Goal: Task Accomplishment & Management: Complete application form

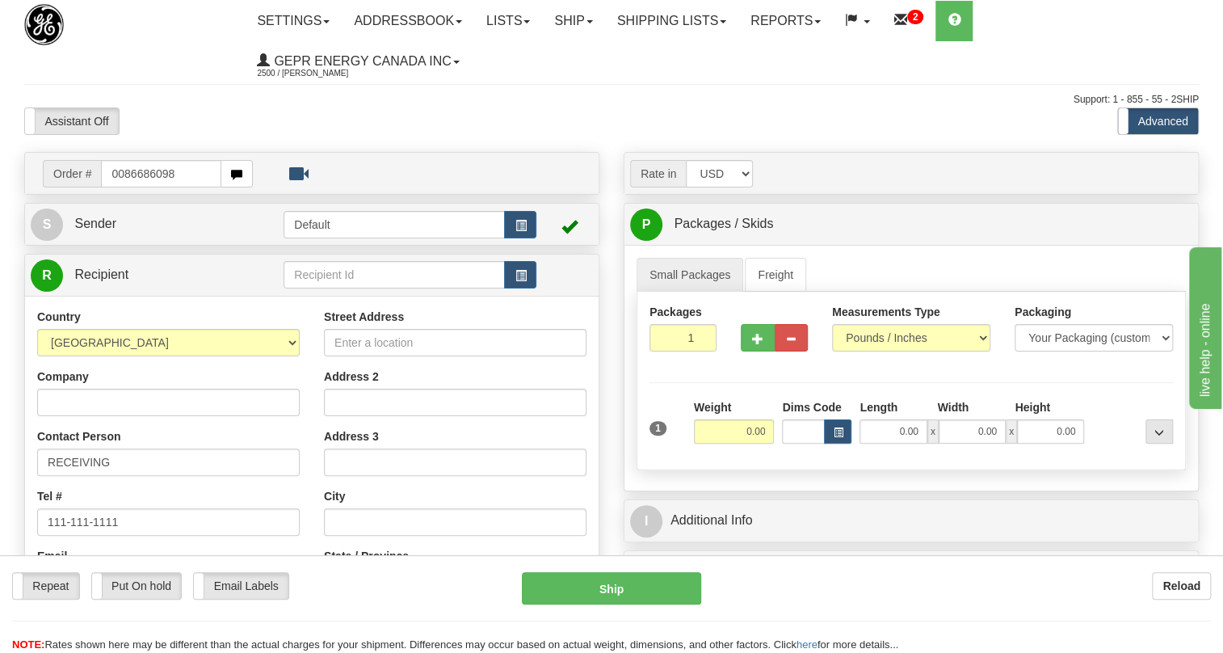
click at [122, 166] on input "0086686098" at bounding box center [161, 173] width 120 height 27
type input "86686098"
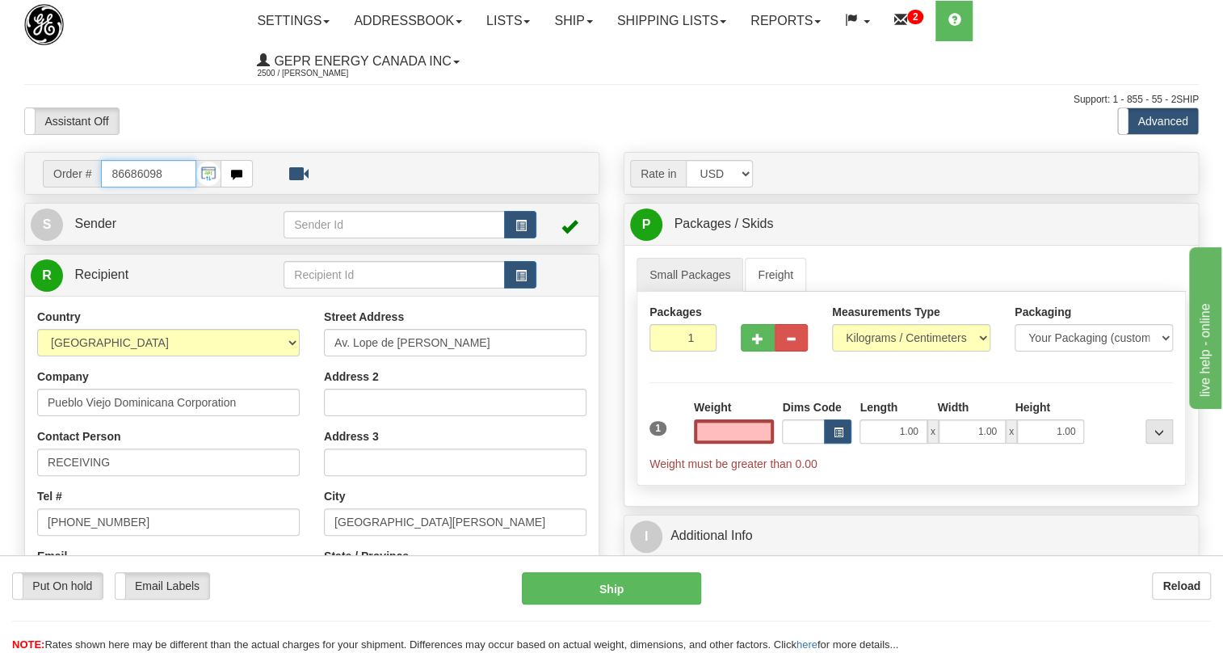
type input "0.00"
click at [150, 171] on input "86686098" at bounding box center [148, 173] width 95 height 27
paste input "0086686096"
click at [120, 177] on input "0086686096" at bounding box center [148, 173] width 95 height 27
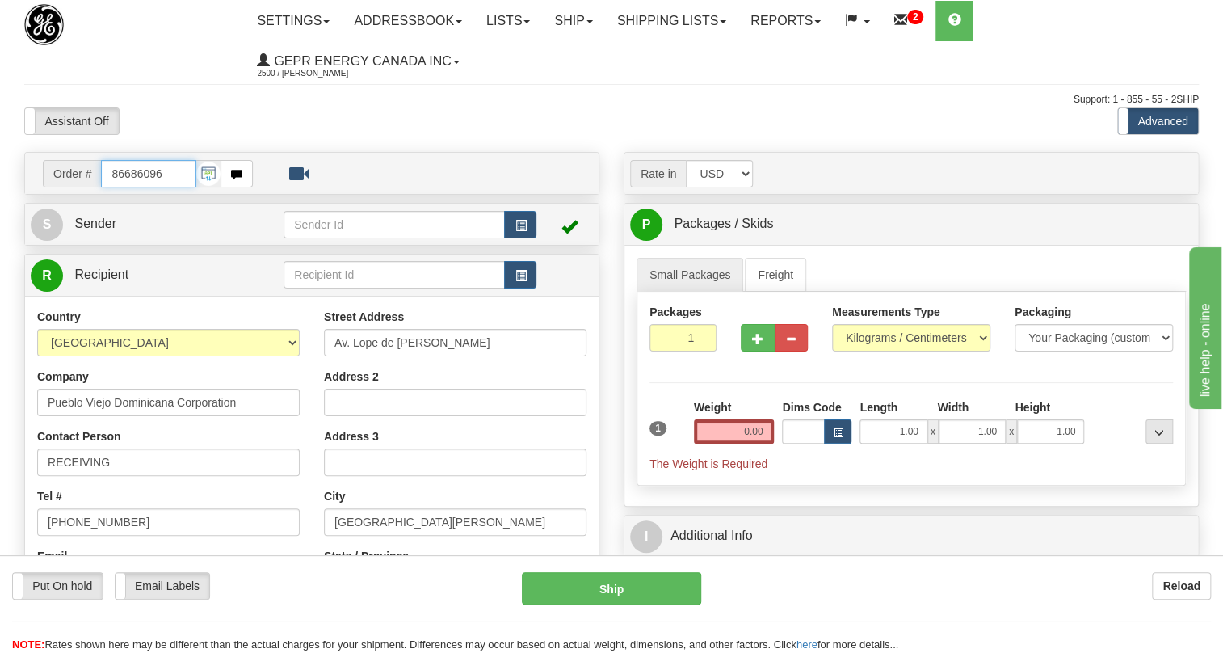
type input "86686096"
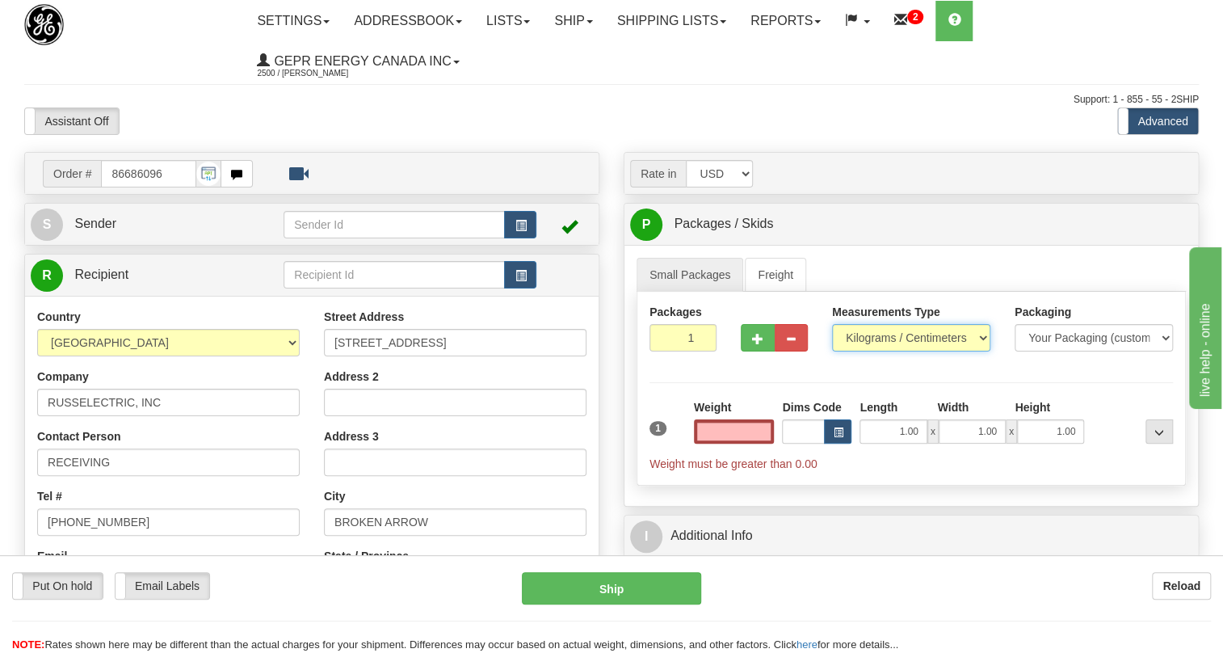
type input "0.00"
click at [913, 336] on select "Pounds / Inches Kilograms / Centimeters" at bounding box center [911, 337] width 158 height 27
select select "0"
click at [832, 324] on select "Pounds / Inches Kilograms / Centimeters" at bounding box center [911, 337] width 158 height 27
click at [723, 436] on input "0.00" at bounding box center [734, 431] width 81 height 24
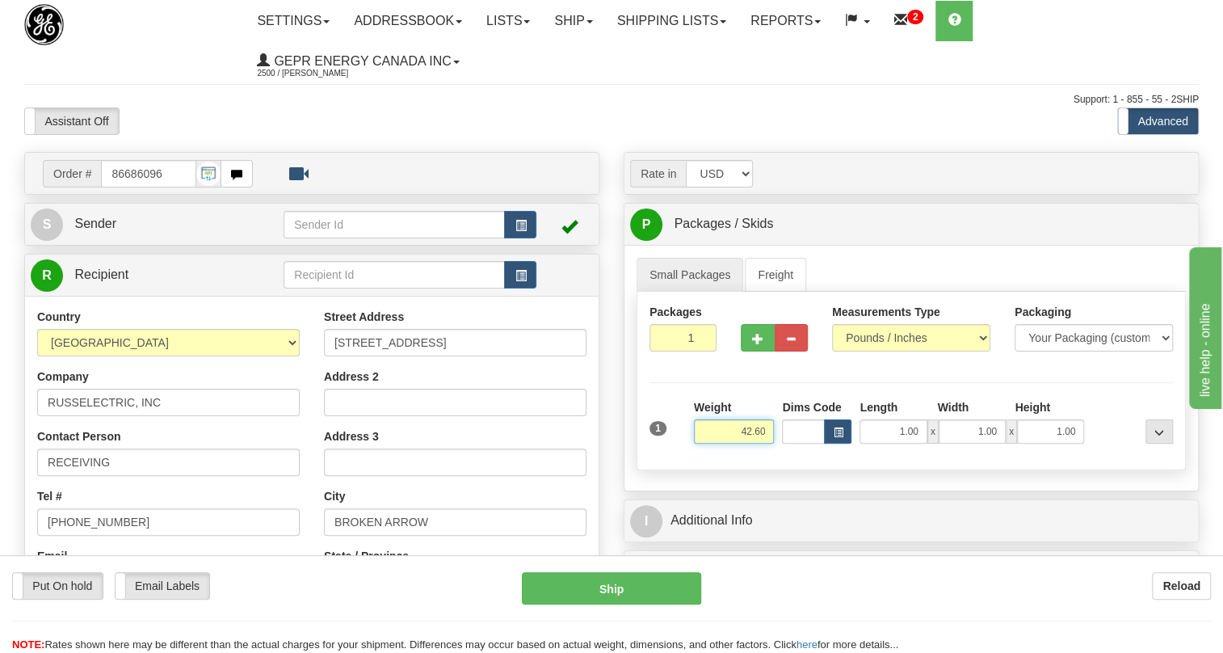
type input "42.60"
click at [675, 330] on input "1" at bounding box center [683, 337] width 67 height 27
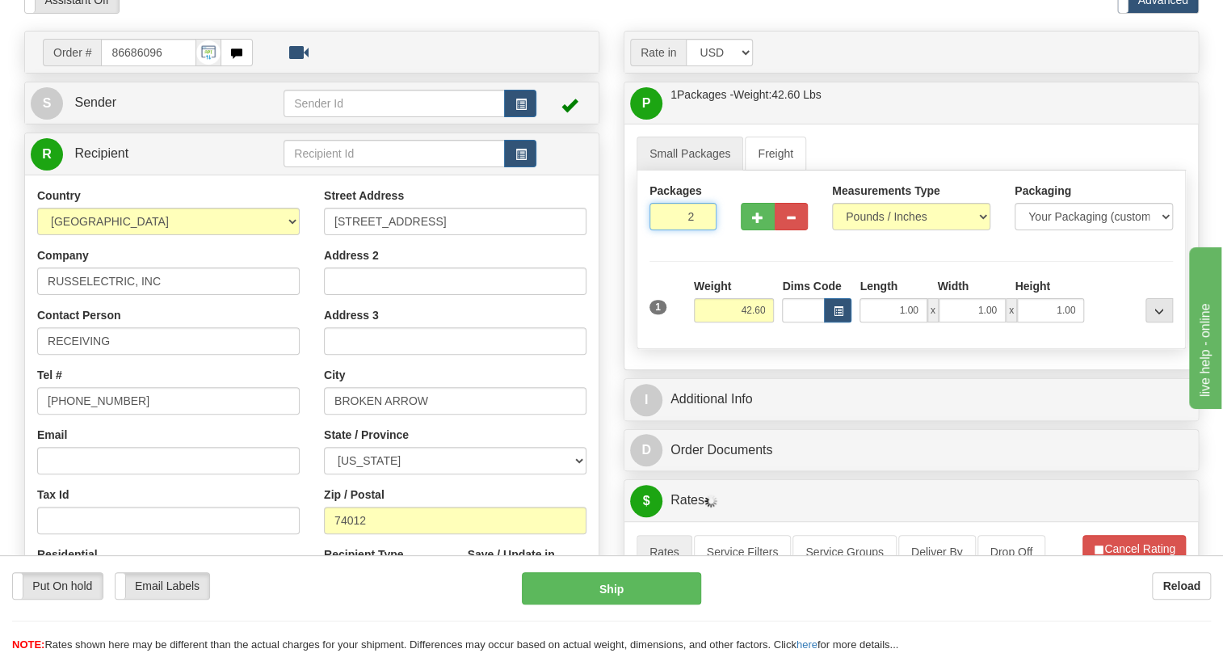
scroll to position [146, 0]
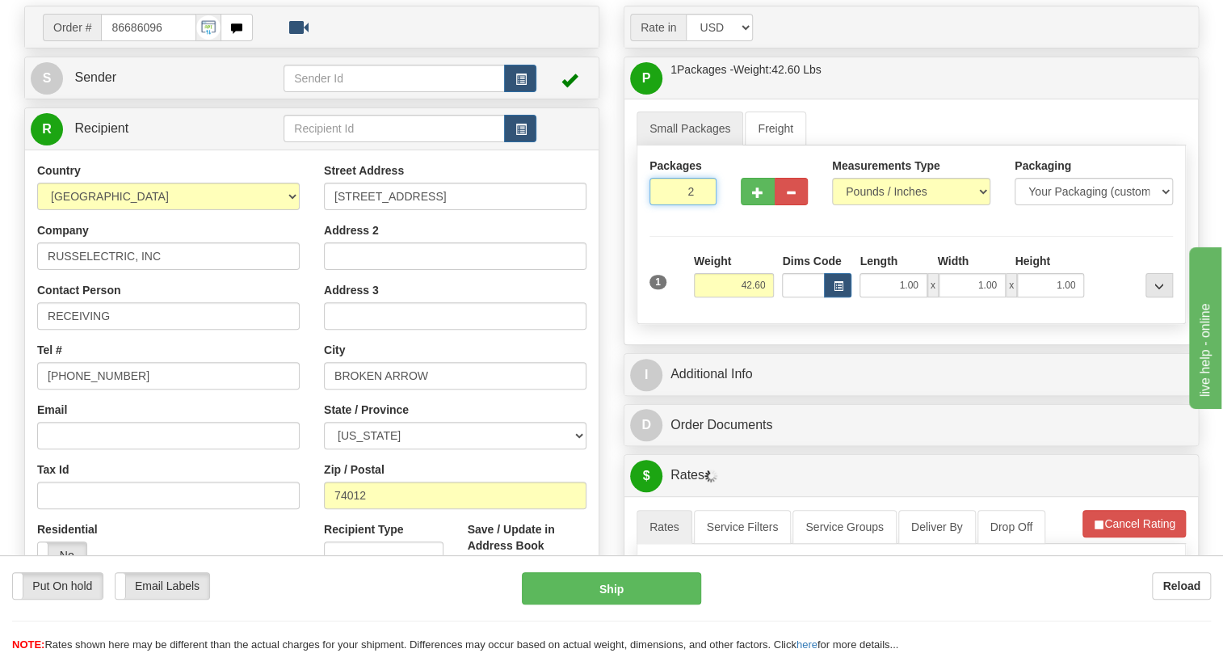
type input "2"
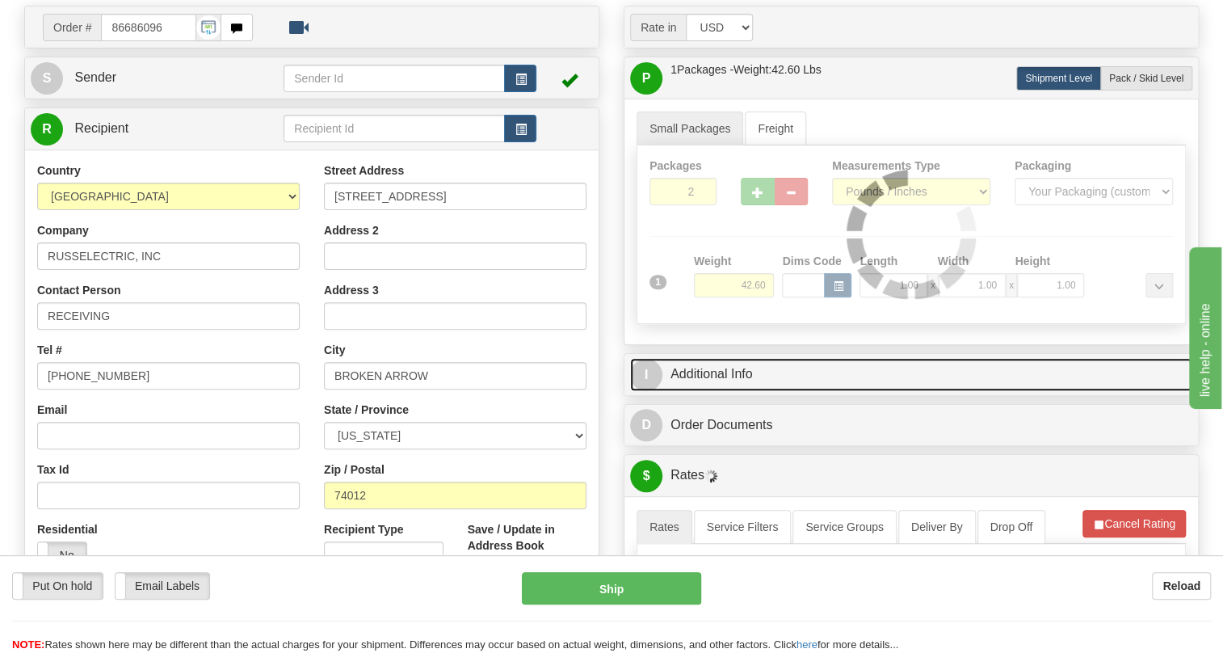
click at [722, 371] on link "I Additional Info" at bounding box center [911, 374] width 562 height 33
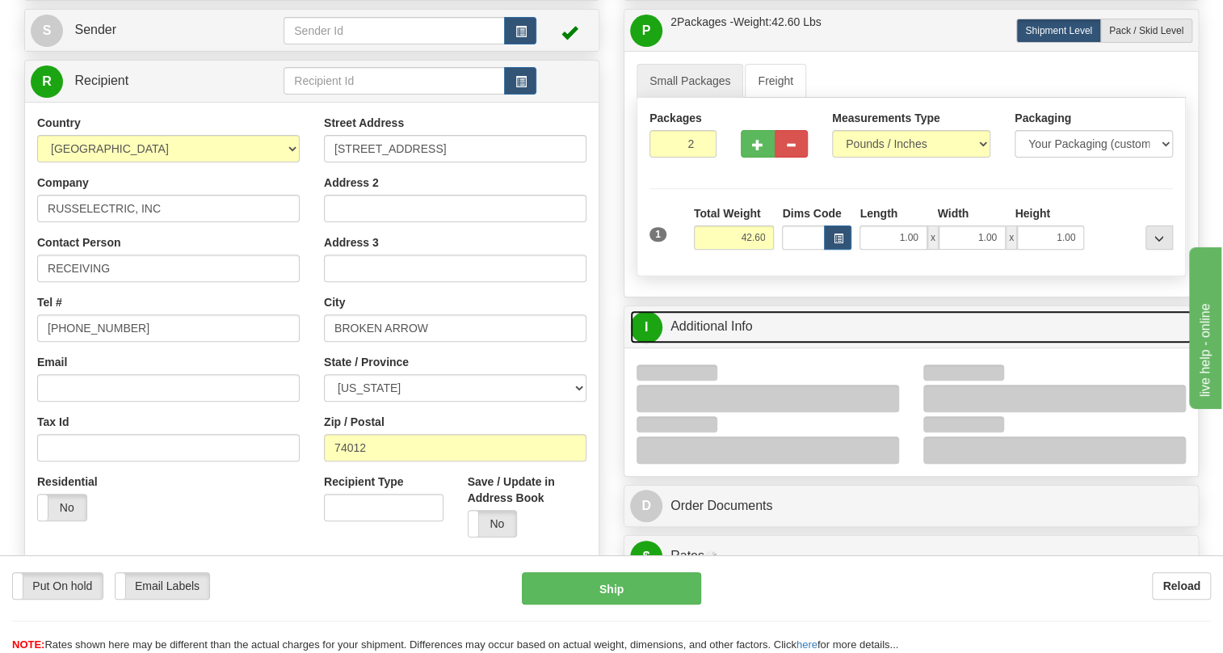
scroll to position [220, 0]
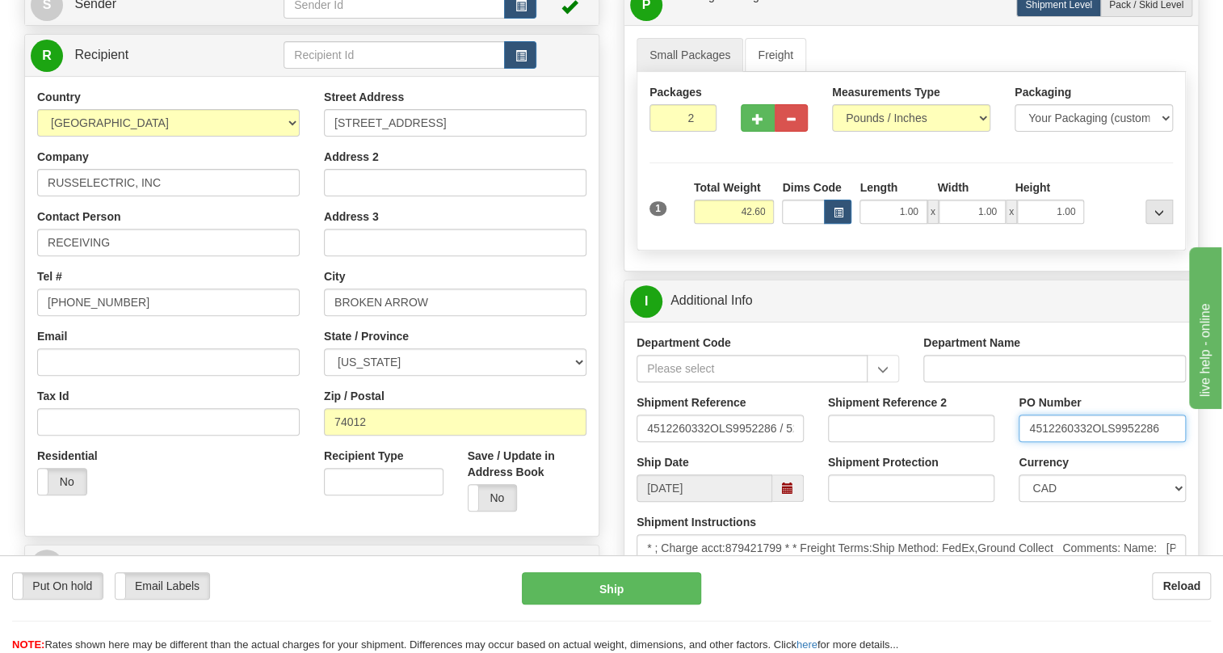
drag, startPoint x: 1089, startPoint y: 430, endPoint x: 1019, endPoint y: 427, distance: 70.3
click at [1019, 427] on input "4512260332OLS9952286" at bounding box center [1102, 427] width 167 height 27
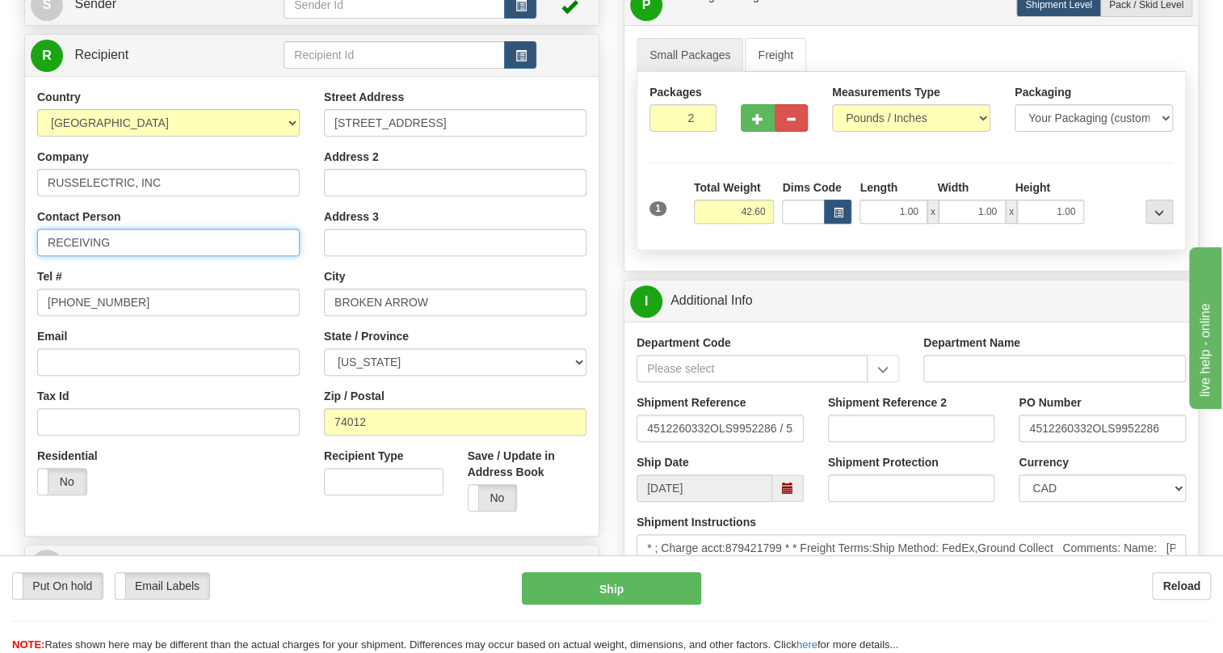
click at [145, 242] on input "RECEIVING" at bounding box center [168, 242] width 263 height 27
paste input "4512260332"
click at [122, 242] on input "RECEIVING / 4512260332" at bounding box center [168, 242] width 263 height 27
click at [119, 250] on input "RECEIVING / 4512260332" at bounding box center [168, 242] width 263 height 27
type input "RECEIVING / PO# 4512260332"
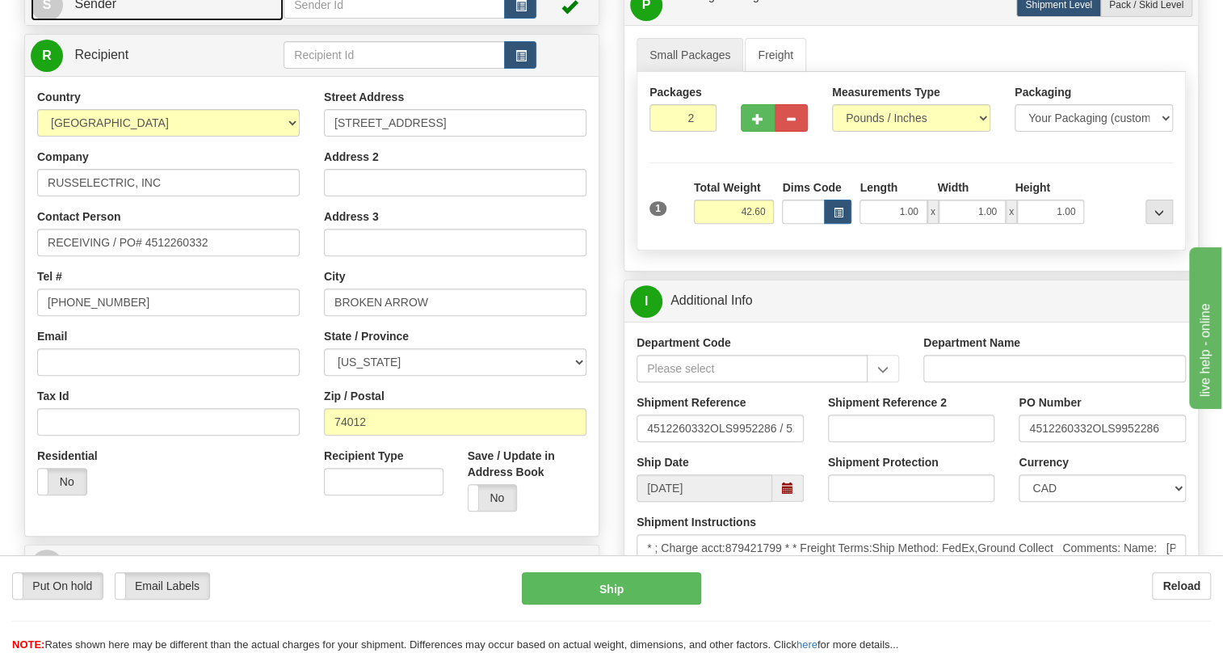
click at [113, 2] on span "Sender" at bounding box center [95, 4] width 42 height 14
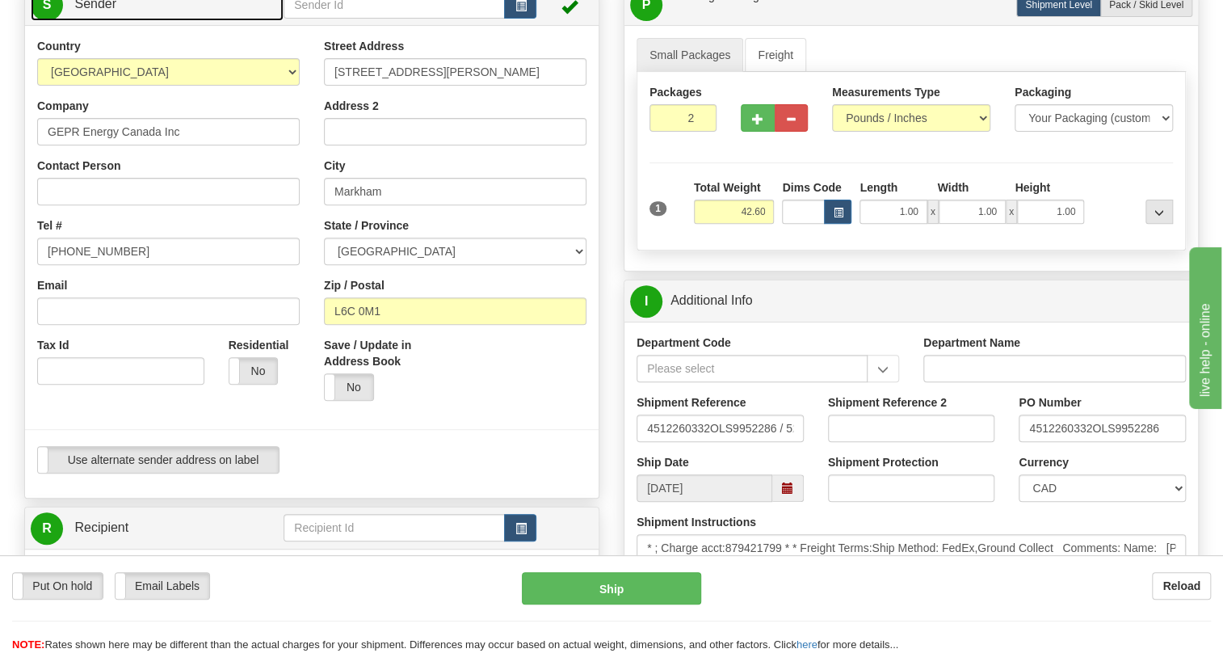
type input "MARKHAM"
click at [99, 253] on input "[PHONE_NUMBER]" at bounding box center [168, 251] width 263 height 27
paste input "[PHONE_NUMBER]"
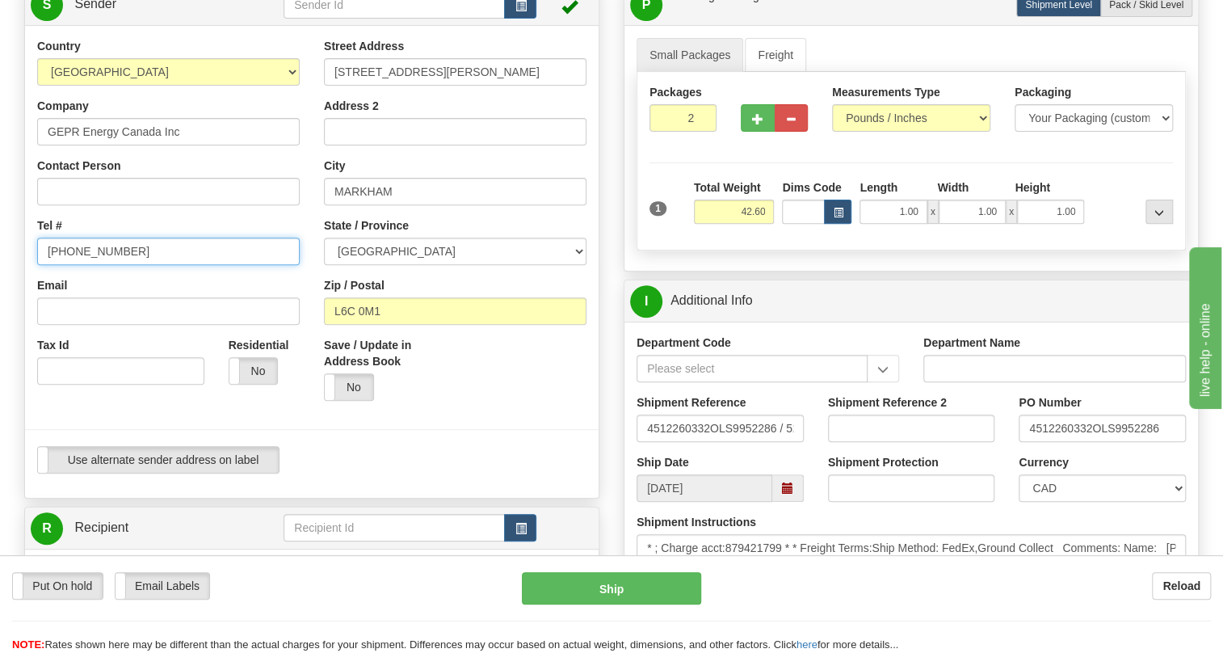
type input "[PHONE_NUMBER]"
click at [103, 10] on span "Sender" at bounding box center [95, 4] width 42 height 14
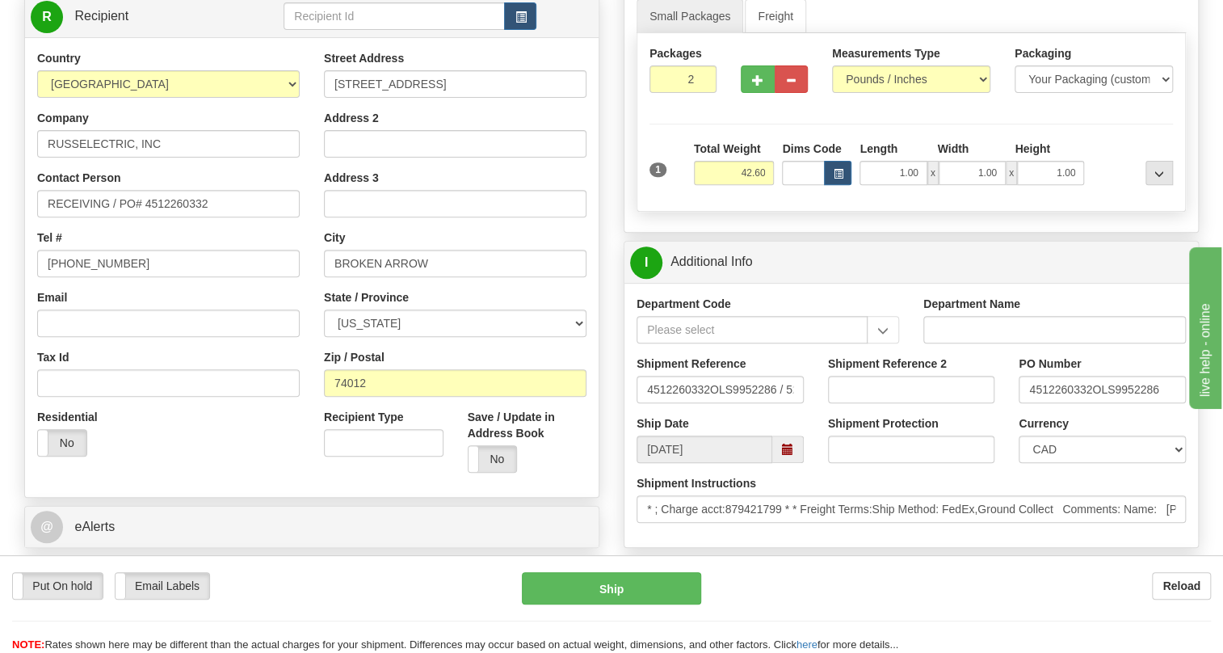
scroll to position [293, 0]
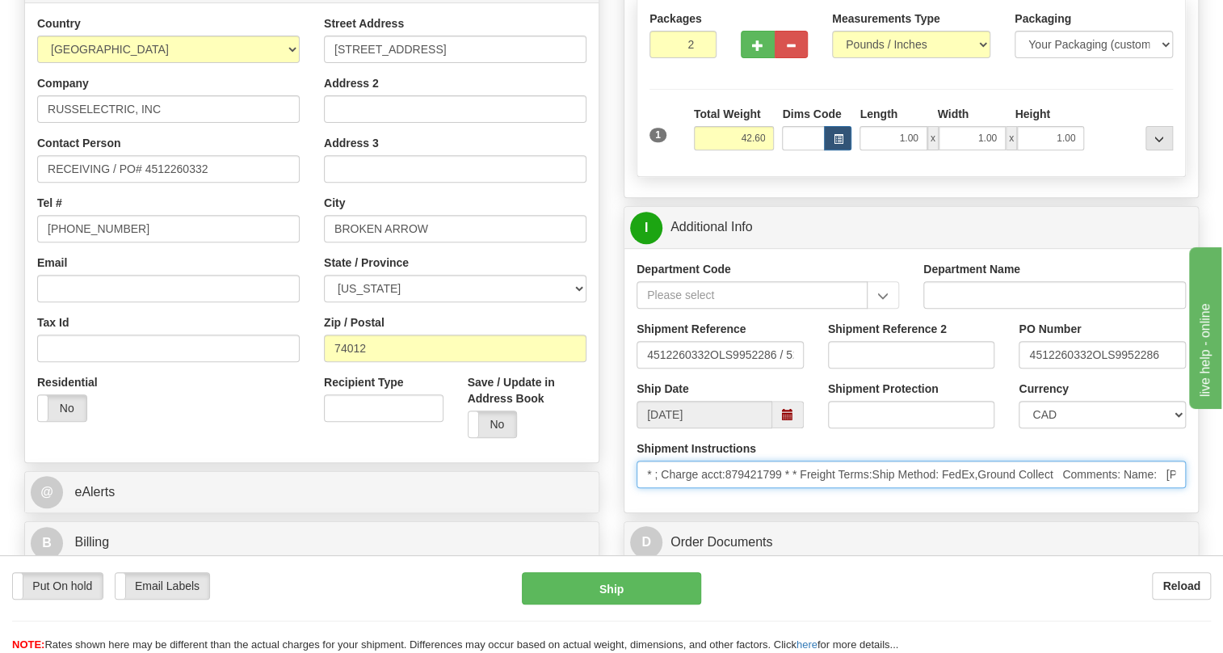
drag, startPoint x: 783, startPoint y: 469, endPoint x: 730, endPoint y: 480, distance: 54.5
click at [730, 480] on input "* ; Charge acct:879421799 * * Freight Terms:Ship Method: FedEx,Ground Collect C…" at bounding box center [911, 474] width 549 height 27
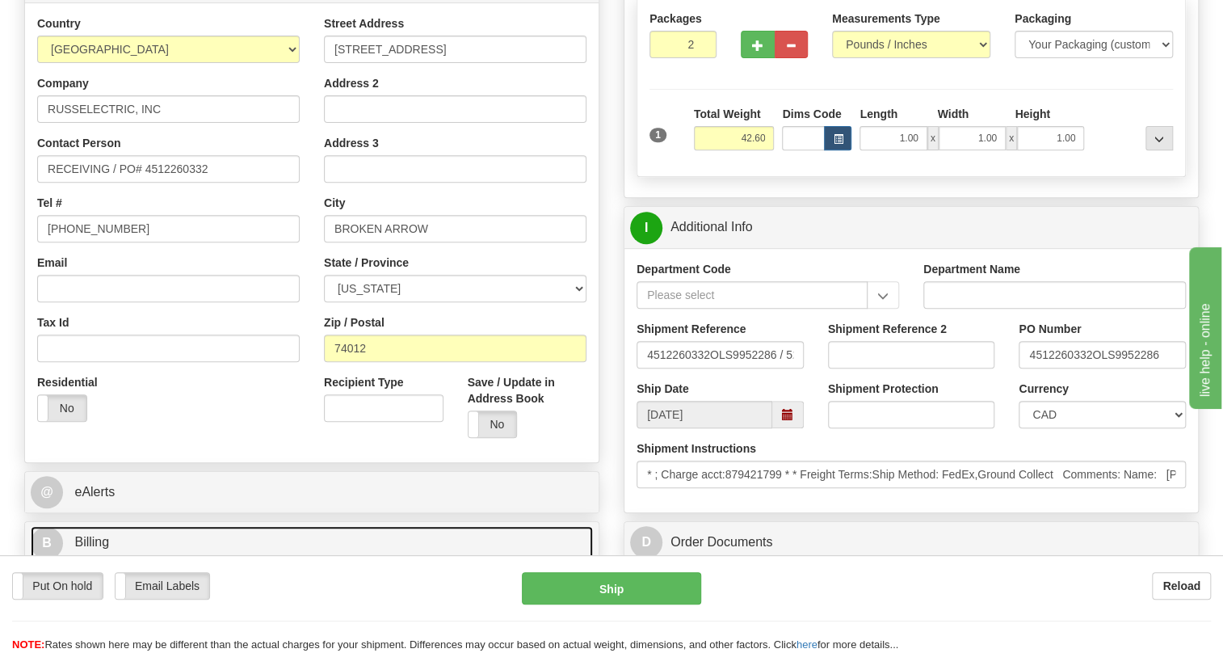
click at [95, 541] on span "Billing" at bounding box center [91, 542] width 35 height 14
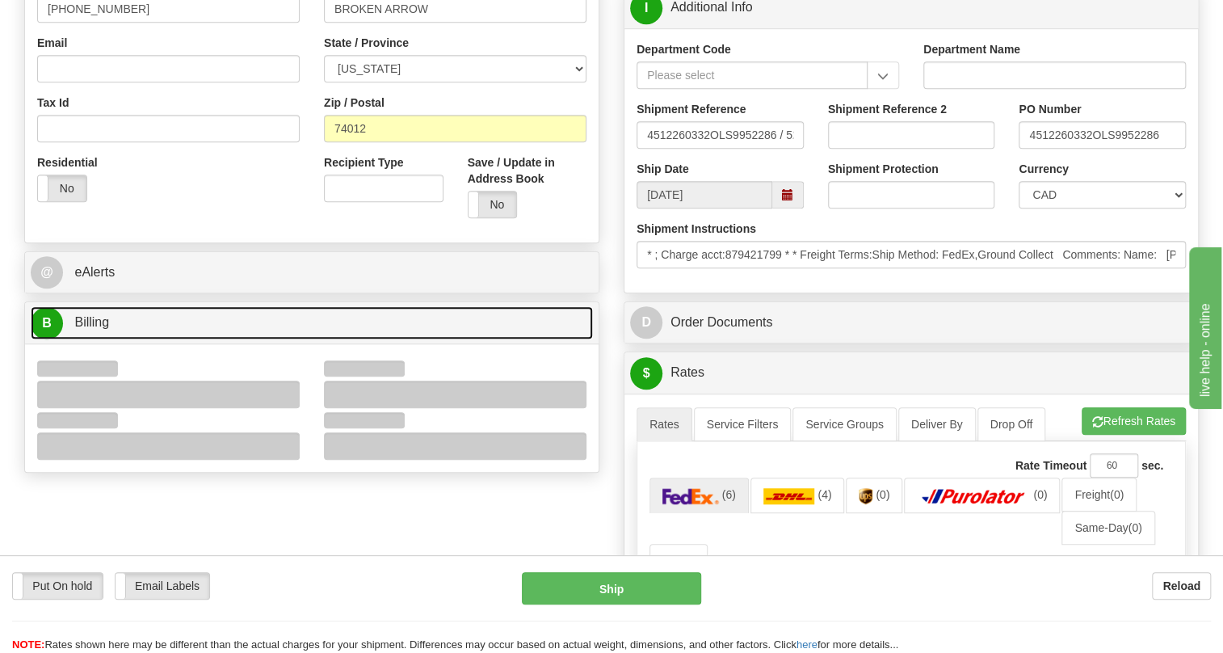
scroll to position [514, 0]
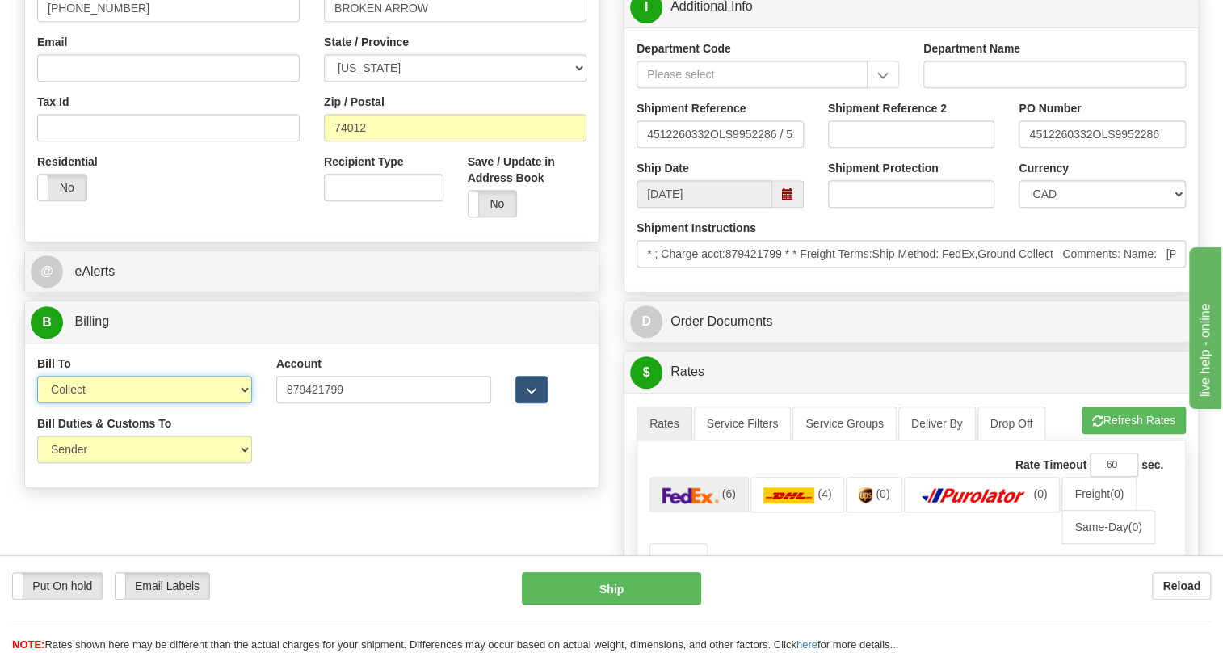
click at [85, 381] on select "Sender Recipient Third Party Collect" at bounding box center [144, 389] width 215 height 27
select select "2"
click at [37, 376] on select "Sender Recipient Third Party Collect" at bounding box center [144, 389] width 215 height 27
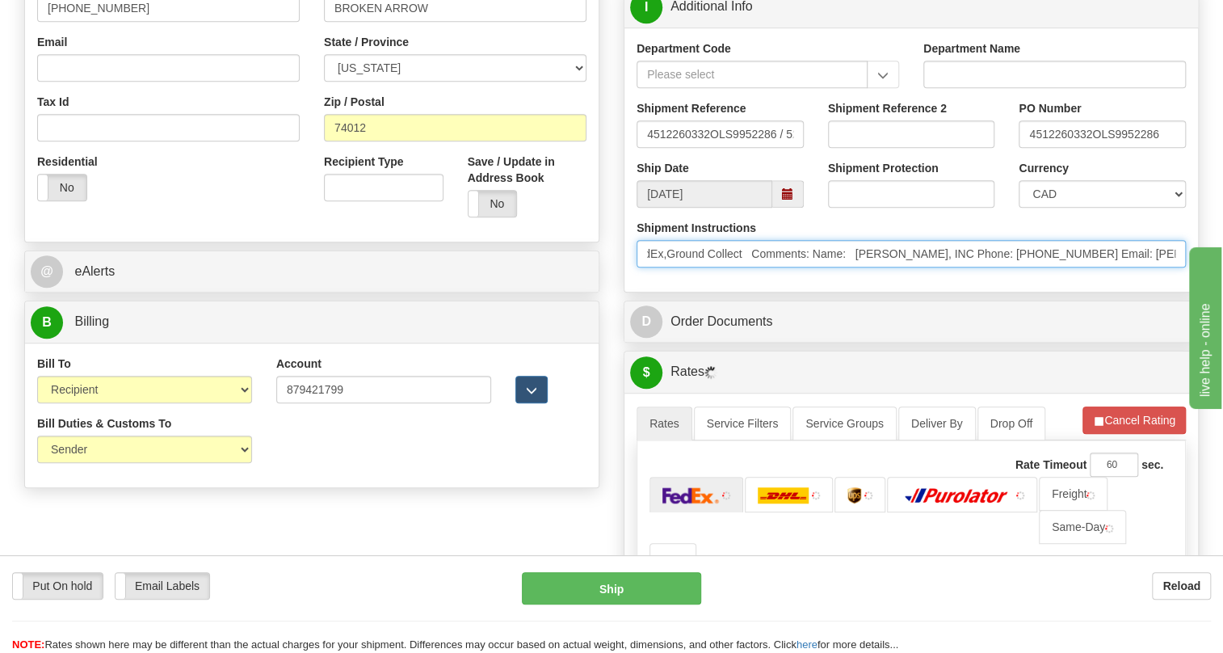
scroll to position [0, 354]
drag, startPoint x: 1079, startPoint y: 249, endPoint x: 942, endPoint y: 292, distance: 144.1
click at [942, 292] on div "Rate in Account Currency ARN AWG AUD AUS BHD BBD BFR BMD BRC BRL GBP UKL BND BG…" at bounding box center [912, 282] width 600 height 1289
click at [1042, 250] on input "* ; Charge acct:879421799 * * Freight Terms:Ship Method: FedEx,Ground Collect C…" at bounding box center [911, 253] width 549 height 27
drag, startPoint x: 1041, startPoint y: 250, endPoint x: 968, endPoint y: 260, distance: 73.5
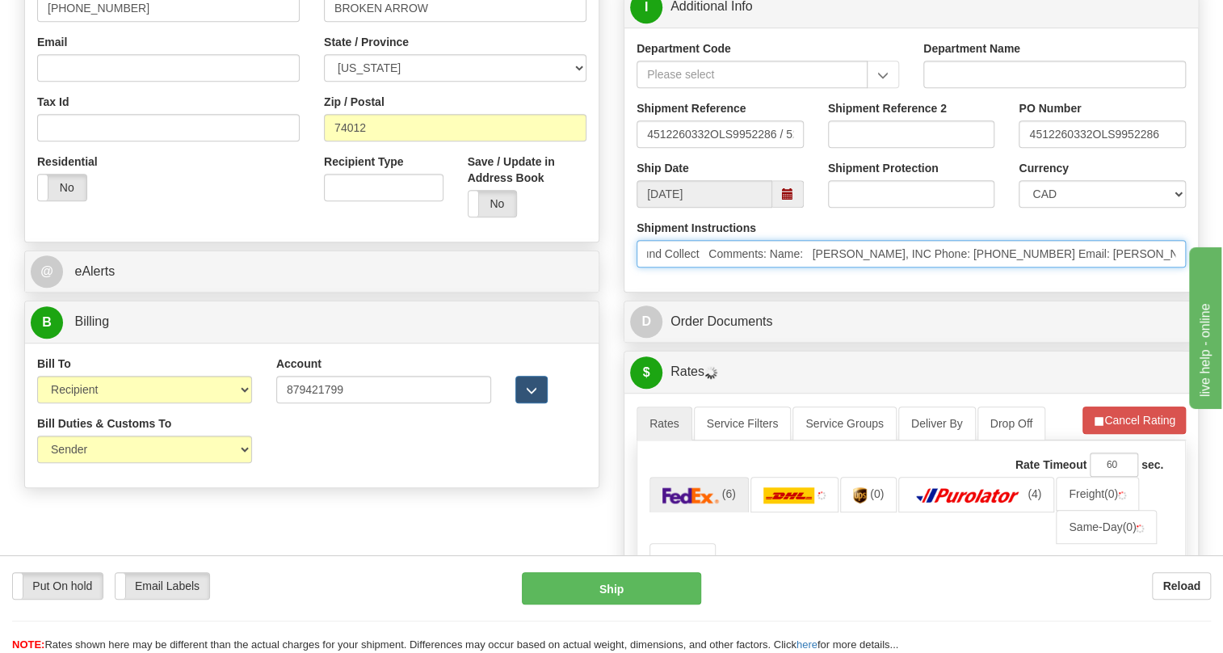
click at [968, 260] on input "* ; Charge acct:879421799 * * Freight Terms:Ship Method: FedEx,Ground Collect C…" at bounding box center [911, 253] width 549 height 27
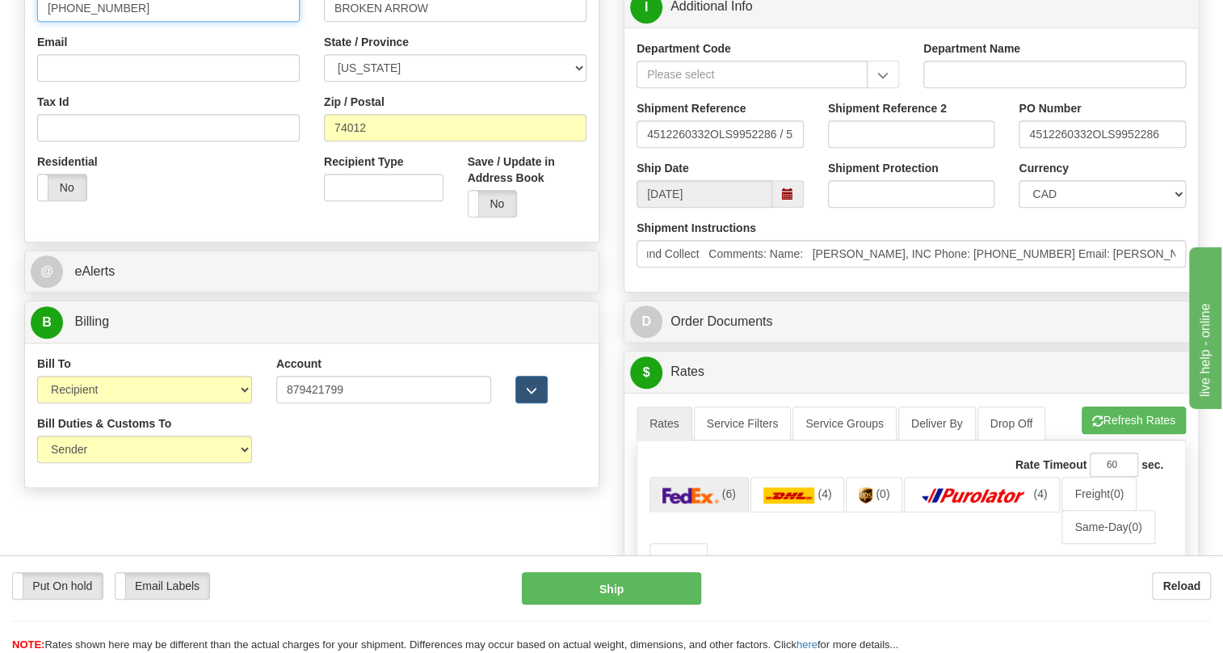
scroll to position [0, 0]
click at [96, 13] on input "[PHONE_NUMBER]" at bounding box center [168, 7] width 263 height 27
paste input "410-674-7444"
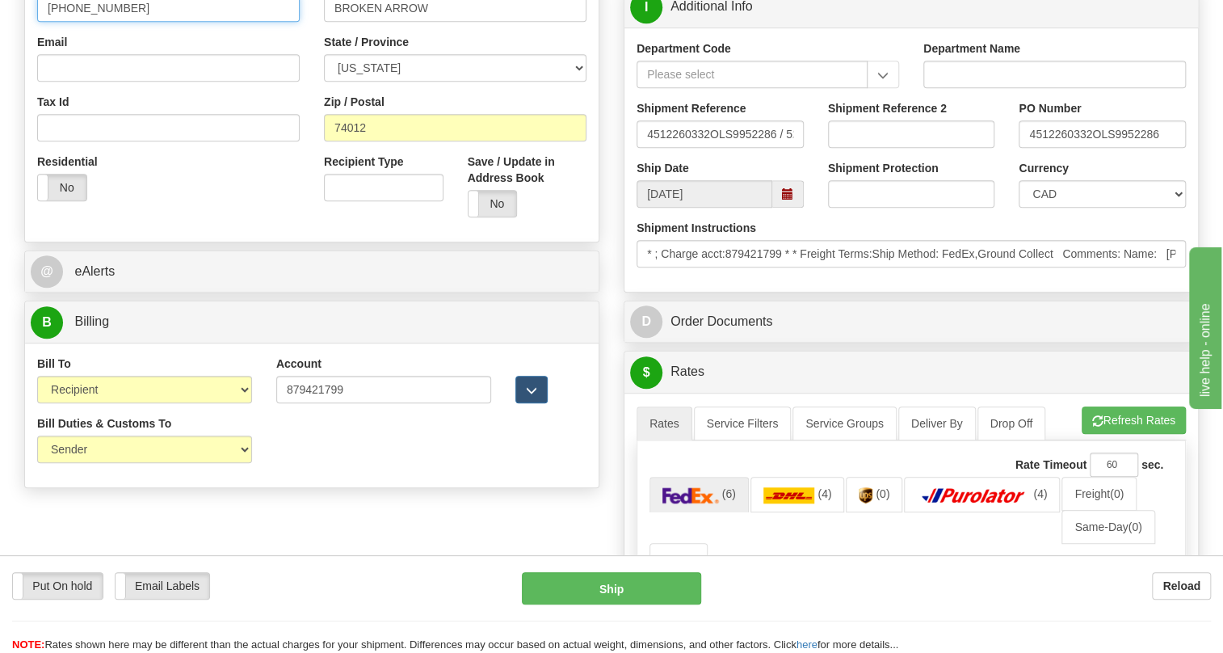
type input "410-674-7444"
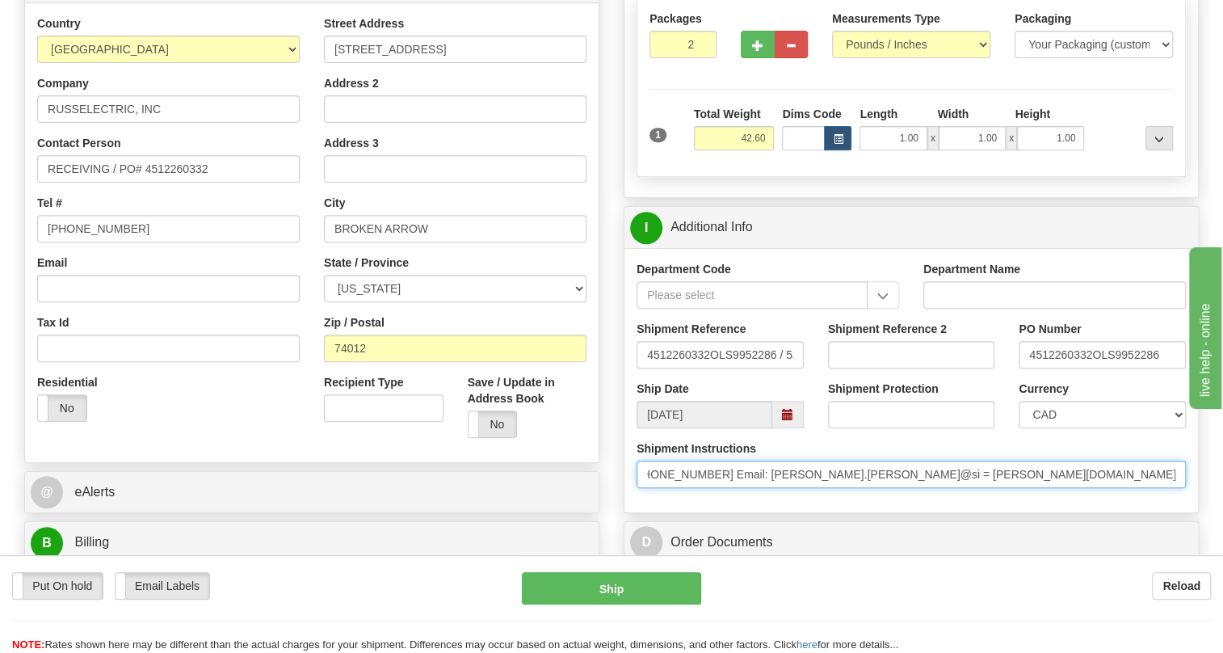
scroll to position [0, 832]
drag, startPoint x: 1135, startPoint y: 469, endPoint x: 1211, endPoint y: 483, distance: 77.2
click at [1211, 483] on div "Toggle navigation Settings Shipping Preferences Fields Preferences New" at bounding box center [611, 607] width 1223 height 1800
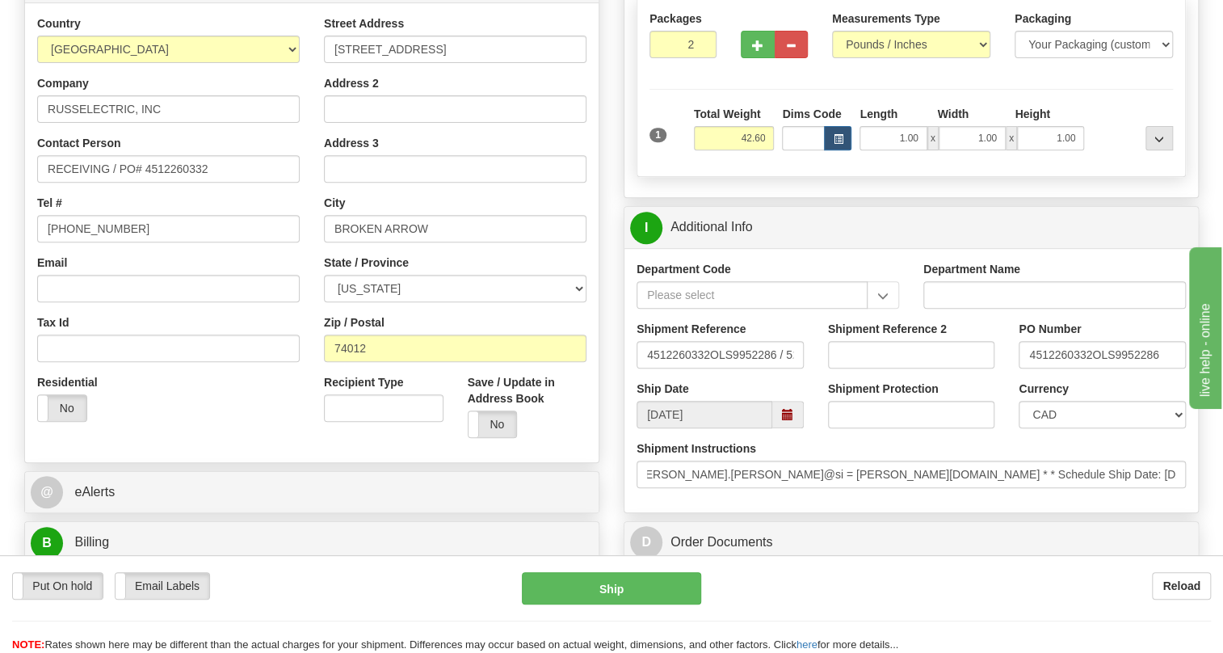
scroll to position [0, 0]
click at [990, 501] on div "Department Code Department Name Shipment Reference 4512260332OLS9952286 / 52860…" at bounding box center [912, 380] width 574 height 264
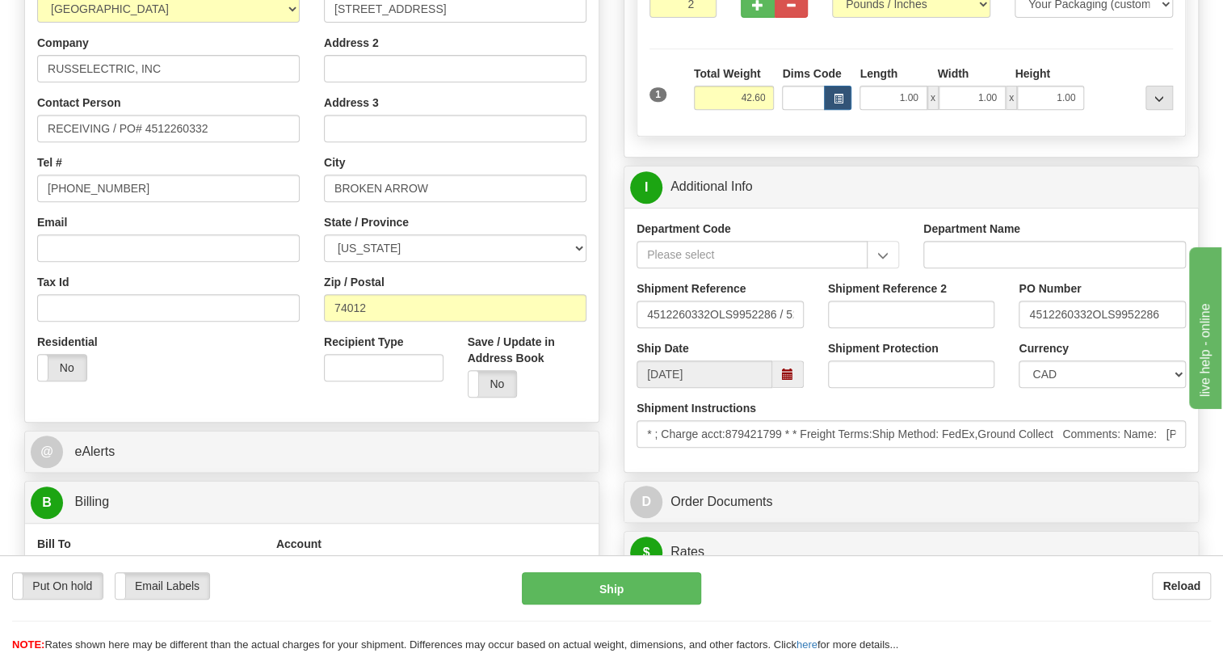
scroll to position [367, 0]
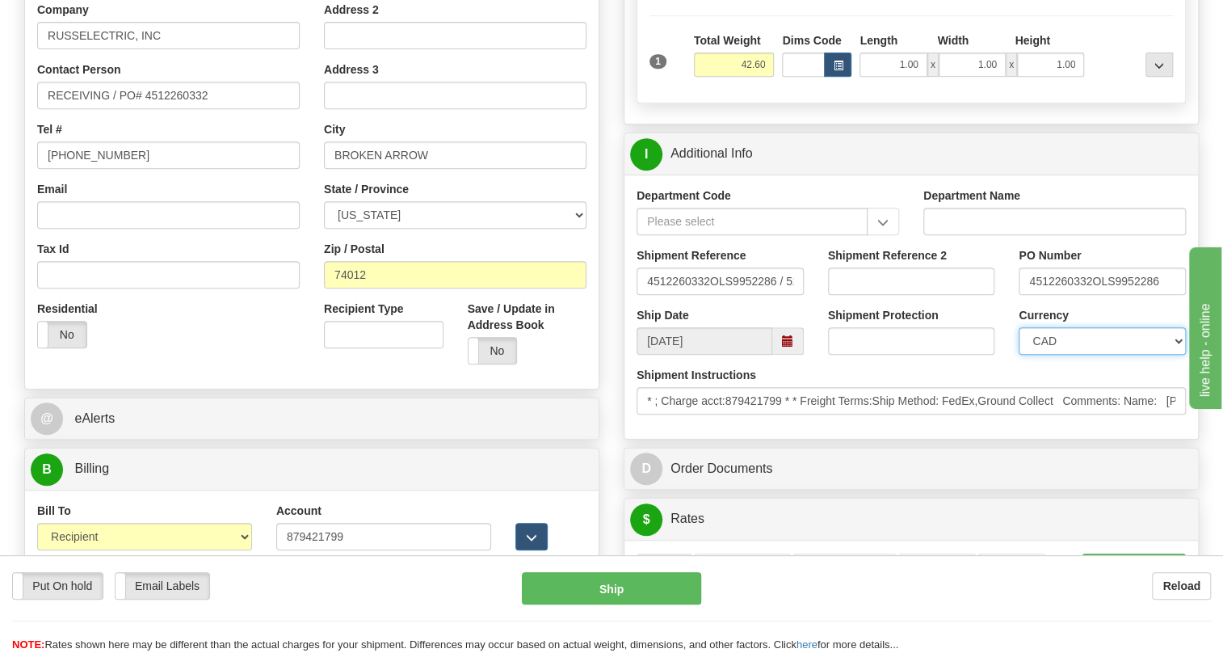
click at [1066, 334] on select "CAD USD EUR ZAR RON ANG ARN AUD AUS AWG BBD BFR BGN BHD BMD BND BRC BRL CHP CKZ…" at bounding box center [1102, 340] width 167 height 27
select select "1"
click at [1019, 327] on select "CAD USD EUR ZAR RON ANG ARN AUD AUS AWG BBD BFR BGN BHD BMD BND BRC BRL CHP CKZ…" at bounding box center [1102, 340] width 167 height 27
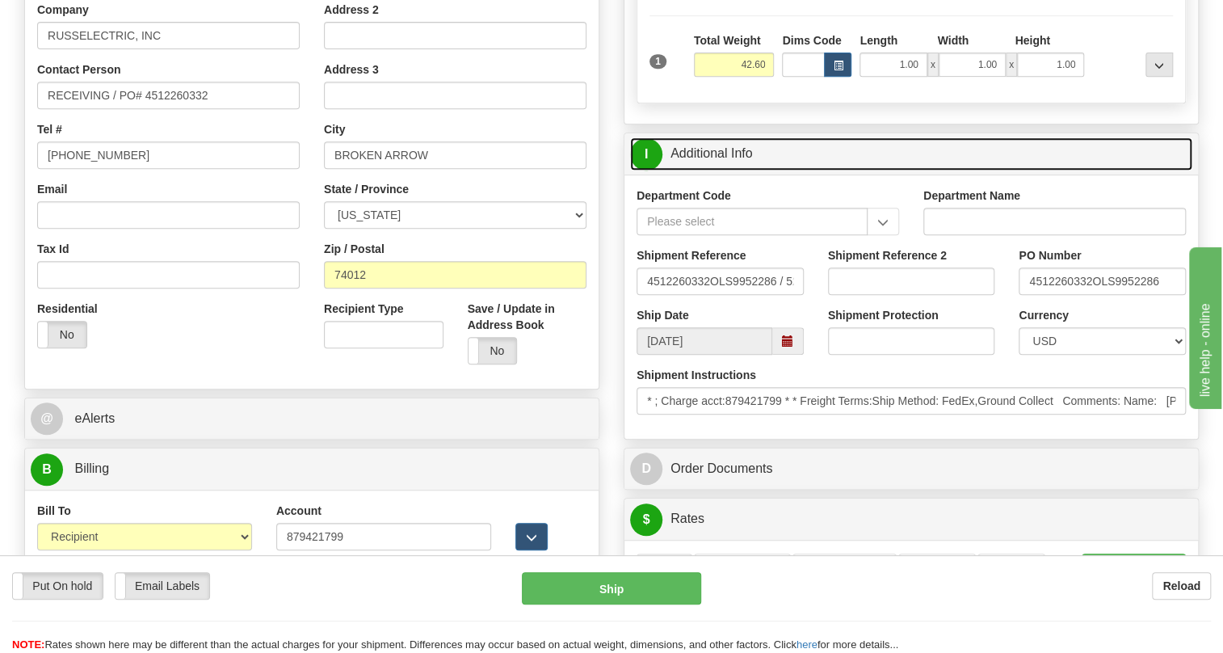
click at [706, 147] on link "I Additional Info" at bounding box center [911, 153] width 562 height 33
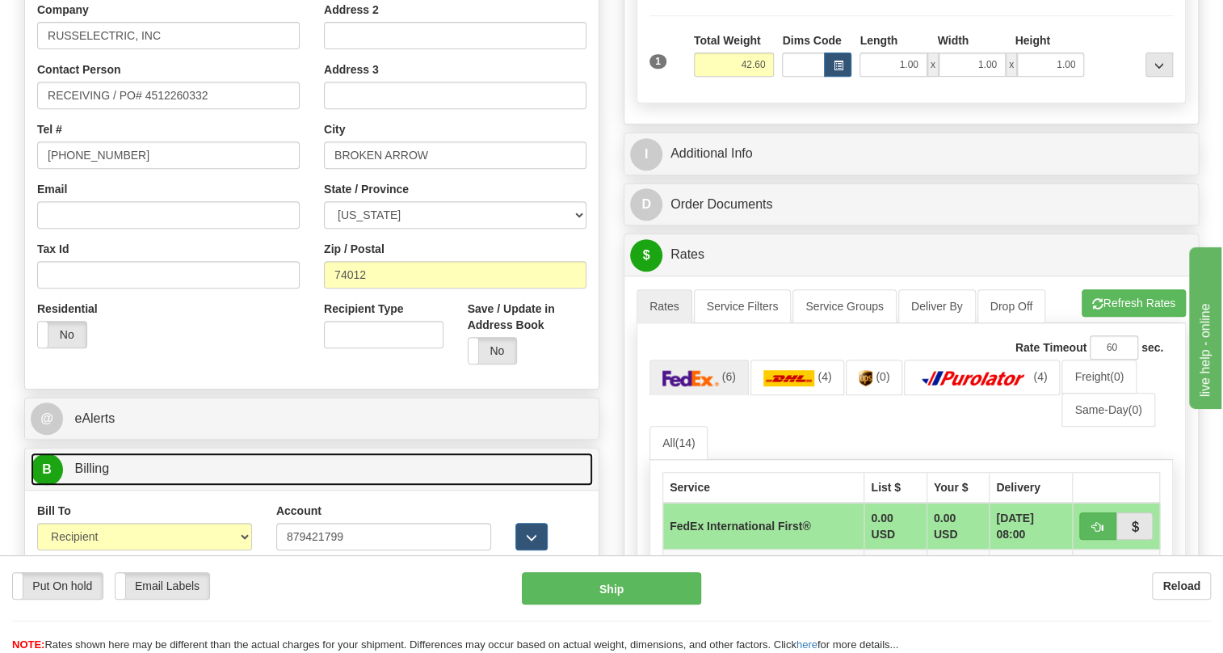
click at [95, 469] on span "Billing" at bounding box center [91, 468] width 35 height 14
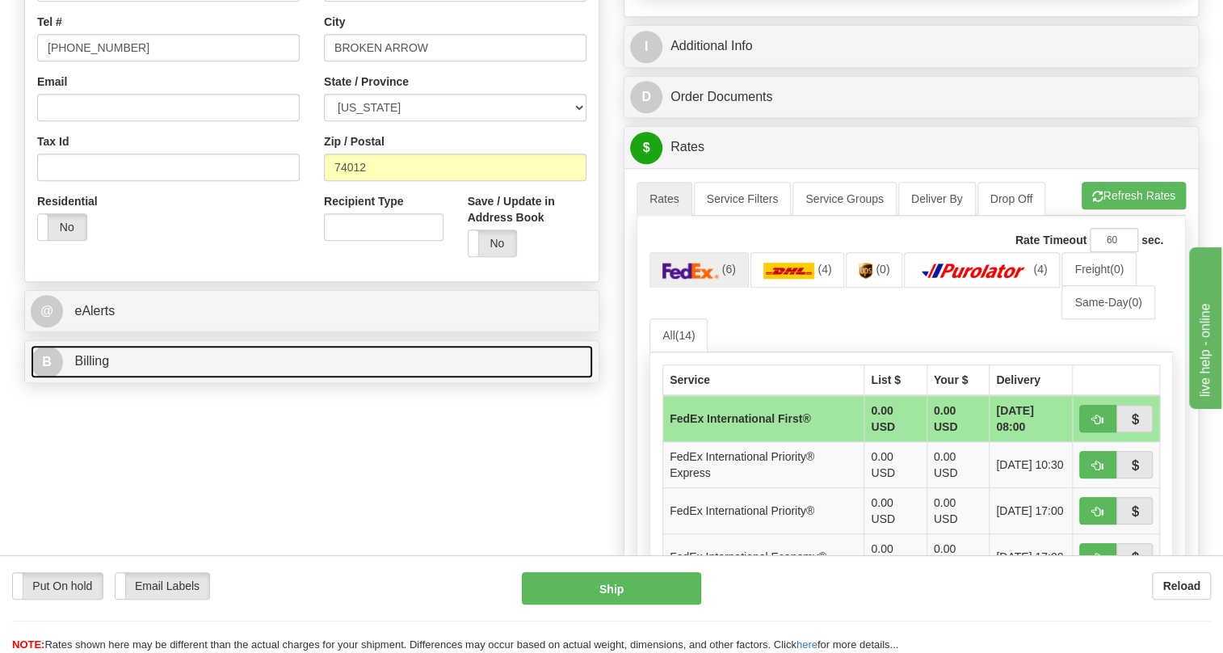
scroll to position [514, 0]
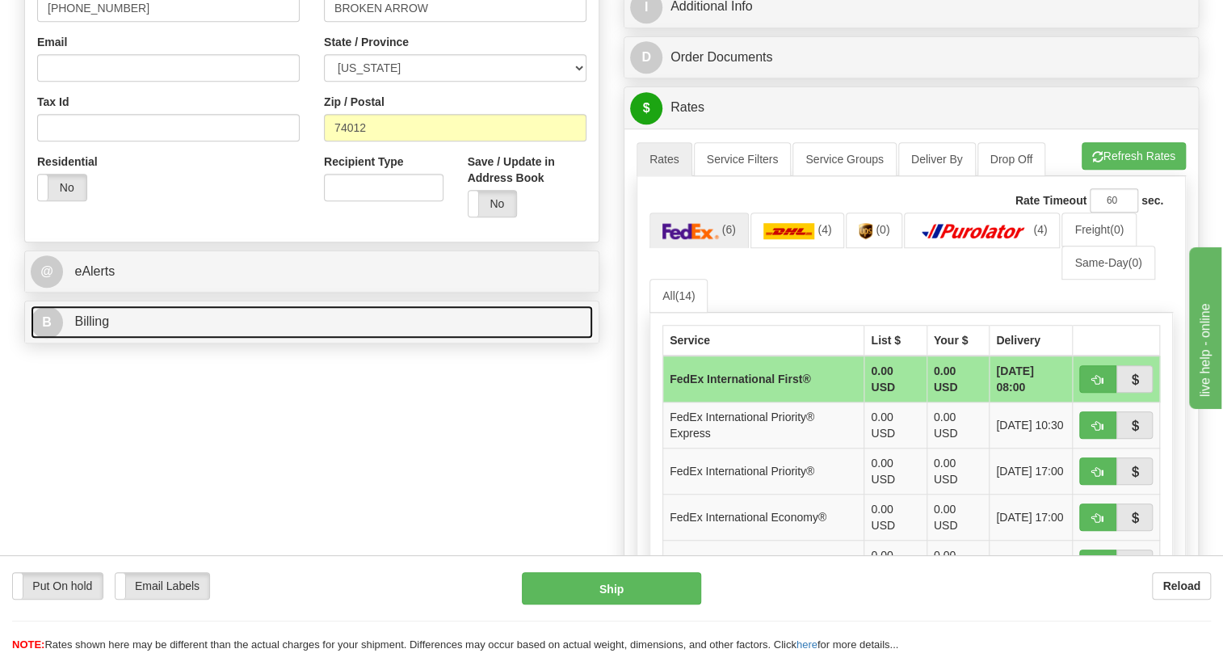
click at [105, 319] on span "Billing" at bounding box center [91, 321] width 35 height 14
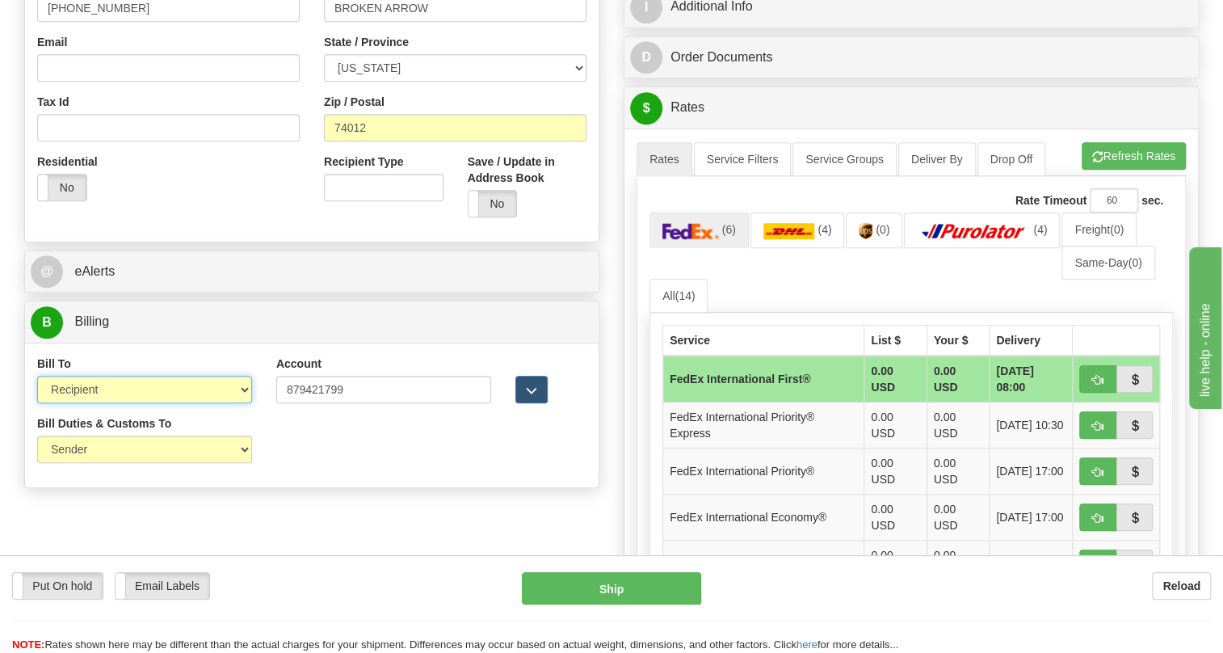
click at [243, 389] on select "Sender Recipient Third Party Collect" at bounding box center [144, 389] width 215 height 27
click at [37, 376] on select "Sender Recipient Third Party Collect" at bounding box center [144, 389] width 215 height 27
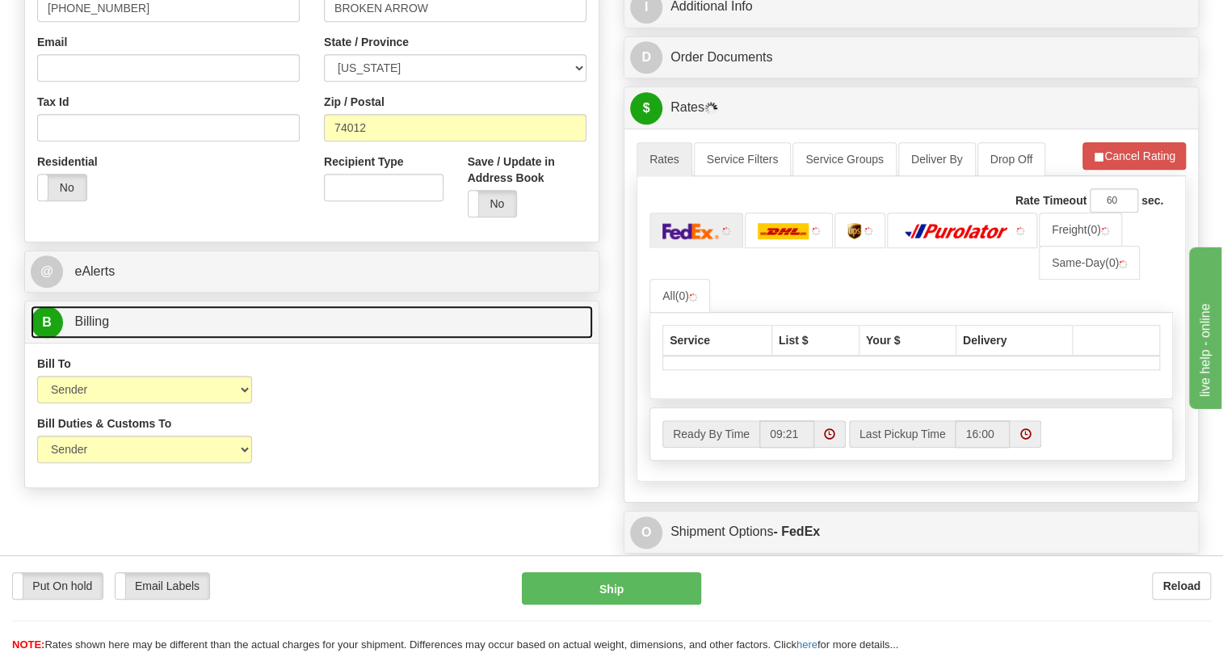
click at [94, 330] on link "B Billing" at bounding box center [312, 321] width 562 height 33
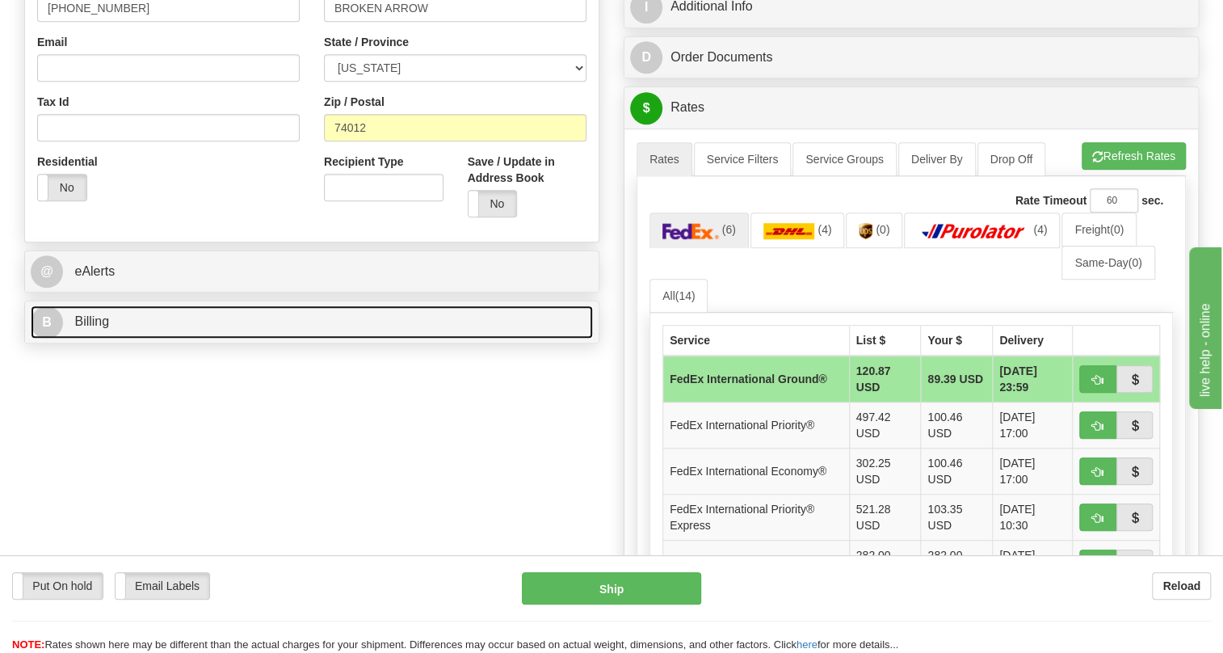
click at [93, 327] on span "Billing" at bounding box center [91, 321] width 35 height 14
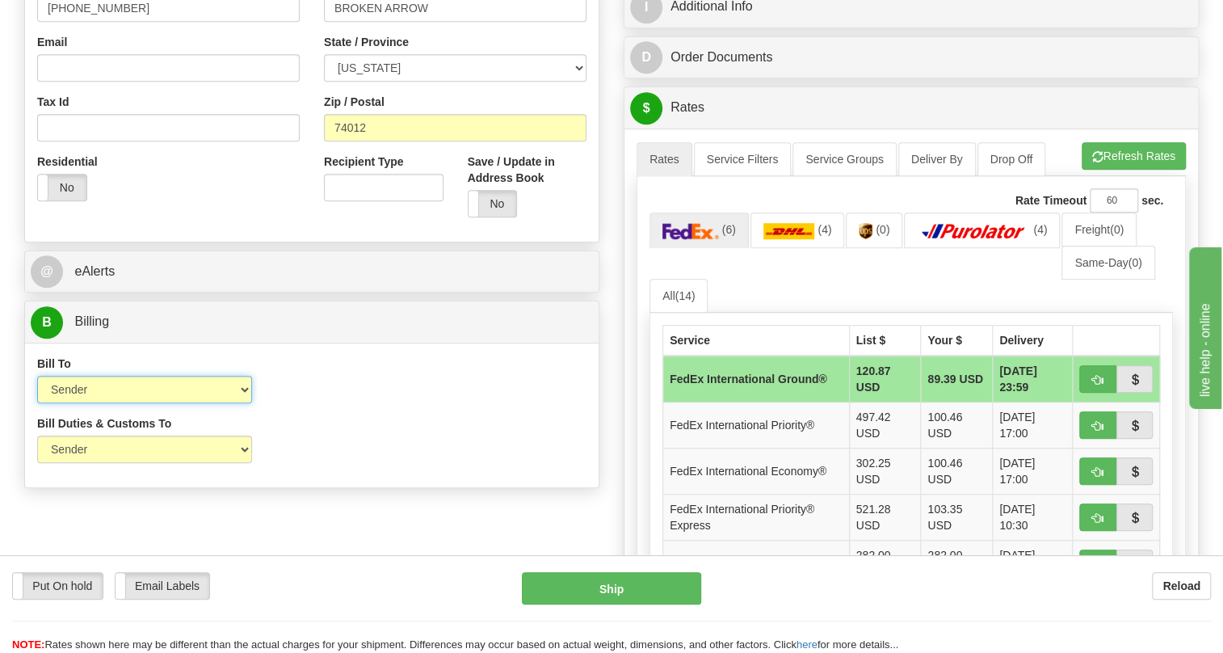
click at [141, 387] on select "Sender Recipient Third Party Collect" at bounding box center [144, 389] width 215 height 27
select select "2"
click at [37, 376] on select "Sender Recipient Third Party Collect" at bounding box center [144, 389] width 215 height 27
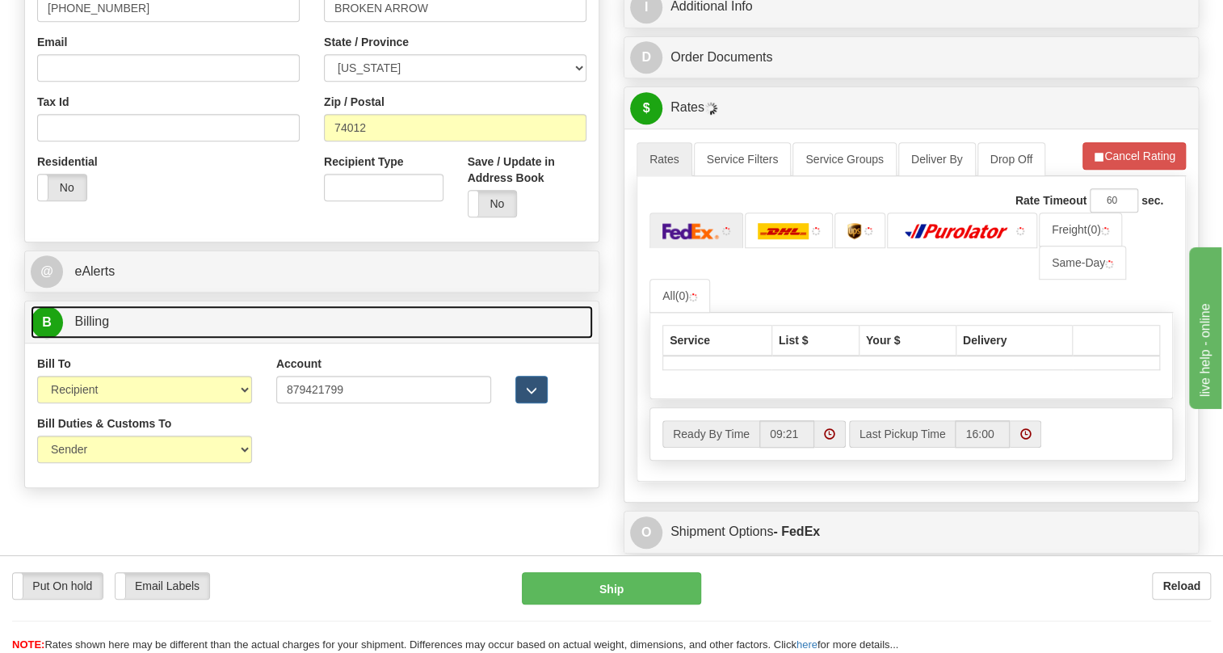
click at [103, 321] on span "Billing" at bounding box center [91, 321] width 35 height 14
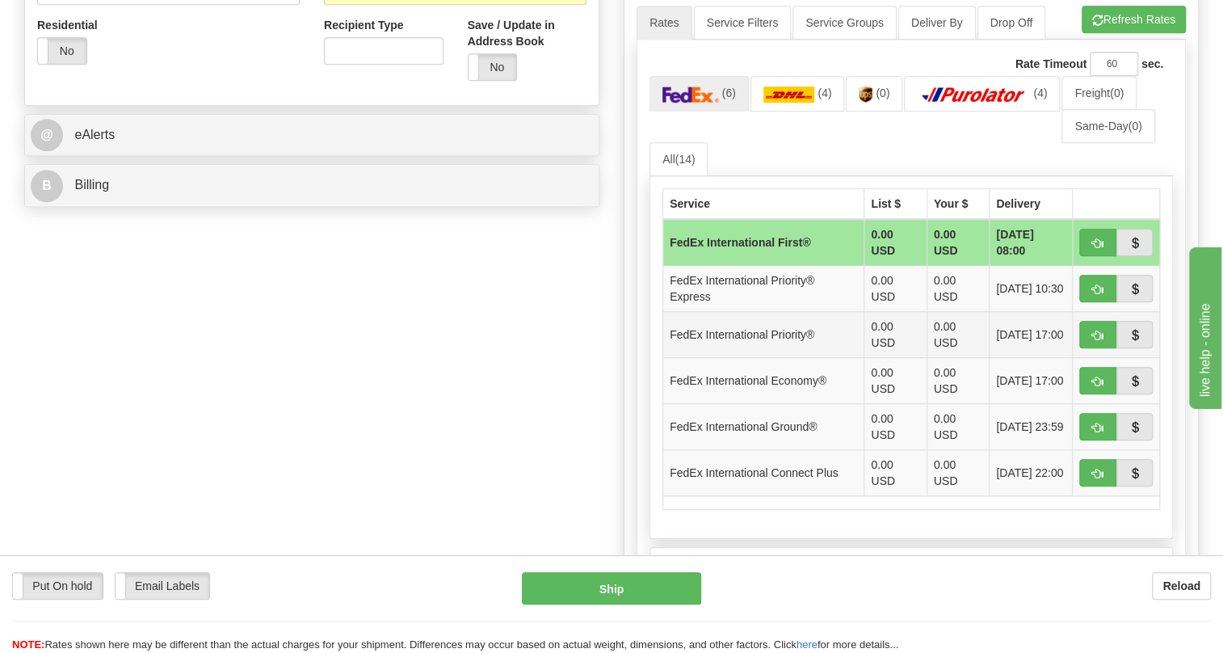
scroll to position [661, 0]
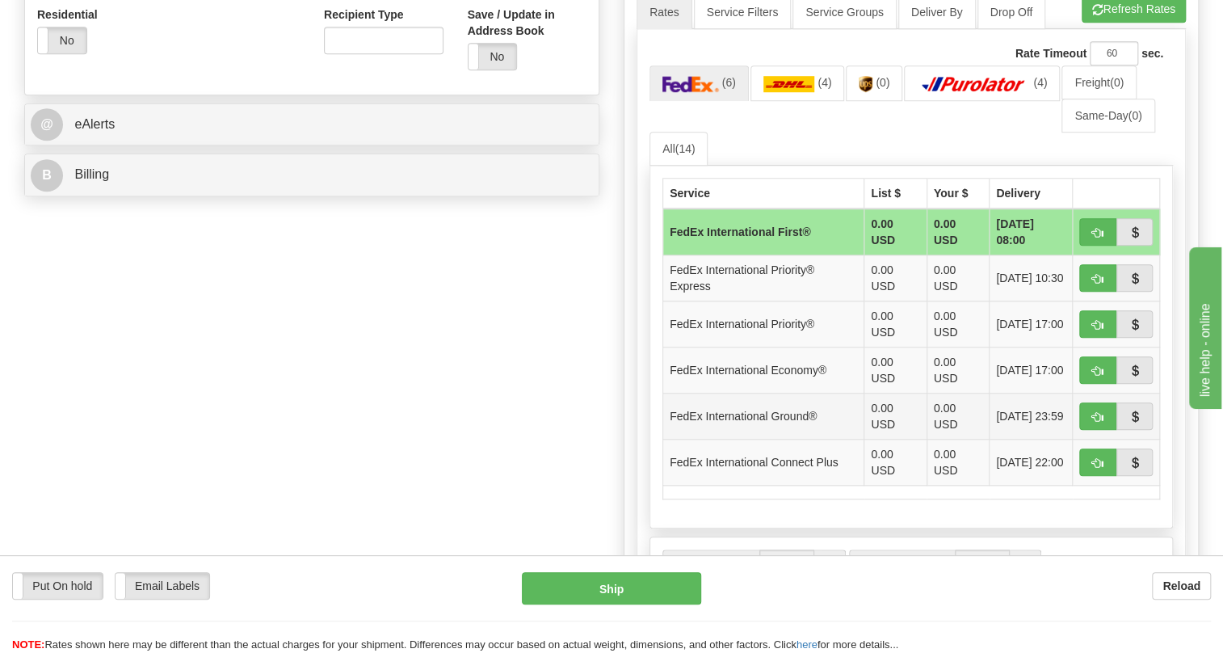
click at [840, 422] on td "FedEx International Ground®" at bounding box center [763, 416] width 201 height 46
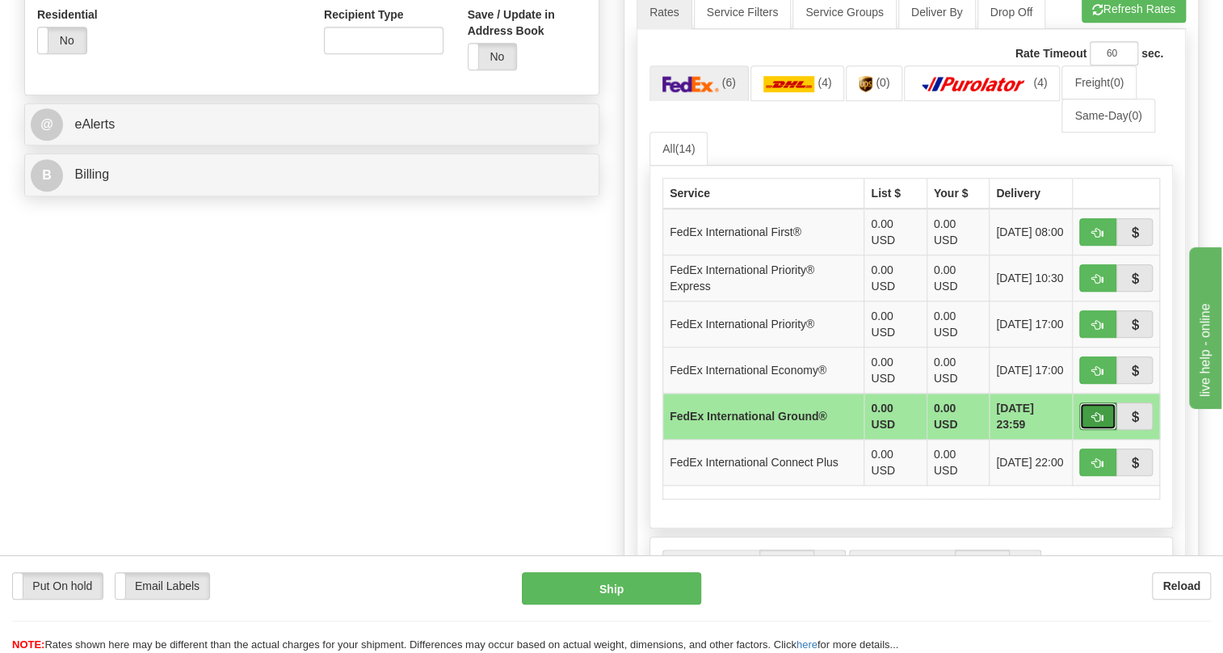
click at [1095, 414] on span "button" at bounding box center [1097, 417] width 11 height 11
type input "92"
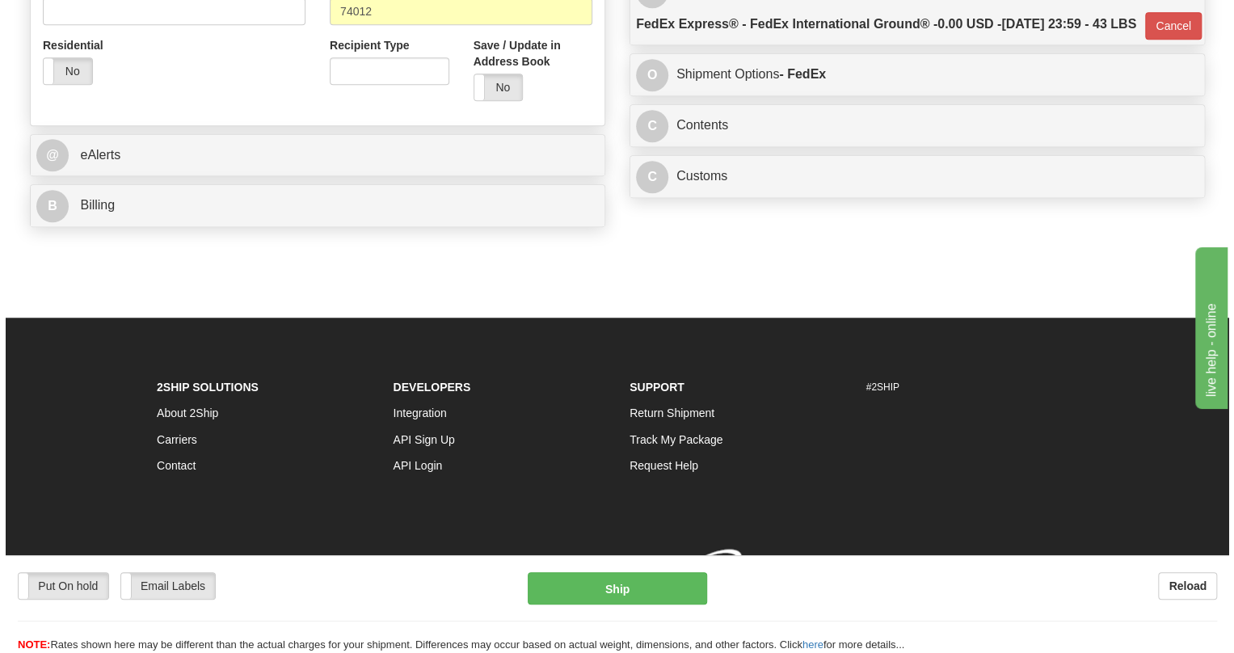
scroll to position [655, 0]
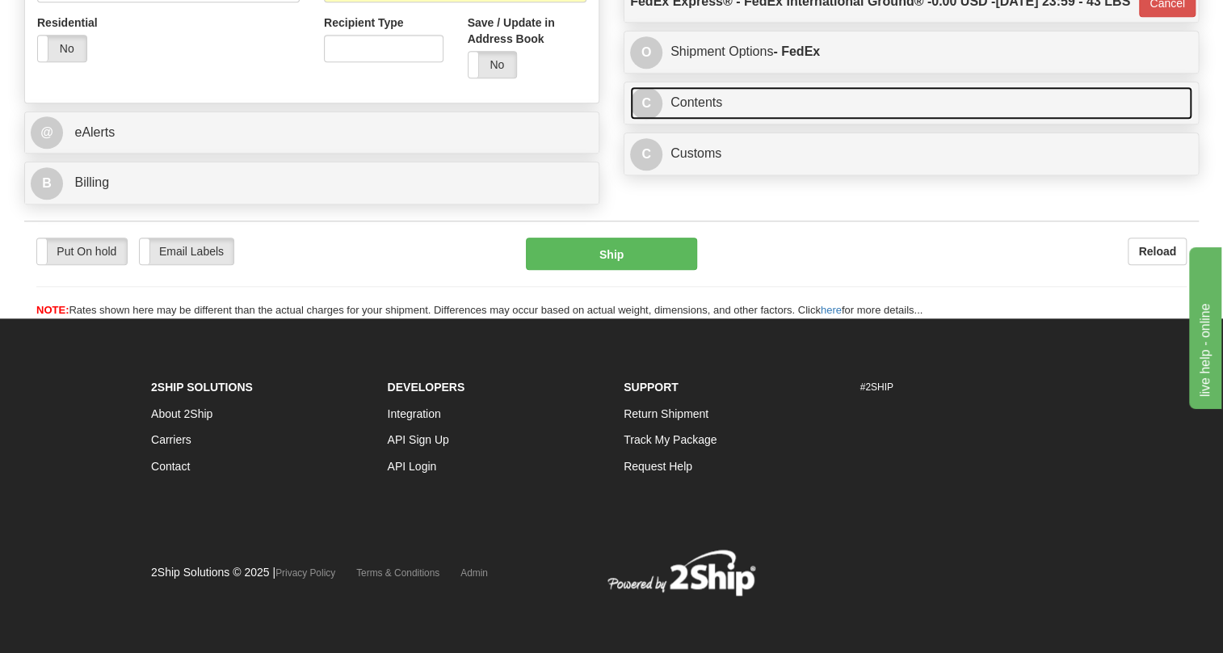
click at [685, 120] on link "C Contents" at bounding box center [911, 102] width 562 height 33
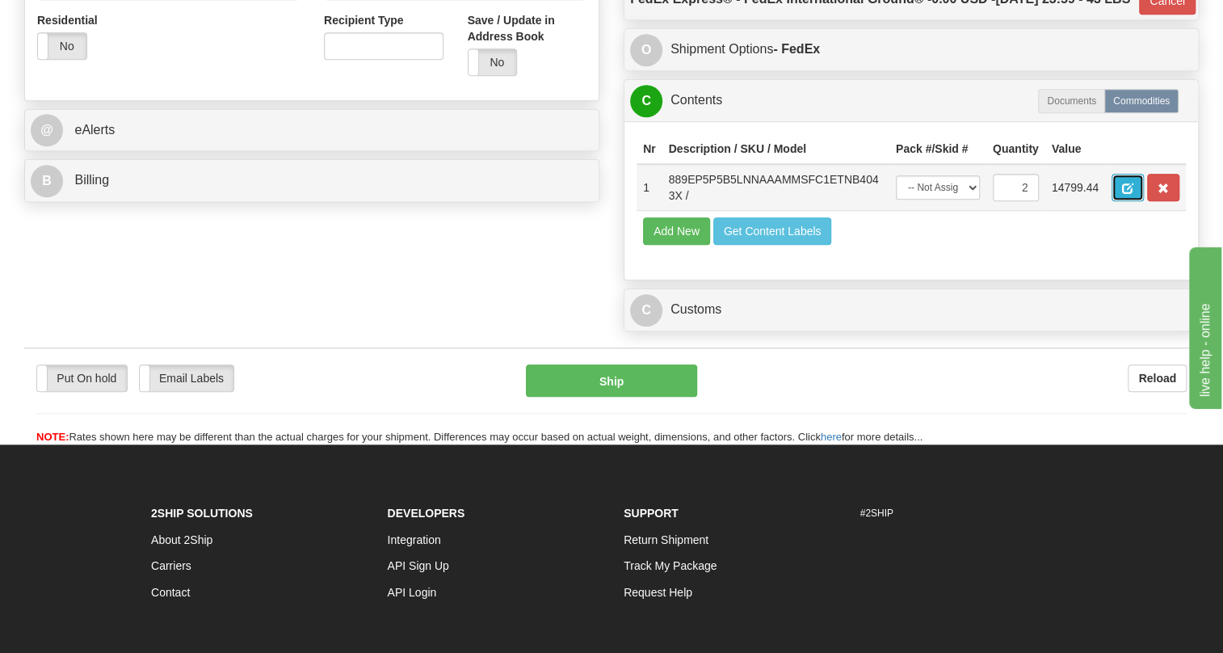
click at [1130, 201] on button "button" at bounding box center [1128, 187] width 32 height 27
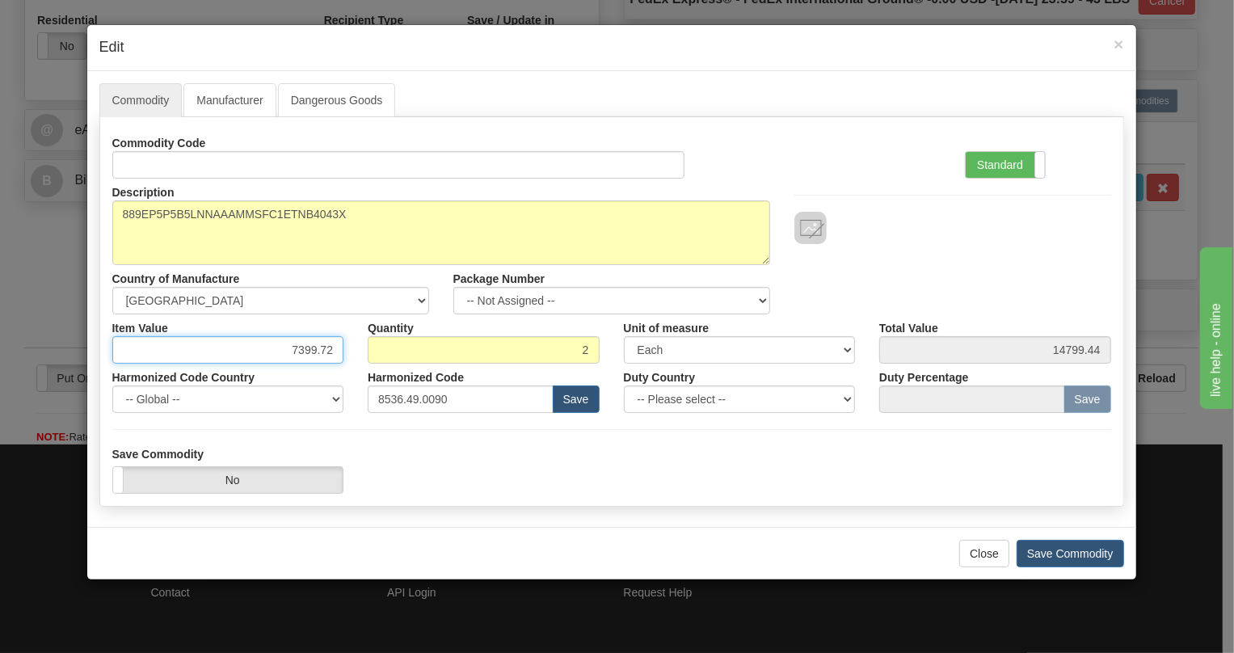
click at [315, 347] on input "7399.72" at bounding box center [228, 349] width 232 height 27
type input "4817.80"
type input "9635.60"
click at [994, 162] on label "Standard" at bounding box center [1005, 165] width 79 height 26
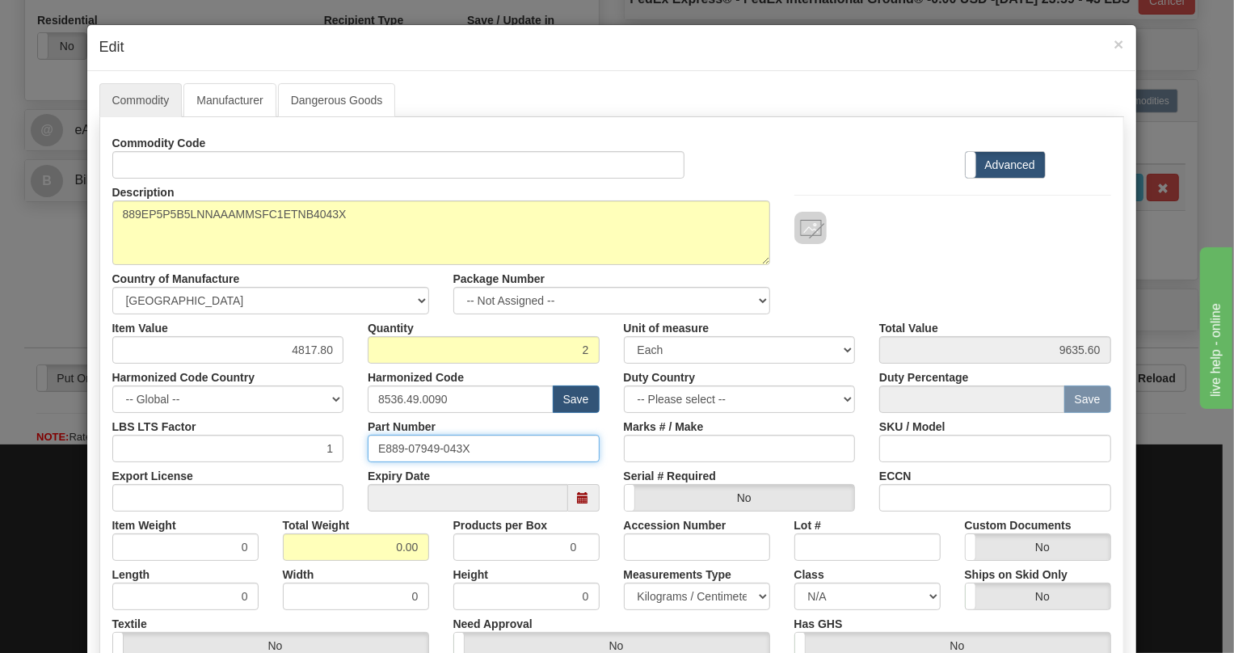
click at [435, 451] on input "E889-07949-043X" at bounding box center [484, 448] width 232 height 27
click at [375, 546] on input "0.00" at bounding box center [356, 546] width 146 height 27
type input "1.00"
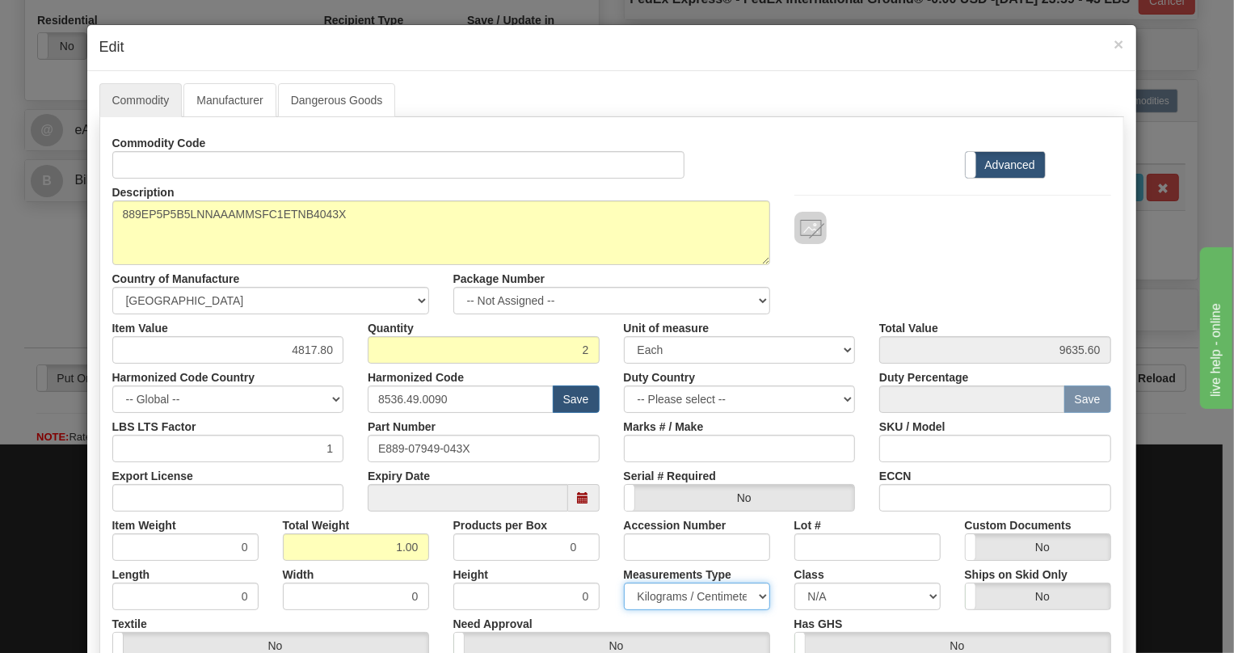
type input "0.5000"
click at [687, 597] on select "Pounds / Inches Kilograms / Centimeters" at bounding box center [697, 596] width 146 height 27
select select "0"
click at [624, 583] on select "Pounds / Inches Kilograms / Centimeters" at bounding box center [697, 596] width 146 height 27
click at [604, 566] on div "Height 0" at bounding box center [526, 585] width 170 height 49
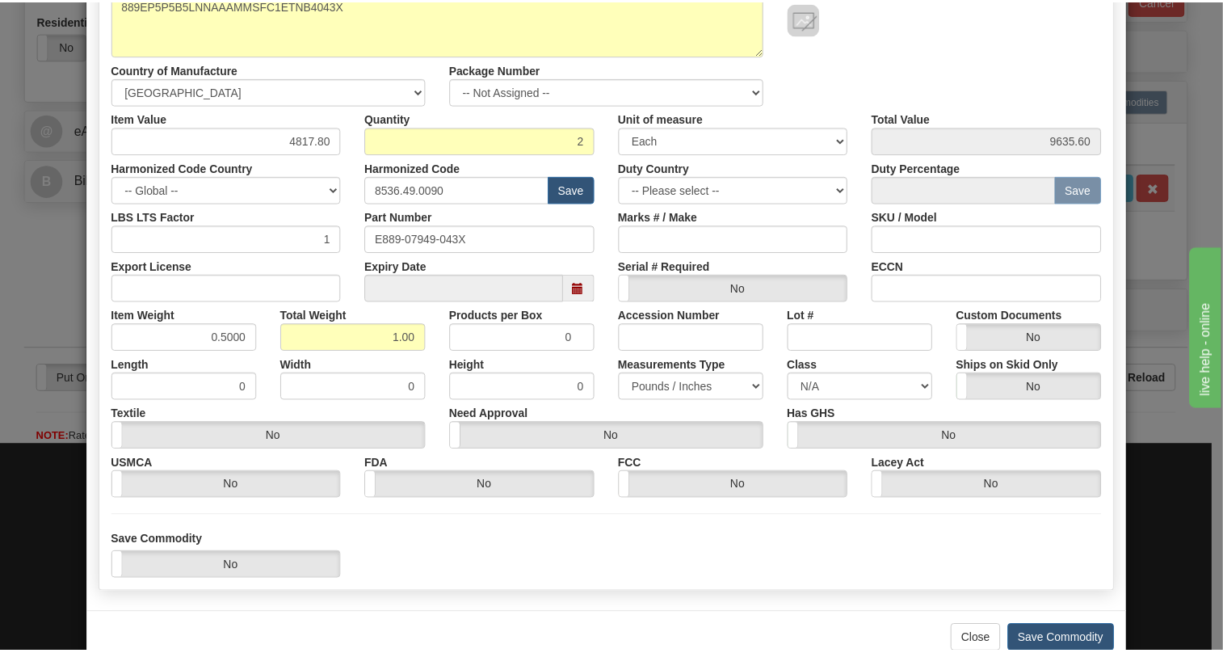
scroll to position [246, 0]
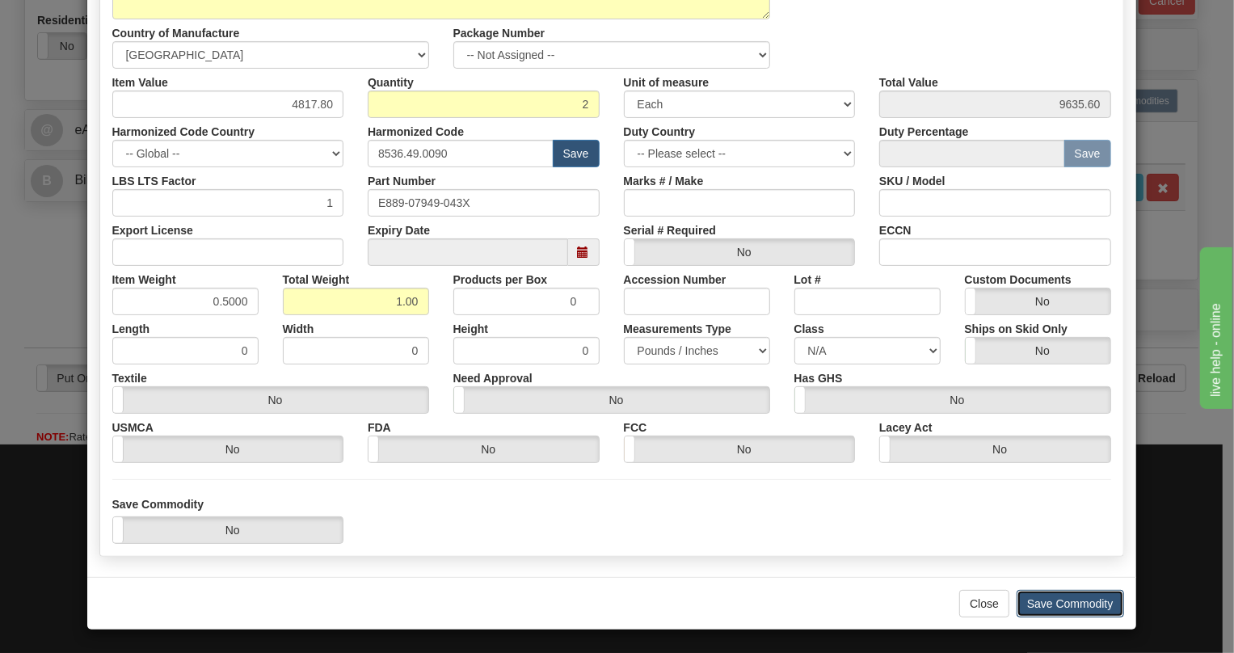
click at [1054, 599] on button "Save Commodity" at bounding box center [1069, 603] width 107 height 27
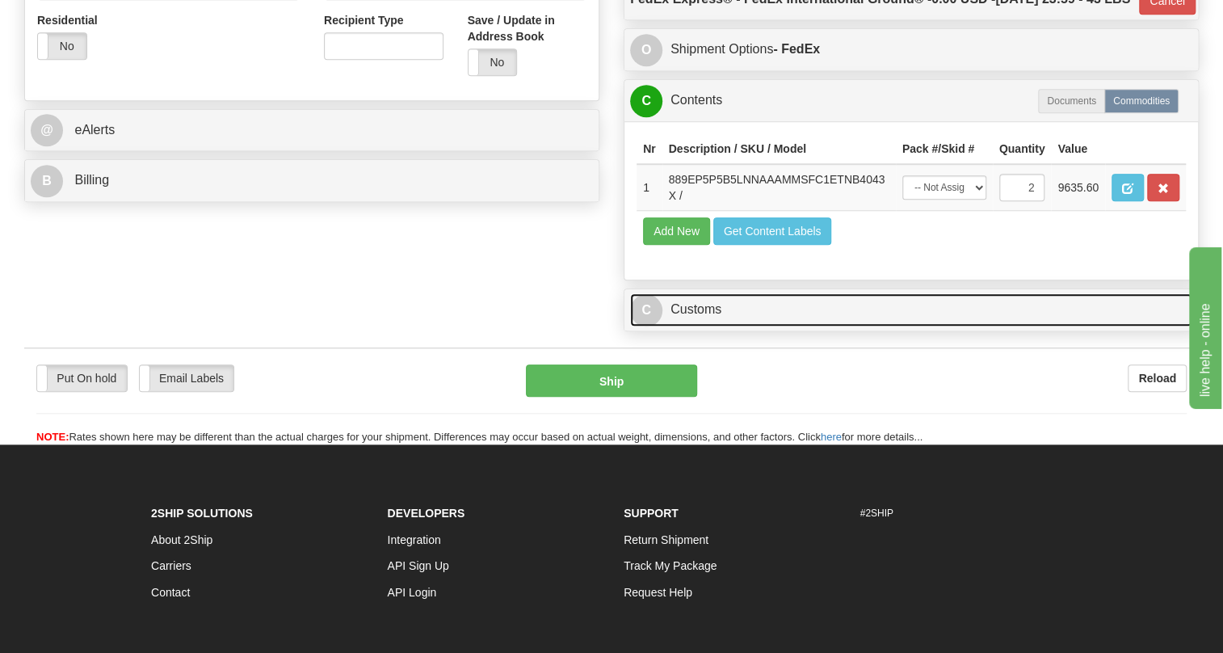
click at [716, 326] on link "C Customs" at bounding box center [911, 309] width 562 height 33
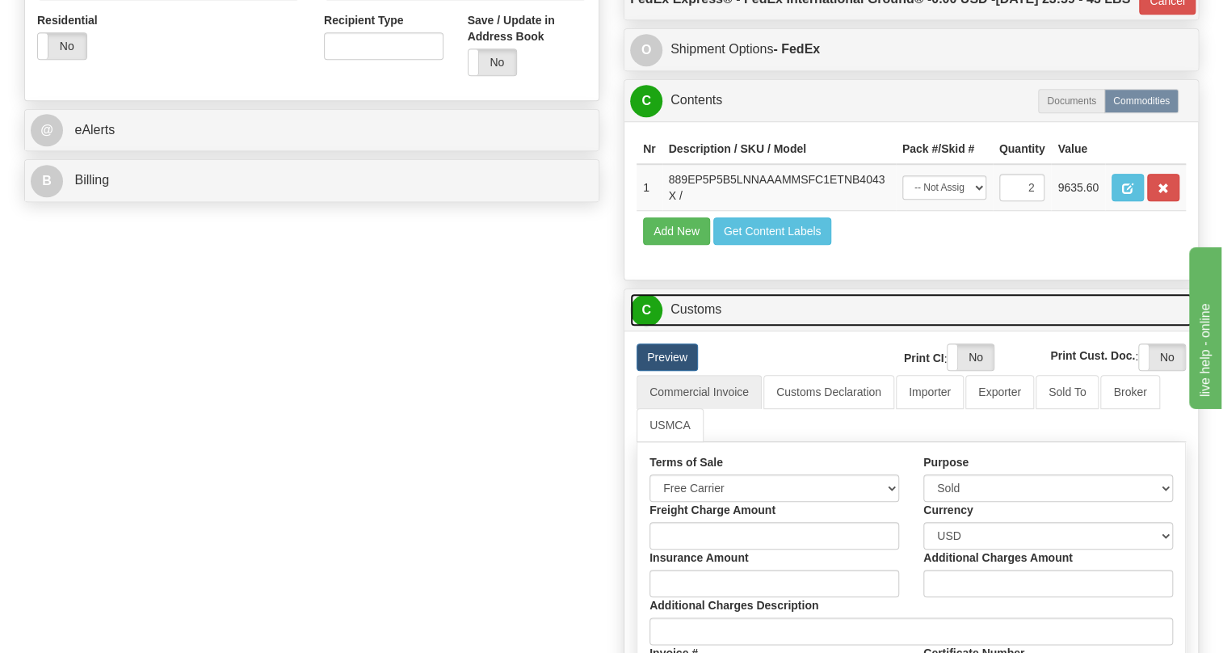
click at [716, 326] on link "C Customs" at bounding box center [911, 309] width 562 height 33
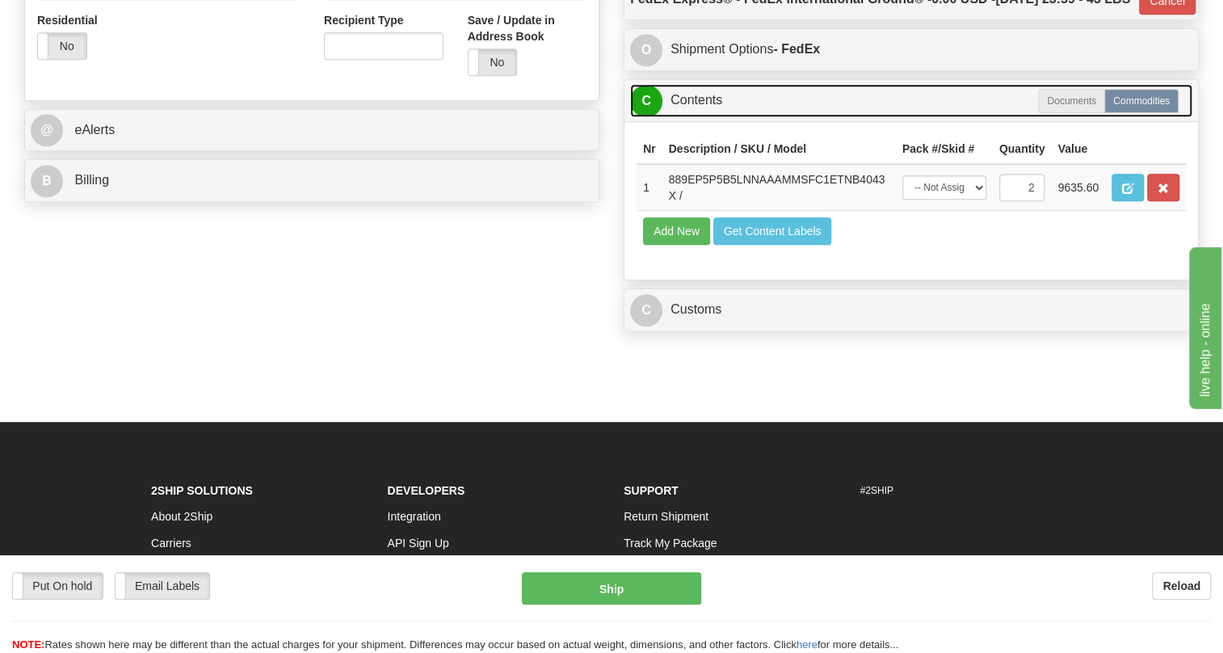
click at [713, 117] on link "C Contents" at bounding box center [911, 100] width 562 height 33
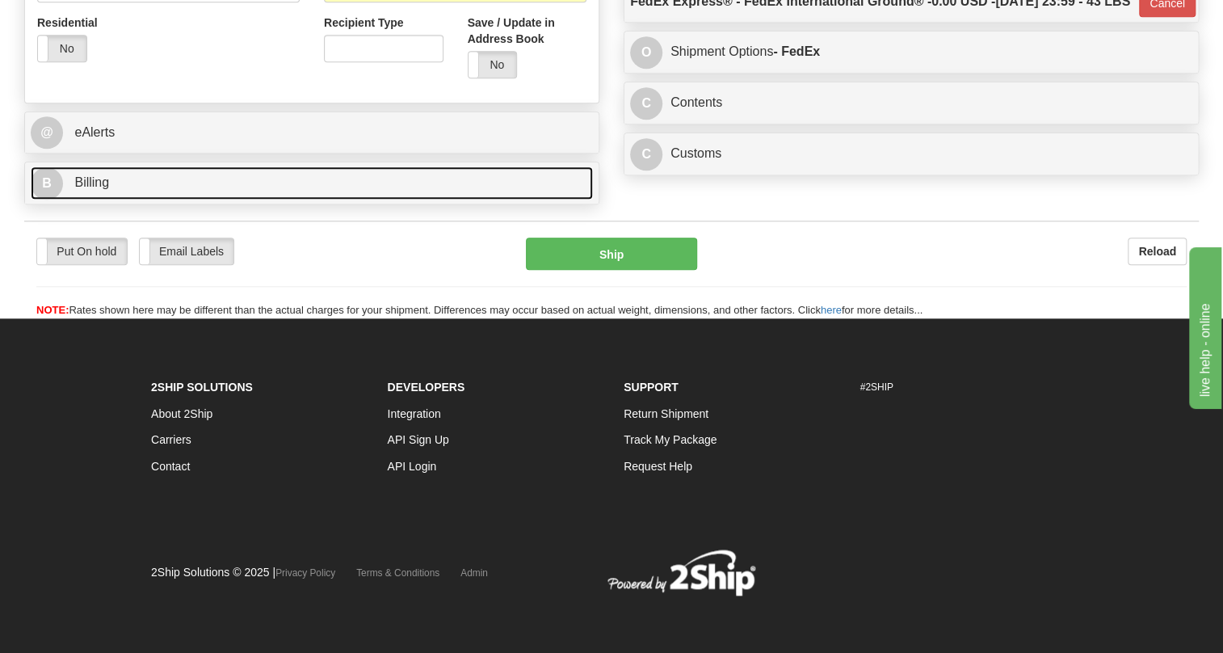
click at [97, 184] on span "Billing" at bounding box center [91, 182] width 35 height 14
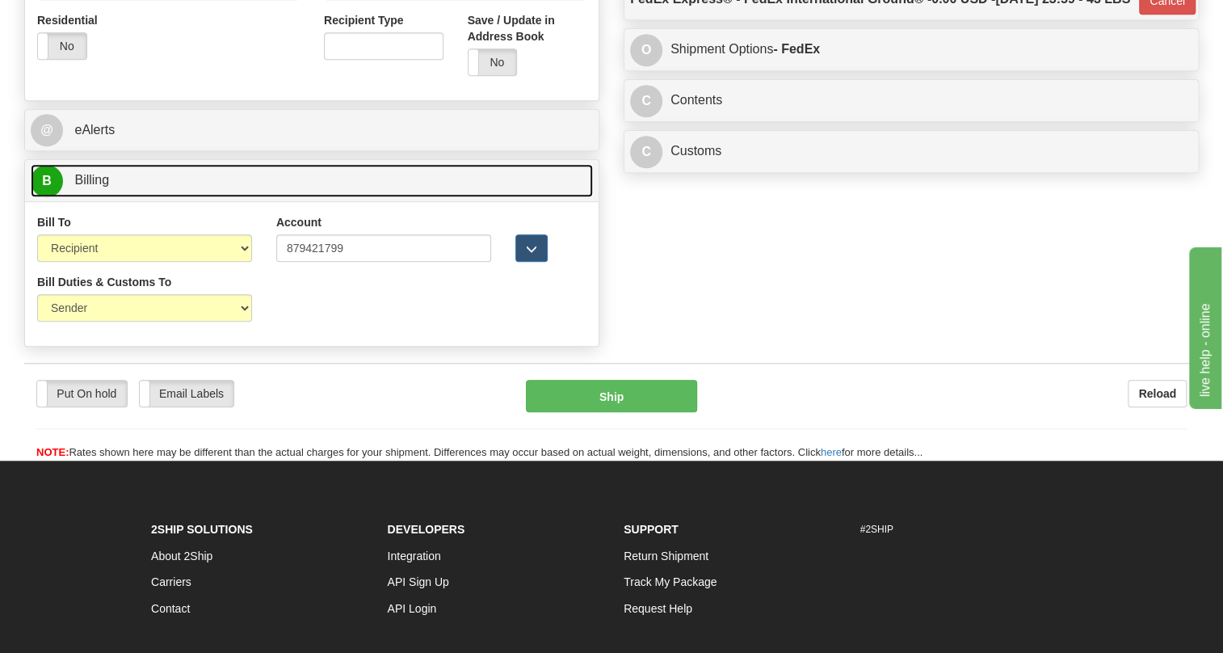
click at [97, 184] on span "Billing" at bounding box center [91, 180] width 35 height 14
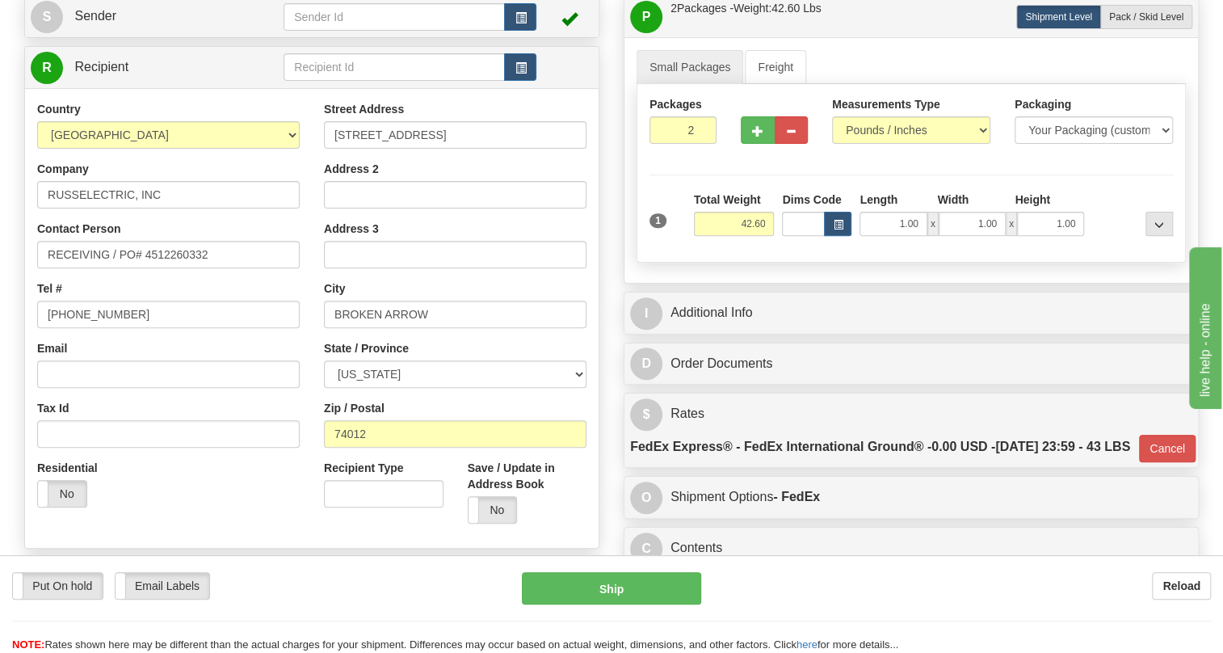
scroll to position [141, 0]
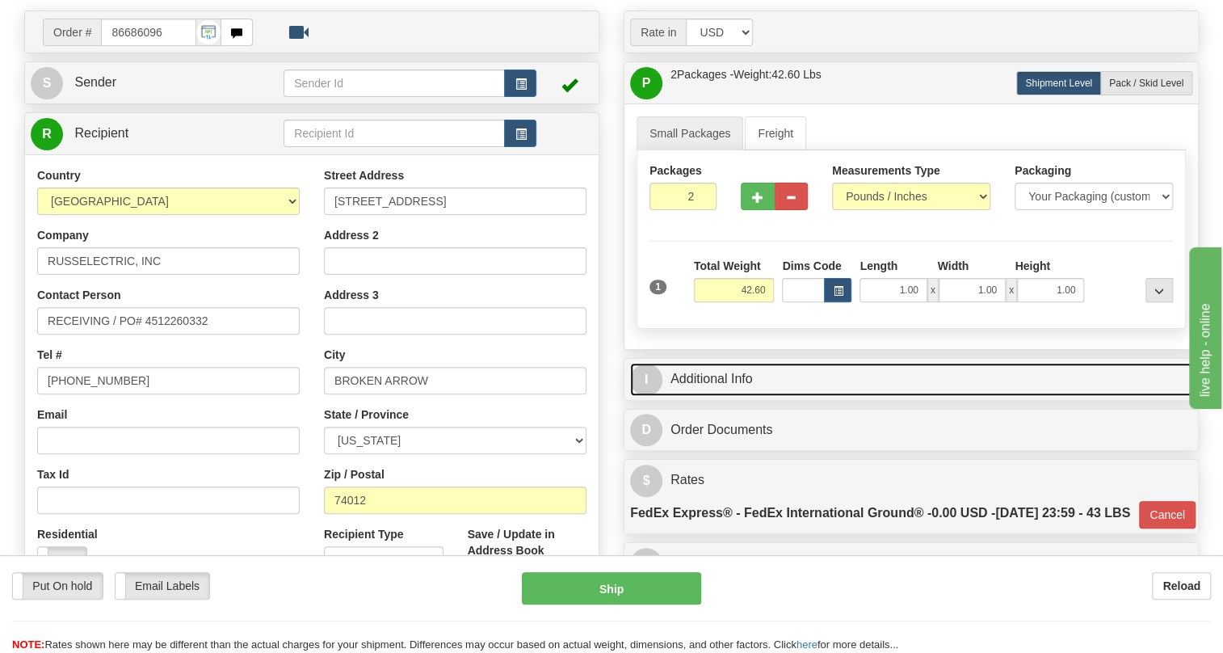
click at [702, 375] on link "I Additional Info" at bounding box center [911, 379] width 562 height 33
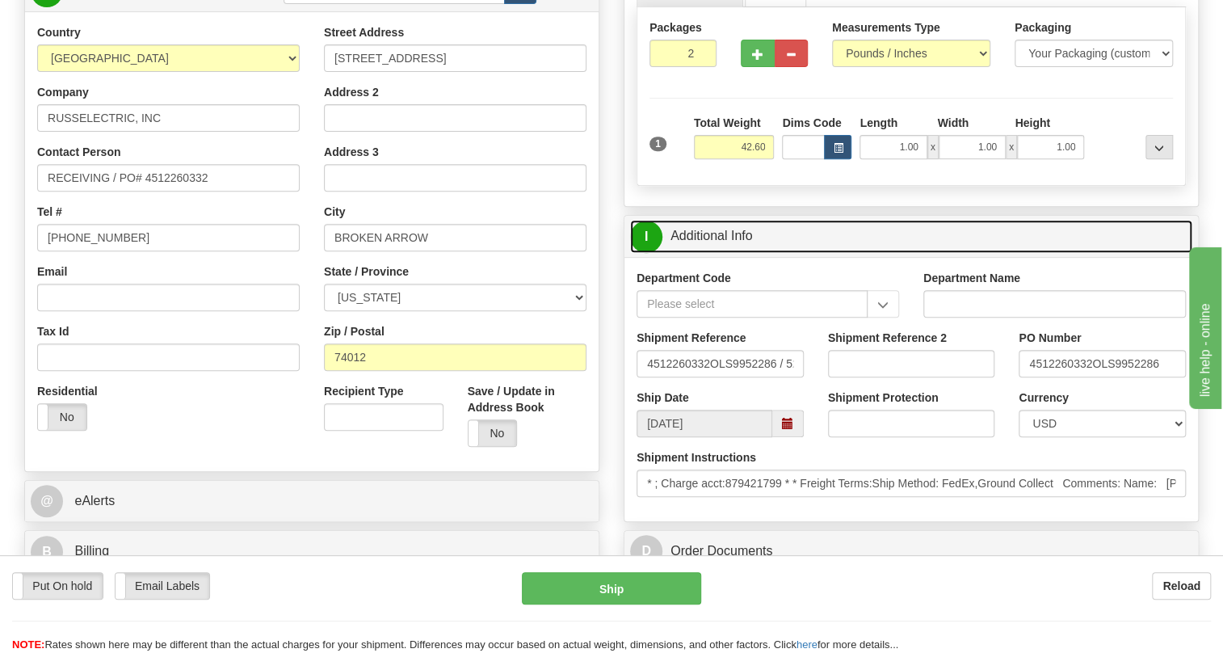
scroll to position [288, 0]
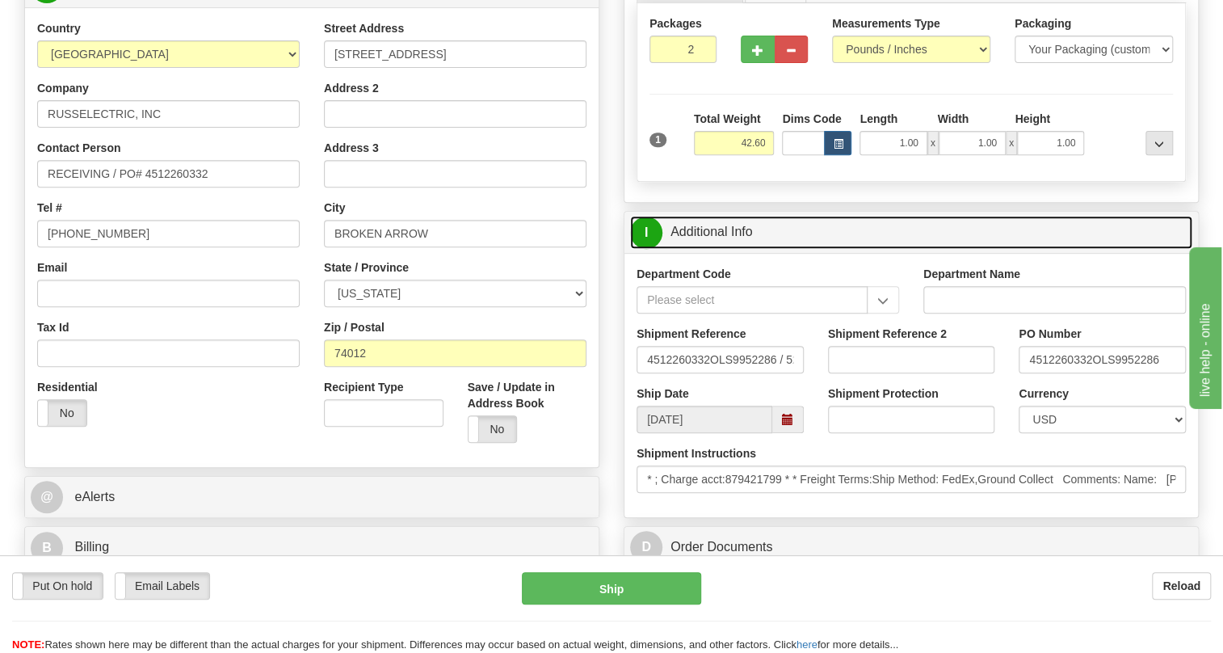
click at [719, 238] on link "I Additional Info" at bounding box center [911, 232] width 562 height 33
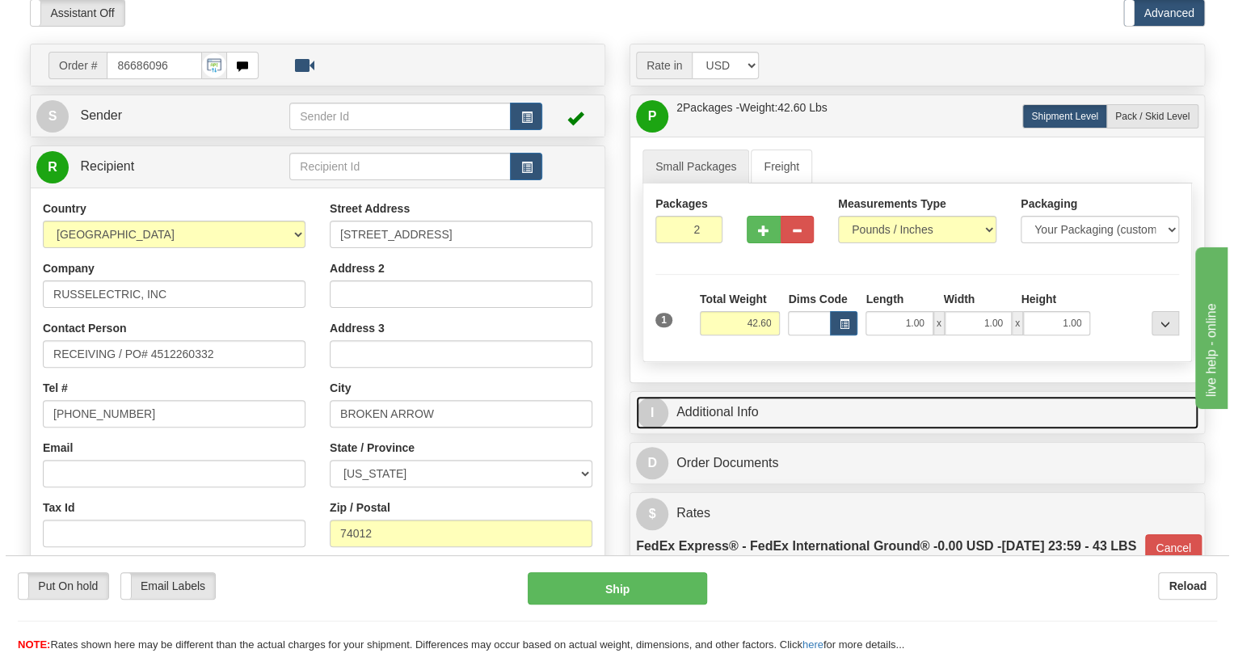
scroll to position [141, 0]
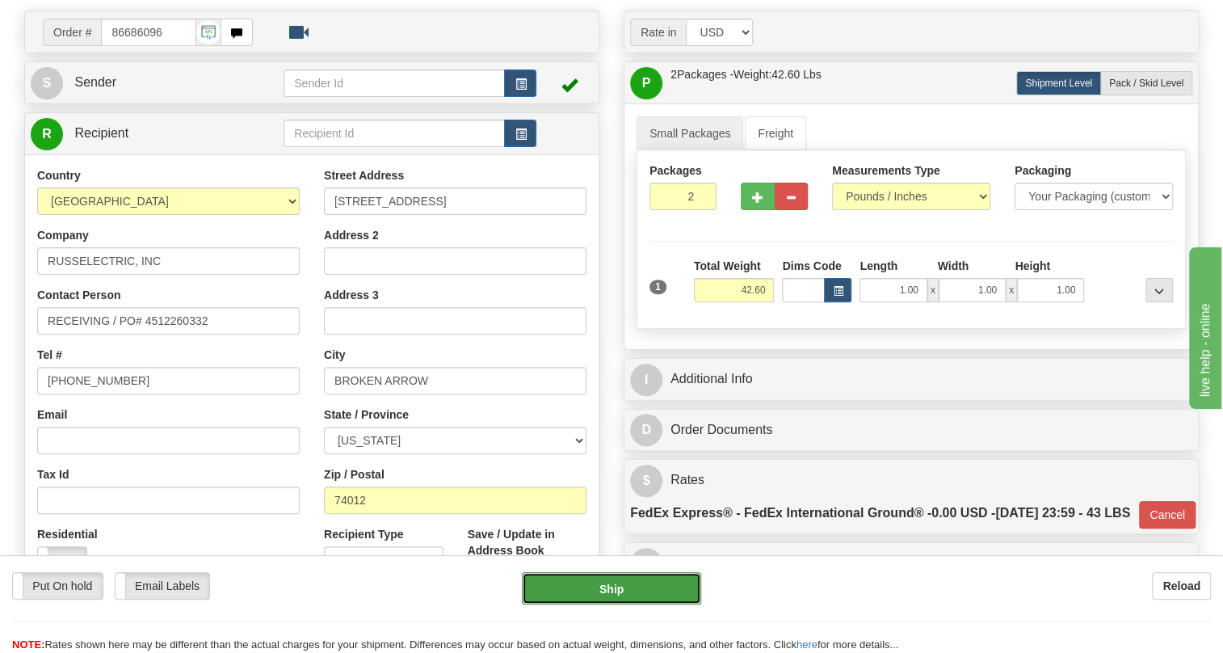
click at [626, 589] on button "Ship" at bounding box center [611, 588] width 179 height 32
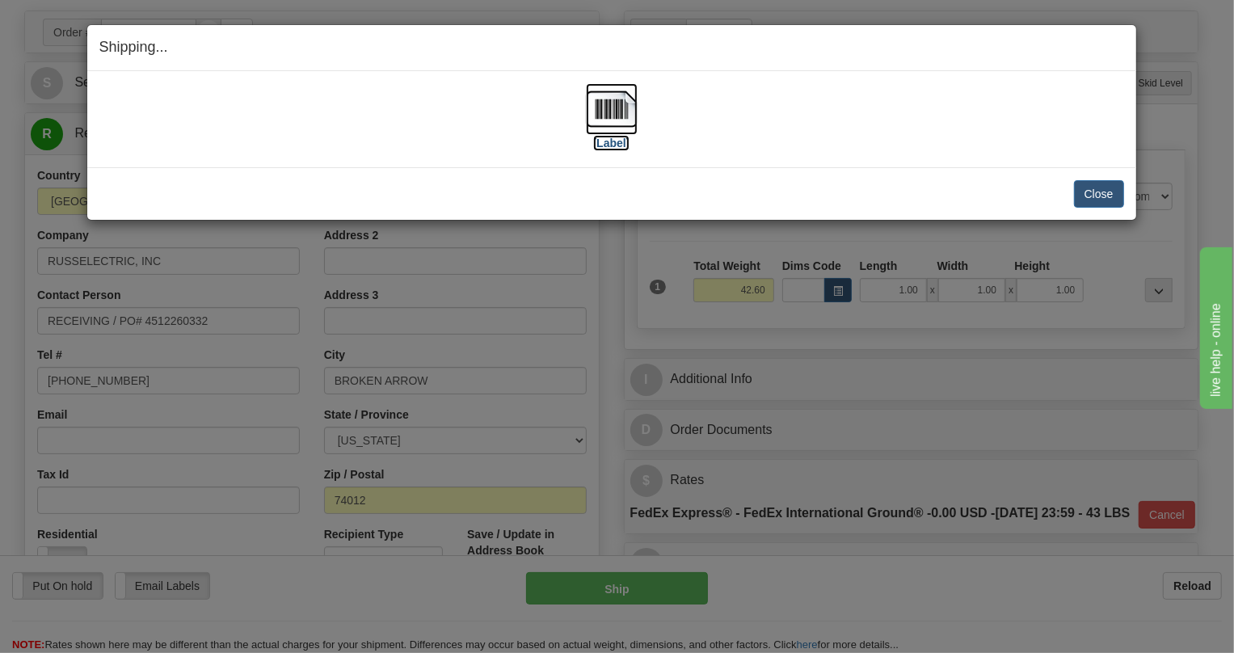
click at [612, 112] on img at bounding box center [612, 109] width 52 height 52
click at [1100, 190] on button "Close" at bounding box center [1099, 193] width 50 height 27
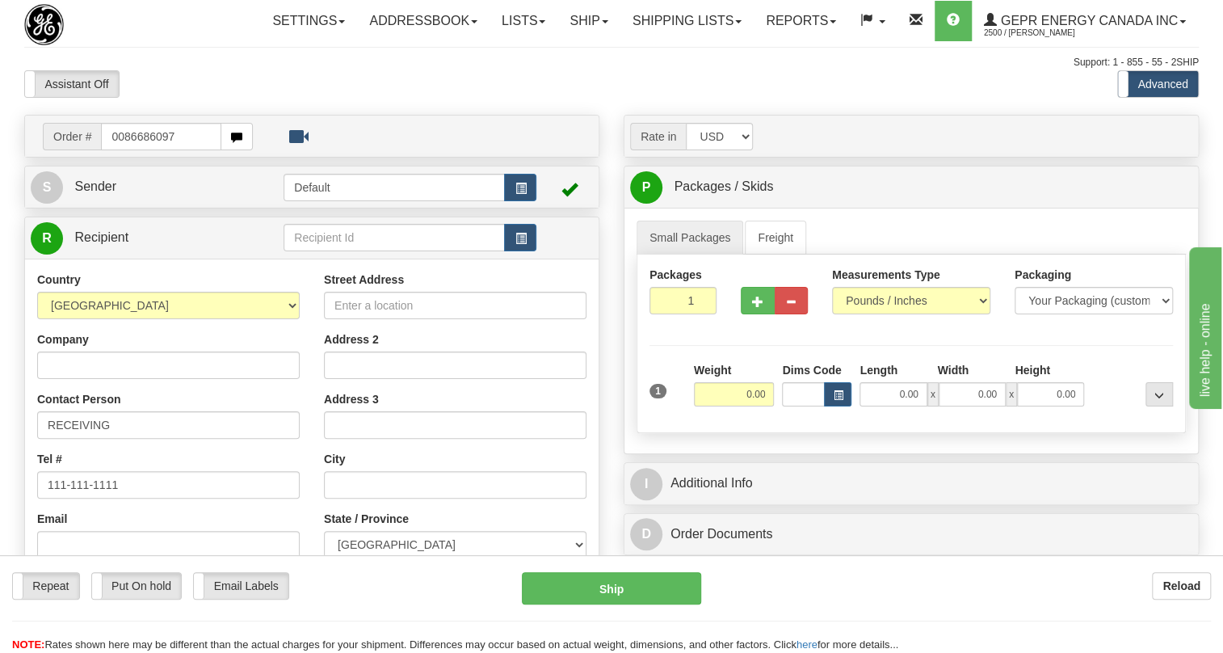
click at [122, 150] on input "0086686097" at bounding box center [161, 136] width 120 height 27
type input "86686097"
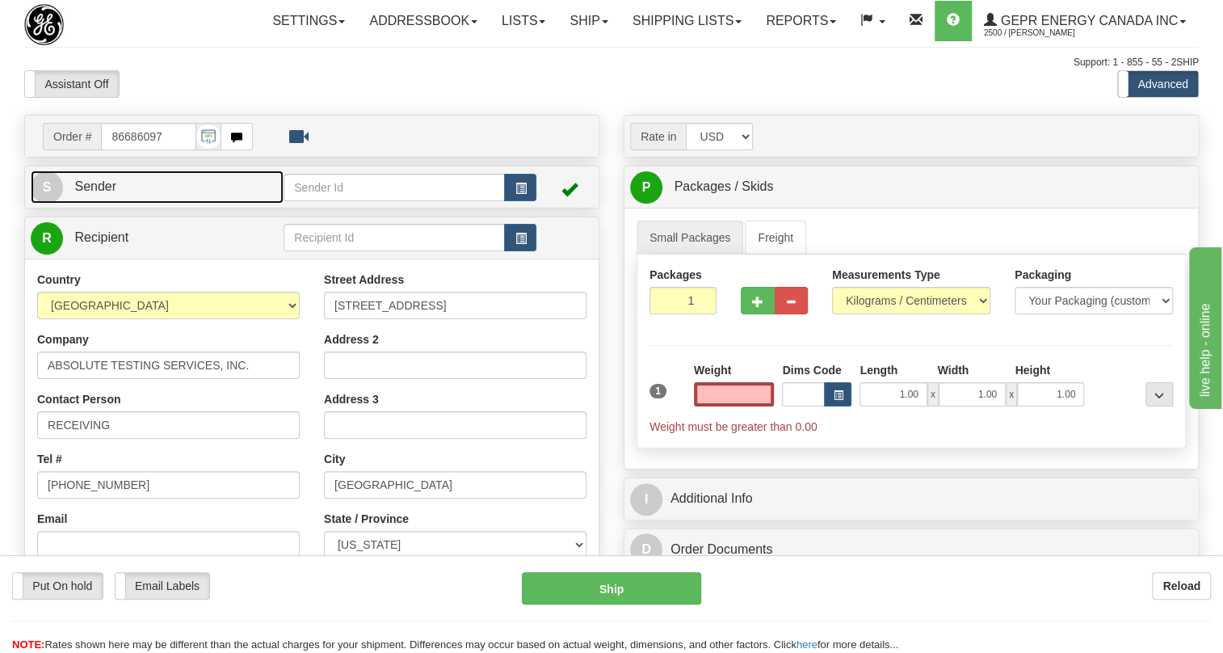
type input "0.00"
click at [111, 193] on span "Sender" at bounding box center [95, 186] width 42 height 14
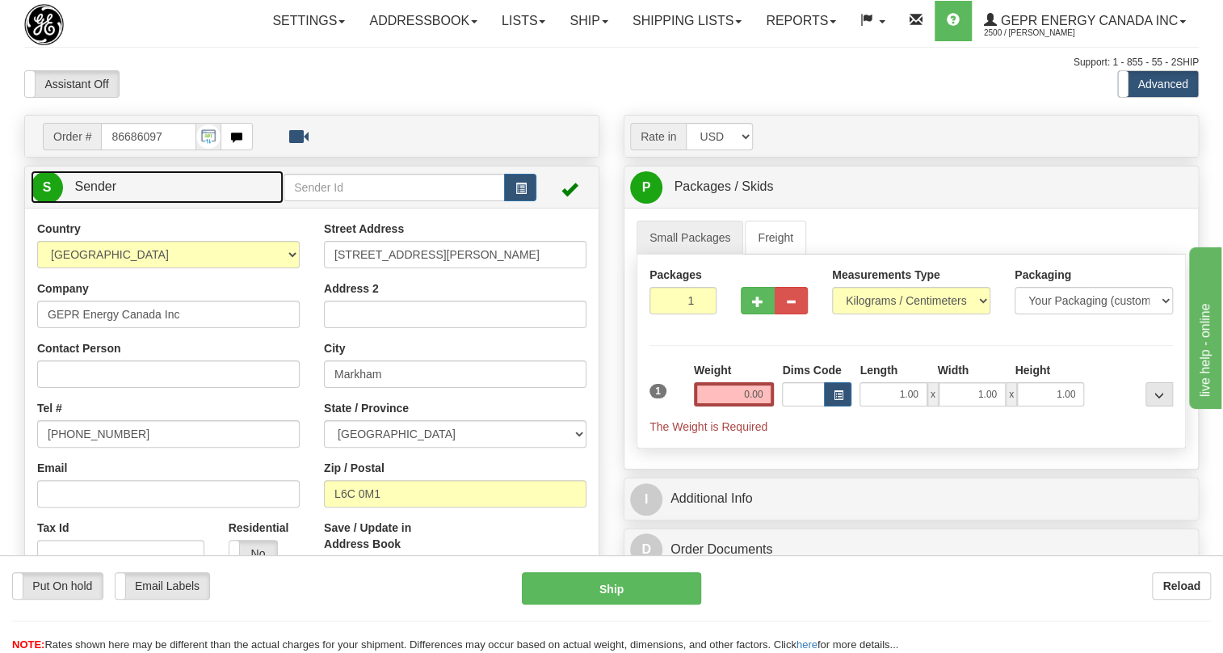
type input "MARKHAM"
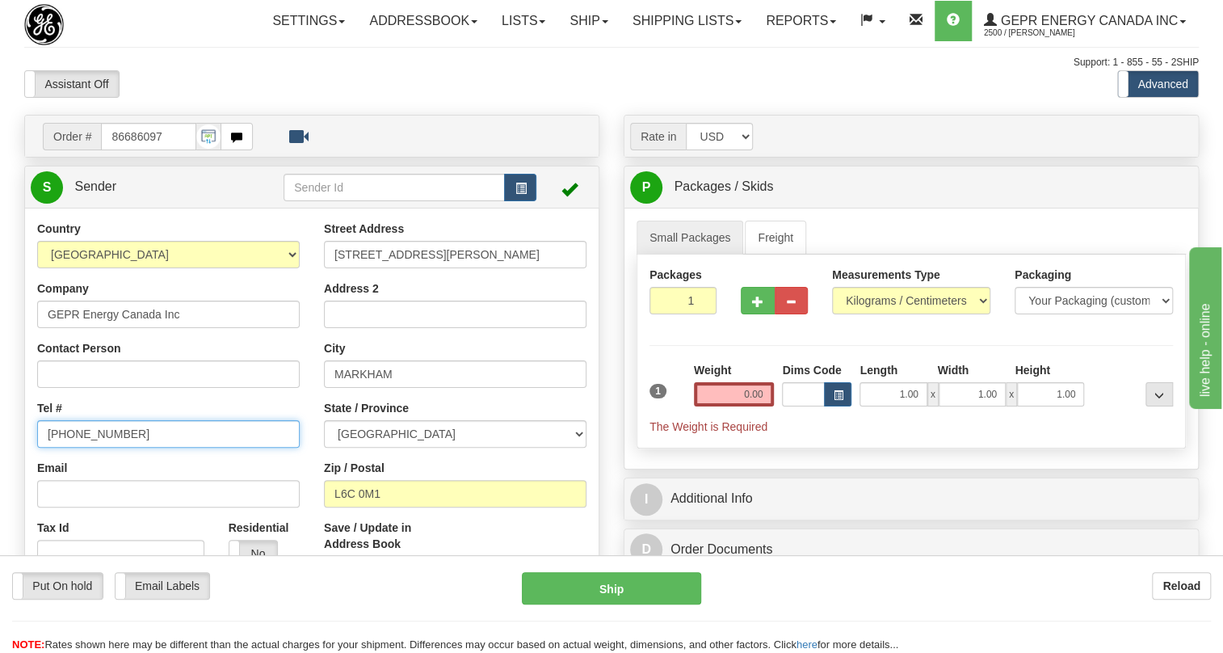
click at [89, 448] on input "[PHONE_NUMBER]" at bounding box center [168, 433] width 263 height 27
paste input "[PHONE_NUMBER]"
type input "[PHONE_NUMBER]"
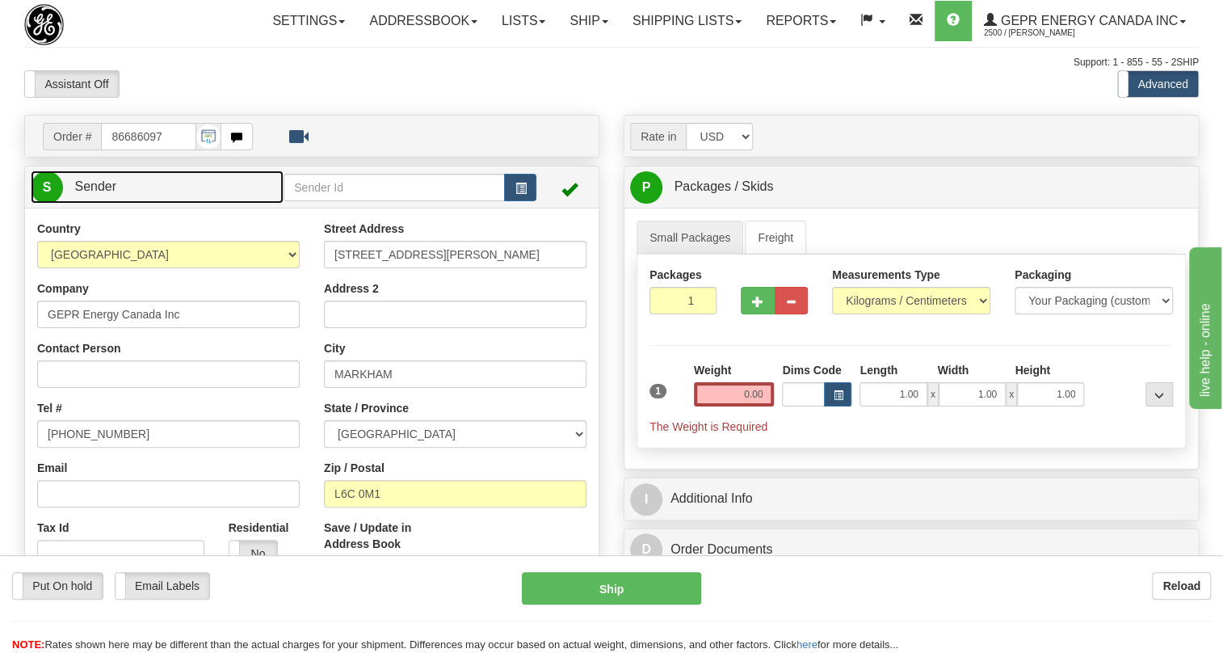
click at [86, 193] on span "Sender" at bounding box center [95, 186] width 42 height 14
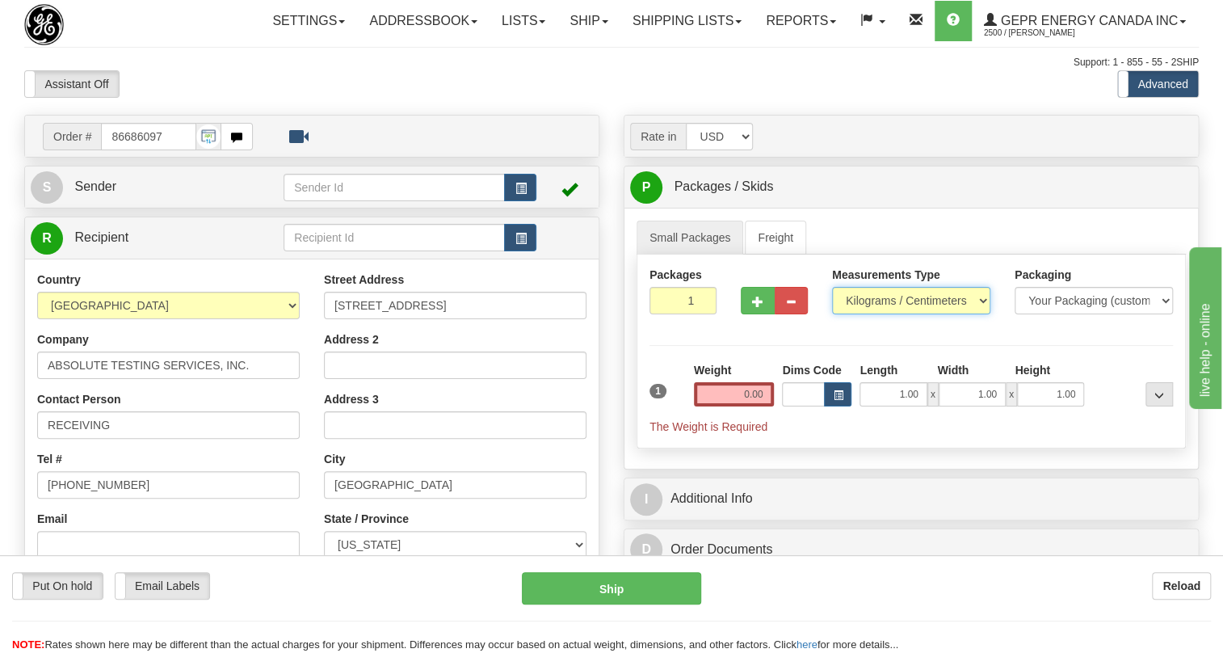
click at [889, 314] on select "Pounds / Inches Kilograms / Centimeters" at bounding box center [911, 300] width 158 height 27
select select "0"
click at [832, 314] on select "Pounds / Inches Kilograms / Centimeters" at bounding box center [911, 300] width 158 height 27
click at [741, 406] on input "0.00" at bounding box center [734, 394] width 81 height 24
type input "0.00"
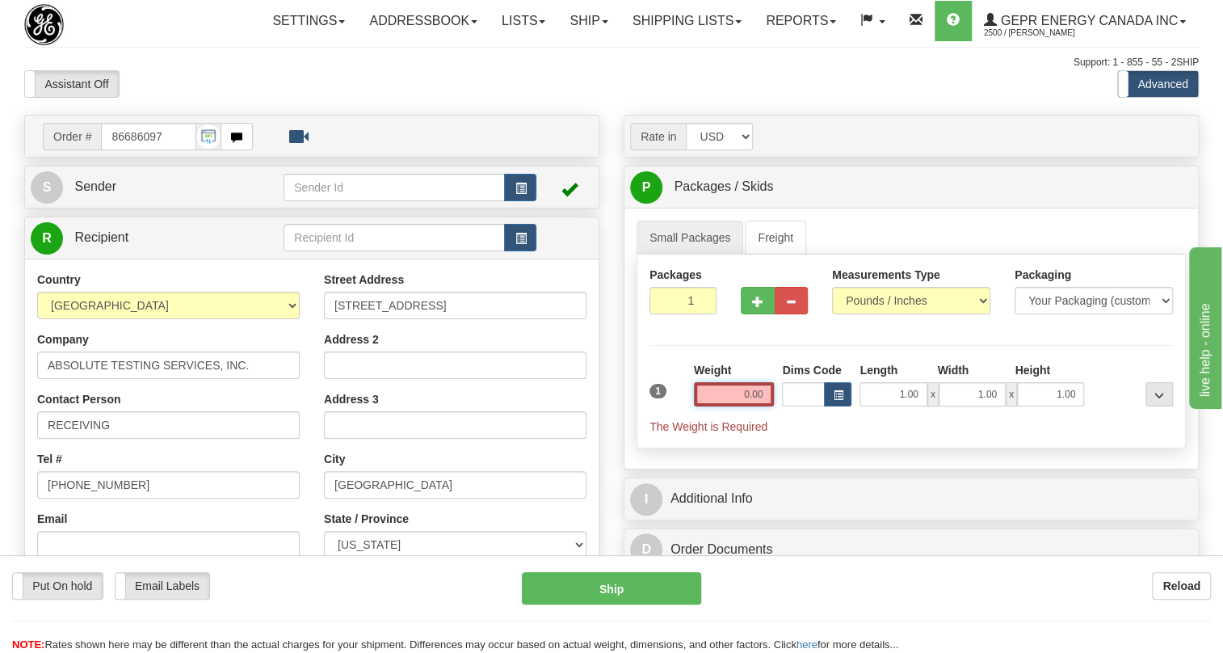
click at [730, 406] on input "0.00" at bounding box center [734, 394] width 81 height 24
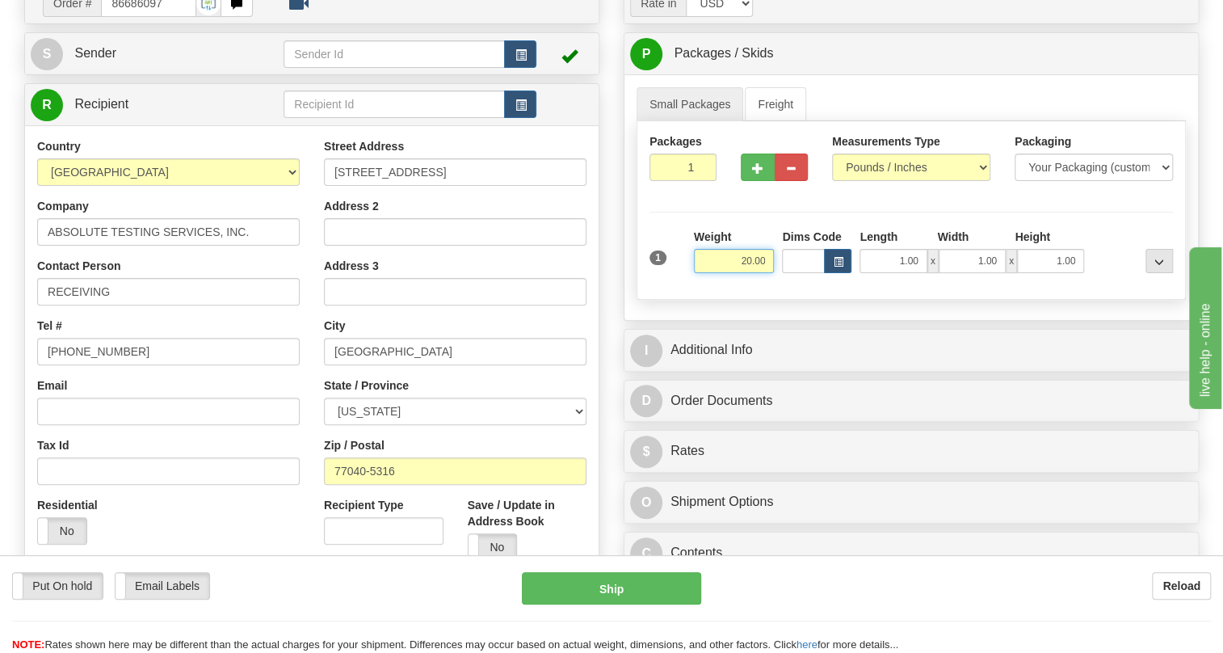
scroll to position [146, 0]
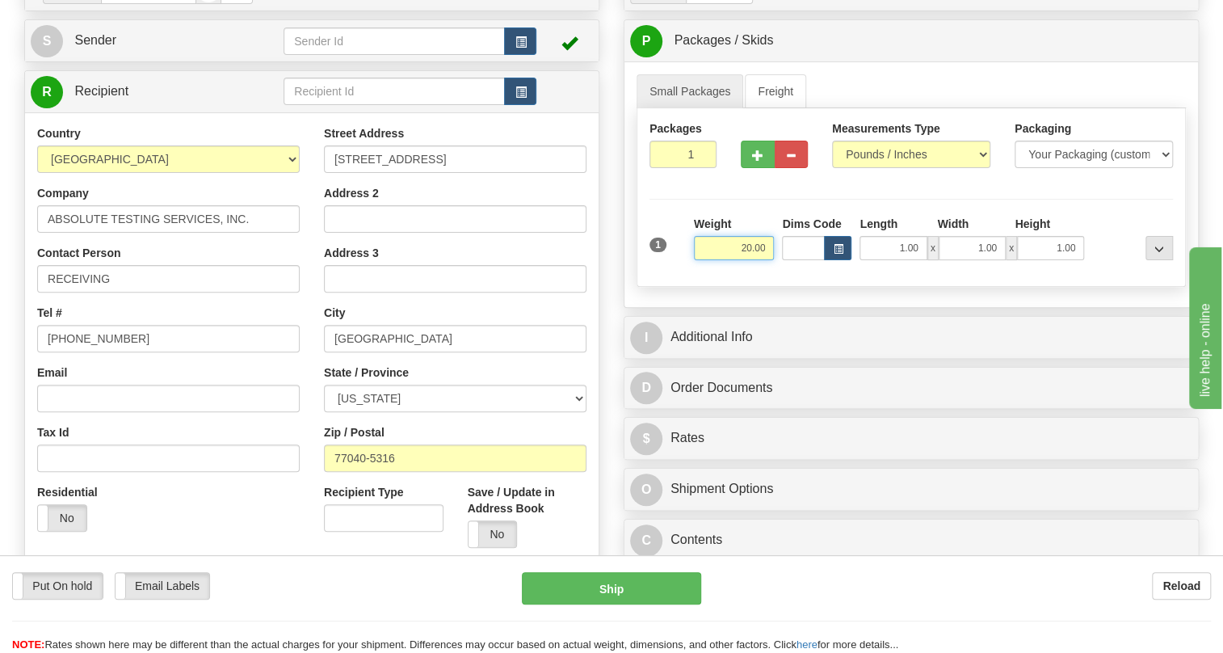
type input "20.00"
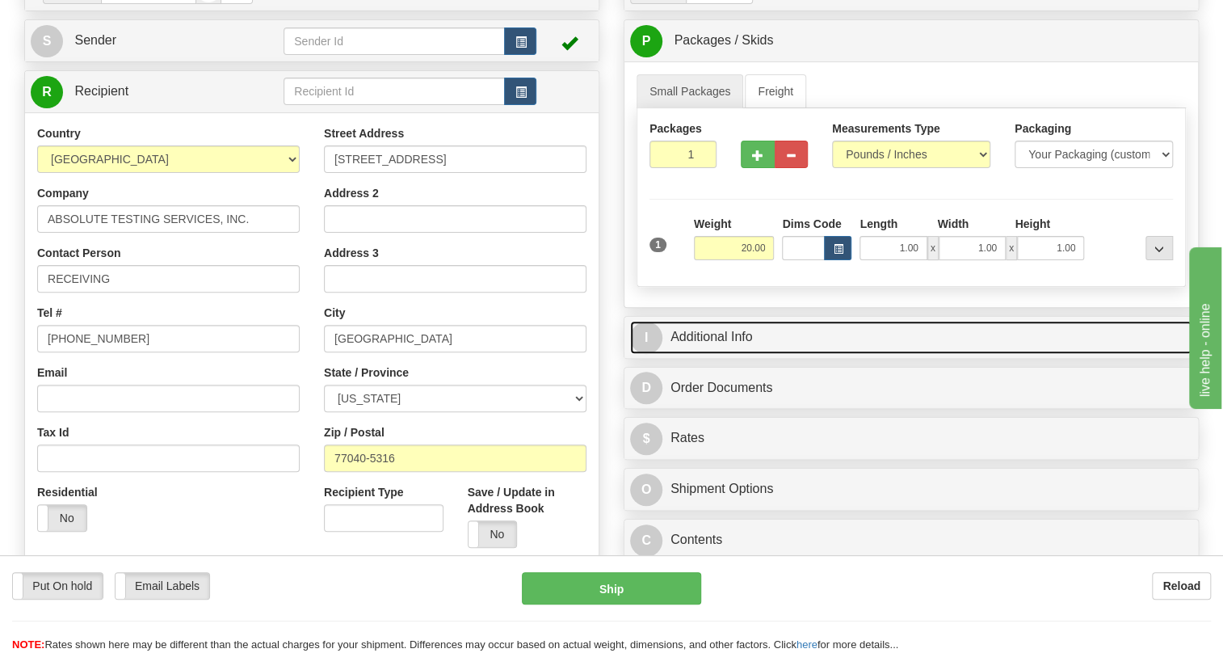
click at [721, 354] on link "I Additional Info" at bounding box center [911, 337] width 562 height 33
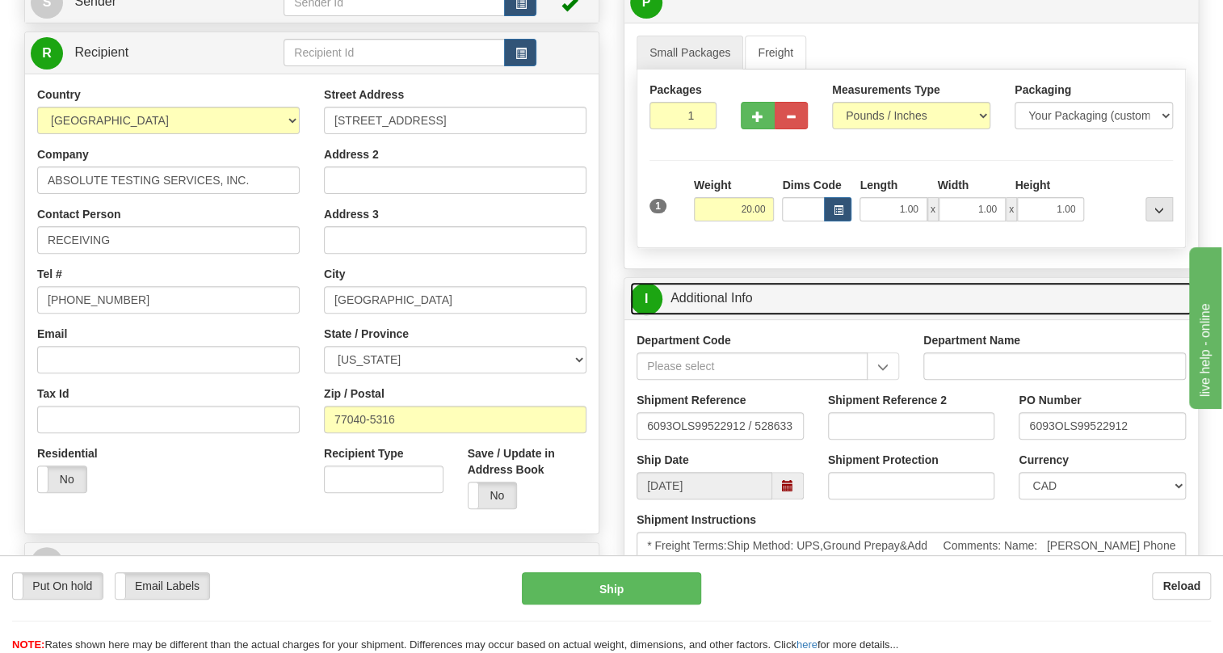
scroll to position [220, 0]
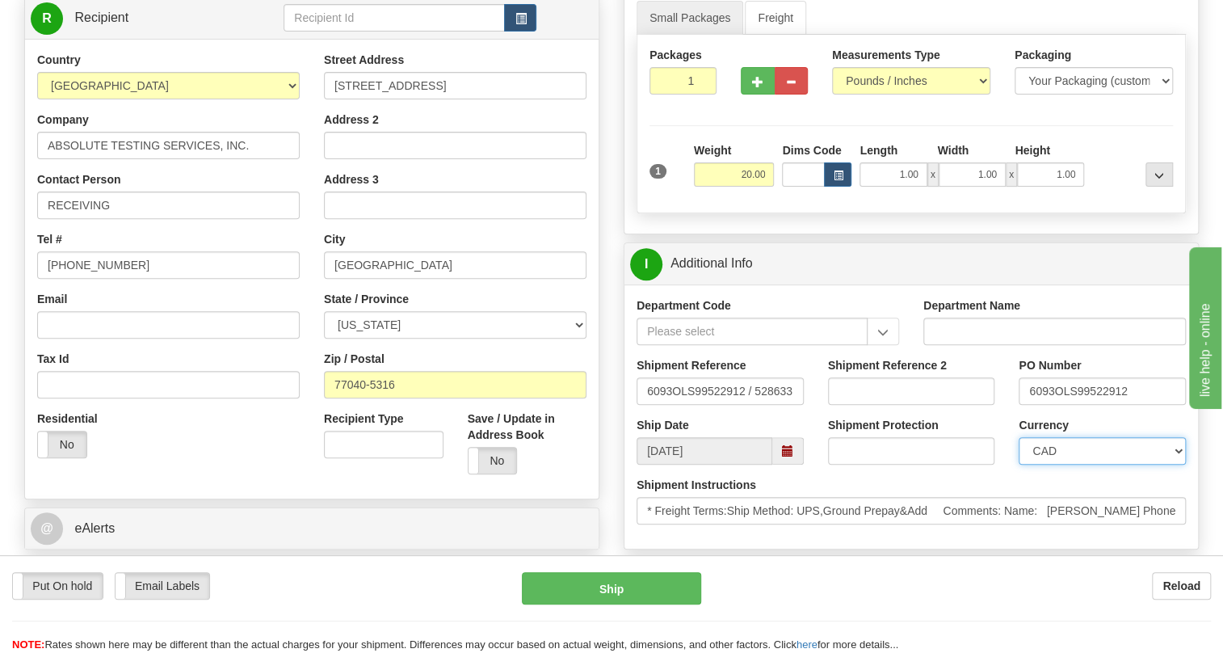
drag, startPoint x: 1066, startPoint y: 493, endPoint x: 1066, endPoint y: 484, distance: 8.9
click at [1066, 465] on select "CAD USD EUR ZAR RON ANG ARN AUD AUS AWG BBD BFR BGN BHD BMD BND BRC BRL CHP CKZ…" at bounding box center [1102, 450] width 167 height 27
select select "1"
click at [1019, 465] on select "CAD USD EUR ZAR RON ANG ARN AUD AUS AWG BBD BFR BGN BHD BMD BND BRC BRL CHP CKZ…" at bounding box center [1102, 450] width 167 height 27
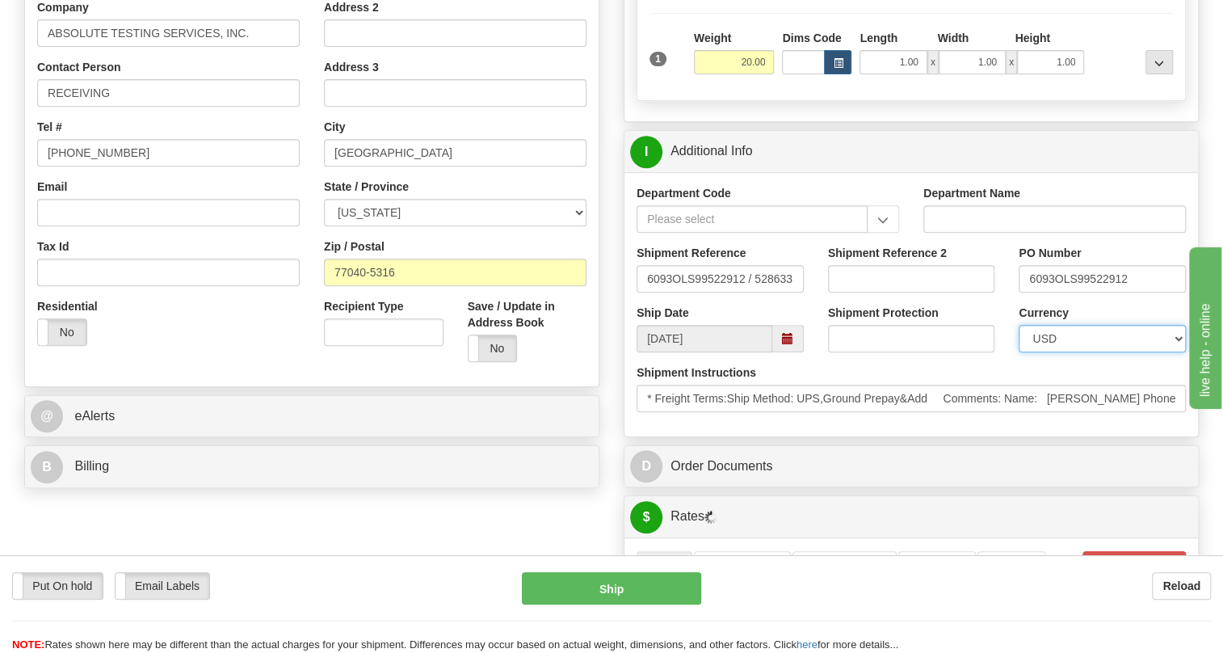
scroll to position [367, 0]
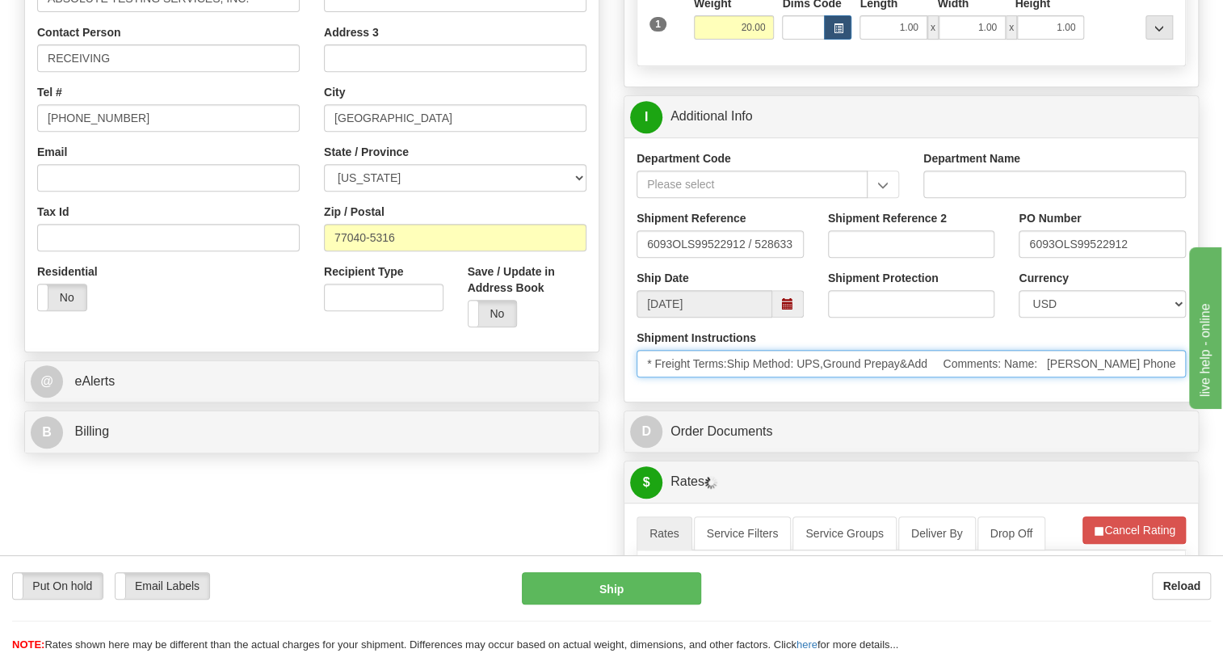
drag, startPoint x: 1113, startPoint y: 399, endPoint x: 1047, endPoint y: 403, distance: 65.6
click at [1047, 377] on input "* Freight Terms:Ship Method: UPS,Ground Prepay&Add Comments: Name: Cade Brazzil…" at bounding box center [911, 363] width 549 height 27
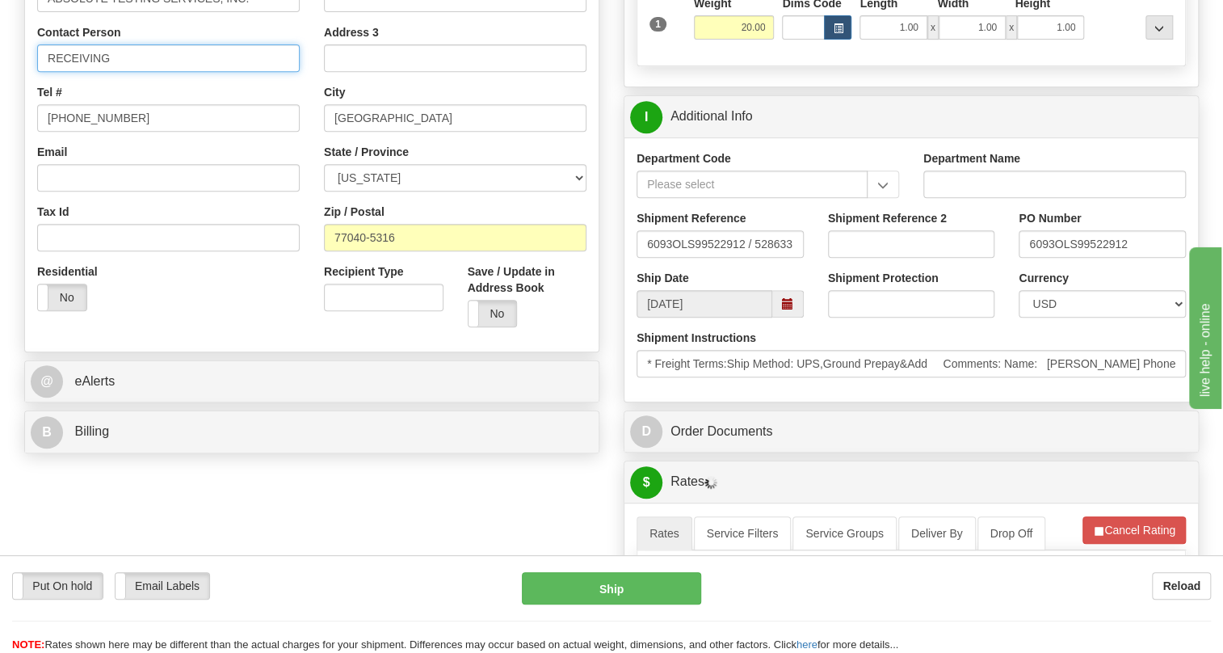
click at [121, 72] on input "RECEIVING" at bounding box center [168, 57] width 263 height 27
paste input "Cade Brazzil"
type input "RECEIVING / Cade Brazzil"
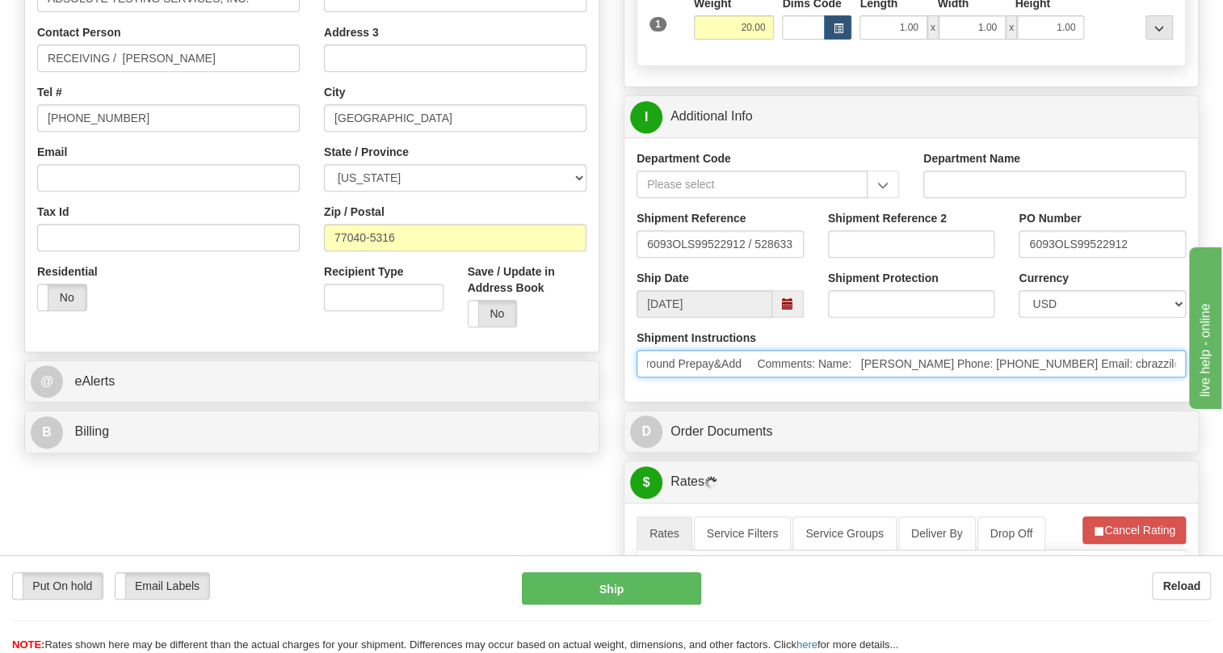
scroll to position [0, 302]
drag, startPoint x: 1156, startPoint y: 403, endPoint x: 1060, endPoint y: 401, distance: 96.2
click at [1060, 377] on input "* Freight Terms:Ship Method: UPS,Ground Prepay&Add Comments: Name: Cade Brazzil…" at bounding box center [911, 363] width 549 height 27
click at [921, 377] on input "* Freight Terms:Ship Method: UPS,Ground Prepay&Add Comments: Name: Cade Brazzil…" at bounding box center [911, 363] width 549 height 27
drag, startPoint x: 921, startPoint y: 398, endPoint x: 853, endPoint y: 403, distance: 68.1
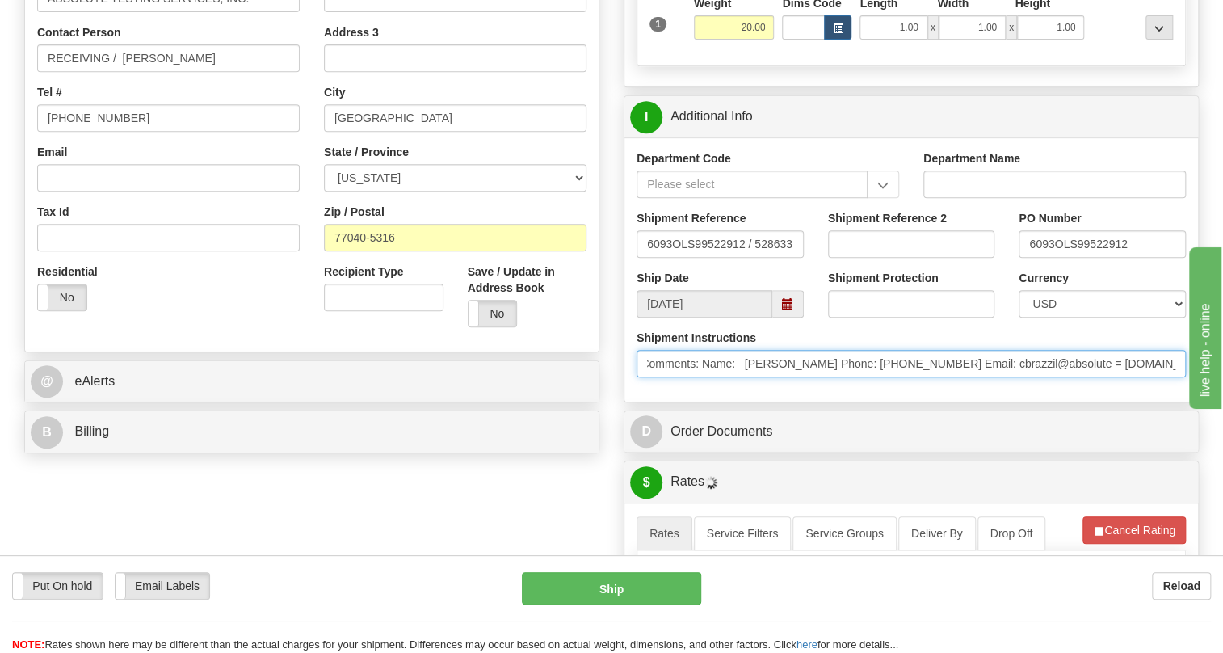
click at [853, 377] on input "* Freight Terms:Ship Method: UPS,Ground Prepay&Add Comments: Name: Cade Brazzil…" at bounding box center [911, 363] width 549 height 27
drag, startPoint x: 2278, startPoint y: 809, endPoint x: 1192, endPoint y: 423, distance: 1153.0
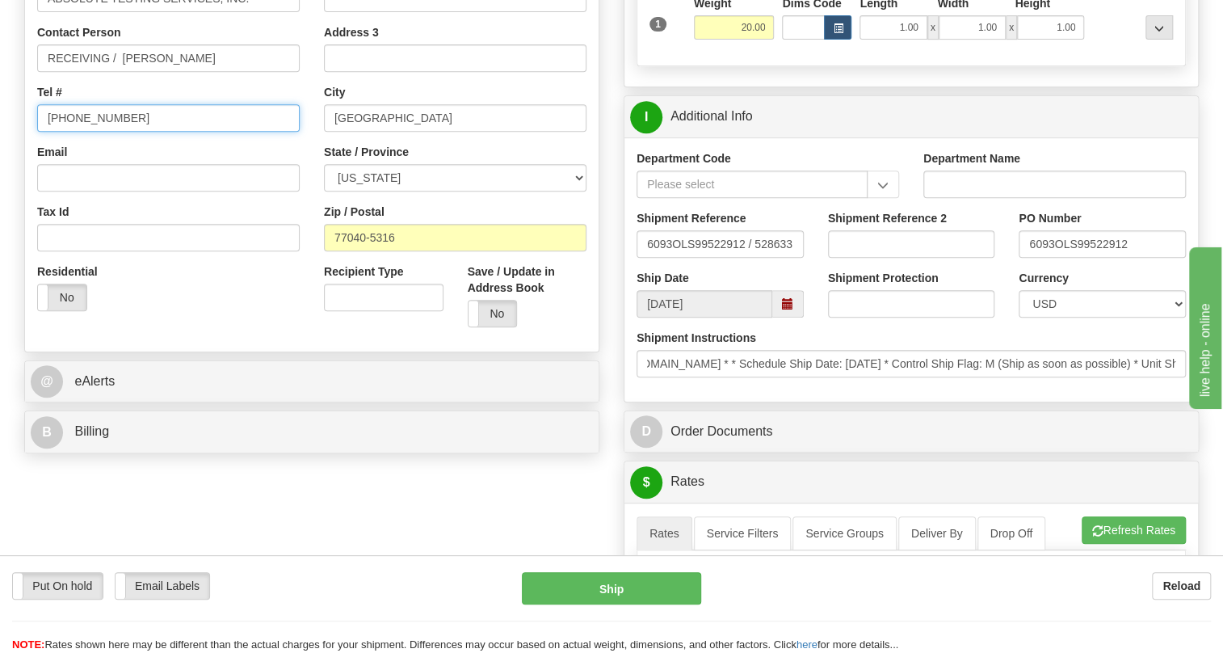
scroll to position [0, 0]
click at [83, 132] on input "[PHONE_NUMBER]" at bounding box center [168, 117] width 263 height 27
paste input "713-290-1151"
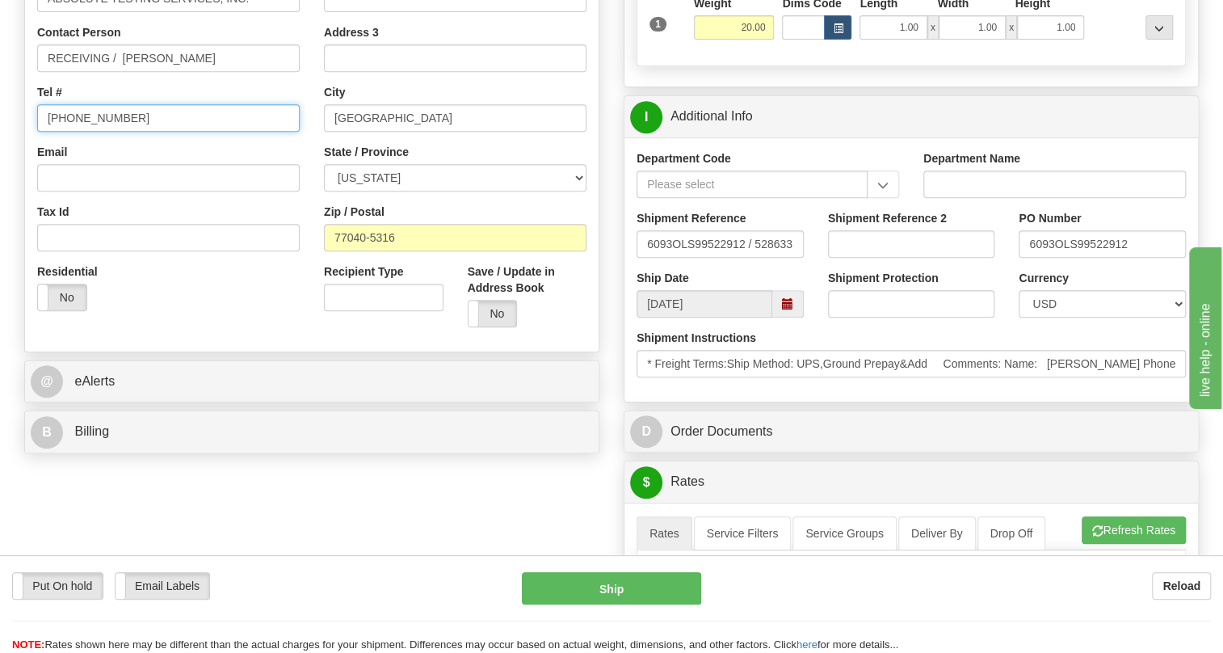
type input "713-290-1151"
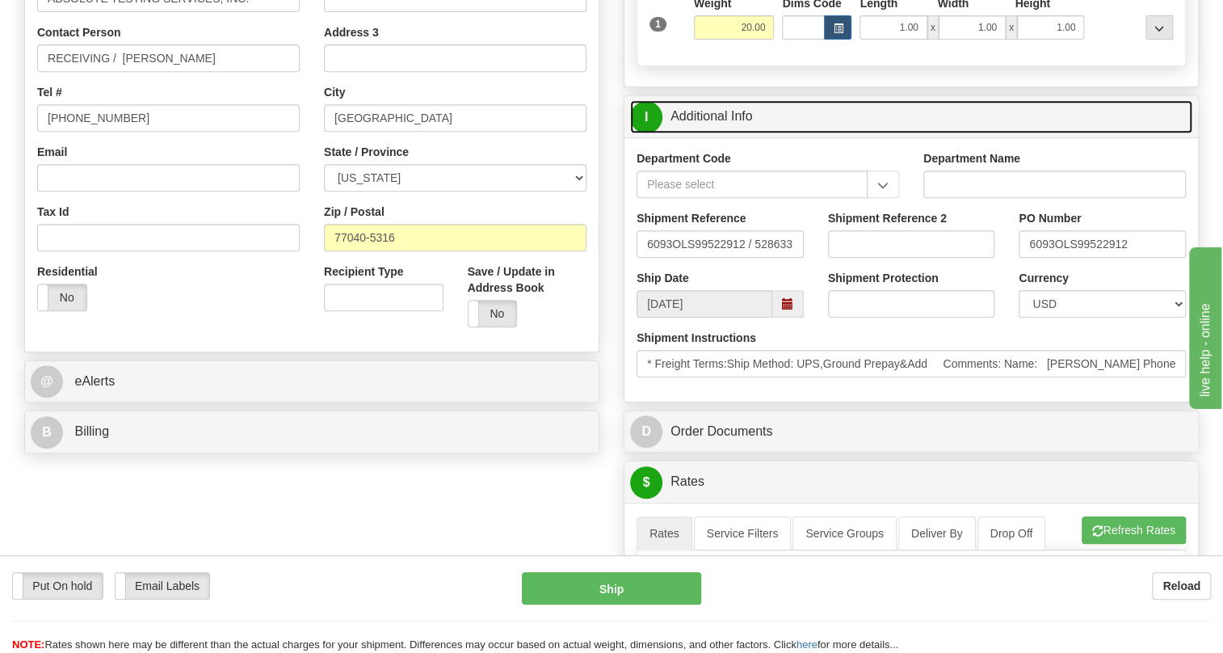
click at [726, 133] on link "I Additional Info" at bounding box center [911, 116] width 562 height 33
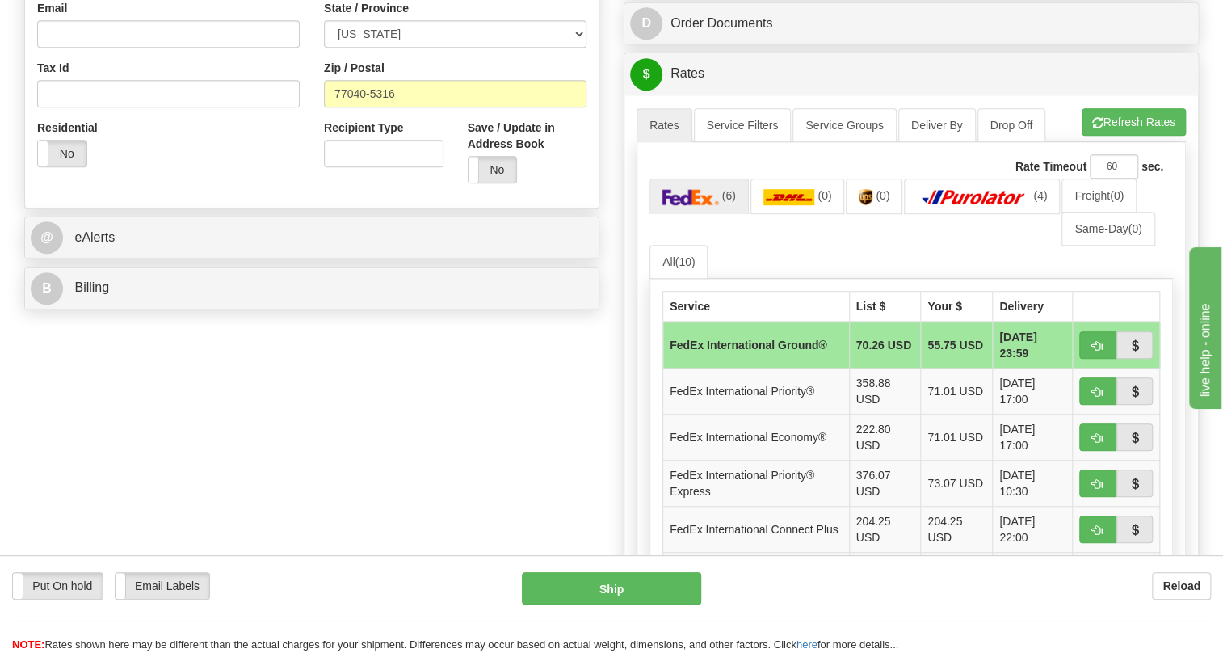
scroll to position [514, 0]
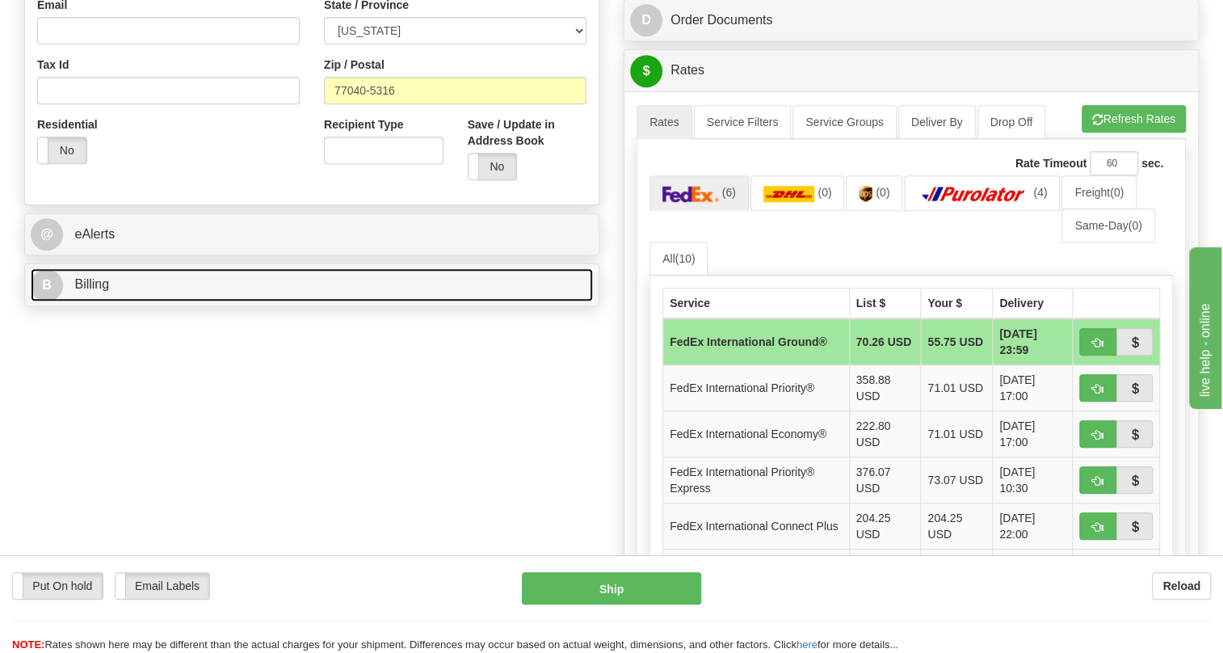
click at [103, 291] on span "Billing" at bounding box center [91, 284] width 35 height 14
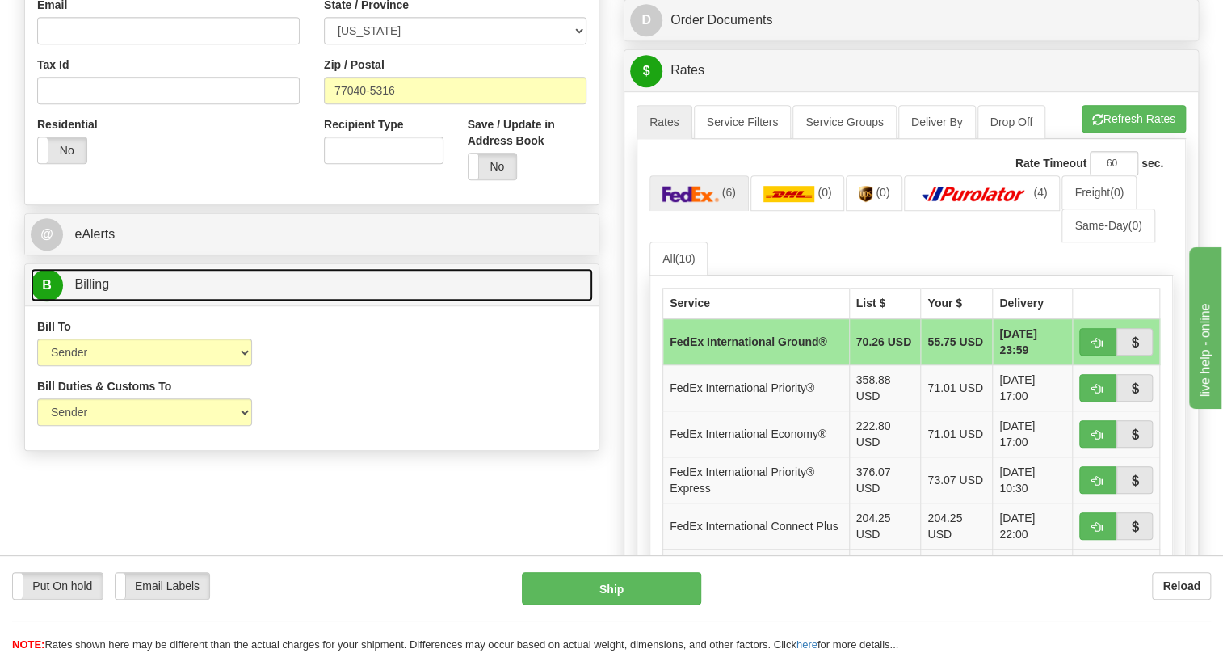
click at [103, 291] on span "Billing" at bounding box center [91, 284] width 35 height 14
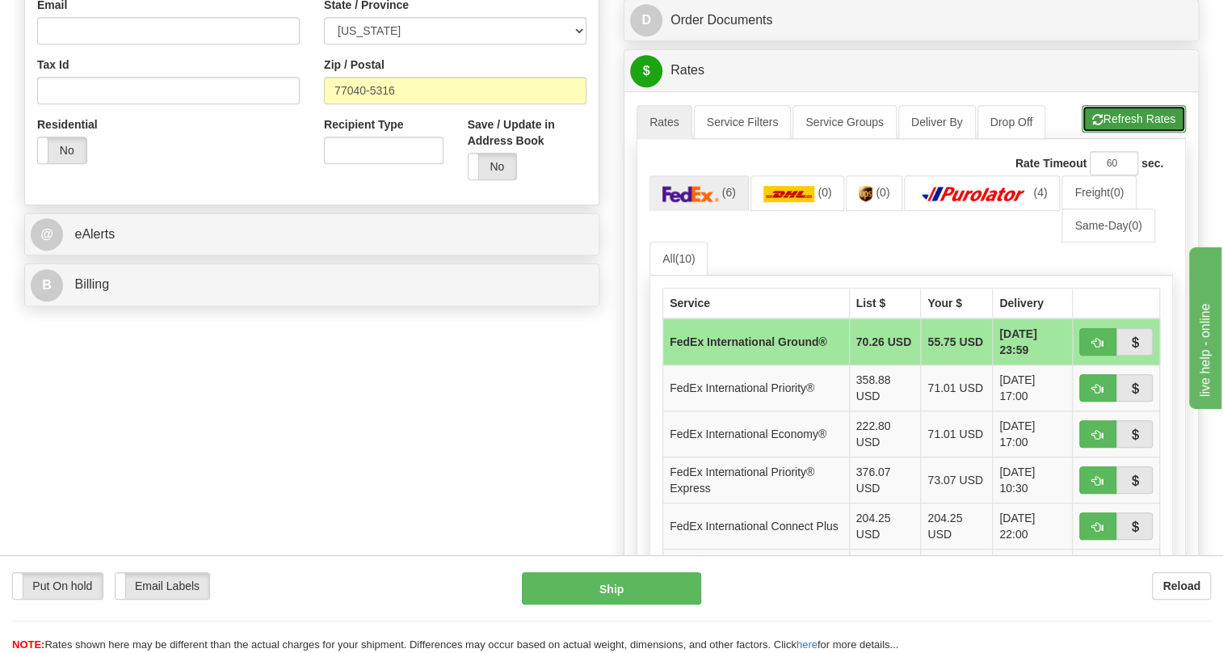
click at [1127, 133] on button "Refresh Rates" at bounding box center [1134, 118] width 104 height 27
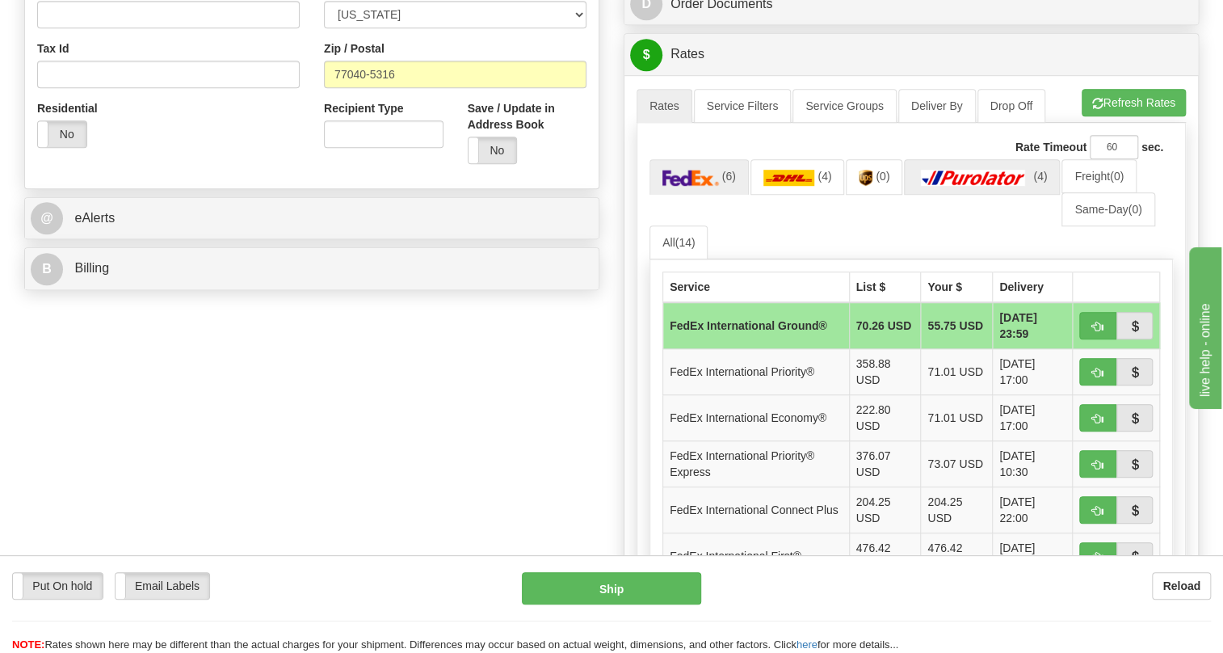
scroll to position [587, 0]
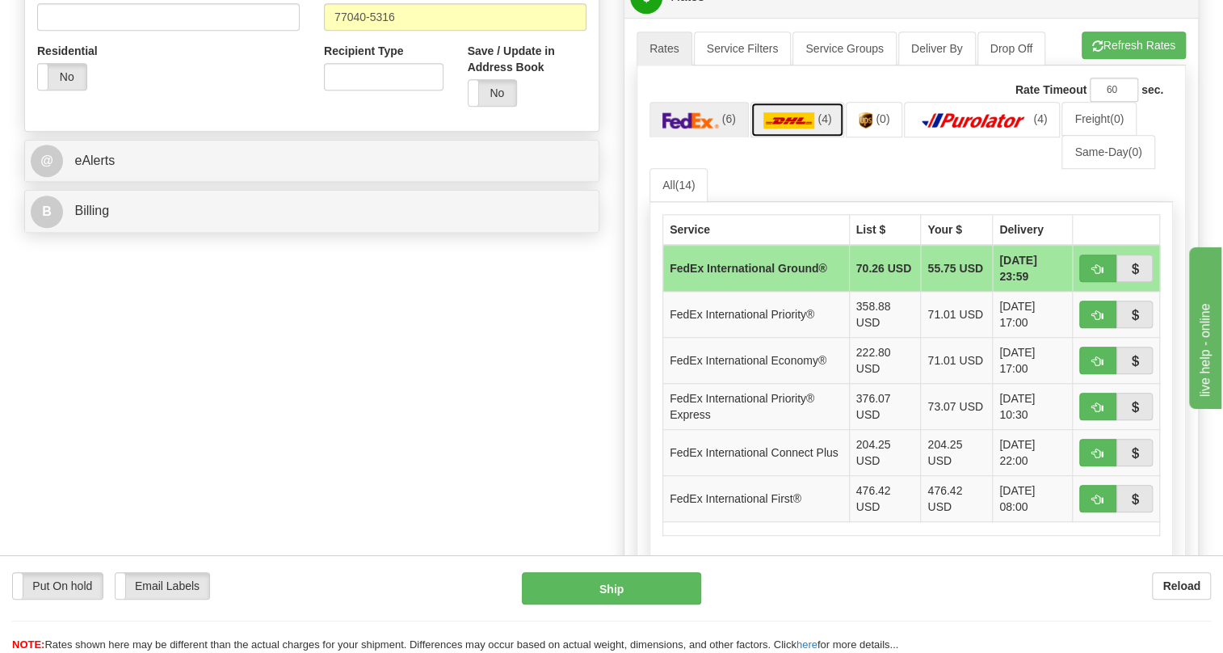
click at [791, 128] on img at bounding box center [790, 120] width 52 height 16
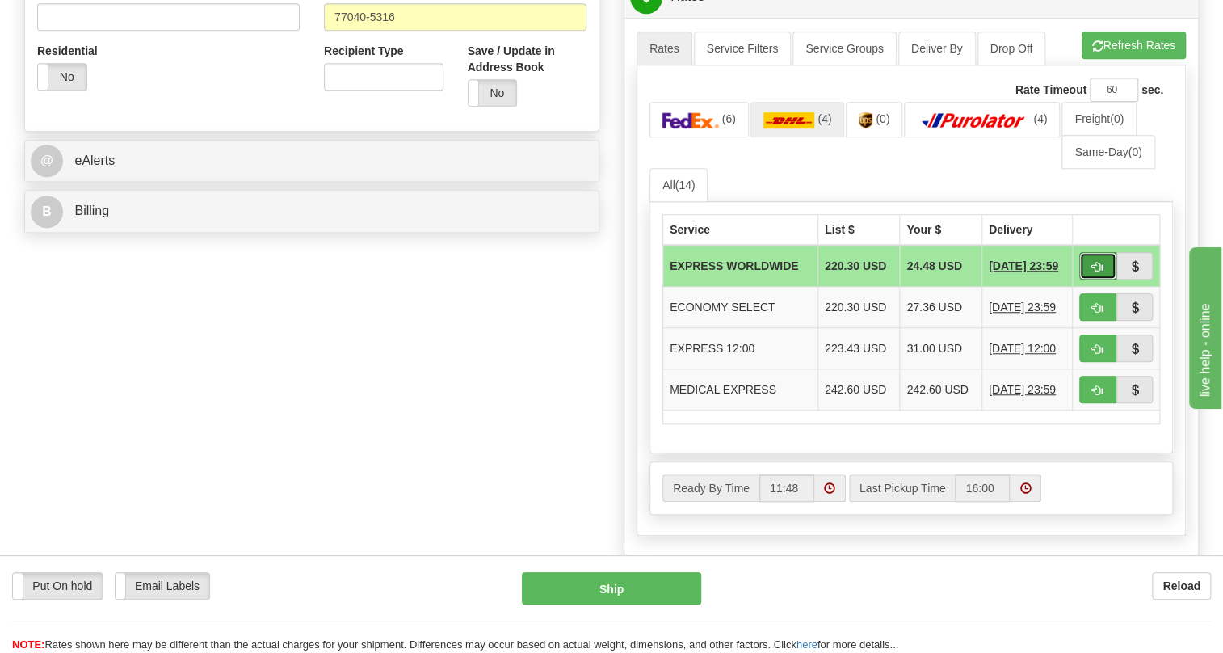
click at [1099, 272] on span "button" at bounding box center [1097, 267] width 11 height 11
type input "P"
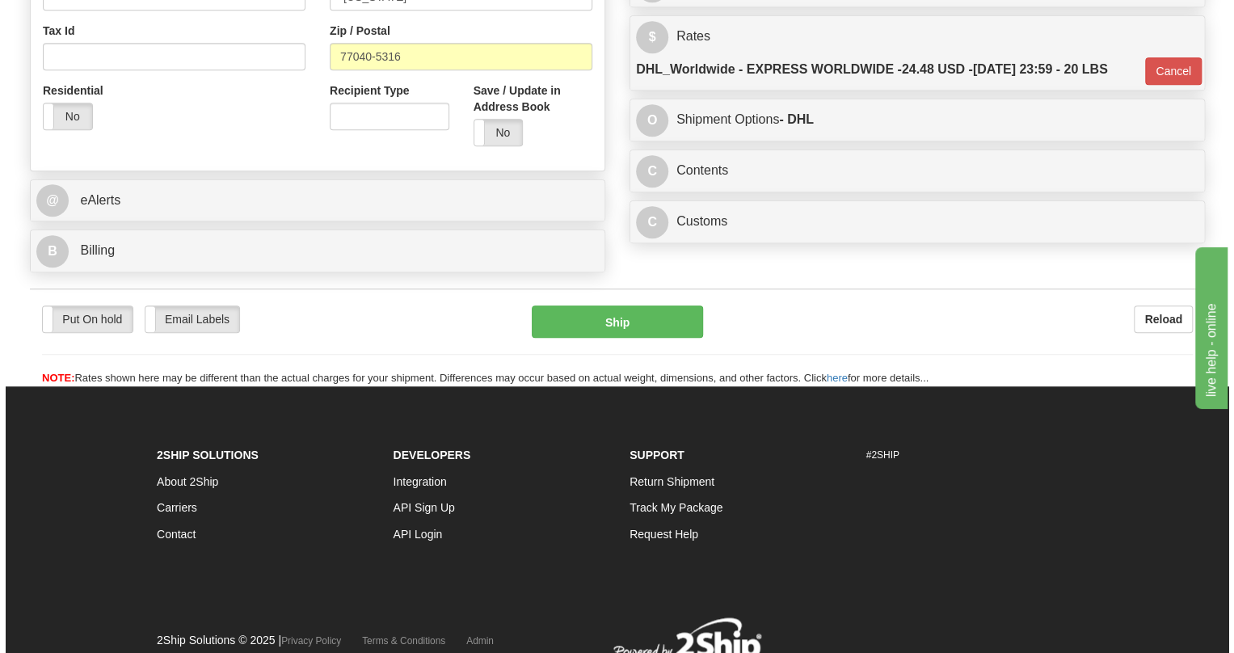
scroll to position [514, 0]
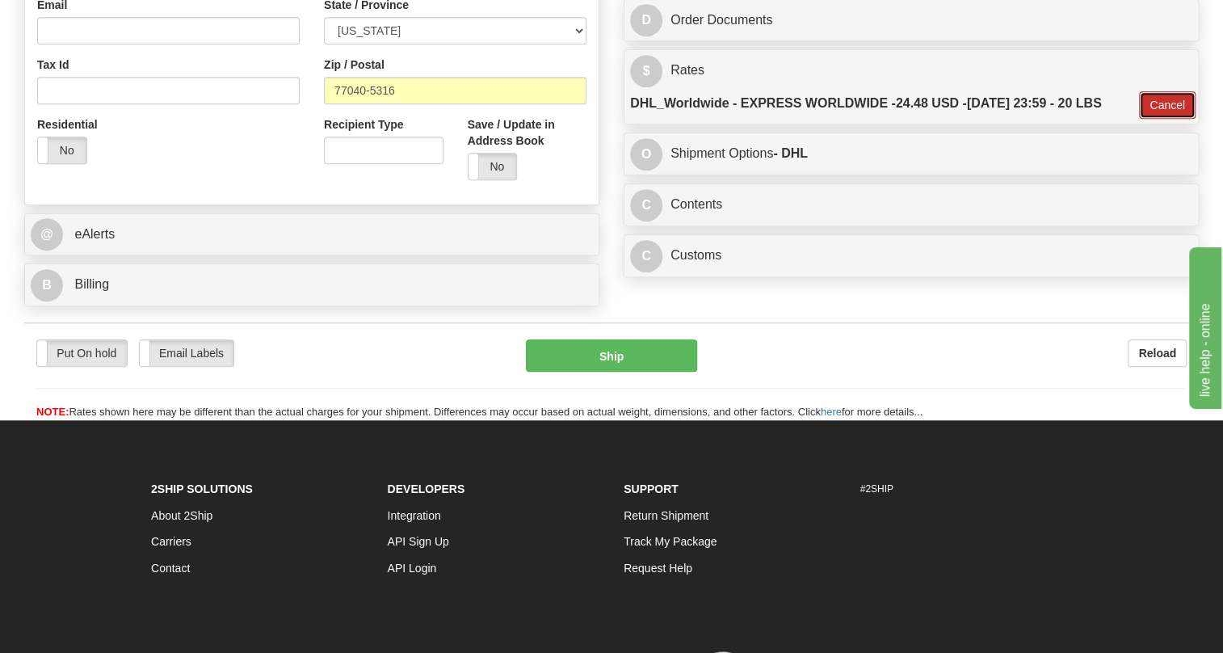
click at [1167, 119] on button "Cancel" at bounding box center [1167, 104] width 57 height 27
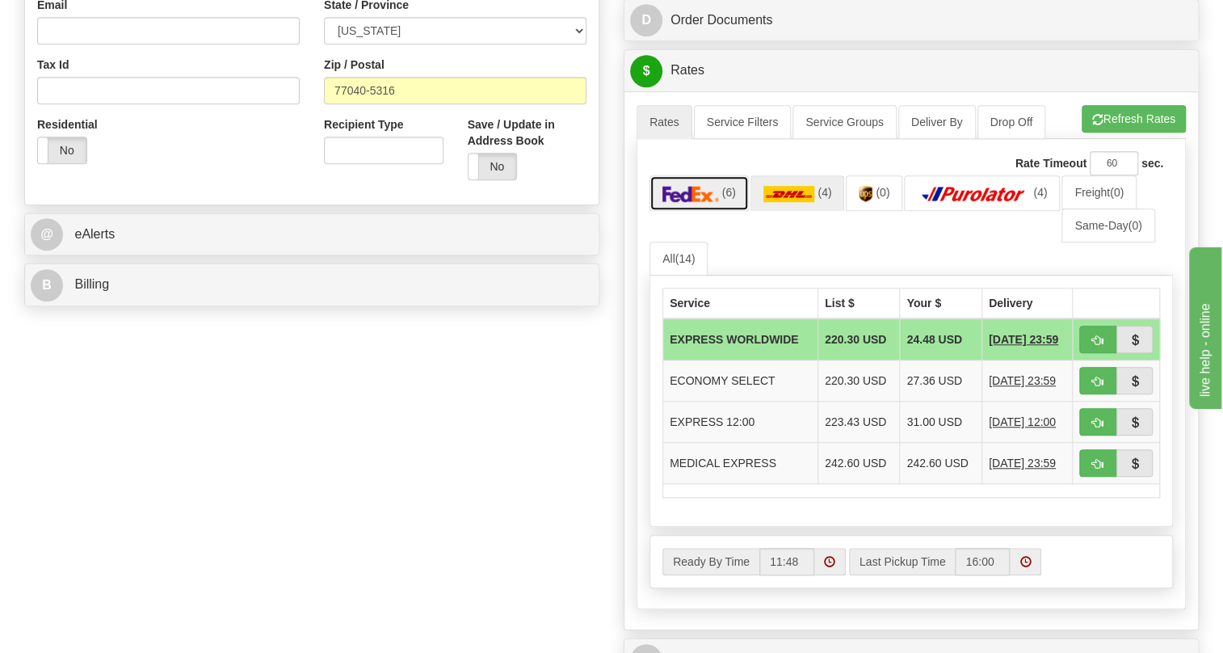
click at [693, 202] on img at bounding box center [691, 194] width 57 height 16
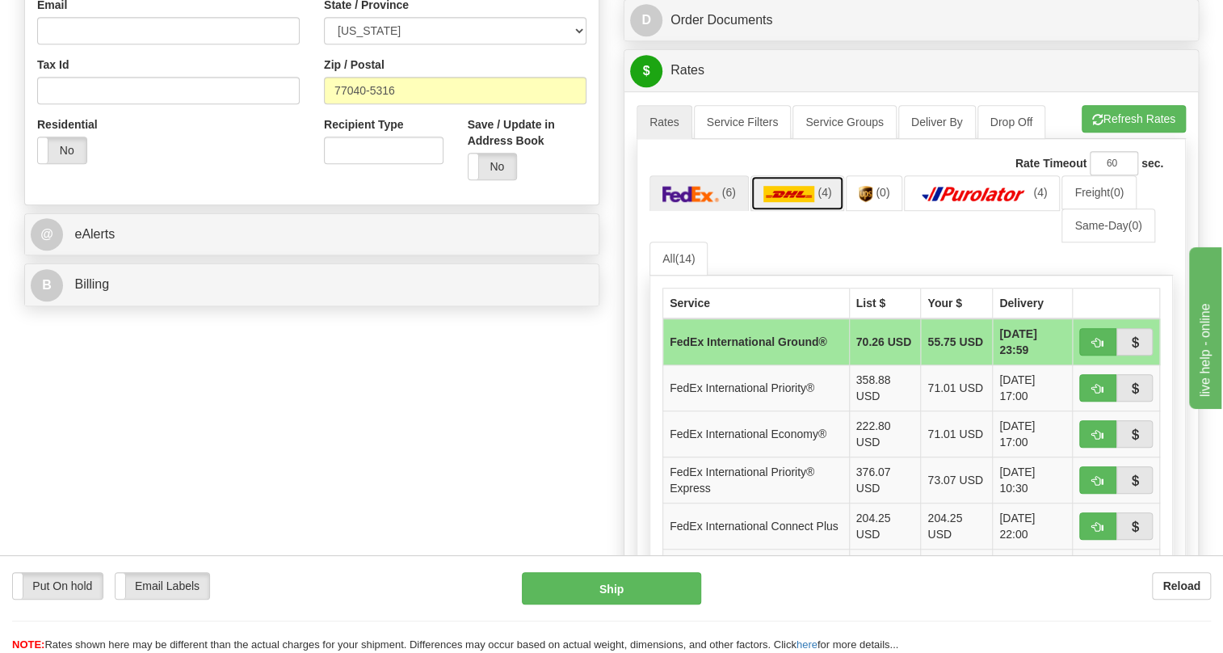
click at [789, 202] on img at bounding box center [790, 194] width 52 height 16
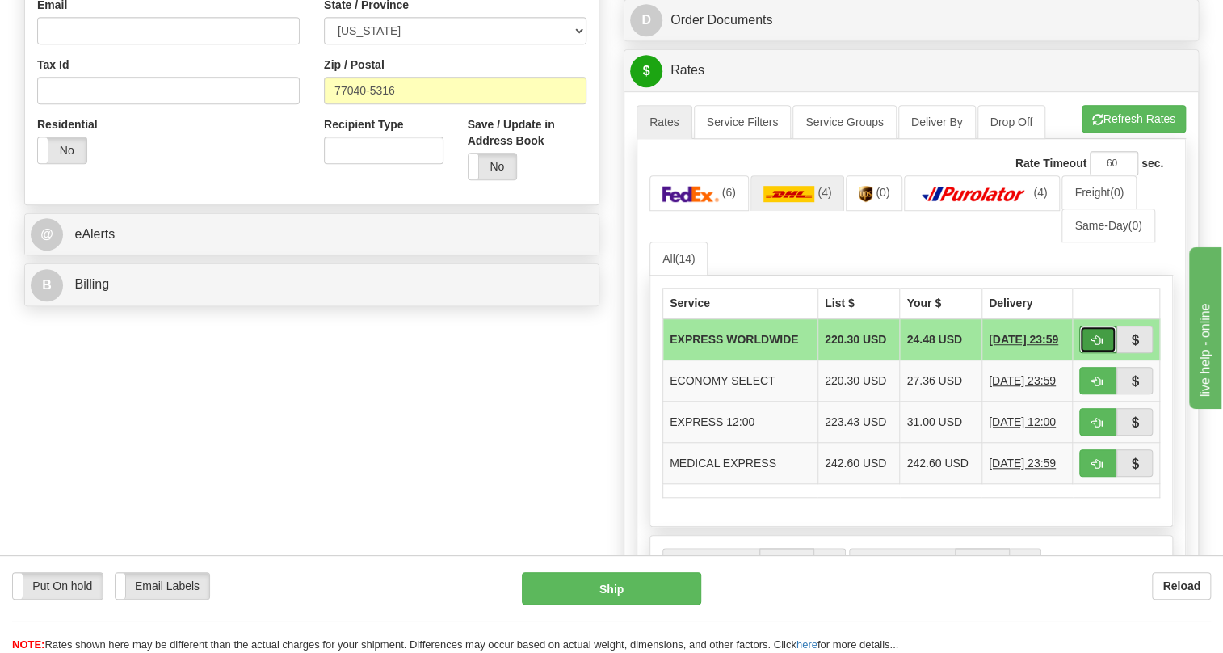
click at [1096, 346] on span "button" at bounding box center [1097, 340] width 11 height 11
type input "P"
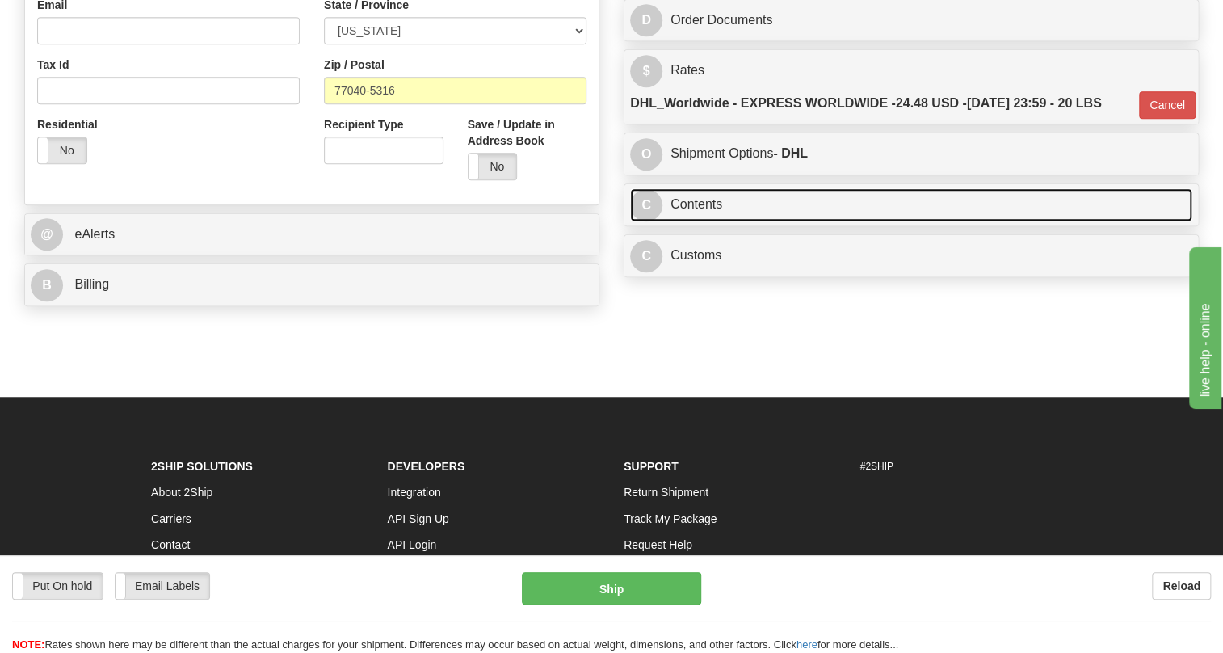
click at [703, 221] on link "C Contents" at bounding box center [911, 204] width 562 height 33
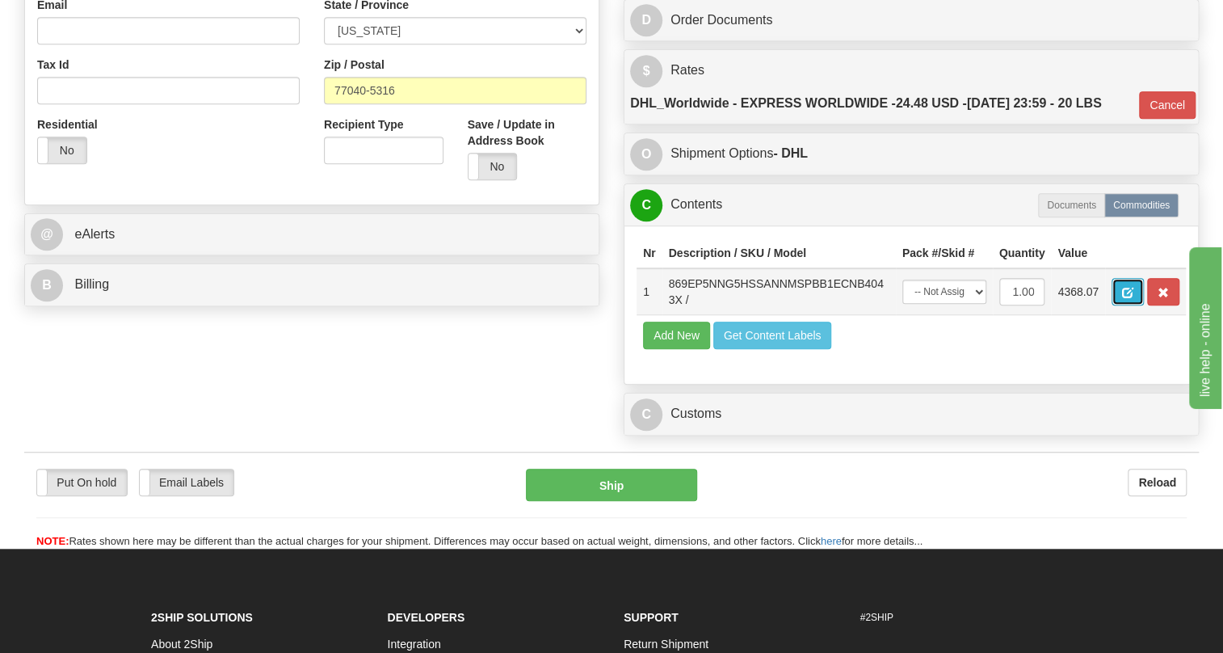
click at [1129, 298] on span "button" at bounding box center [1127, 293] width 11 height 11
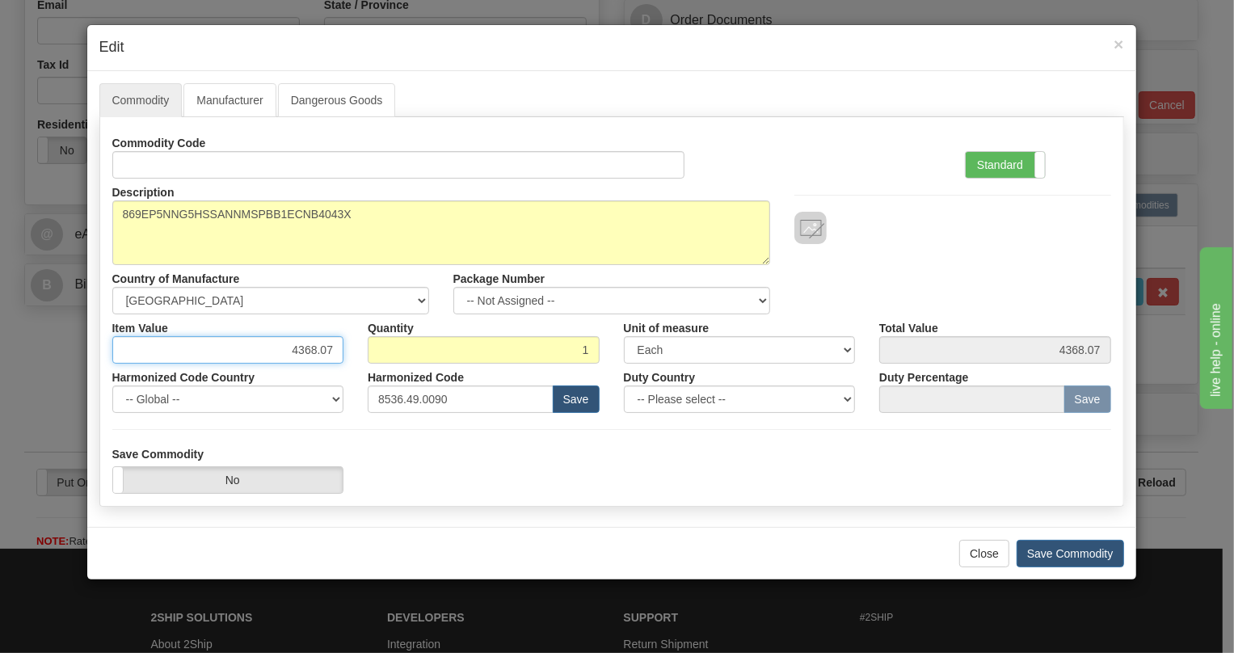
click at [315, 347] on input "4368.07" at bounding box center [228, 349] width 232 height 27
type input "3864.33"
click at [1004, 162] on label "Standard" at bounding box center [1005, 165] width 79 height 26
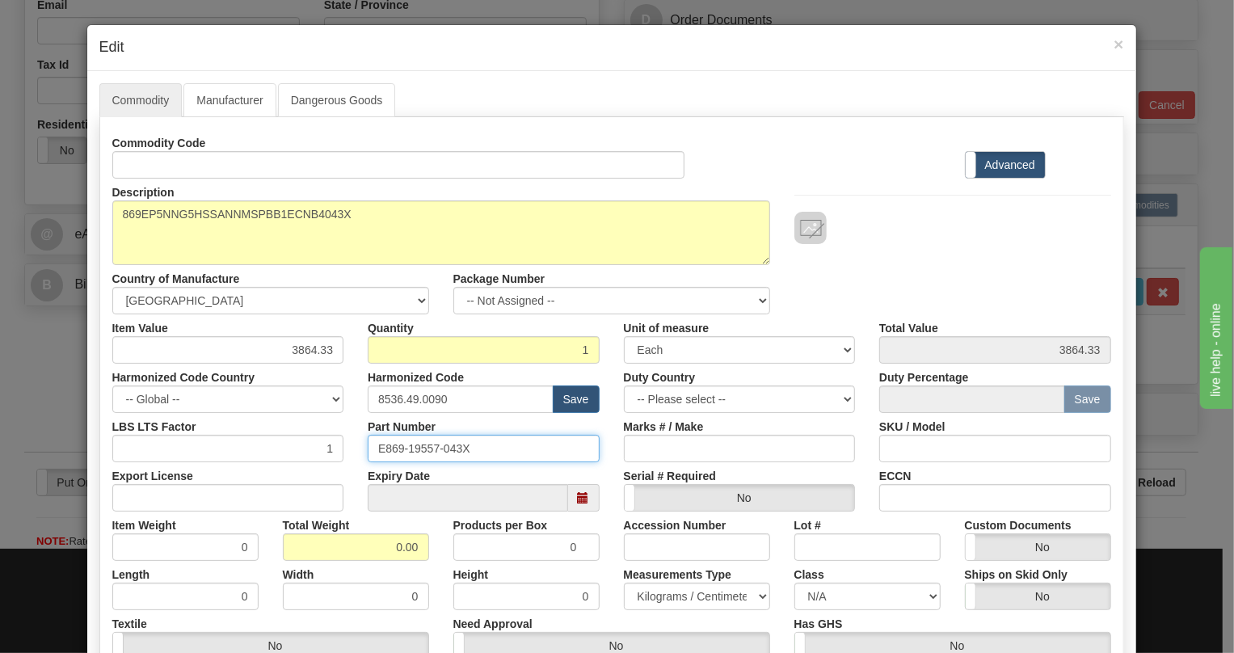
click at [423, 448] on input "E869-19557-043X" at bounding box center [484, 448] width 232 height 27
click at [384, 557] on input "0.00" at bounding box center [356, 546] width 146 height 27
type input "1.00"
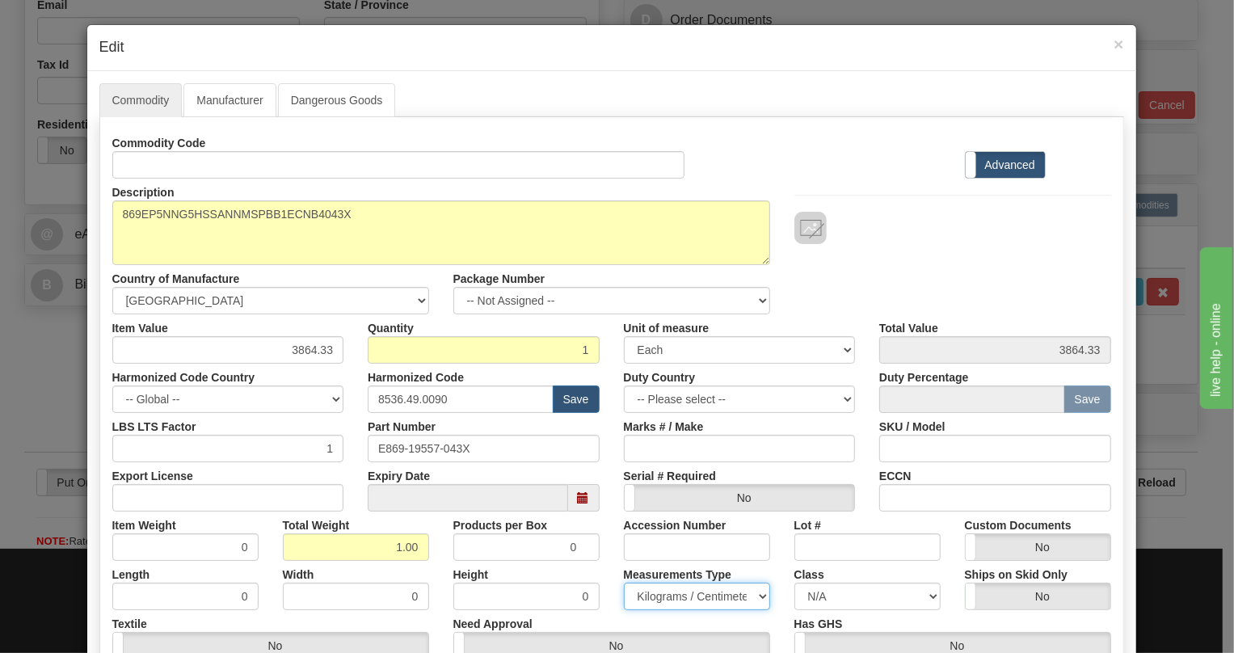
type input "1.0000"
click at [659, 597] on select "Pounds / Inches Kilograms / Centimeters" at bounding box center [697, 596] width 146 height 27
select select "0"
click at [624, 583] on select "Pounds / Inches Kilograms / Centimeters" at bounding box center [697, 596] width 146 height 27
click at [603, 564] on div "Height 0" at bounding box center [526, 585] width 170 height 49
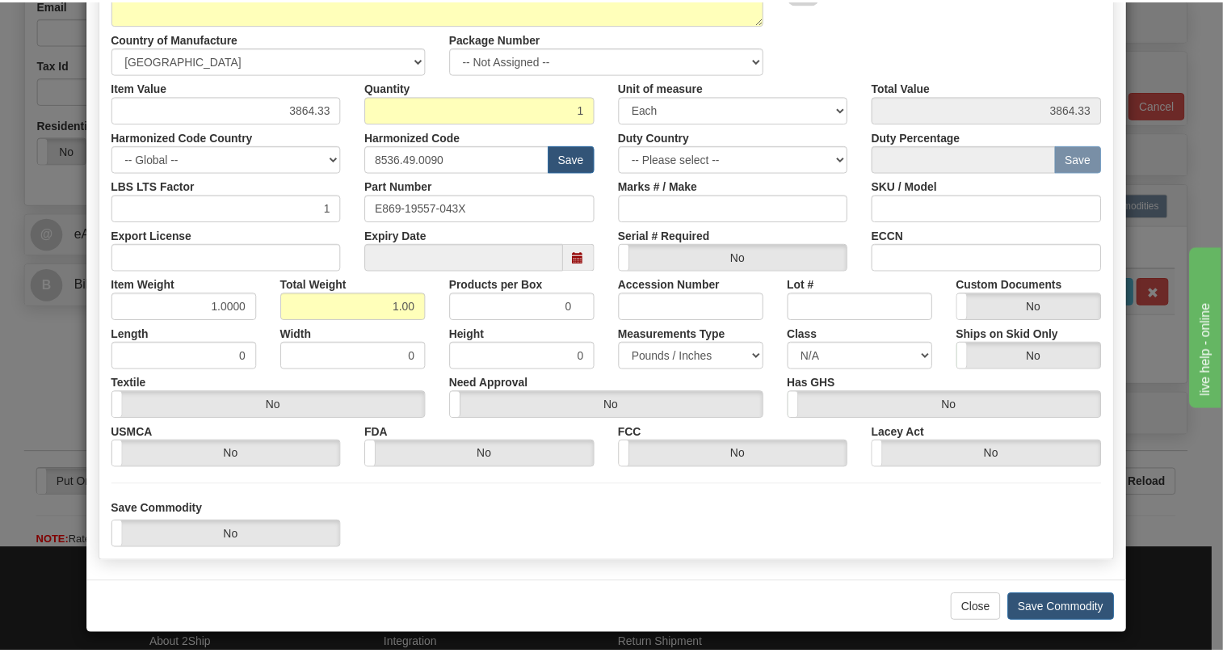
scroll to position [246, 0]
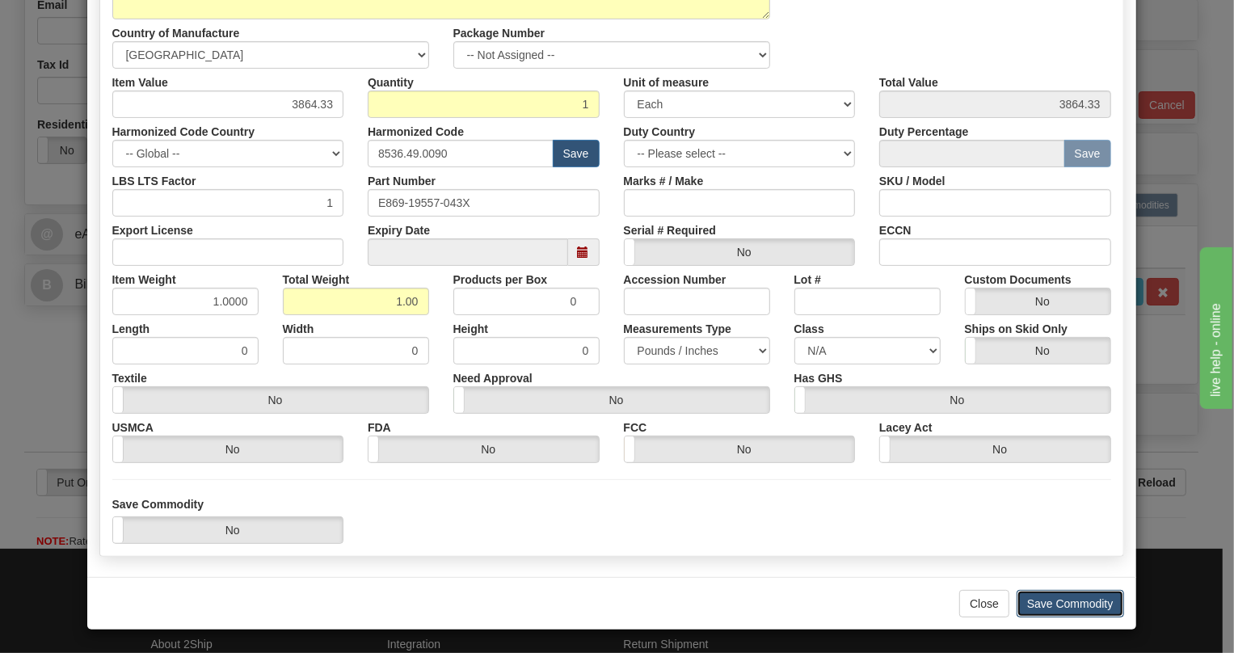
click at [1050, 606] on button "Save Commodity" at bounding box center [1069, 603] width 107 height 27
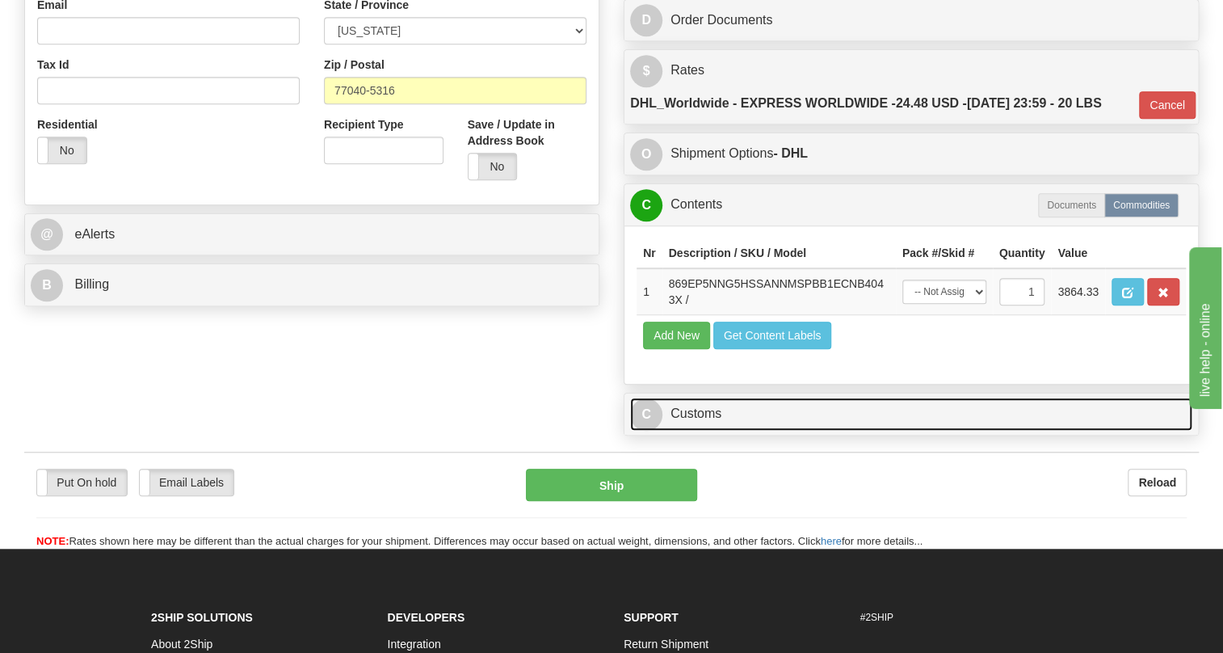
click at [717, 431] on link "C Customs" at bounding box center [911, 414] width 562 height 33
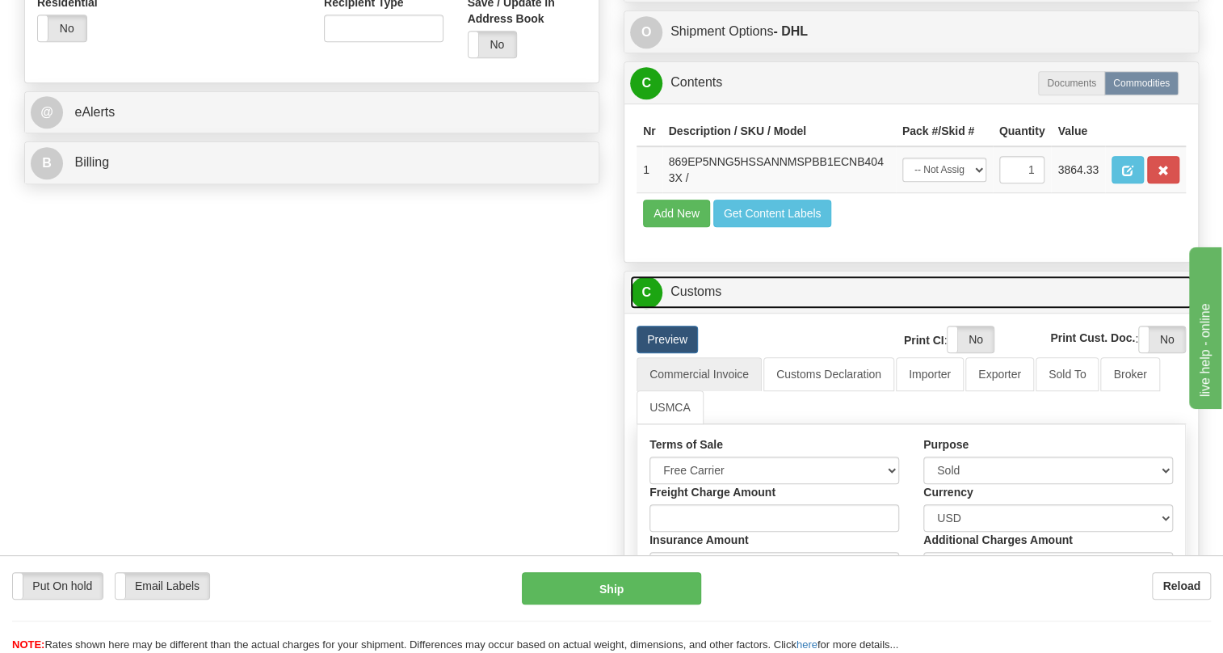
scroll to position [661, 0]
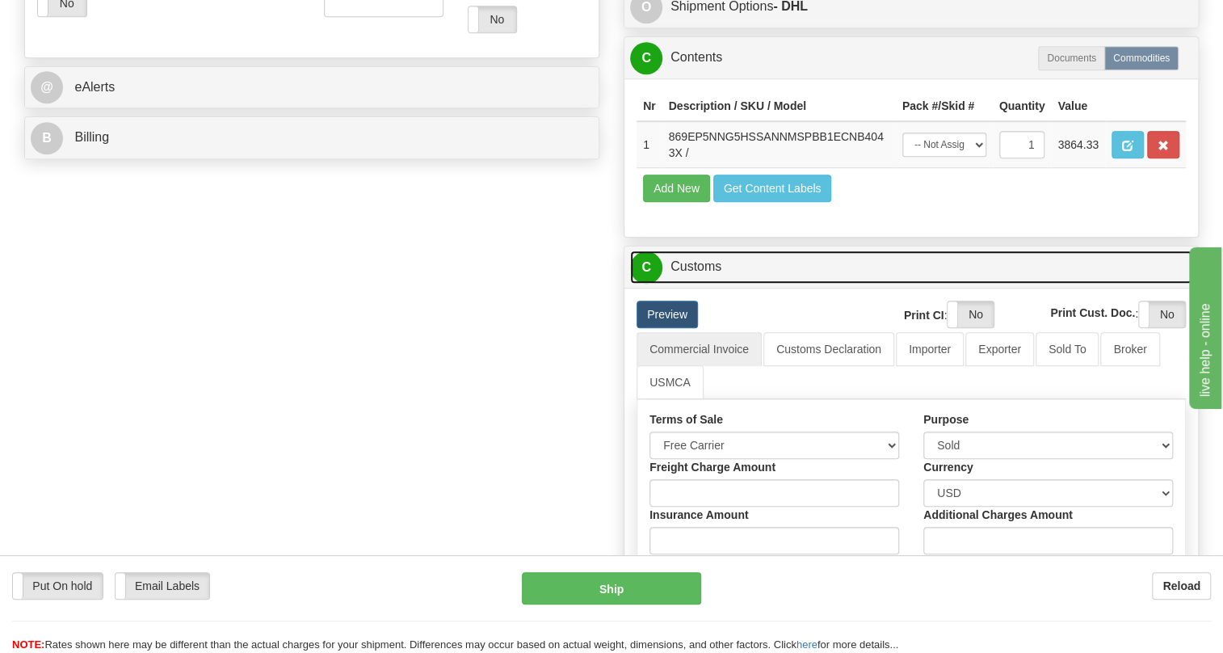
click at [700, 284] on link "C Customs" at bounding box center [911, 266] width 562 height 33
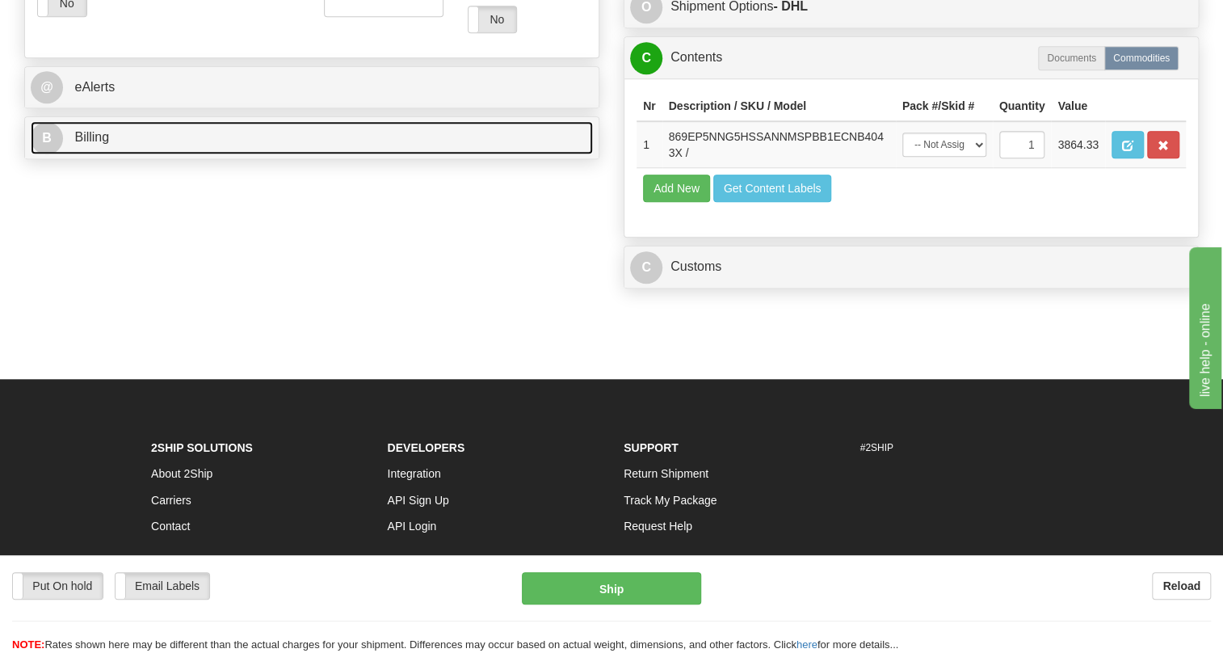
click at [107, 144] on span "Billing" at bounding box center [91, 137] width 35 height 14
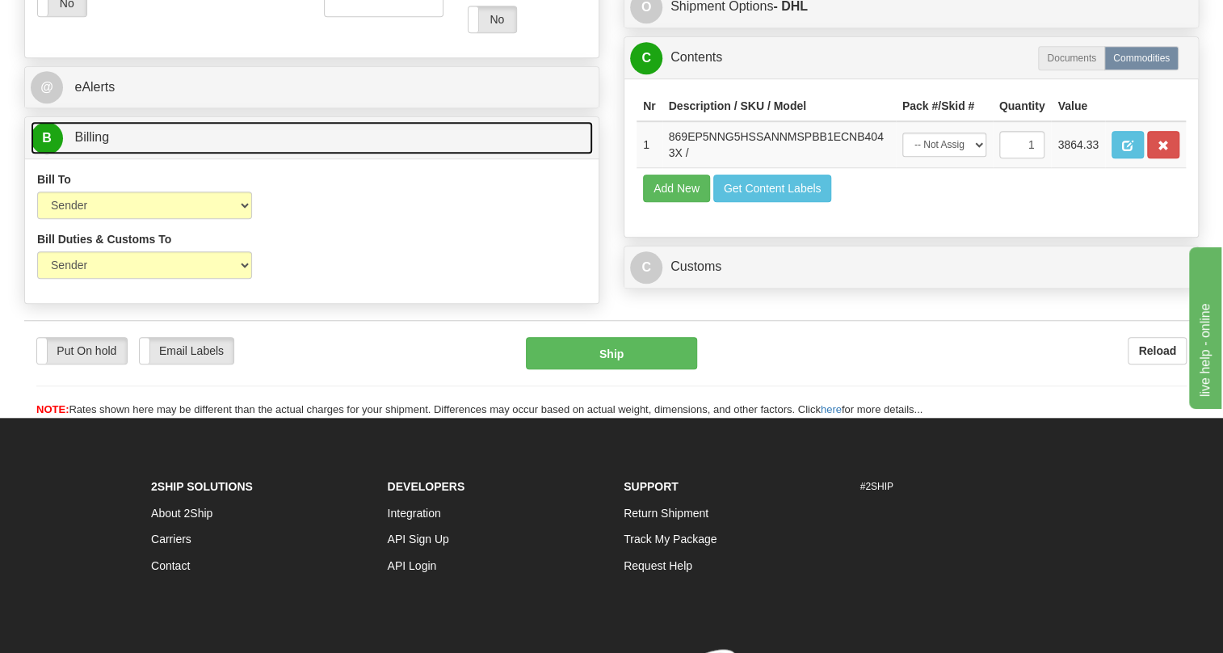
click at [107, 144] on span "Billing" at bounding box center [91, 137] width 35 height 14
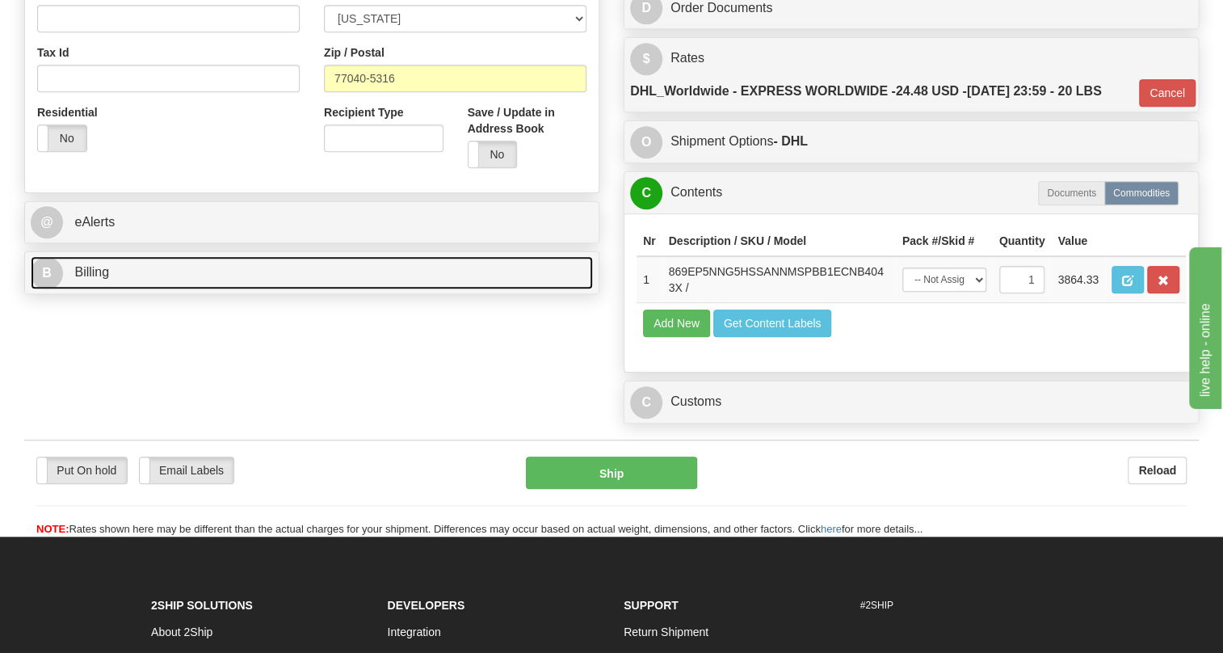
scroll to position [514, 0]
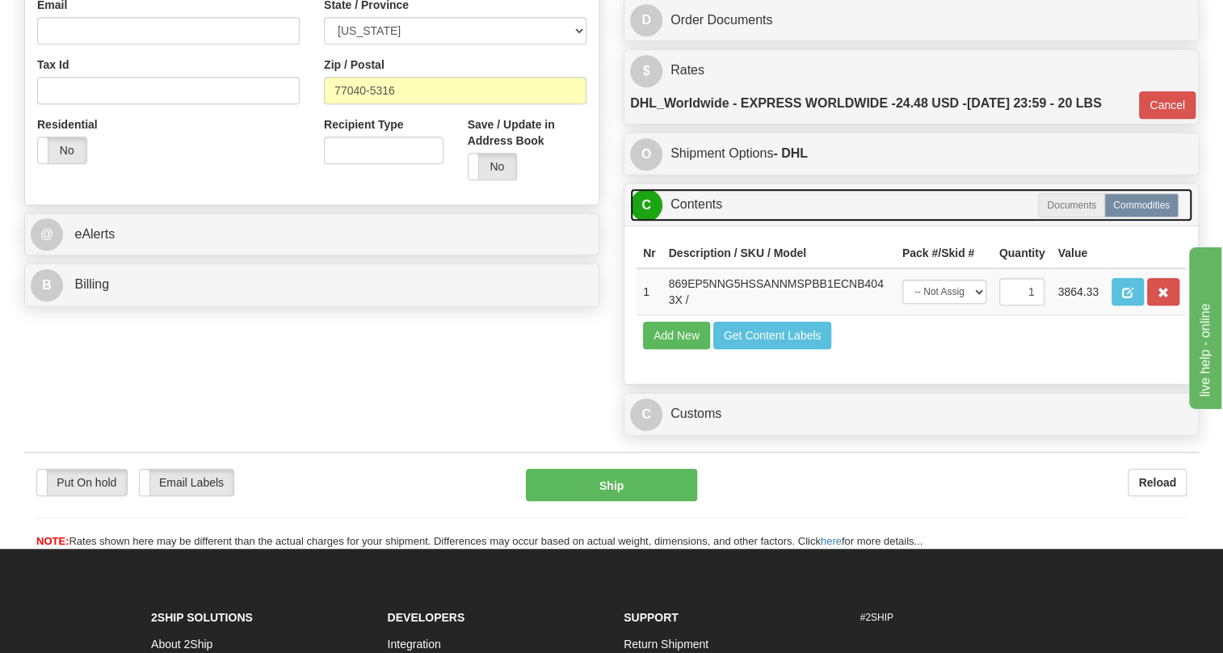
click at [700, 221] on link "C Contents" at bounding box center [911, 204] width 562 height 33
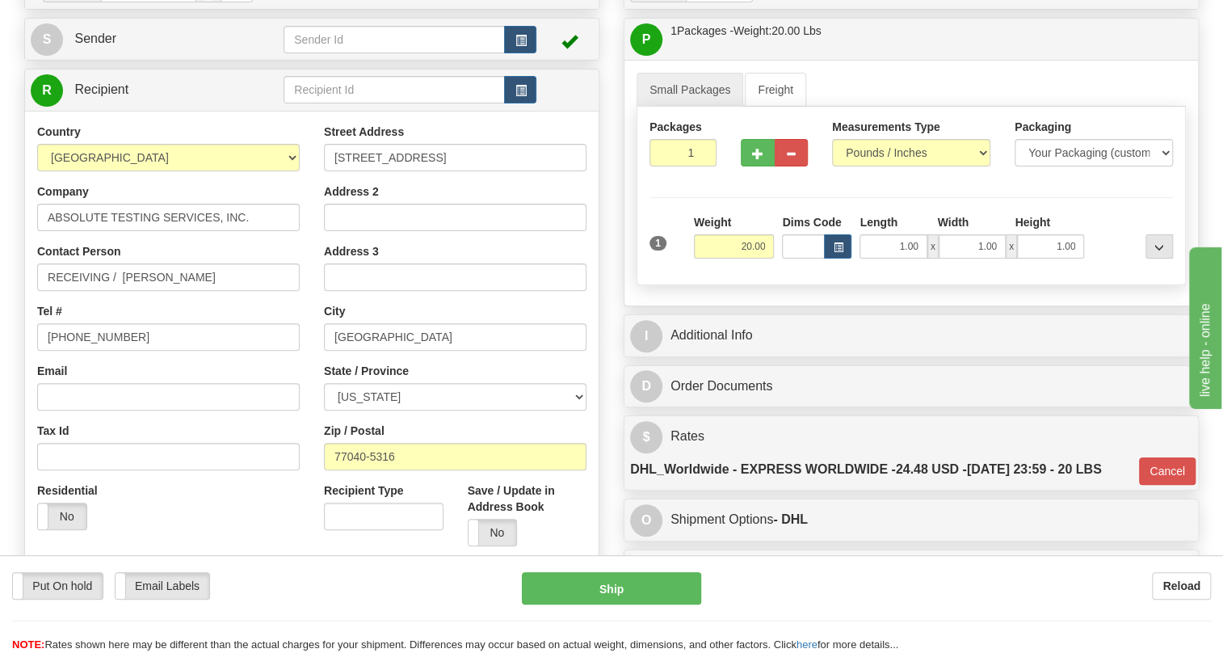
scroll to position [146, 0]
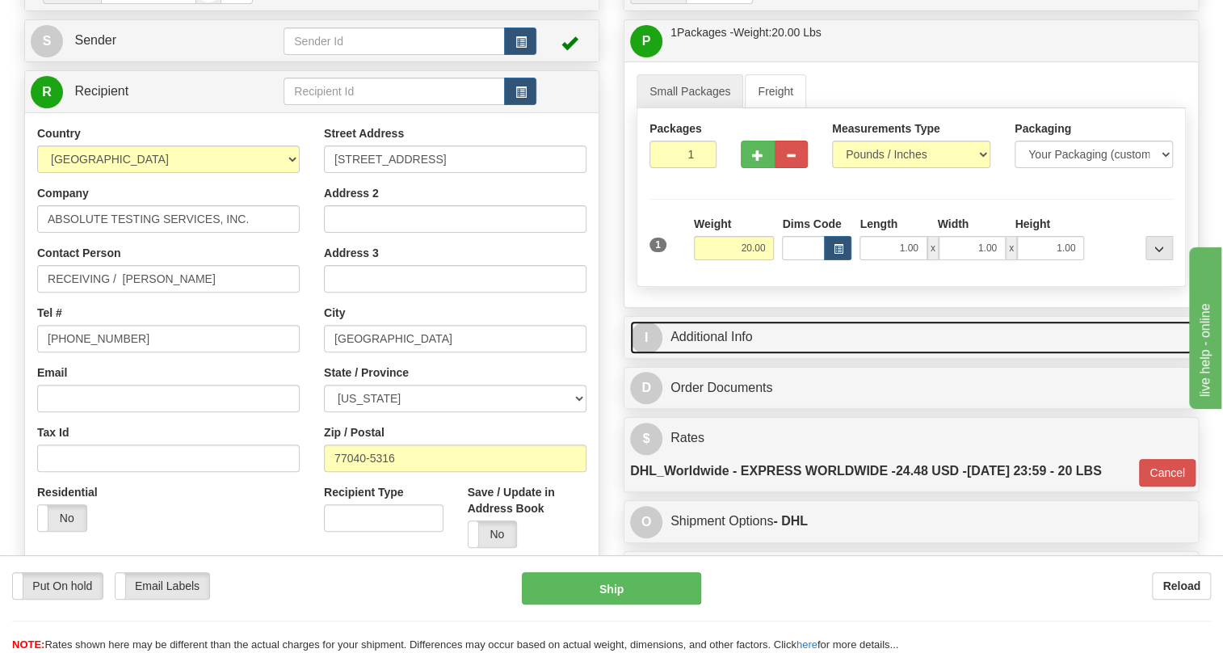
click at [723, 354] on link "I Additional Info" at bounding box center [911, 337] width 562 height 33
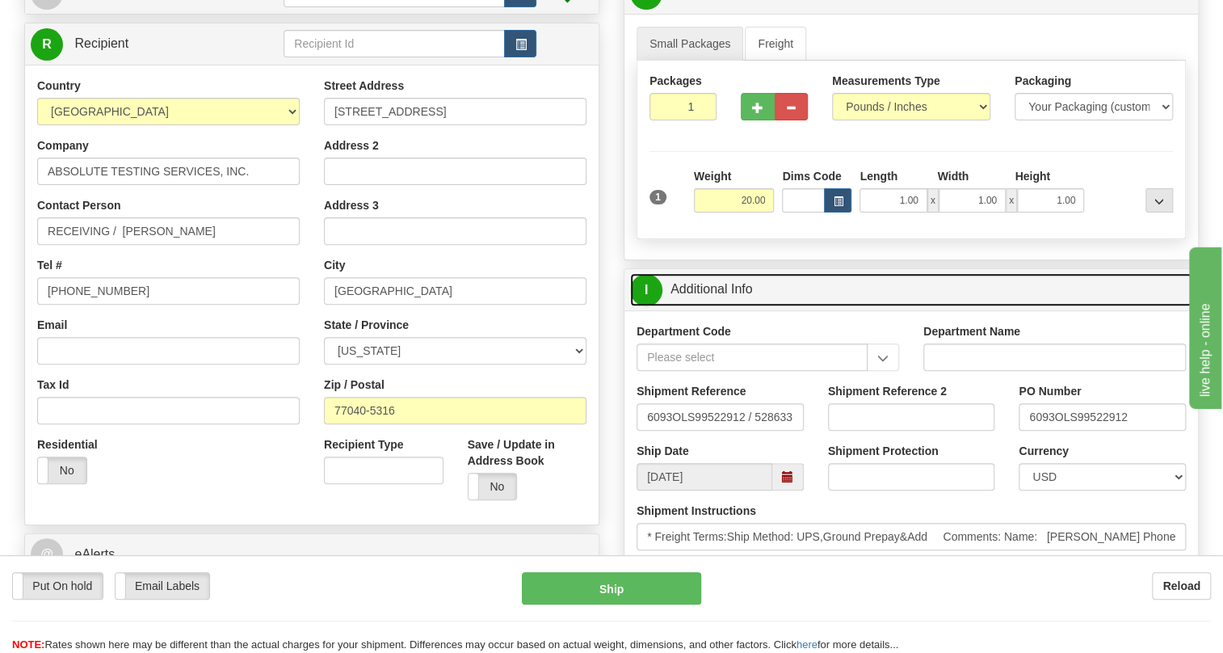
scroll to position [220, 0]
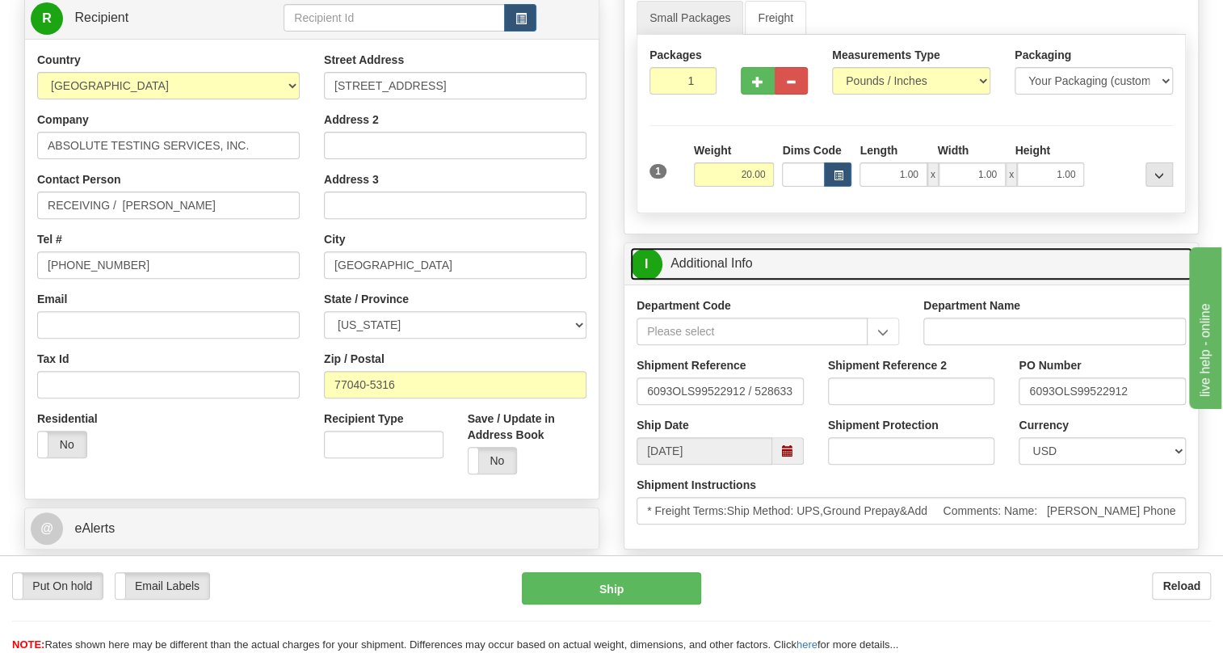
click at [722, 280] on link "I Additional Info" at bounding box center [911, 263] width 562 height 33
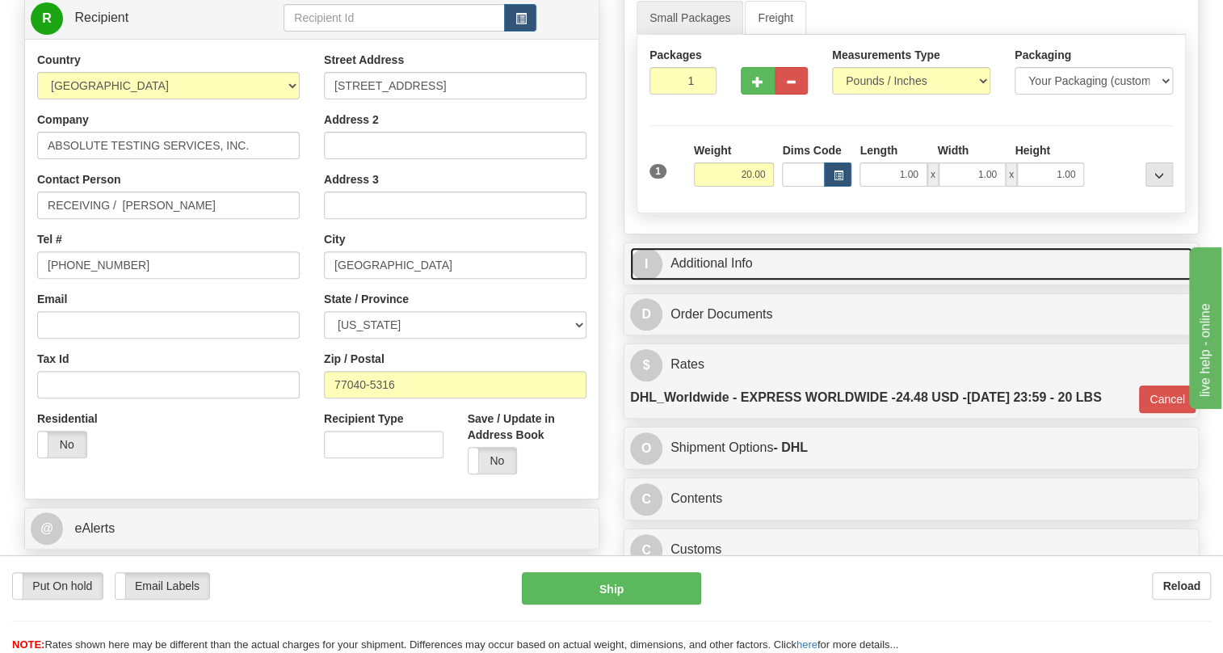
click at [715, 280] on link "I Additional Info" at bounding box center [911, 263] width 562 height 33
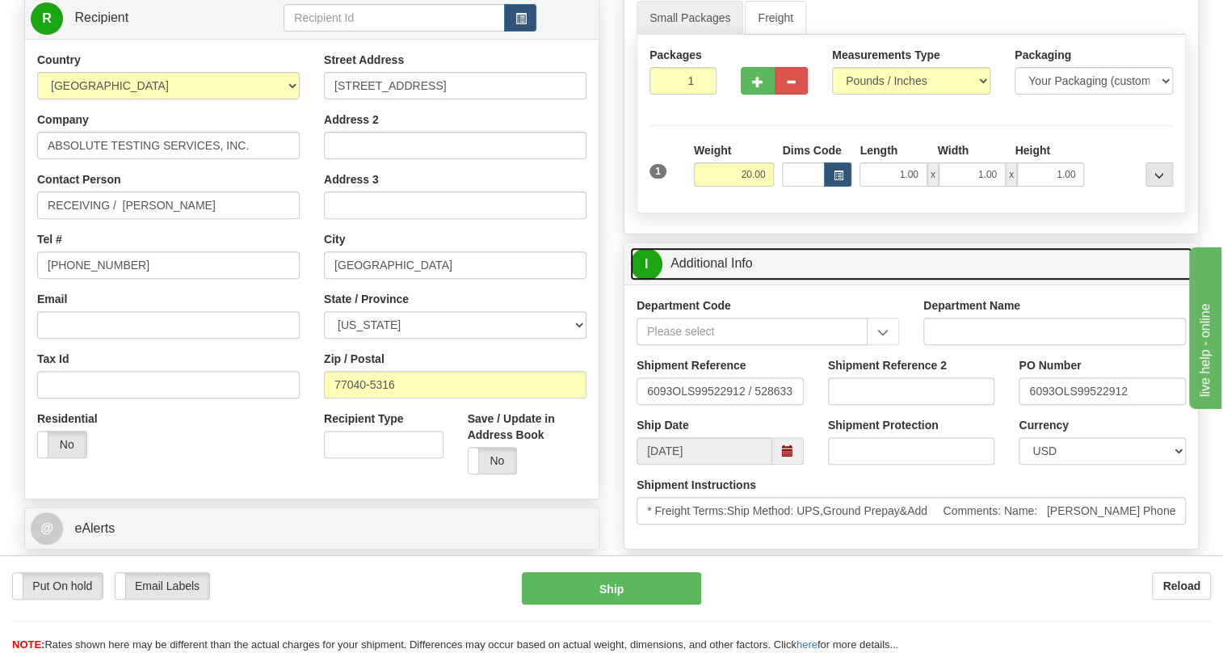
click at [715, 280] on link "I Additional Info" at bounding box center [911, 263] width 562 height 33
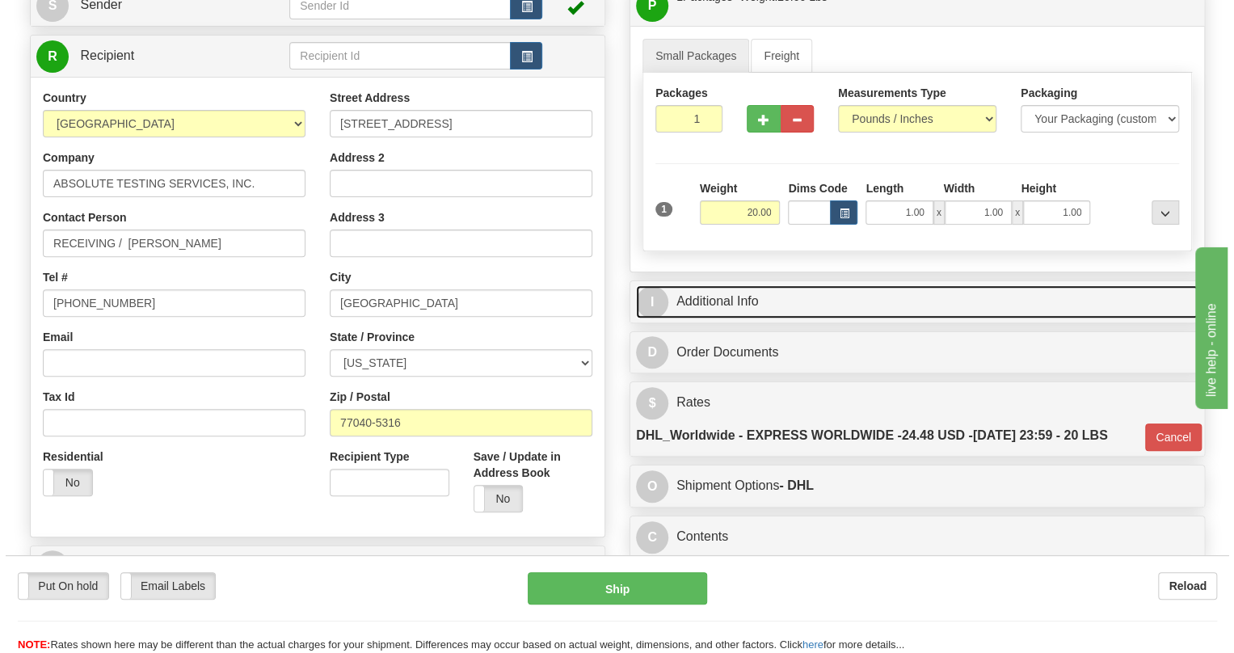
scroll to position [146, 0]
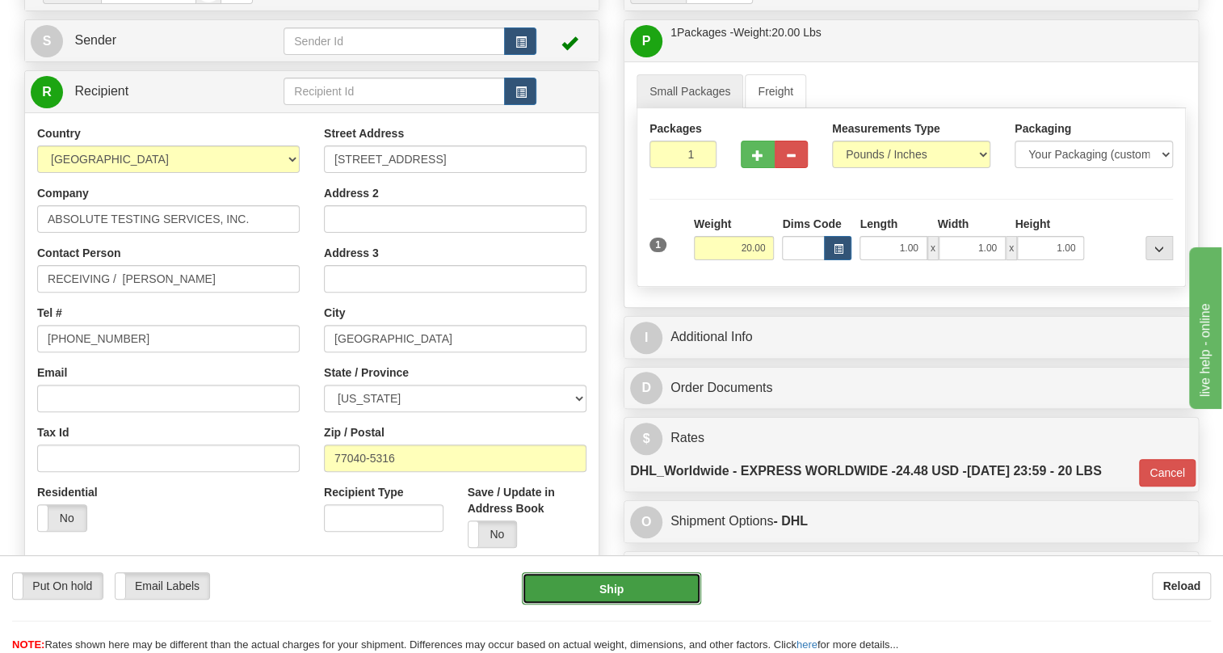
click at [604, 584] on button "Ship" at bounding box center [611, 588] width 179 height 32
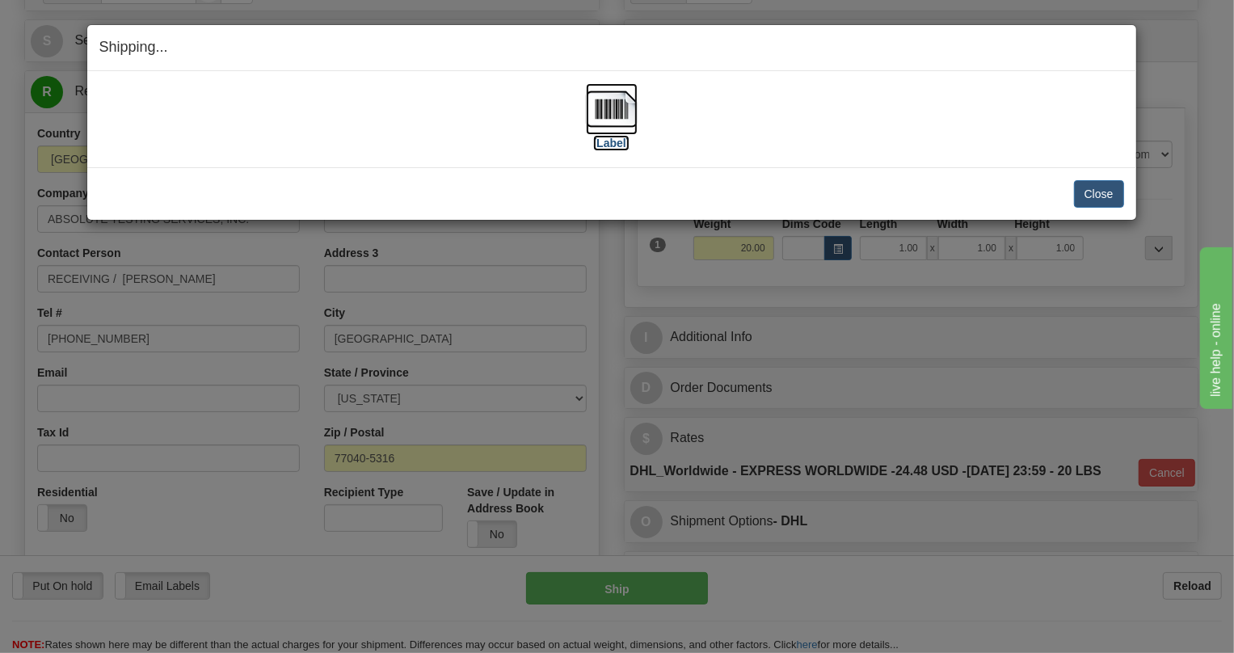
click at [606, 104] on img at bounding box center [612, 109] width 52 height 52
click at [1086, 194] on button "Close" at bounding box center [1099, 193] width 50 height 27
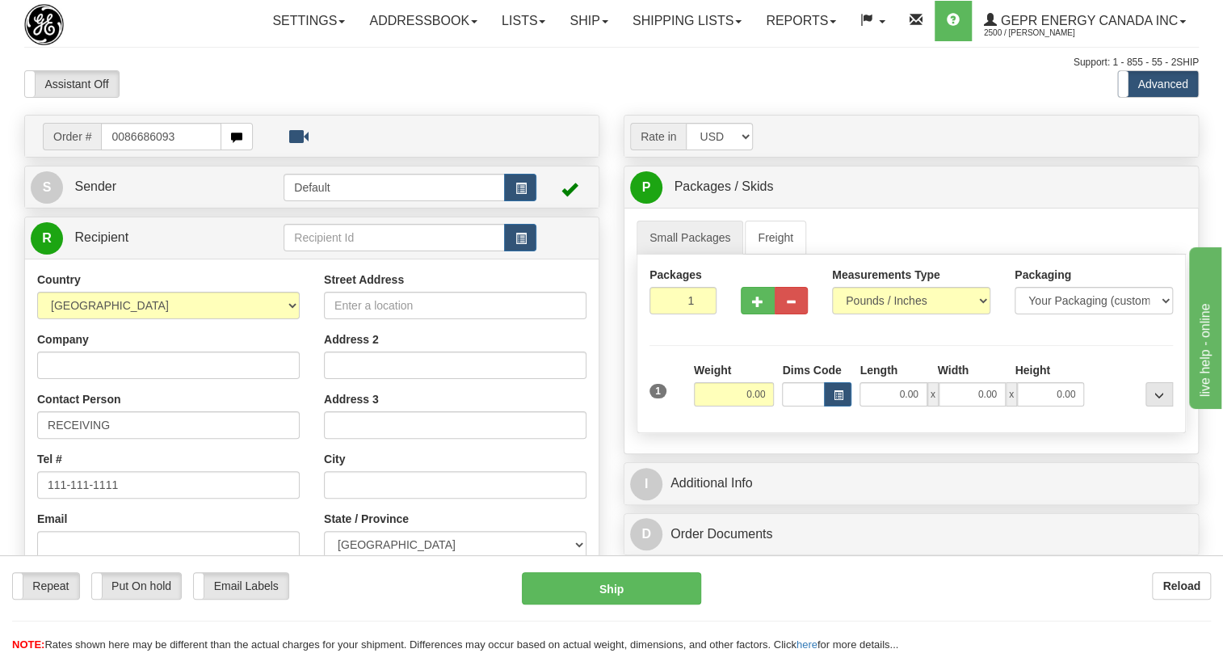
click at [117, 150] on input "0086686093" at bounding box center [161, 136] width 120 height 27
type input "86686093"
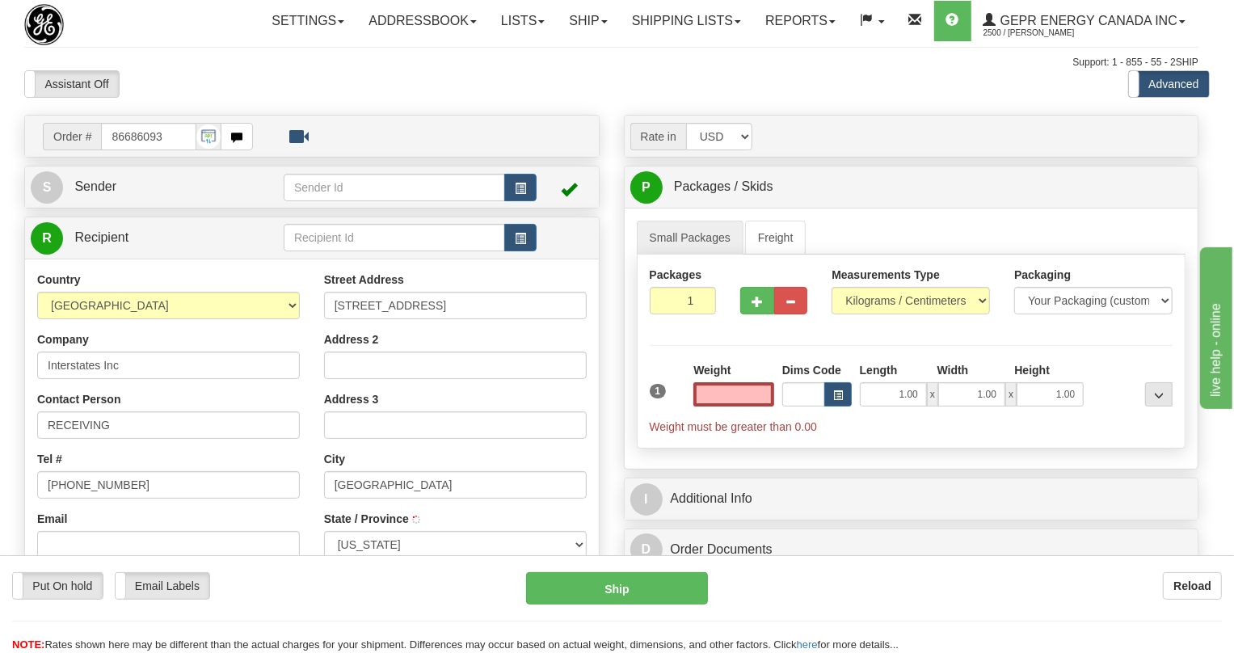
type input "[GEOGRAPHIC_DATA]"
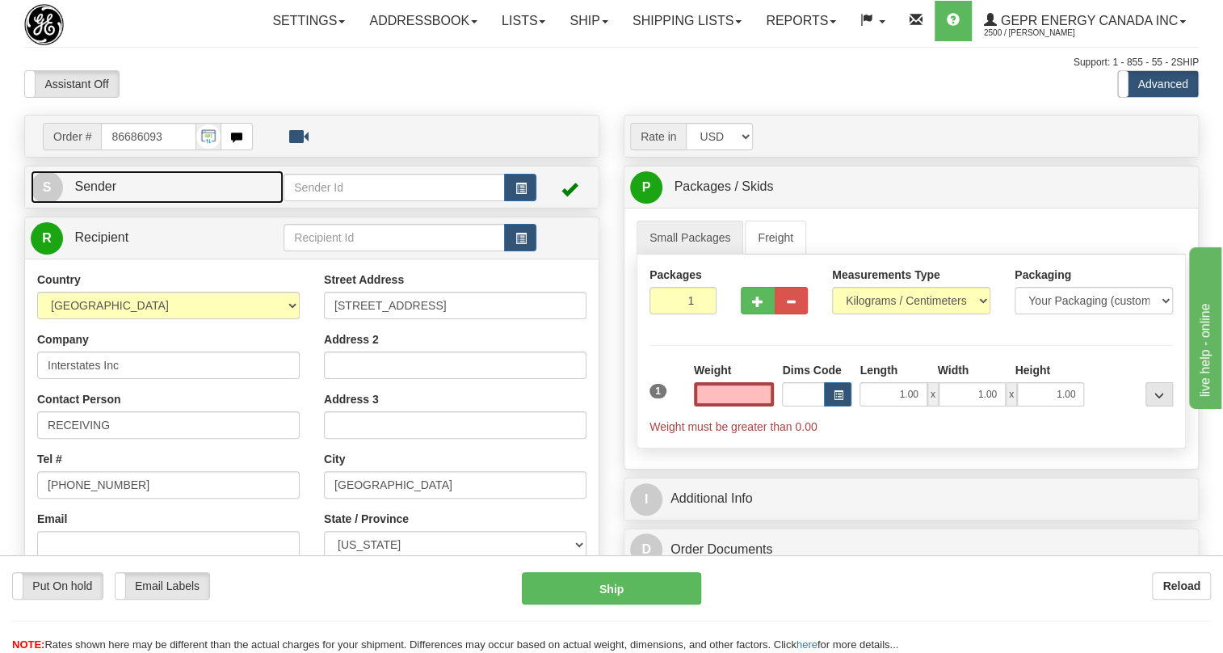
type input "0.00"
click at [106, 193] on span "Sender" at bounding box center [95, 186] width 42 height 14
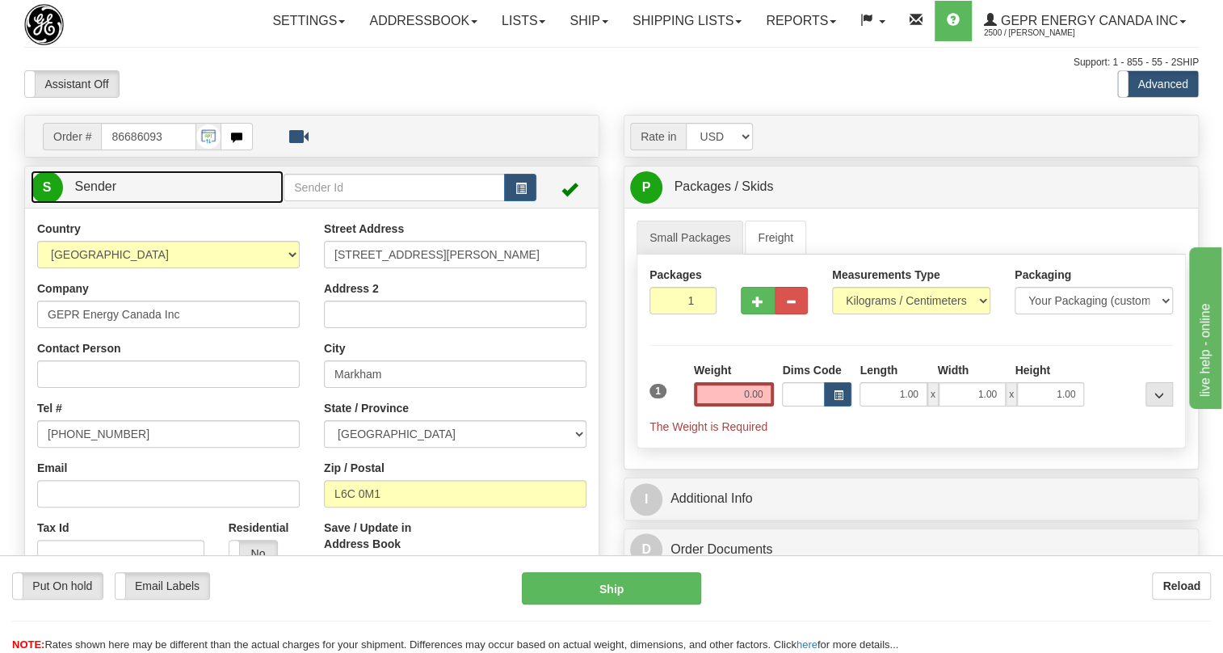
type input "MARKHAM"
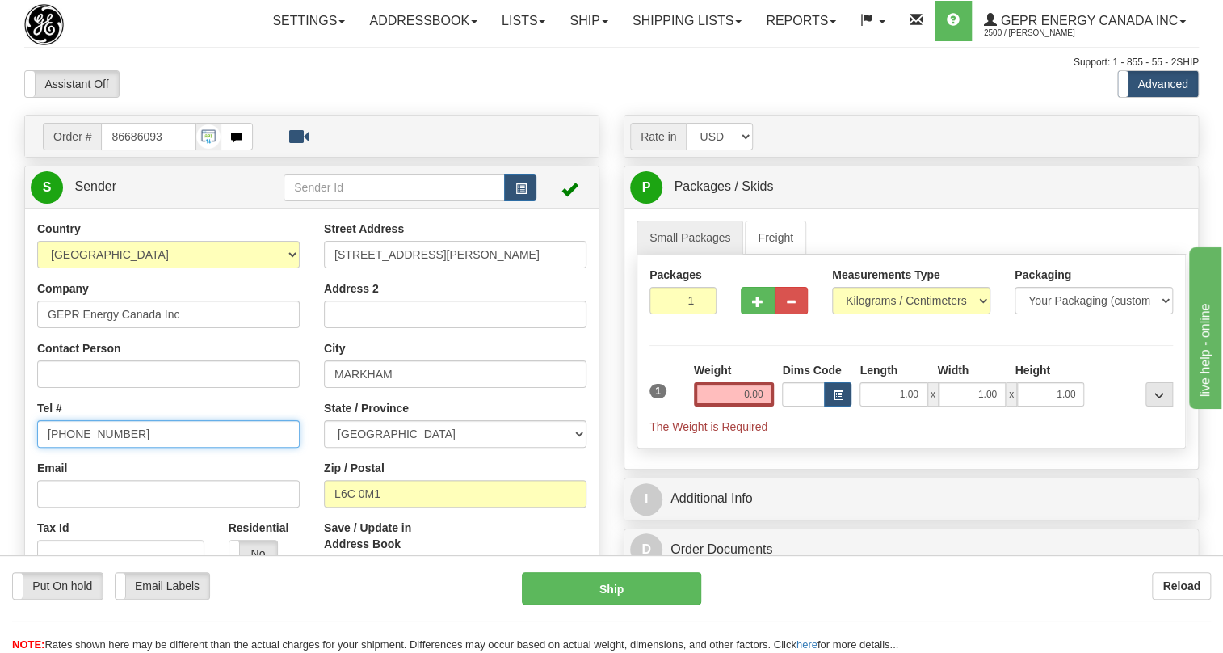
click at [82, 448] on input "[PHONE_NUMBER]" at bounding box center [168, 433] width 263 height 27
paste input "[PHONE_NUMBER]"
type input "[PHONE_NUMBER]"
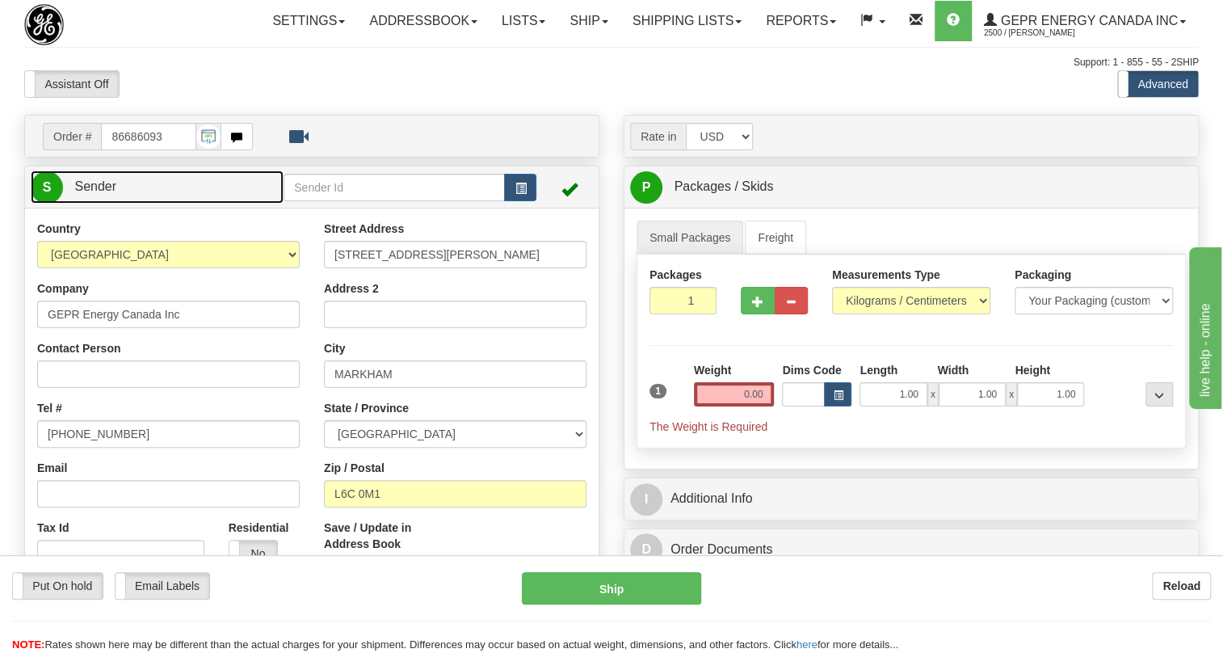
click at [109, 193] on span "Sender" at bounding box center [95, 186] width 42 height 14
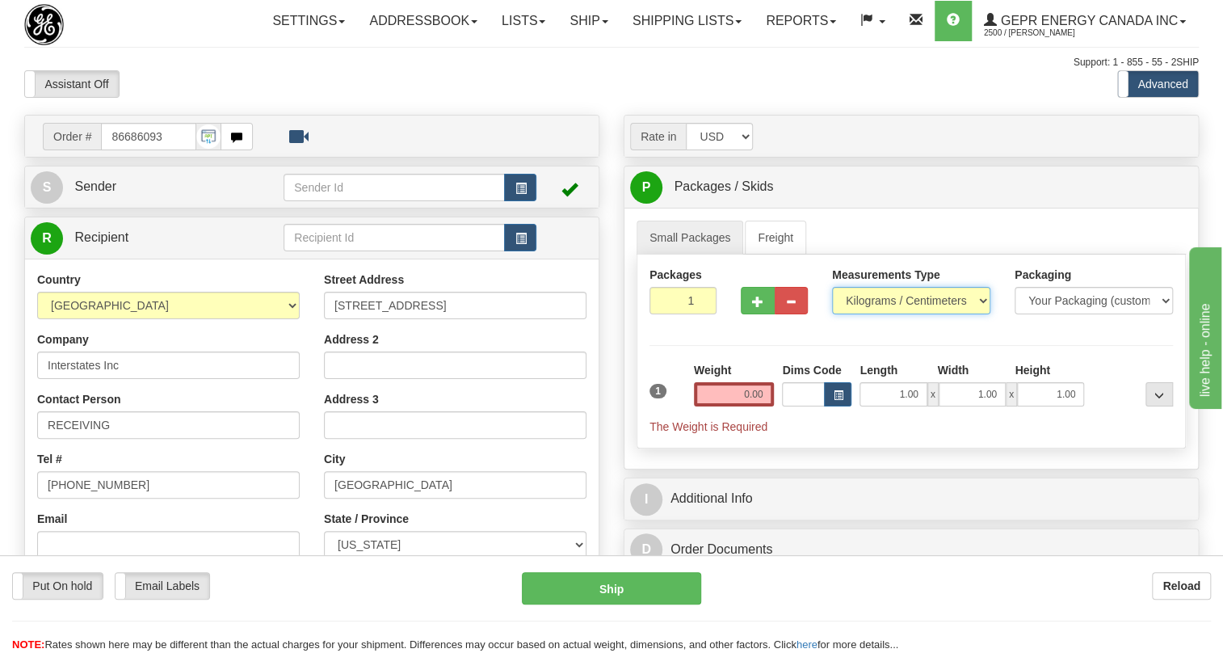
click at [911, 314] on select "Pounds / Inches Kilograms / Centimeters" at bounding box center [911, 300] width 158 height 27
select select "0"
click at [832, 314] on select "Pounds / Inches Kilograms / Centimeters" at bounding box center [911, 300] width 158 height 27
click at [743, 406] on input "0.00" at bounding box center [734, 394] width 81 height 24
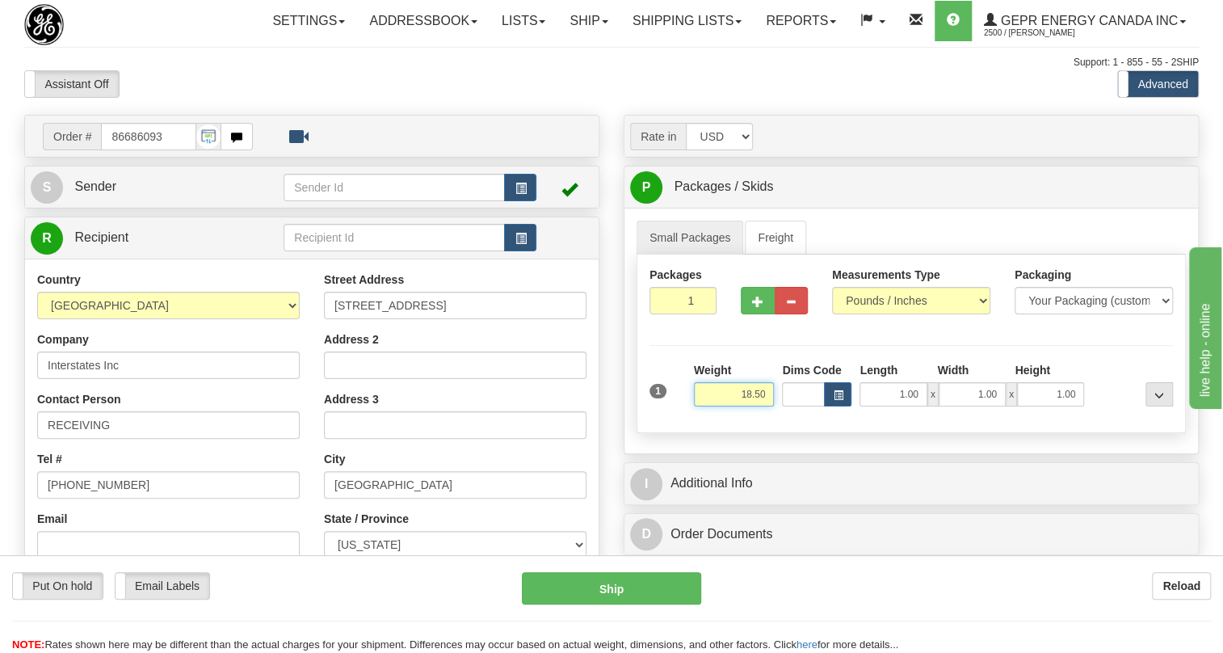
type input "18.50"
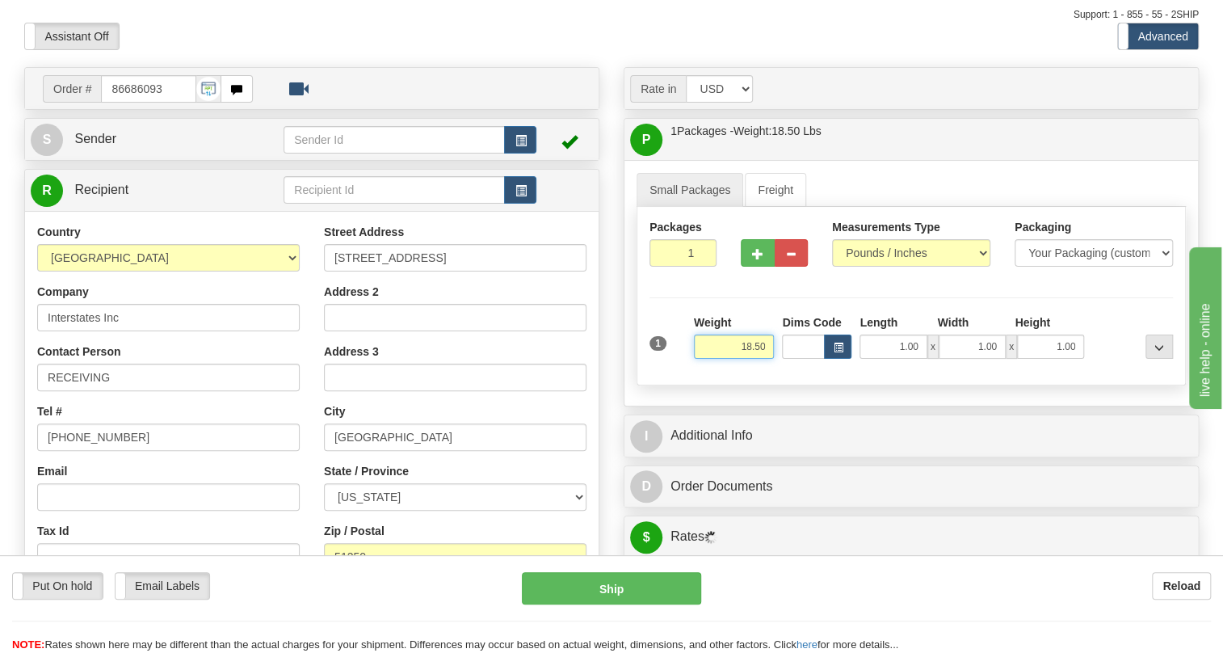
scroll to position [73, 0]
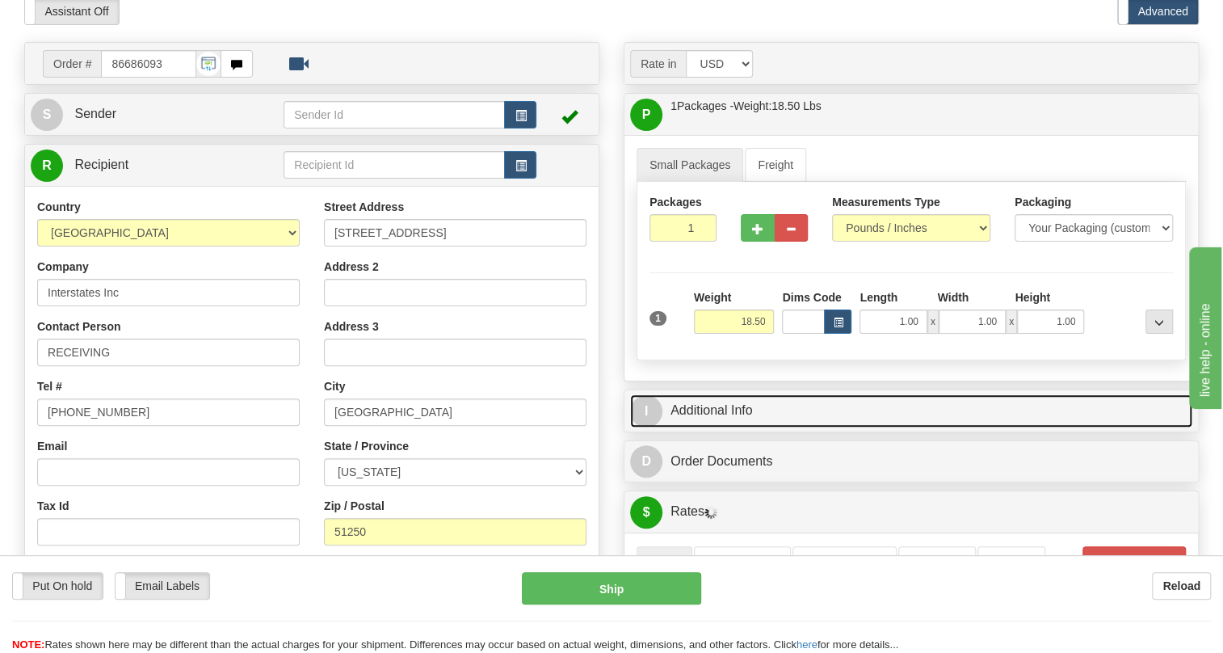
click at [721, 427] on link "I Additional Info" at bounding box center [911, 410] width 562 height 33
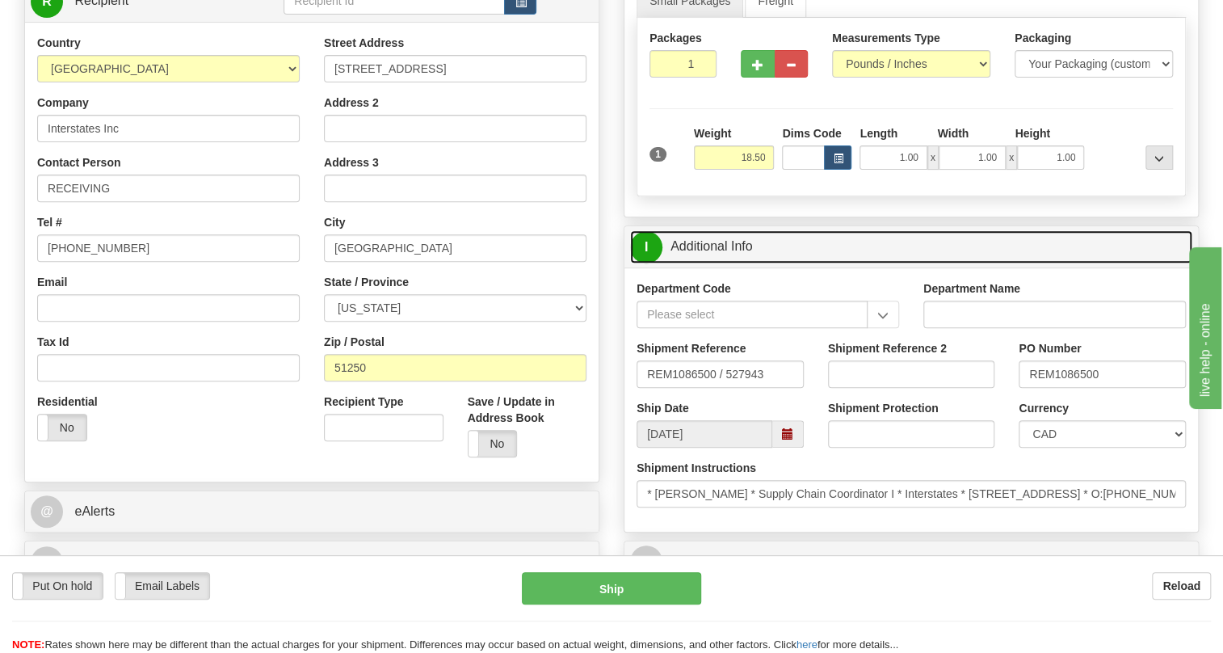
scroll to position [293, 0]
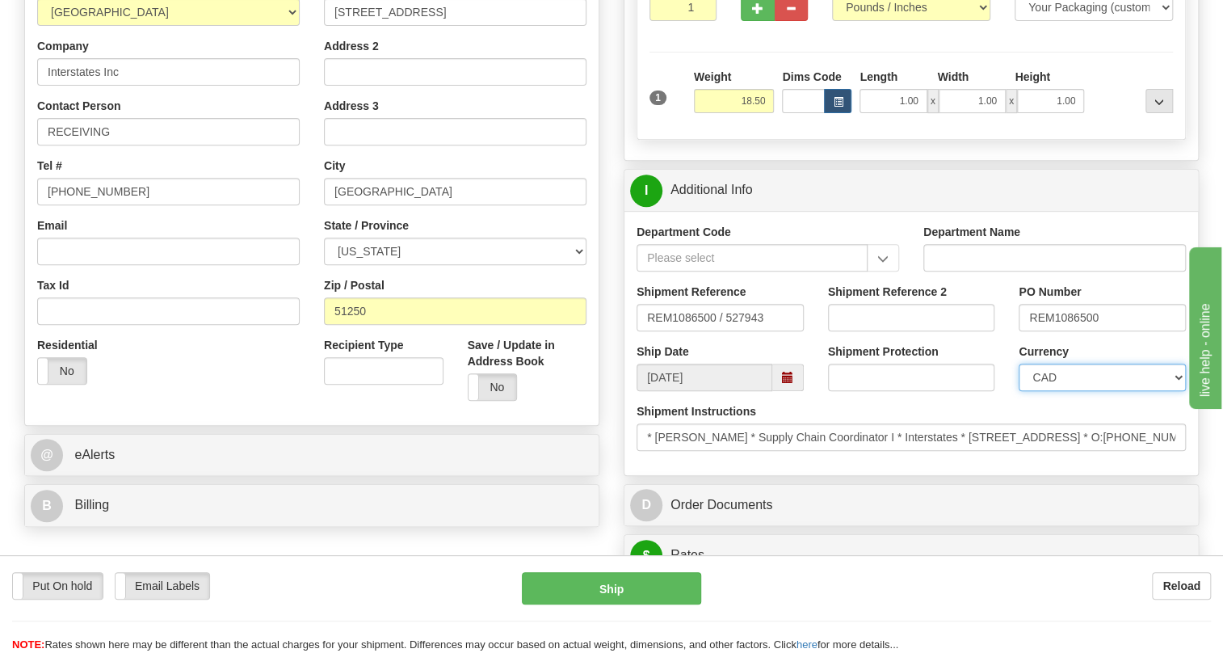
click at [1052, 391] on select "CAD USD EUR ZAR RON ANG ARN AUD AUS AWG BBD BFR BGN BHD BMD BND BRC BRL CHP CKZ…" at bounding box center [1102, 377] width 167 height 27
select select "1"
click at [1019, 391] on select "CAD USD EUR ZAR RON ANG ARN AUD AUS AWG BBD BFR BGN BHD BMD BND BRC BRL CHP CKZ…" at bounding box center [1102, 377] width 167 height 27
click at [1075, 331] on input "REM1086500" at bounding box center [1102, 317] width 167 height 27
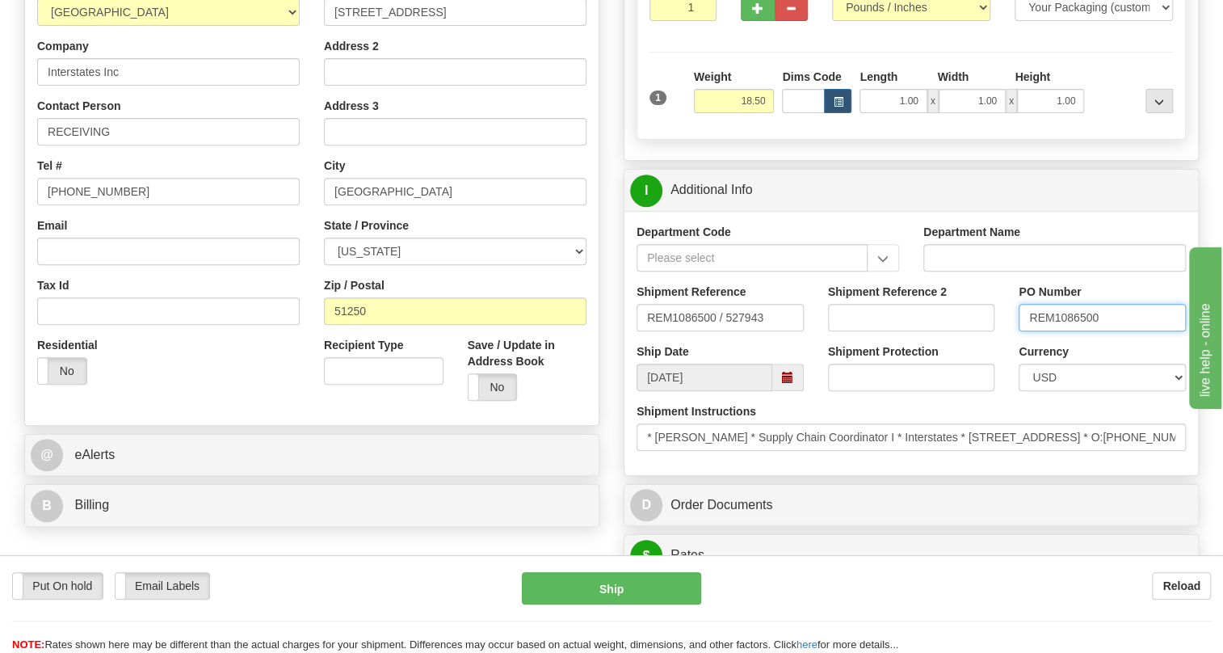
click at [1075, 331] on input "REM1086500" at bounding box center [1102, 317] width 167 height 27
drag, startPoint x: 1075, startPoint y: 355, endPoint x: 949, endPoint y: 448, distance: 155.9
click at [949, 448] on div "Shipment Instructions * [PERSON_NAME] * Supply Chain Coordinator I * Interstate…" at bounding box center [911, 427] width 549 height 48
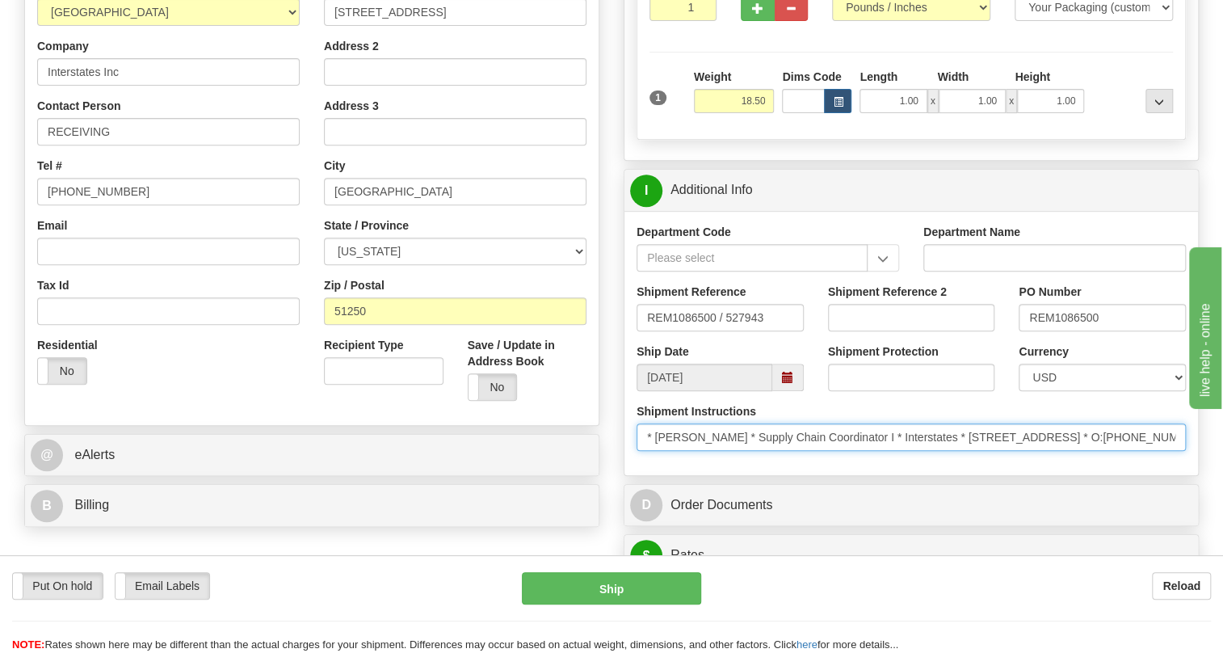
drag, startPoint x: 939, startPoint y: 474, endPoint x: 1077, endPoint y: 482, distance: 138.4
click at [1077, 451] on input "* [PERSON_NAME] * Supply Chain Coordinator I * Interstates * [STREET_ADDRESS] *…" at bounding box center [911, 436] width 549 height 27
drag, startPoint x: 1083, startPoint y: 470, endPoint x: 1201, endPoint y: 470, distance: 118.8
click at [1201, 470] on div "Rate in Account Currency ARN AWG AUD AUS BHD BBD BFR BMD BRC BRL GBP UKL BND BG…" at bounding box center [912, 603] width 600 height 1565
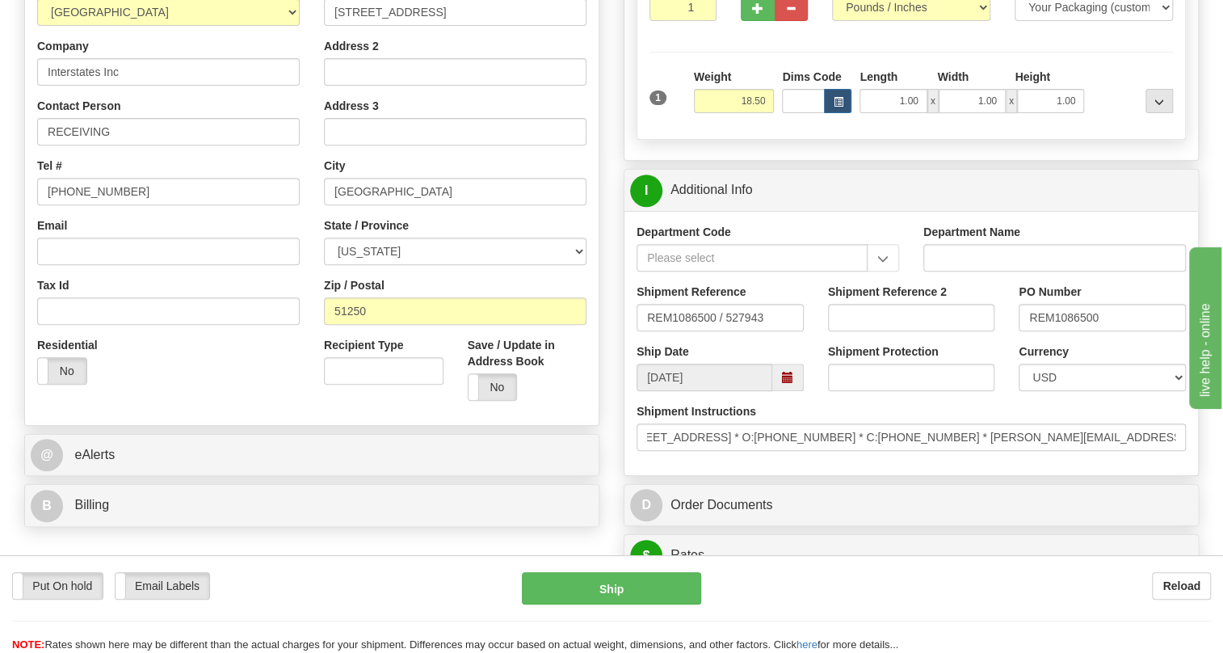
scroll to position [0, 0]
click at [886, 463] on div "Shipment Instructions * [PERSON_NAME] * Supply Chain Coordinator I * Interstate…" at bounding box center [912, 433] width 574 height 60
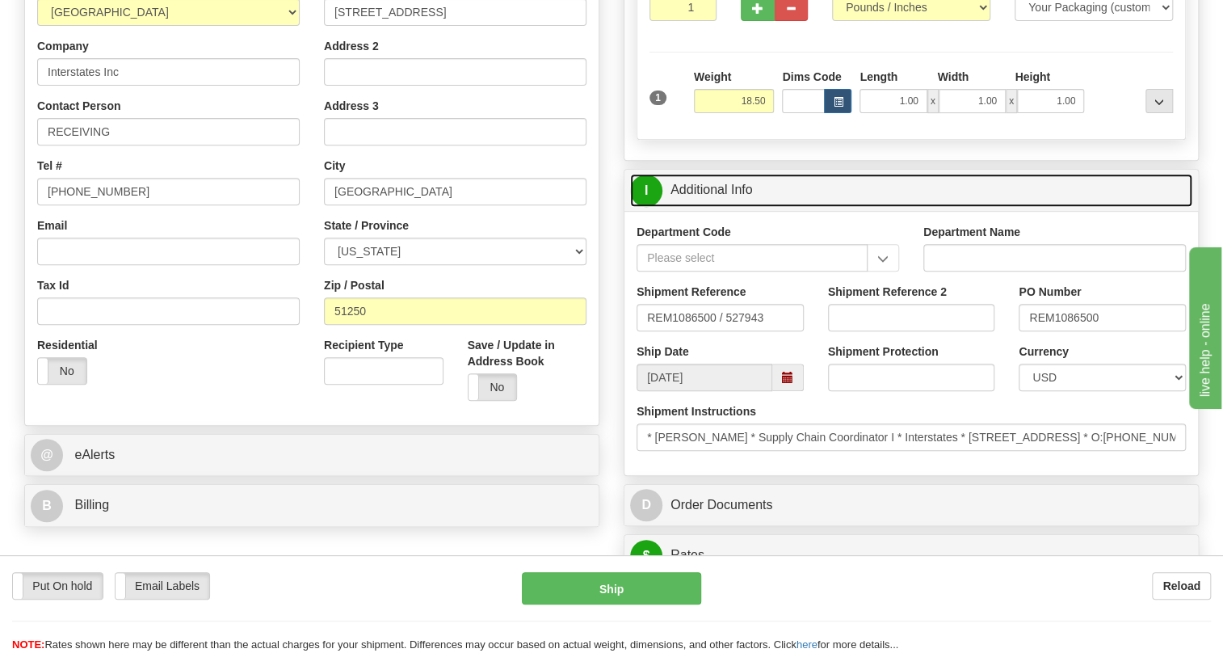
click at [743, 207] on link "I Additional Info" at bounding box center [911, 190] width 562 height 33
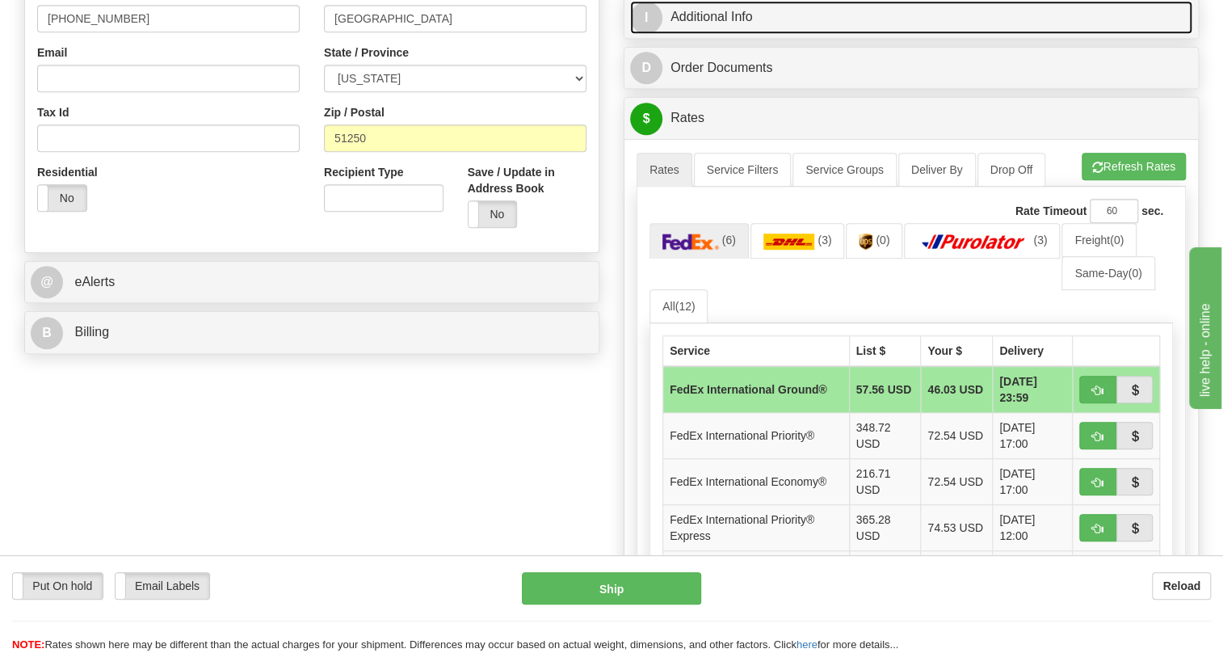
scroll to position [514, 0]
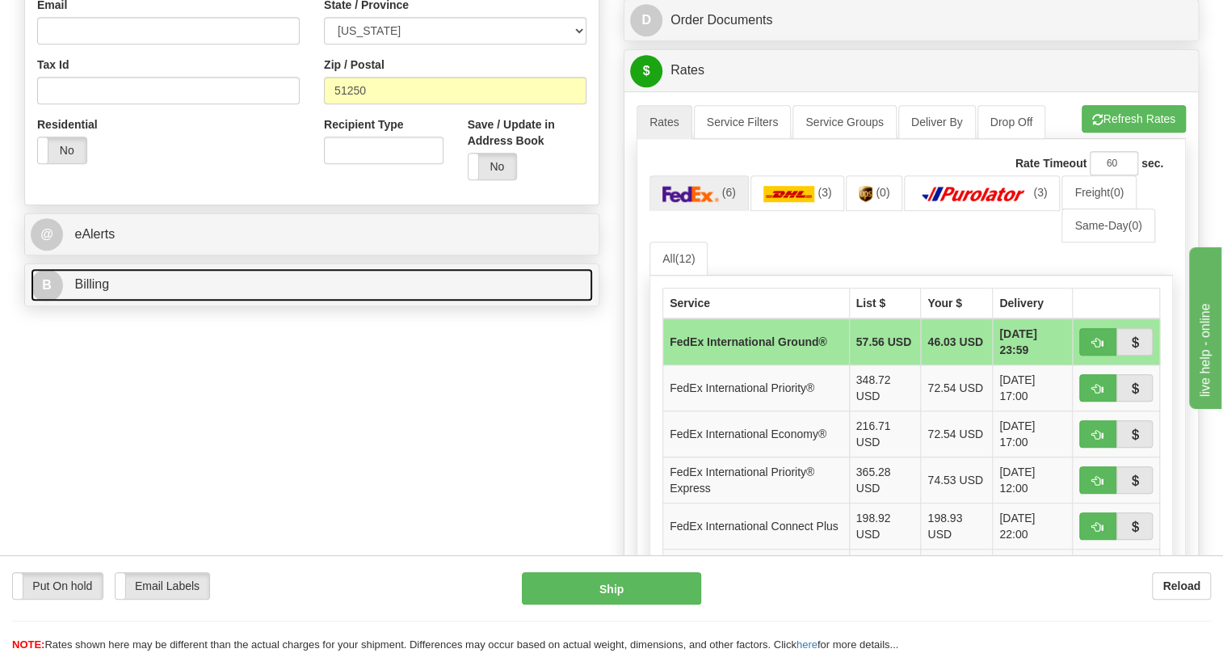
click at [107, 291] on span "Billing" at bounding box center [91, 284] width 35 height 14
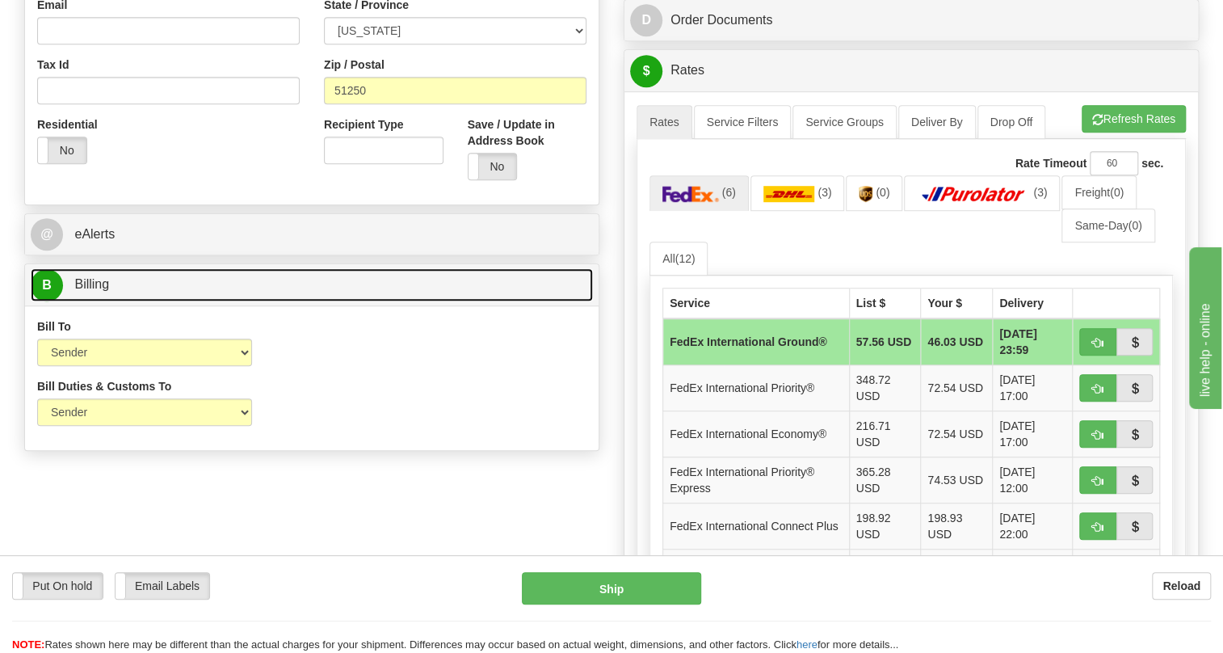
click at [107, 291] on span "Billing" at bounding box center [91, 284] width 35 height 14
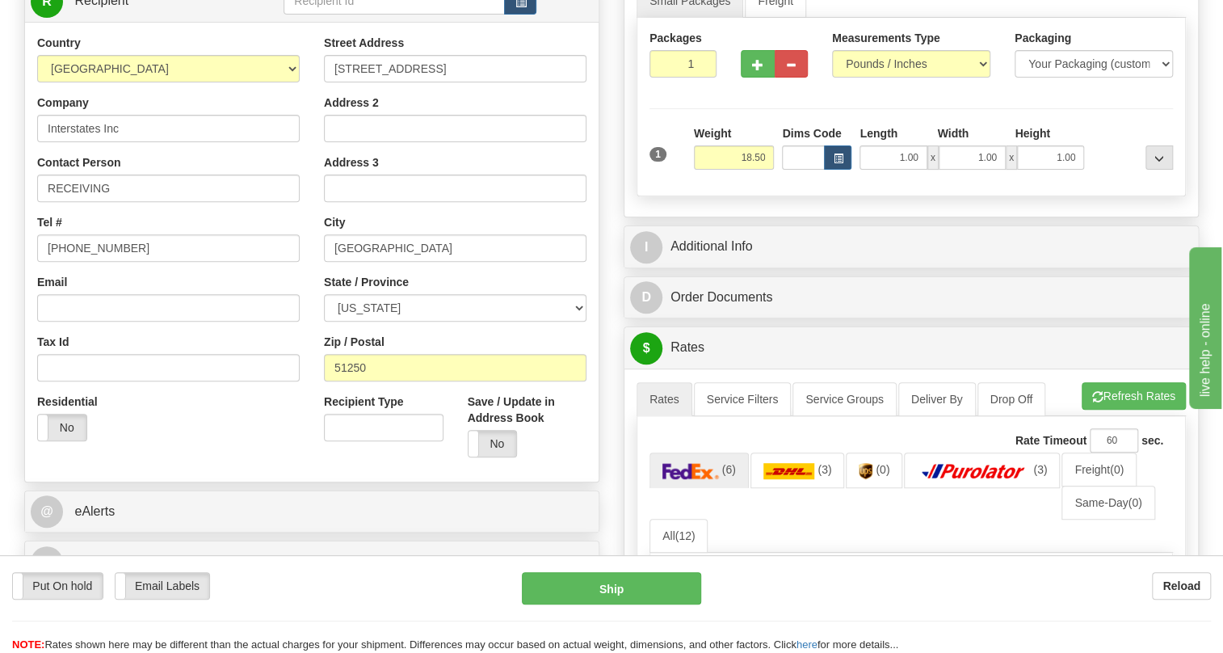
scroll to position [220, 0]
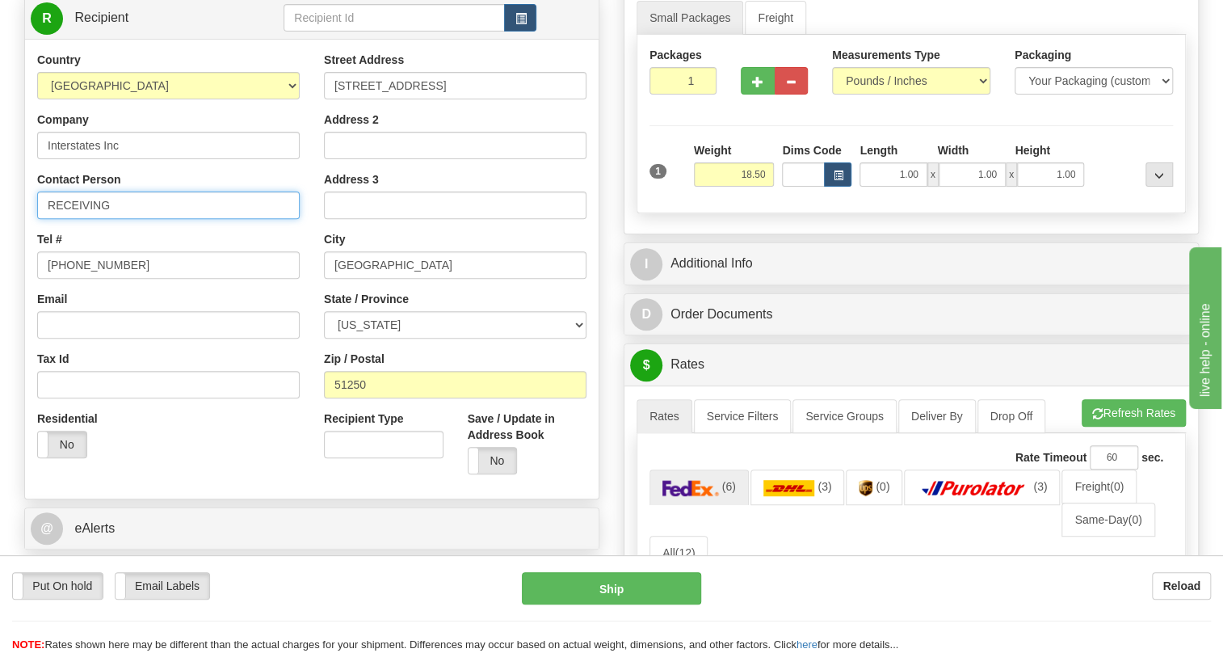
click at [118, 219] on input "RECEIVING" at bounding box center [168, 204] width 263 height 27
paste input "[PERSON_NAME]"
click at [243, 219] on input "RECEIVING / [PERSON_NAME]" at bounding box center [168, 204] width 263 height 27
paste input "[PHONE_NUMBER]"
type input "RECEIVING / [PERSON_NAME] [PHONE_NUMBER]"
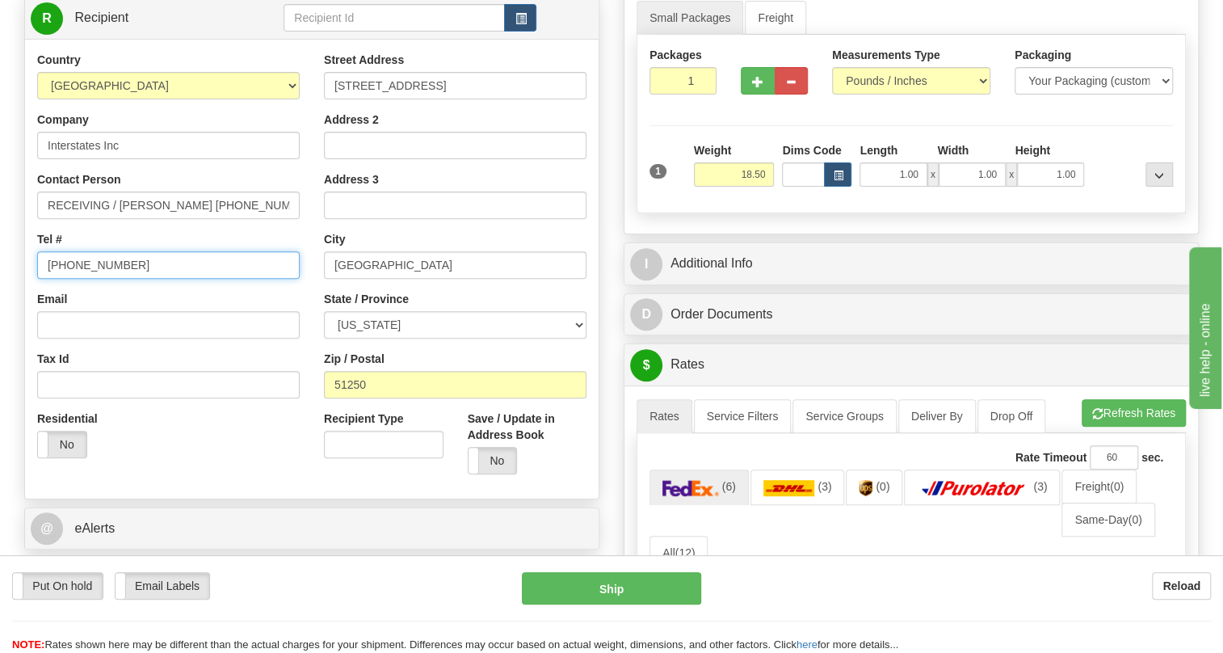
click at [103, 279] on input "[PHONE_NUMBER]" at bounding box center [168, 264] width 263 height 27
paste input "[PHONE_NUMBER]"
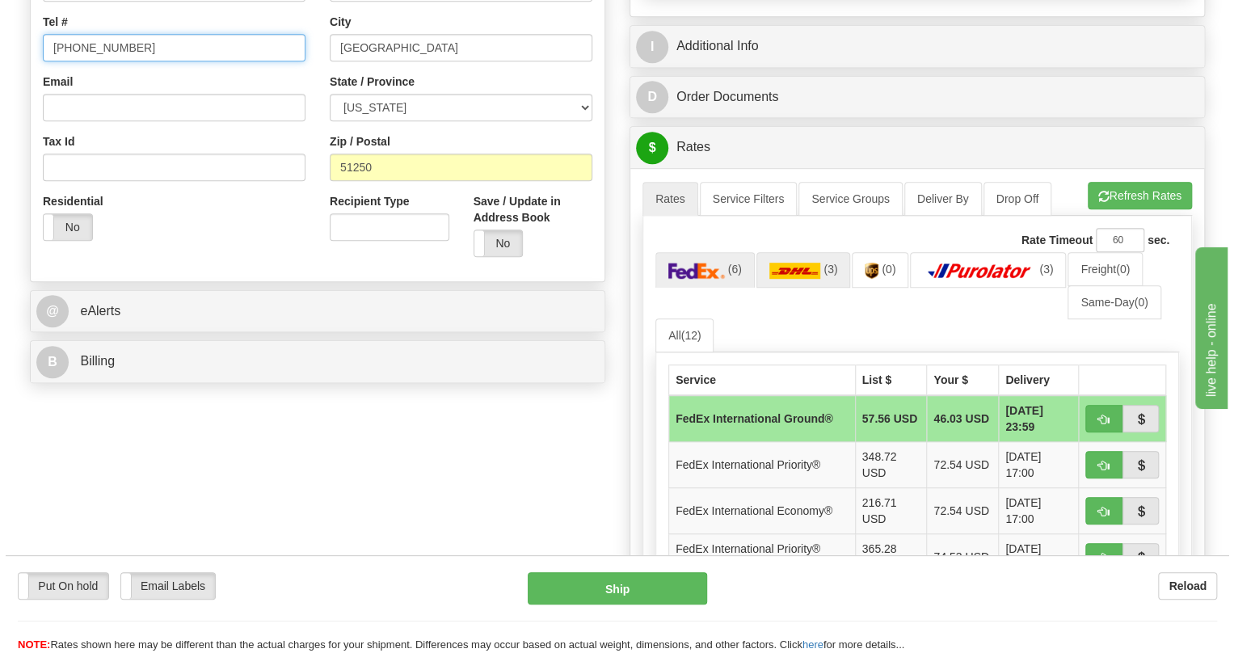
scroll to position [514, 0]
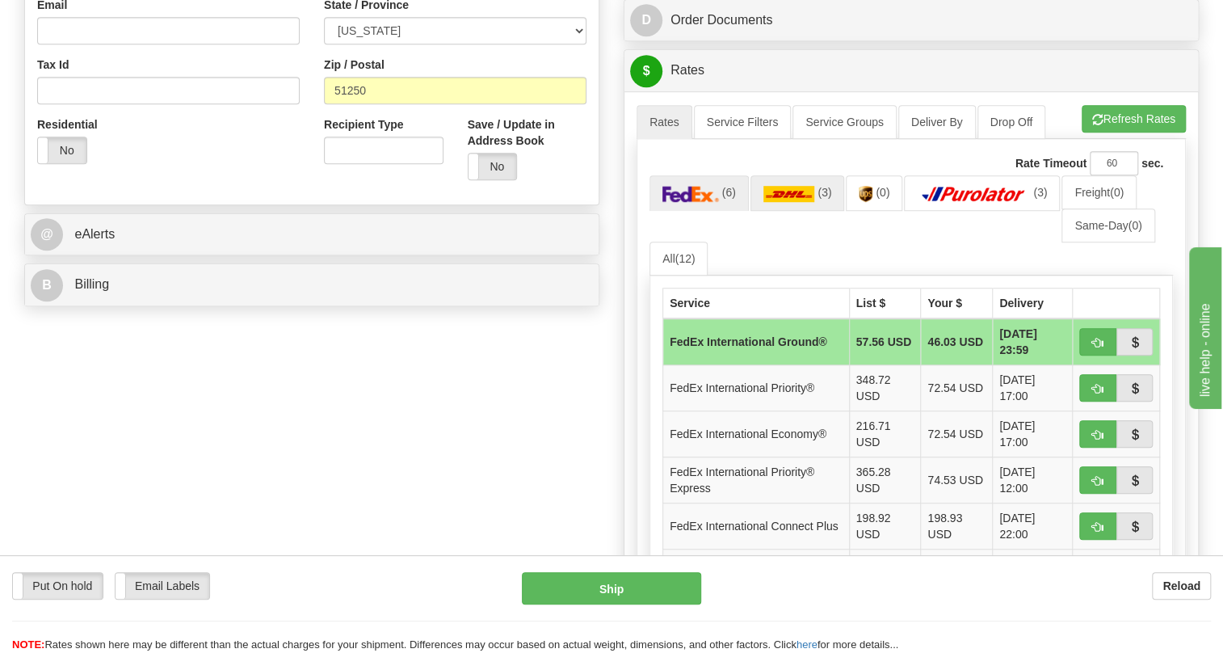
type input "[PHONE_NUMBER]"
click at [791, 202] on img at bounding box center [790, 194] width 52 height 16
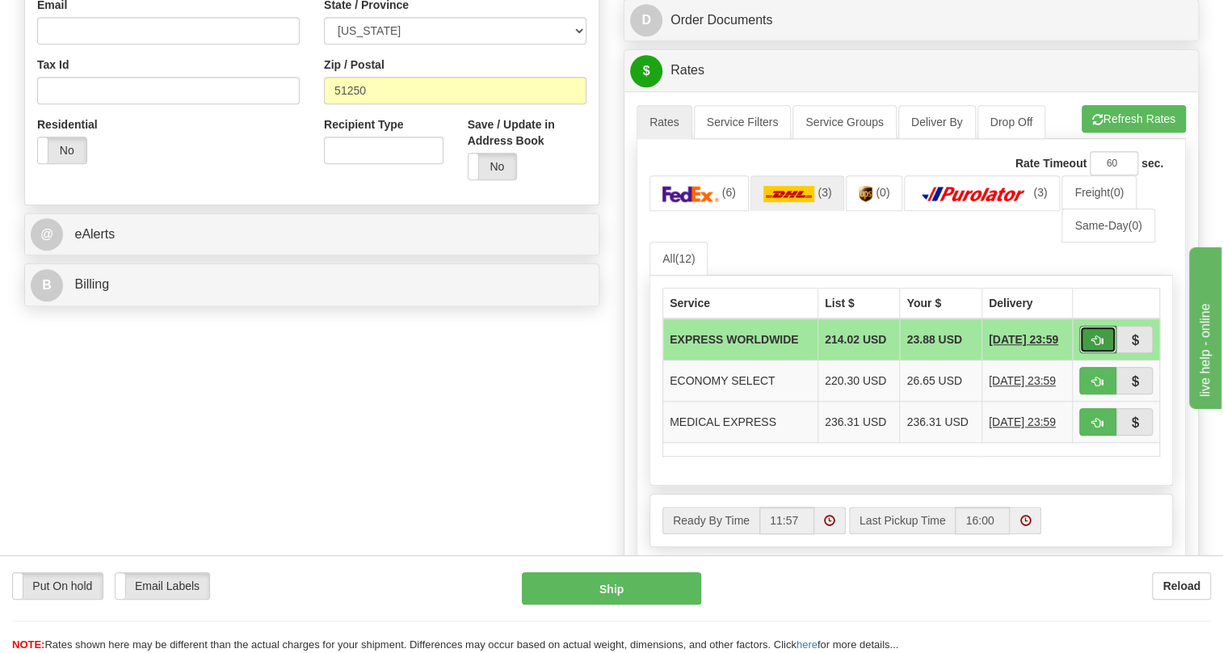
click at [1096, 346] on span "button" at bounding box center [1097, 340] width 11 height 11
type input "P"
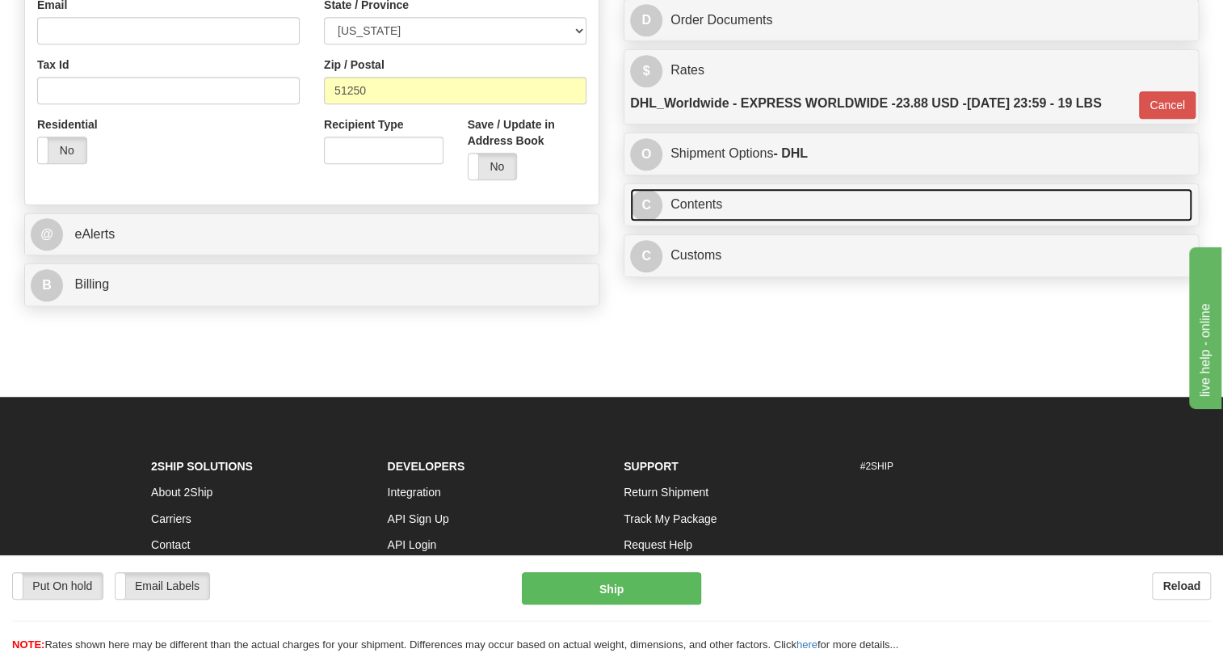
click at [706, 221] on link "C Contents" at bounding box center [911, 204] width 562 height 33
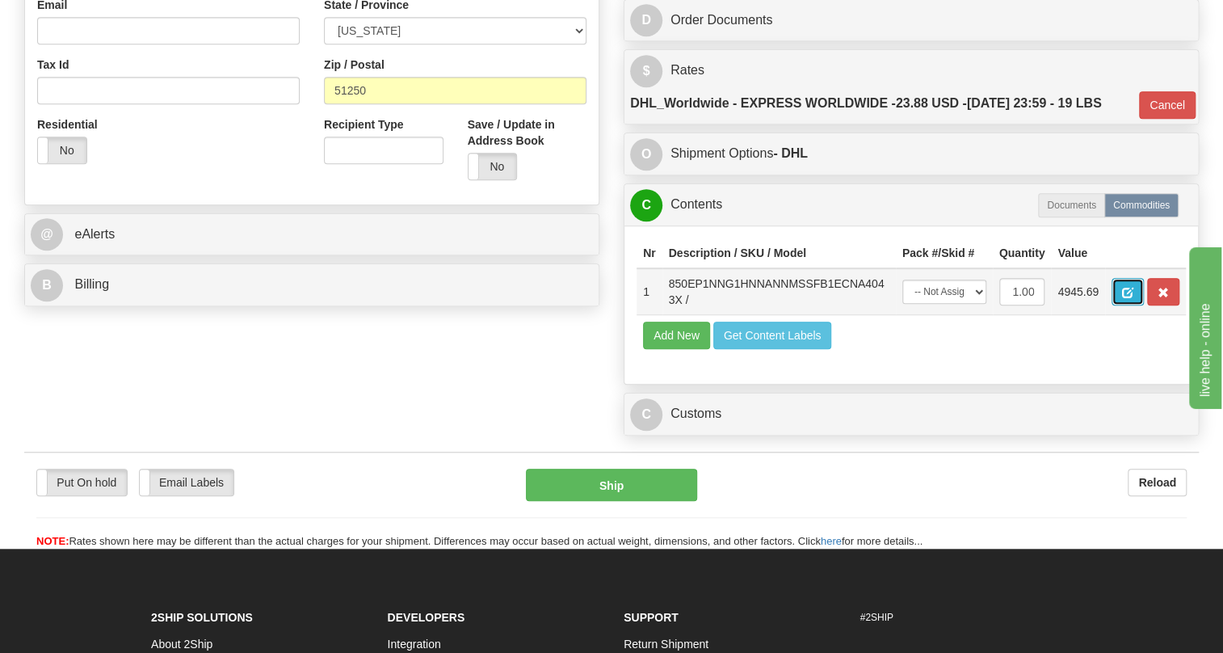
click at [1126, 298] on span "button" at bounding box center [1127, 293] width 11 height 11
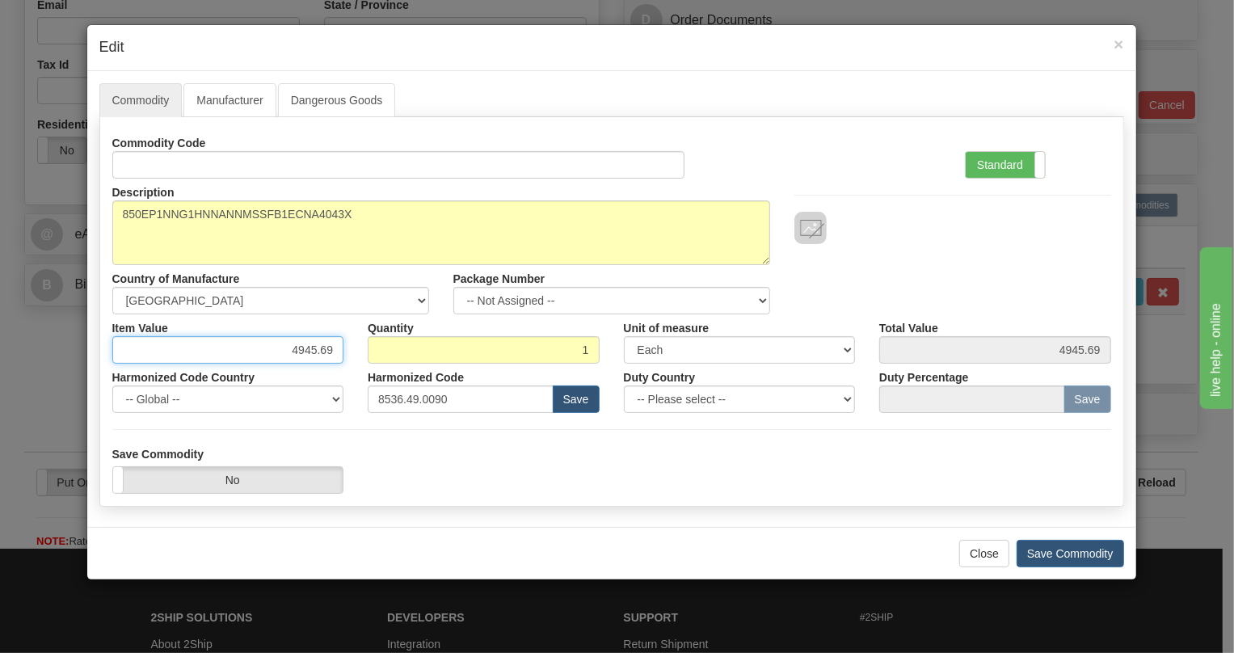
click at [315, 353] on input "4945.69" at bounding box center [228, 349] width 232 height 27
type input "3203.24"
click at [1002, 166] on label "Standard" at bounding box center [1005, 165] width 79 height 26
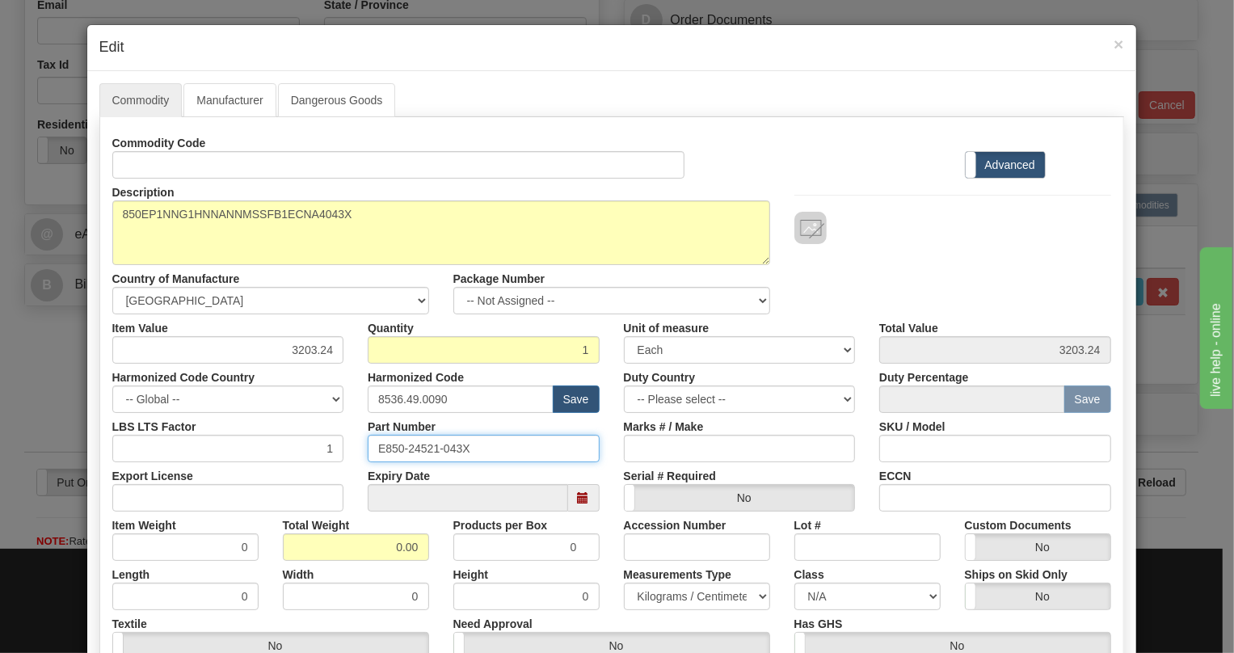
click at [423, 448] on input "E850-24521-043X" at bounding box center [484, 448] width 232 height 27
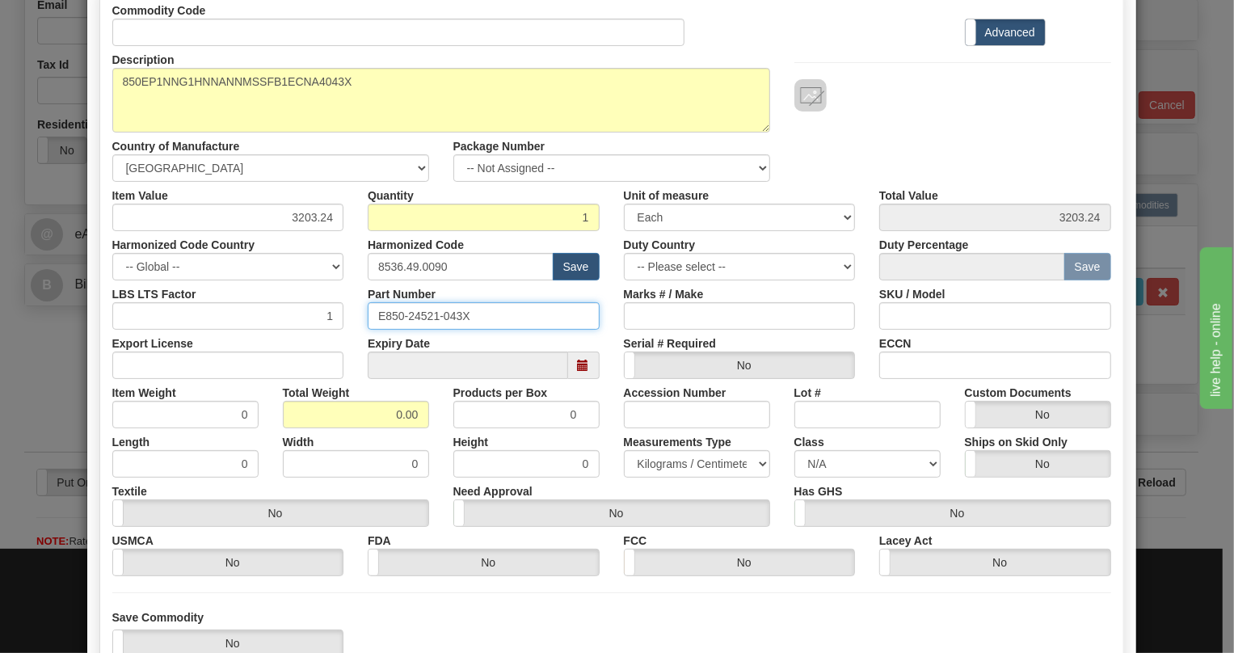
scroll to position [146, 0]
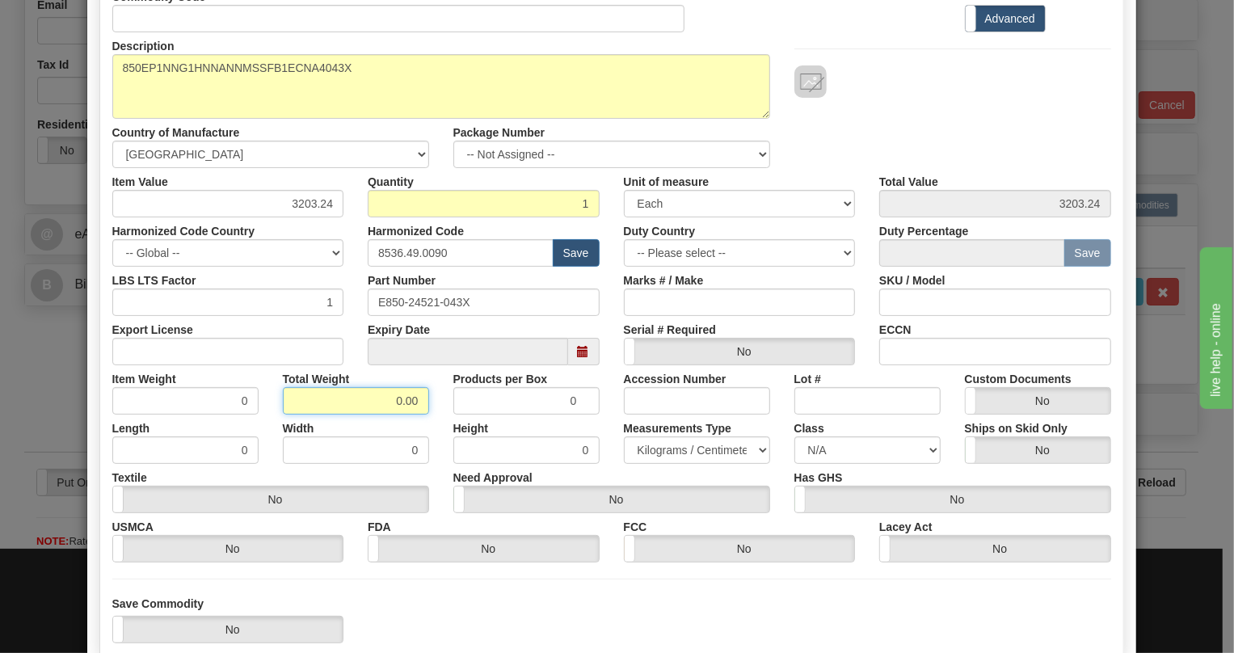
click at [380, 399] on input "0.00" at bounding box center [356, 400] width 146 height 27
type input "1.00"
type input "1.0000"
click at [656, 447] on select "Pounds / Inches Kilograms / Centimeters" at bounding box center [697, 449] width 146 height 27
select select "0"
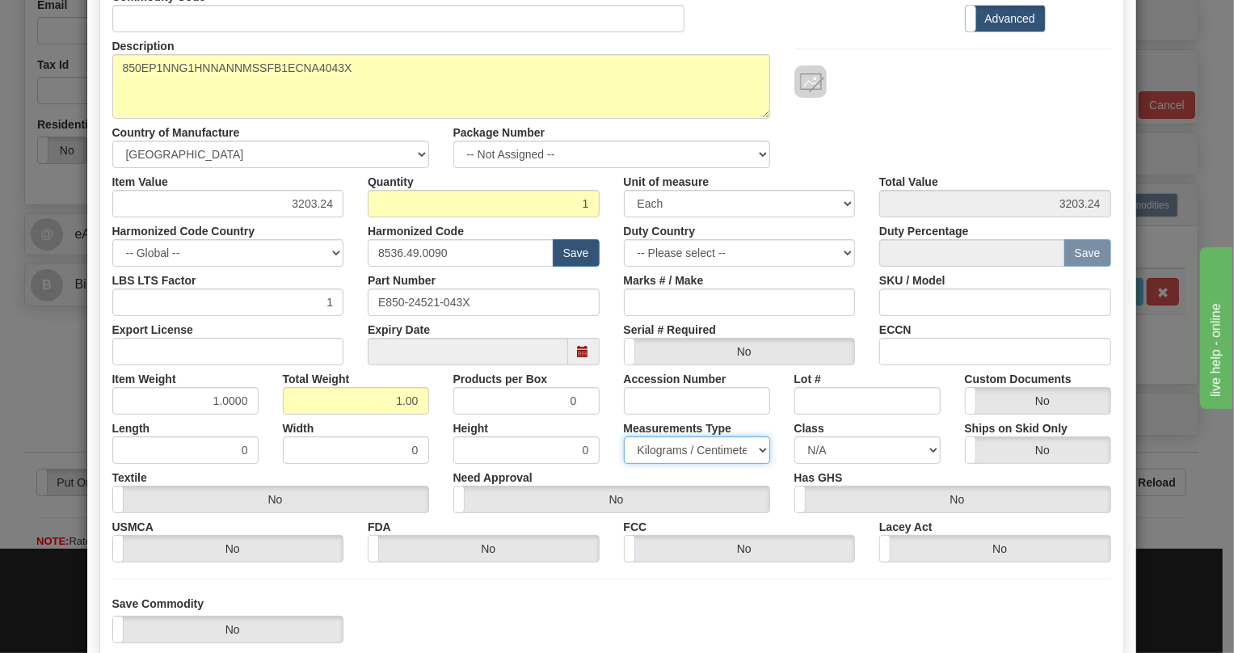
click at [624, 436] on select "Pounds / Inches Kilograms / Centimeters" at bounding box center [697, 449] width 146 height 27
click at [612, 419] on div "Measurements Type Pounds / Inches Kilograms / Centimeters" at bounding box center [697, 438] width 170 height 49
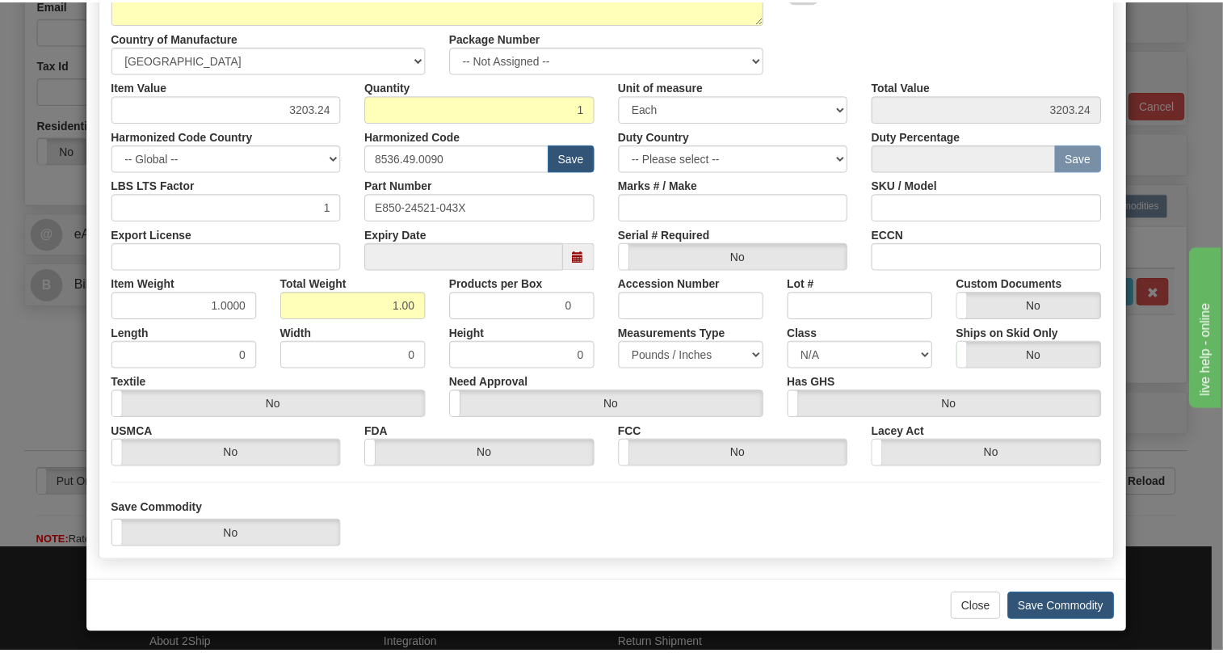
scroll to position [246, 0]
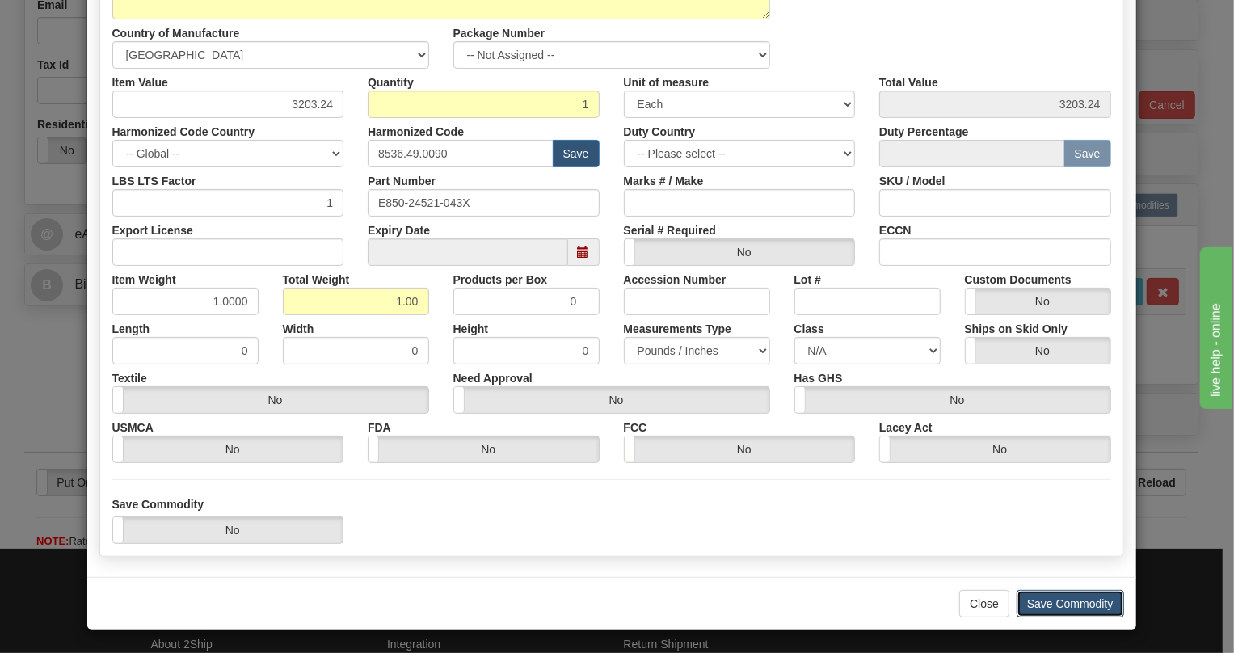
click at [1075, 605] on button "Save Commodity" at bounding box center [1069, 603] width 107 height 27
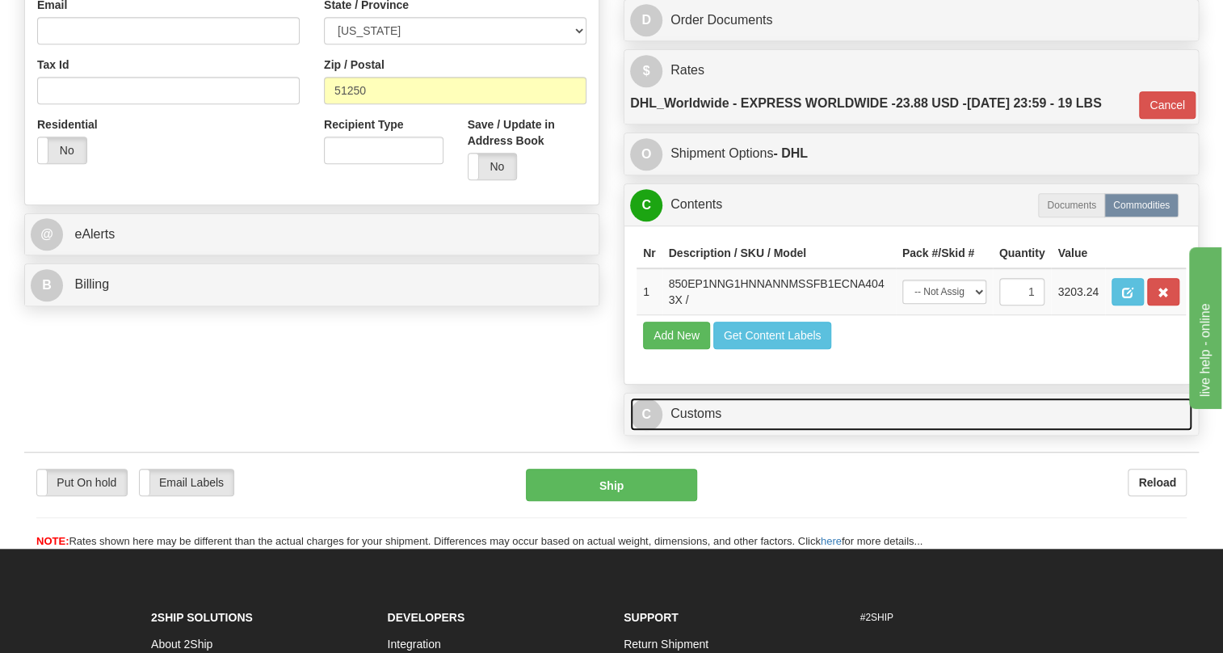
click at [695, 431] on link "C Customs" at bounding box center [911, 414] width 562 height 33
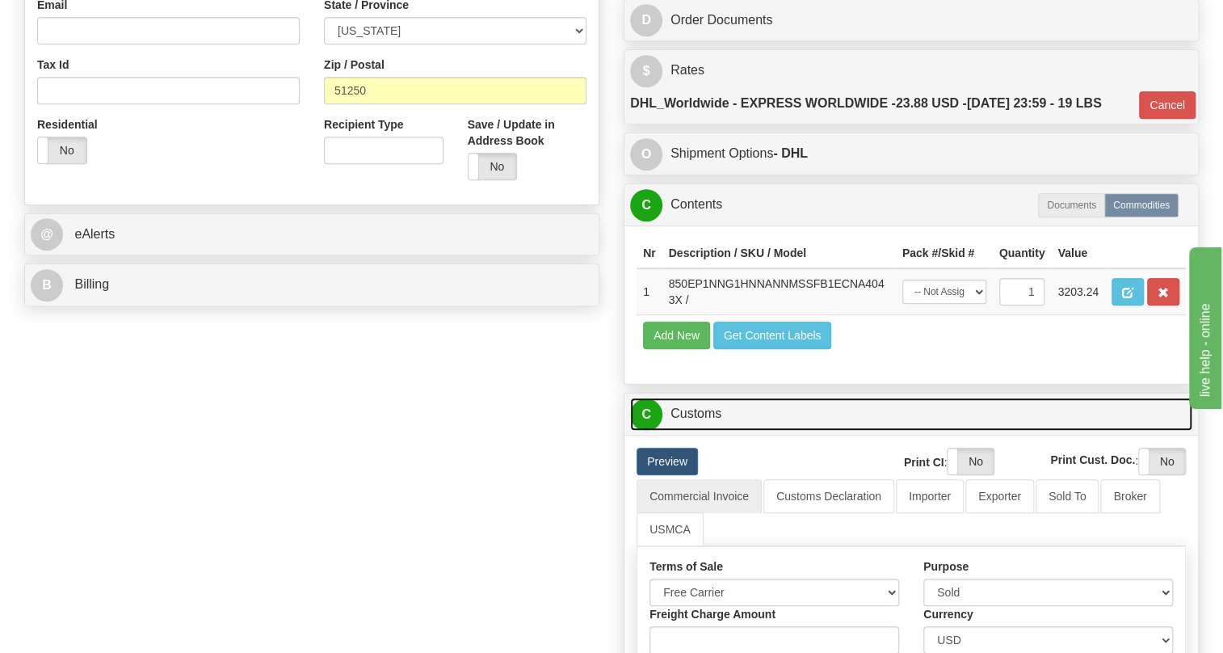
click at [694, 431] on link "C Customs" at bounding box center [911, 414] width 562 height 33
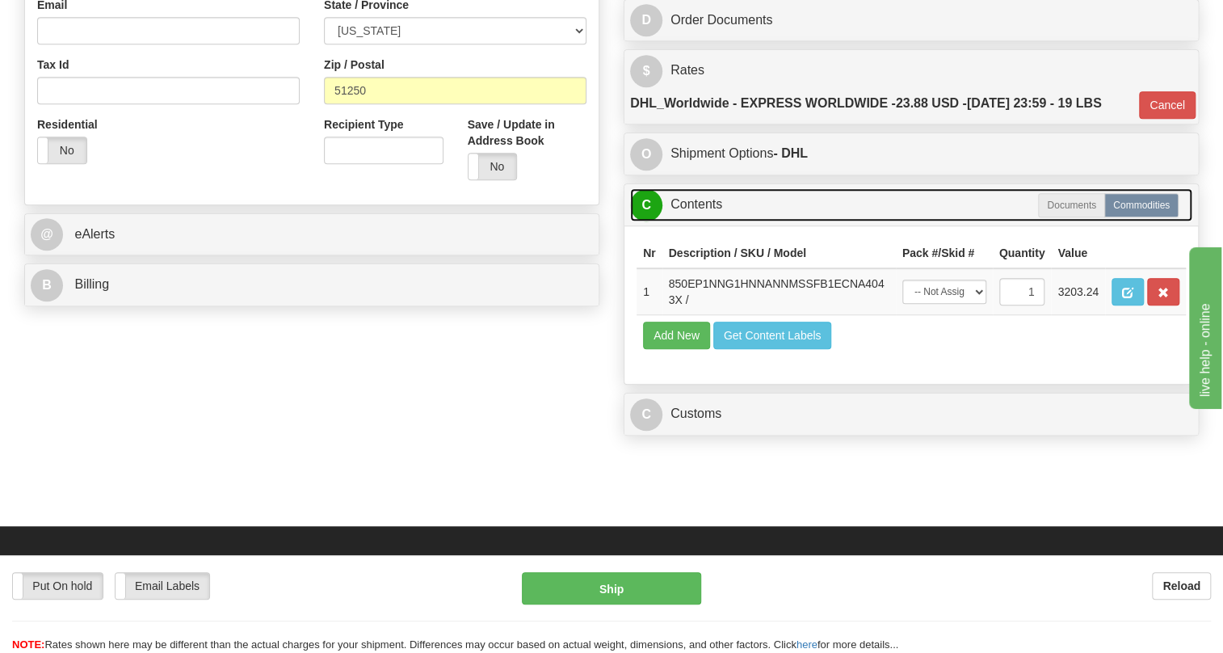
click at [692, 221] on link "C Contents" at bounding box center [911, 204] width 562 height 33
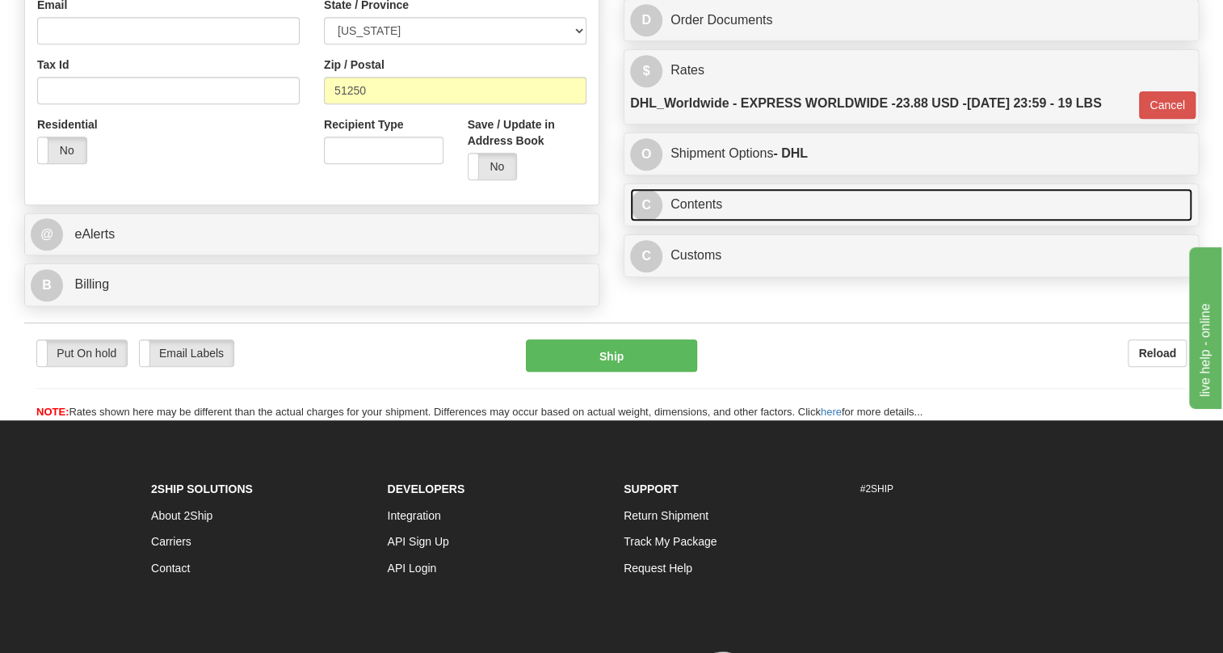
click at [714, 221] on link "C Contents" at bounding box center [911, 204] width 562 height 33
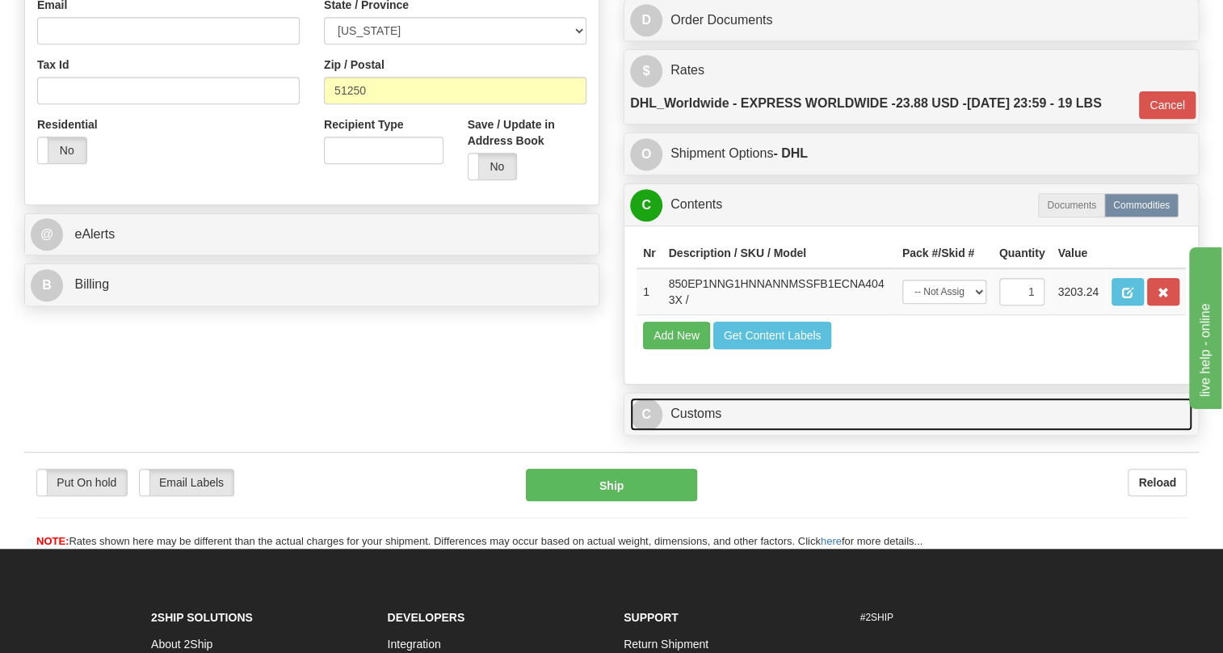
click at [704, 431] on link "C Customs" at bounding box center [911, 414] width 562 height 33
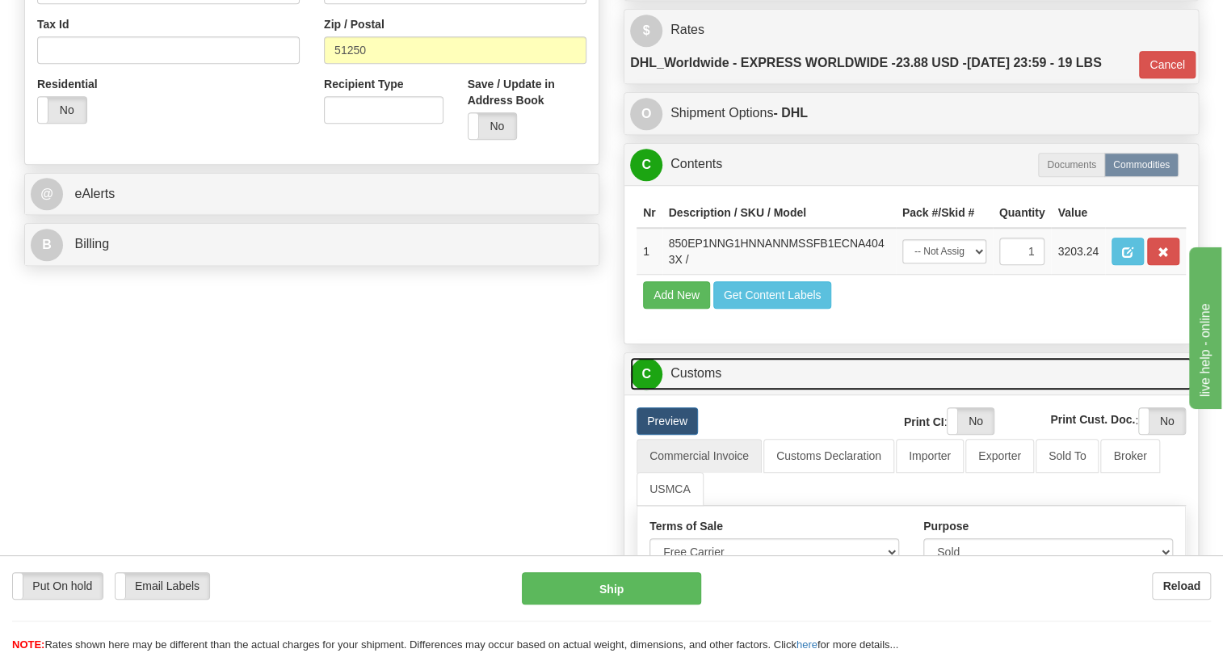
scroll to position [587, 0]
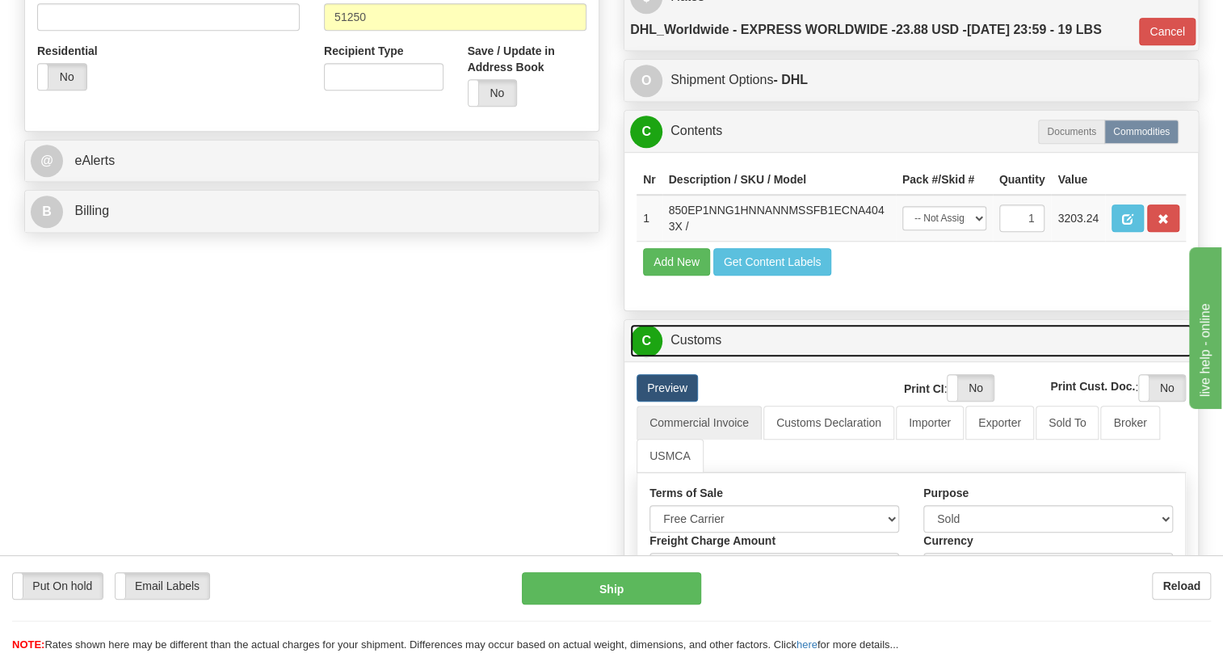
click at [678, 357] on link "C Customs" at bounding box center [911, 340] width 562 height 33
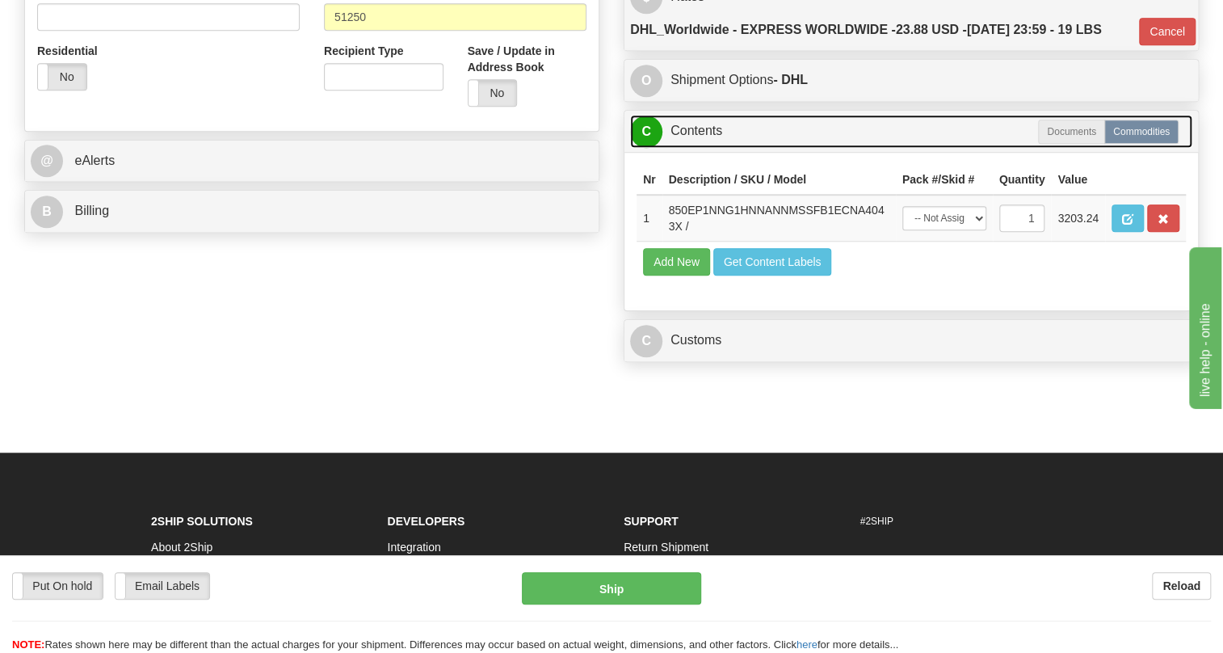
click at [705, 148] on link "C Contents" at bounding box center [911, 131] width 562 height 33
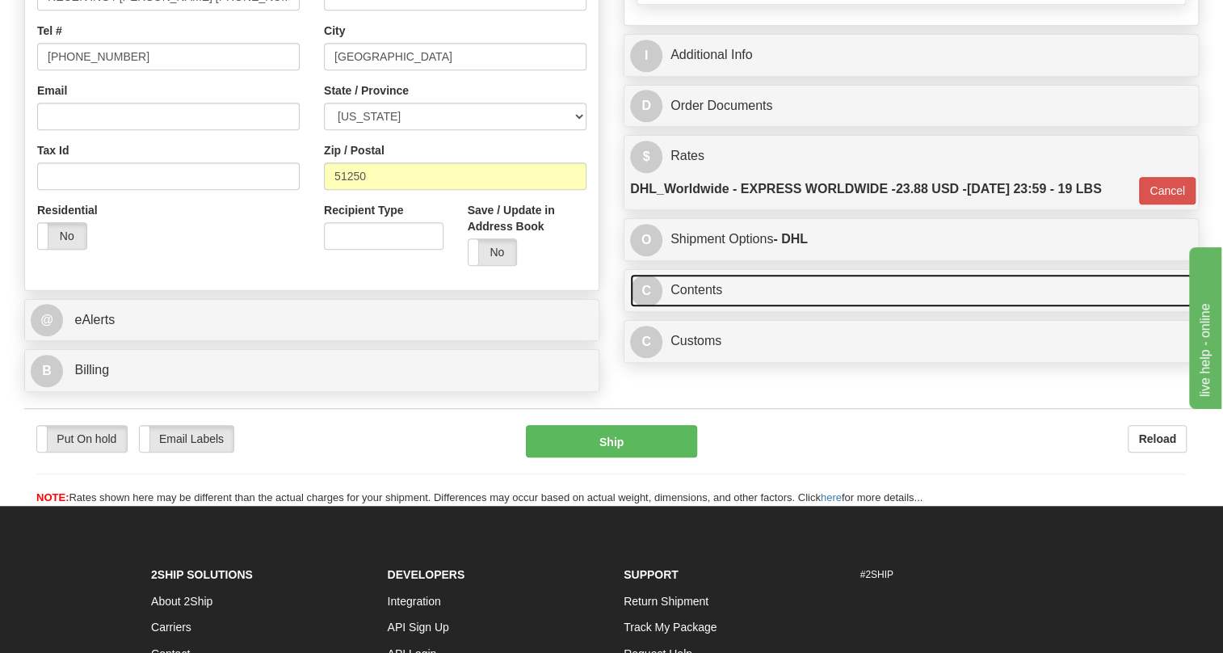
scroll to position [367, 0]
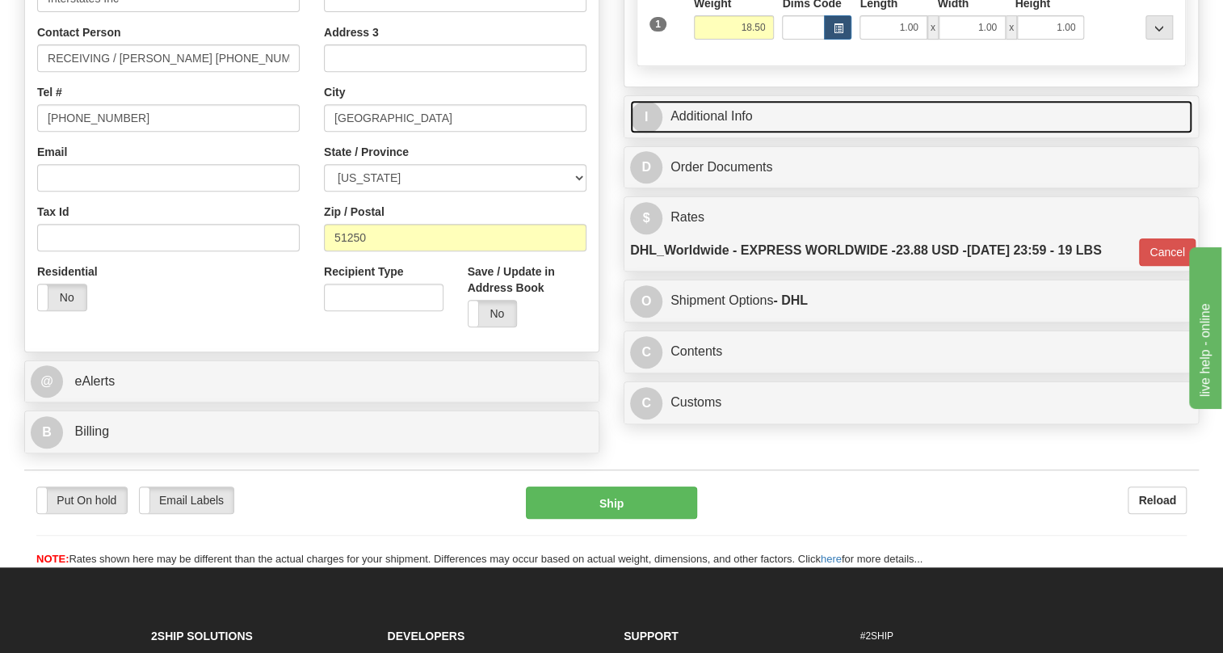
click at [730, 133] on link "I Additional Info" at bounding box center [911, 116] width 562 height 33
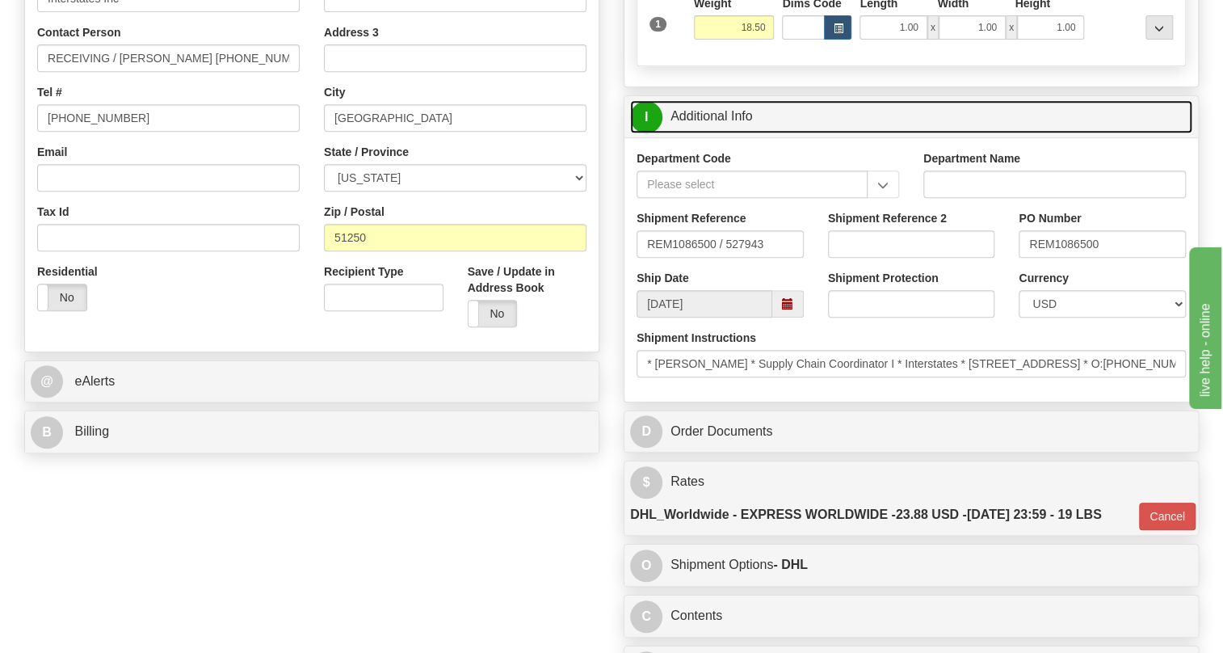
click at [730, 133] on link "I Additional Info" at bounding box center [911, 116] width 562 height 33
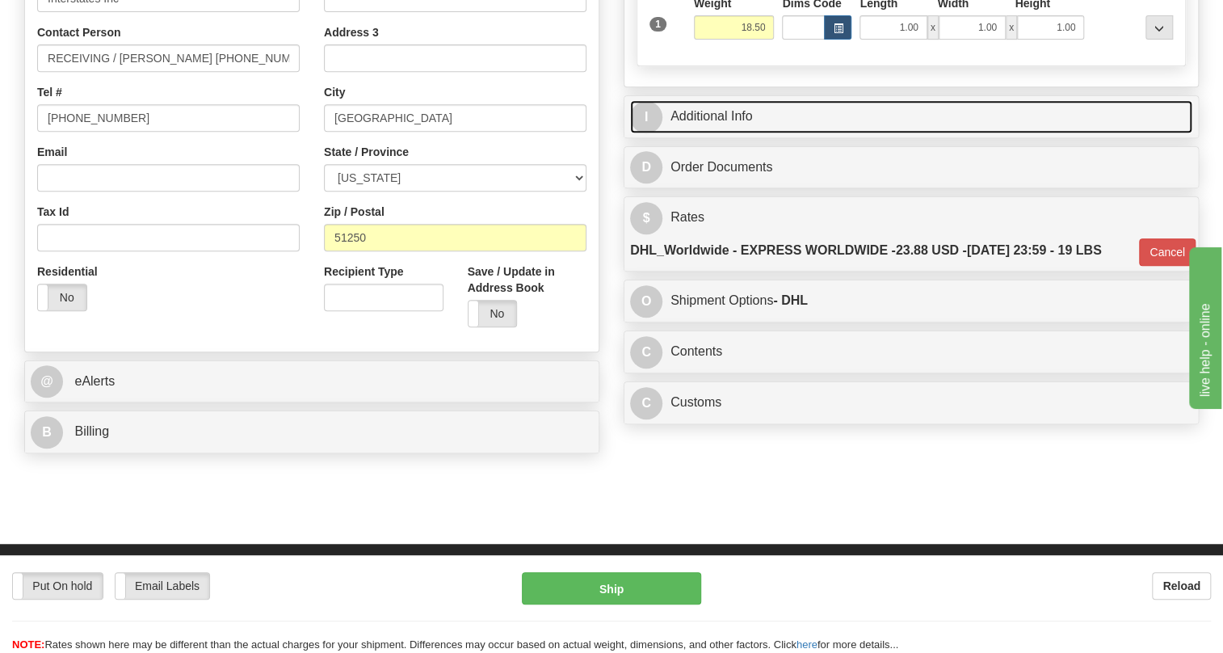
click at [730, 133] on link "I Additional Info" at bounding box center [911, 116] width 562 height 33
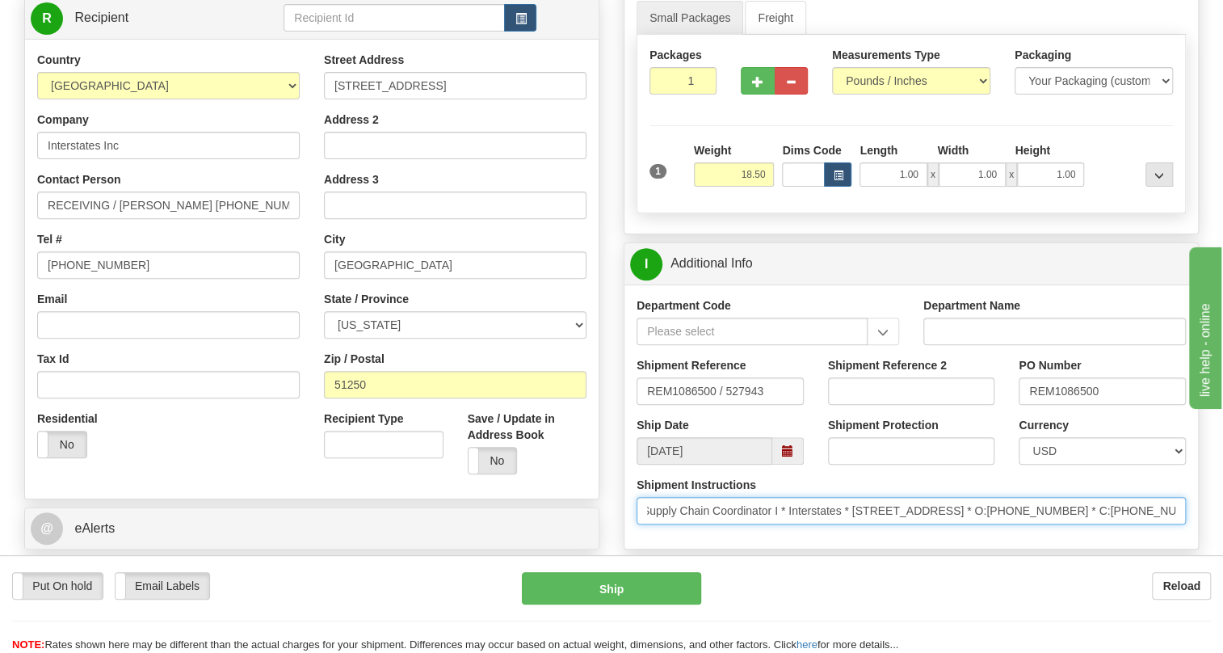
scroll to position [0, 349]
drag, startPoint x: 1078, startPoint y: 546, endPoint x: 1220, endPoint y: 553, distance: 142.4
click at [1220, 553] on div "Toggle navigation Settings Shipping Preferences Fields Preferences New" at bounding box center [611, 353] width 1223 height 1146
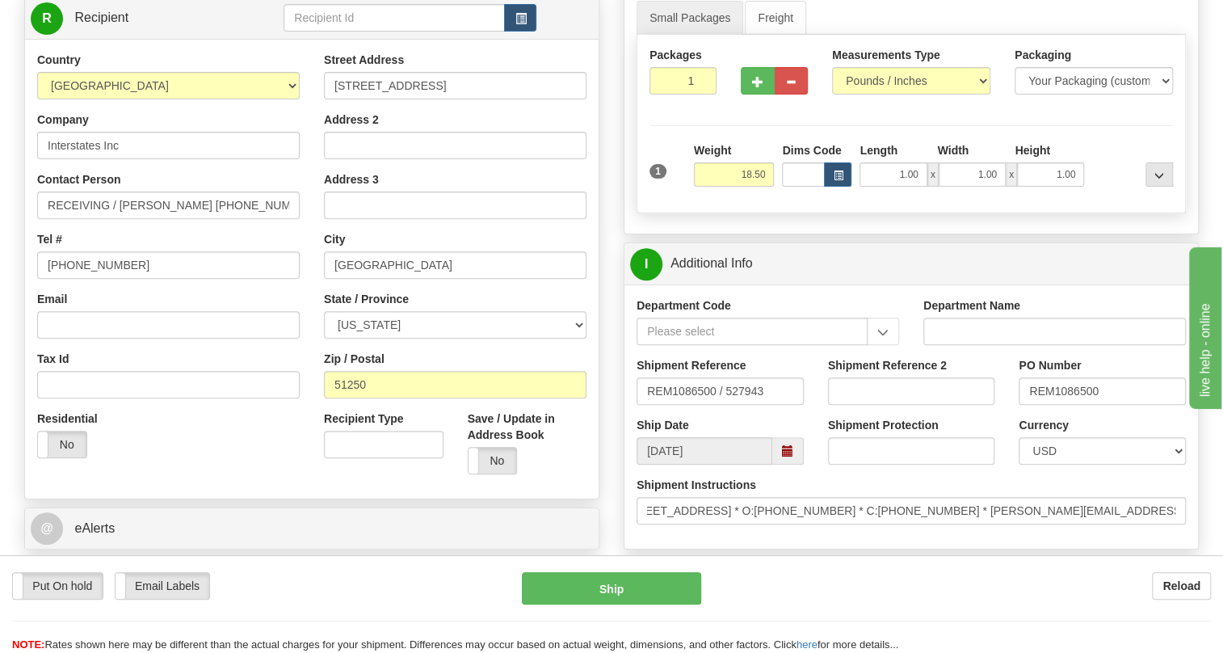
scroll to position [0, 0]
click at [987, 575] on div "Reload" at bounding box center [969, 585] width 486 height 27
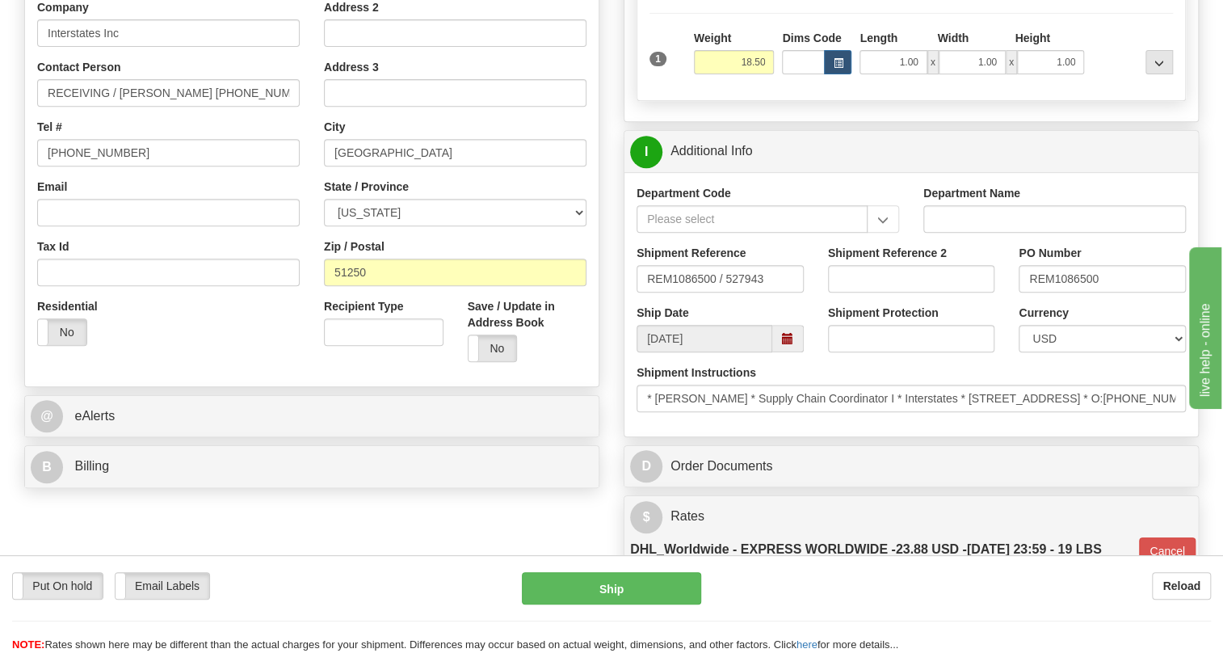
scroll to position [367, 0]
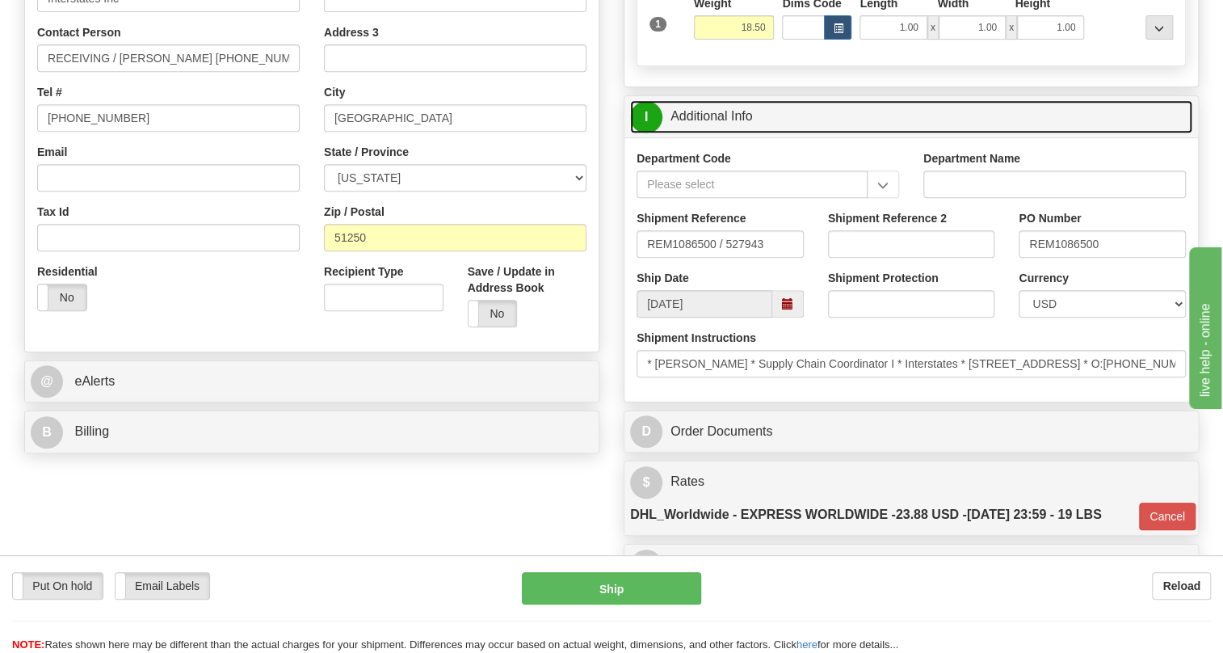
click at [710, 133] on link "I Additional Info" at bounding box center [911, 116] width 562 height 33
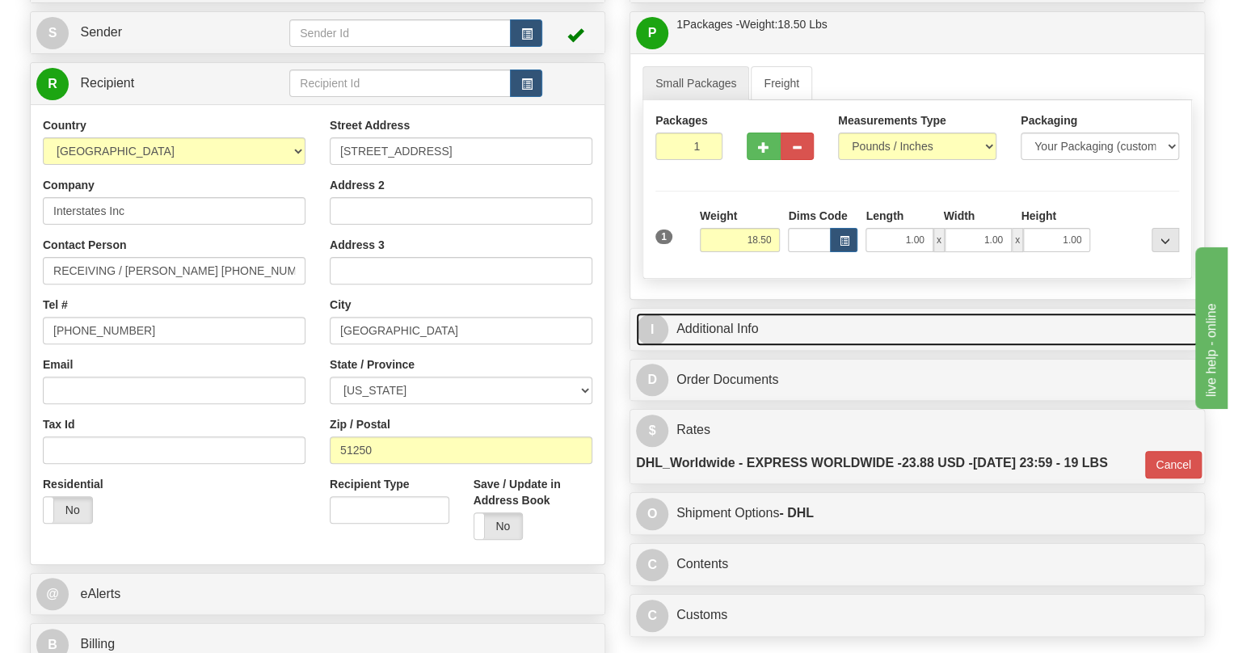
scroll to position [146, 0]
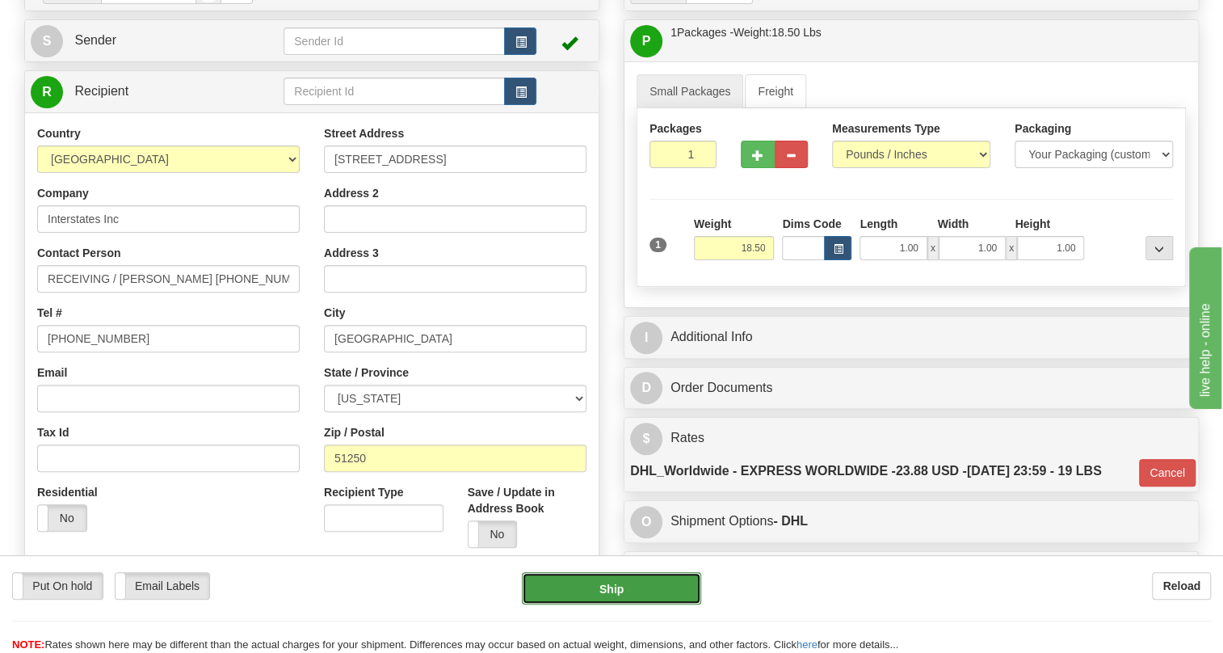
click at [623, 592] on button "Ship" at bounding box center [611, 588] width 179 height 32
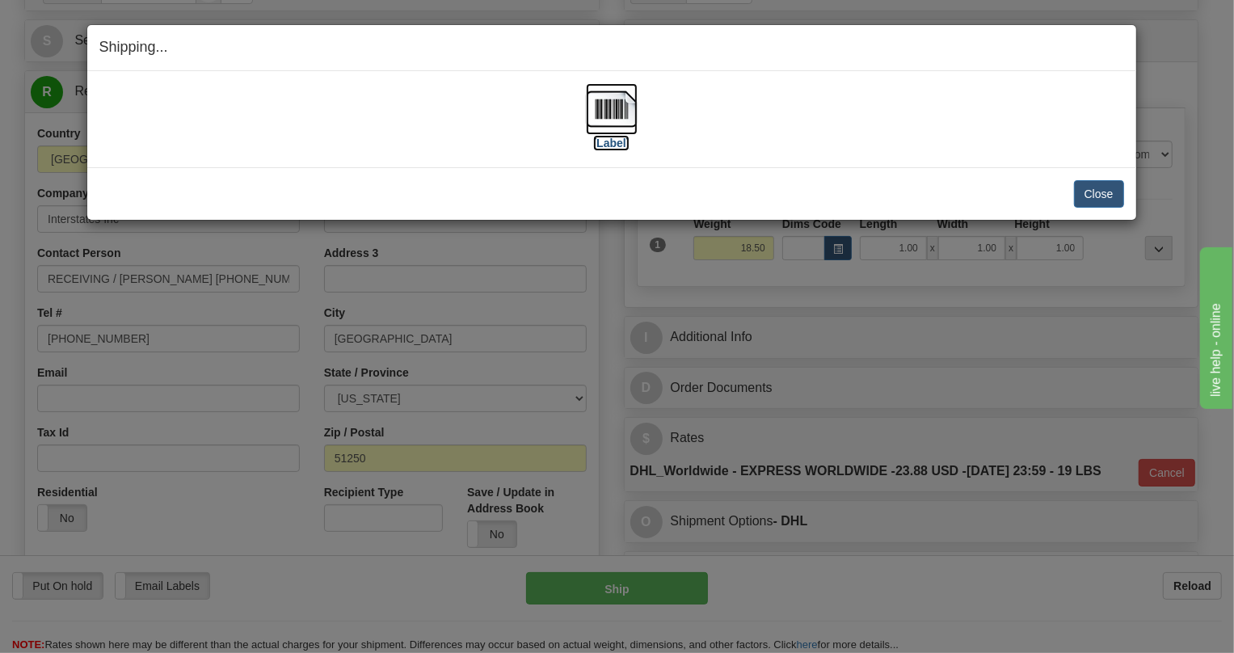
click at [611, 109] on img at bounding box center [612, 109] width 52 height 52
click at [1100, 195] on button "Close" at bounding box center [1099, 193] width 50 height 27
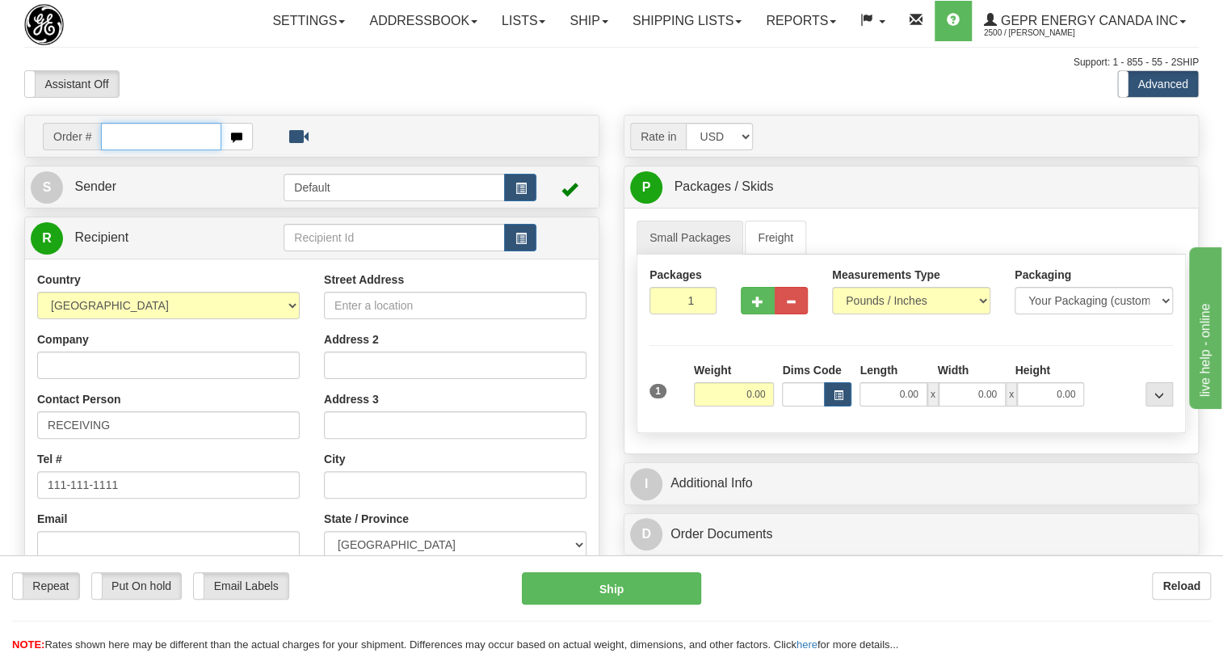
click at [145, 150] on input "text" at bounding box center [161, 136] width 120 height 27
paste input "0086685530"
click at [113, 150] on input "0086685530" at bounding box center [161, 136] width 120 height 27
type input "86685530"
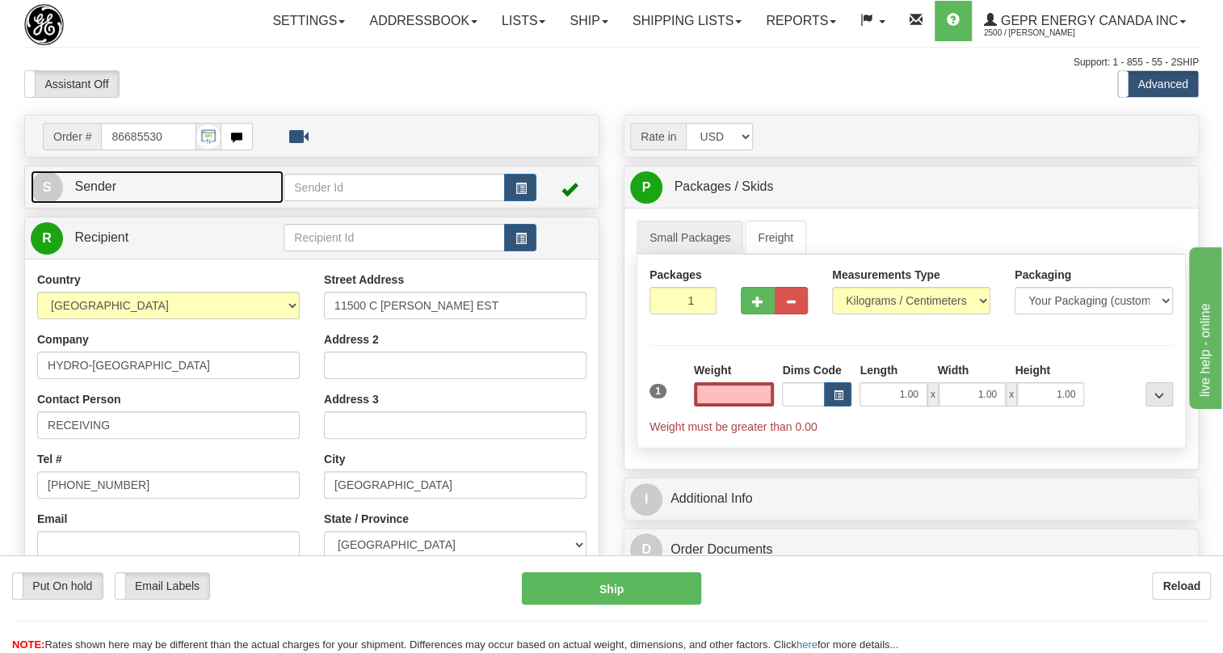
type input "0.00"
drag, startPoint x: 96, startPoint y: 227, endPoint x: 81, endPoint y: 229, distance: 15.4
click at [95, 193] on span "Sender" at bounding box center [95, 186] width 42 height 14
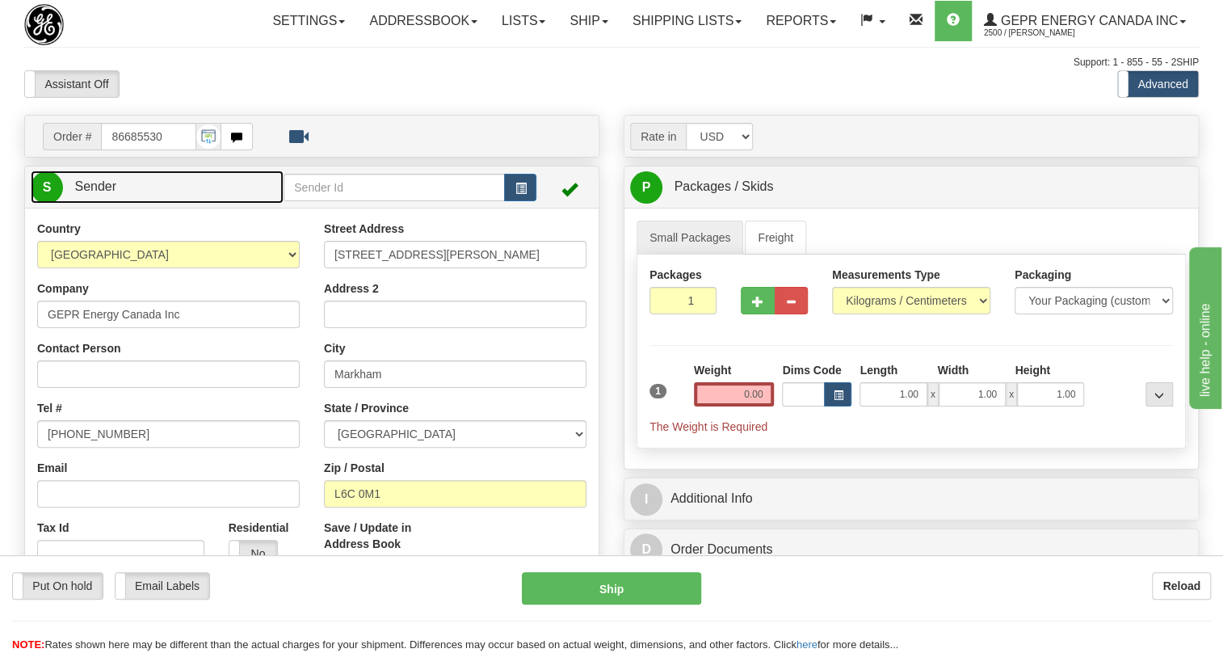
type input "MARKHAM"
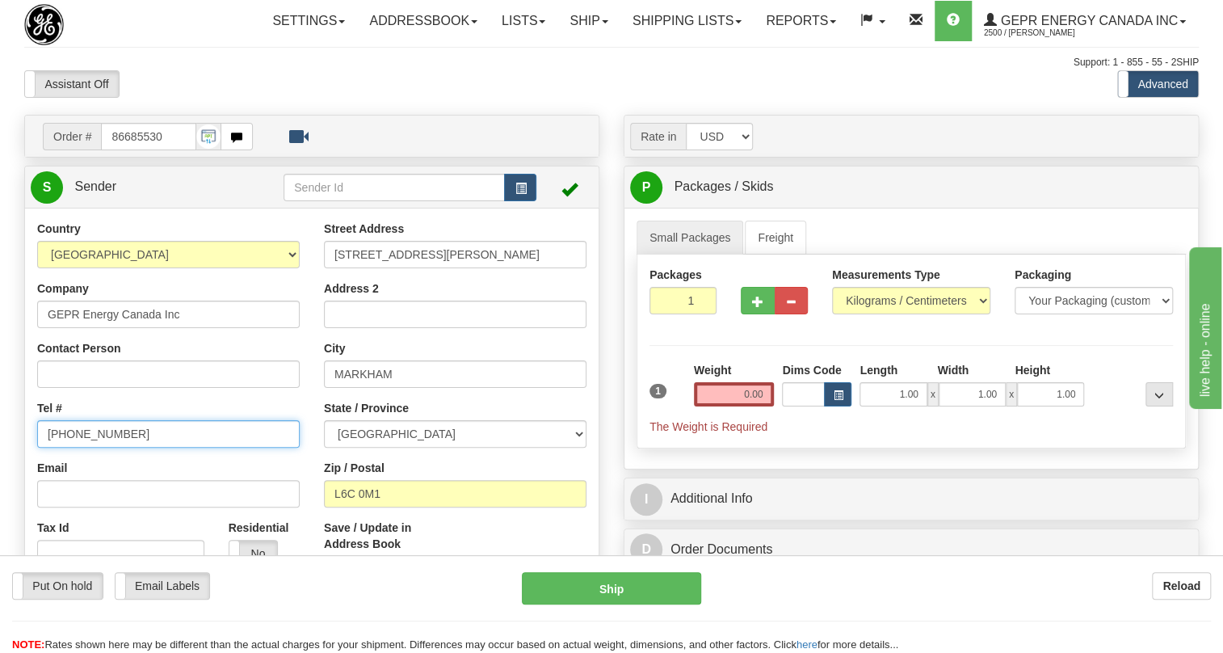
click at [99, 448] on input "[PHONE_NUMBER]" at bounding box center [168, 433] width 263 height 27
paste input "[PHONE_NUMBER]"
type input "[PHONE_NUMBER]"
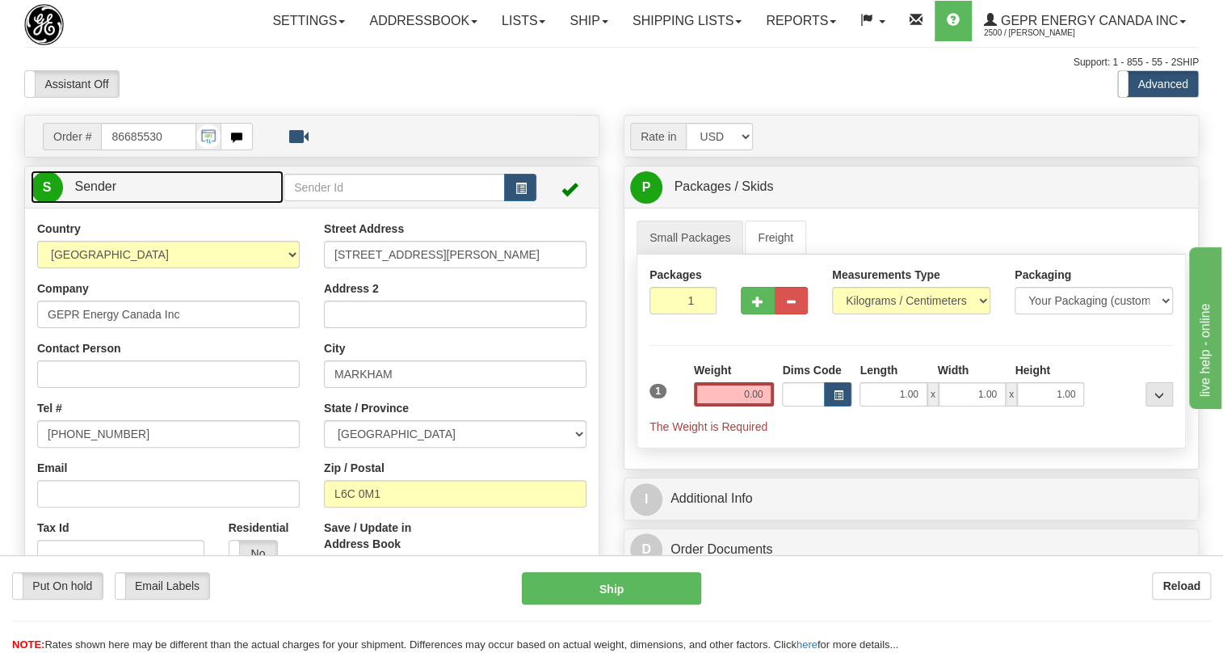
click at [109, 193] on span "Sender" at bounding box center [95, 186] width 42 height 14
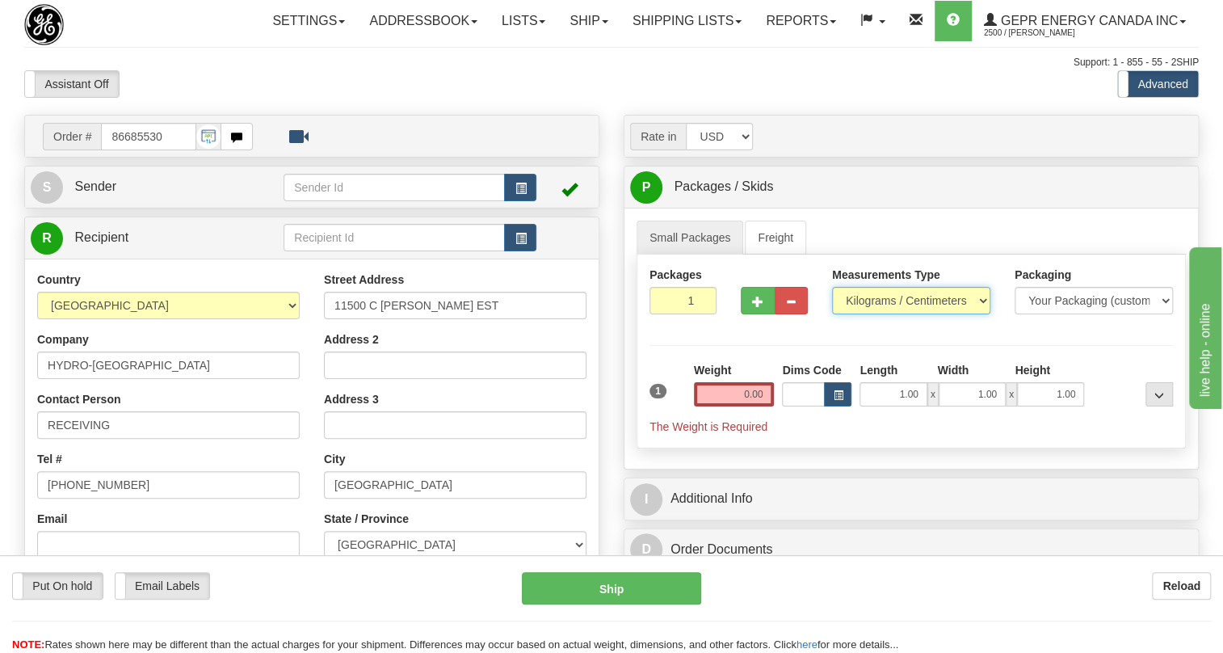
click at [890, 314] on select "Pounds / Inches Kilograms / Centimeters" at bounding box center [911, 300] width 158 height 27
select select "0"
click at [832, 314] on select "Pounds / Inches Kilograms / Centimeters" at bounding box center [911, 300] width 158 height 27
click at [739, 406] on input "0.00" at bounding box center [734, 394] width 81 height 24
type input "0.00"
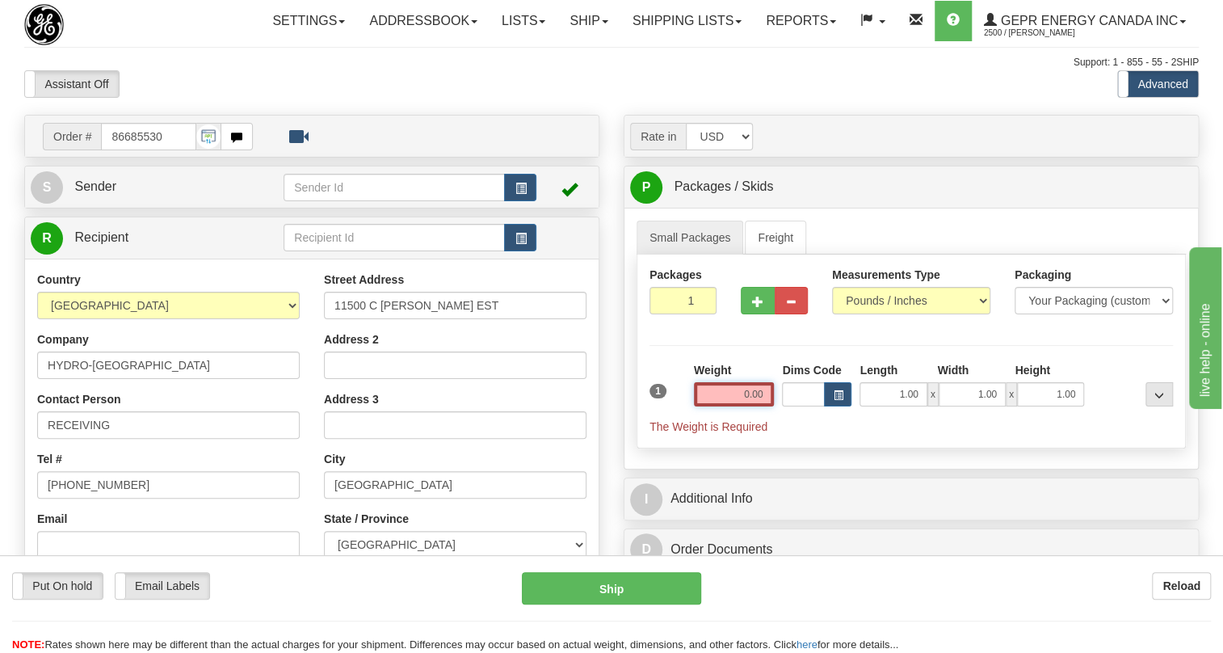
click at [763, 406] on input "0.00" at bounding box center [734, 394] width 81 height 24
click at [763, 406] on input "text" at bounding box center [734, 394] width 81 height 24
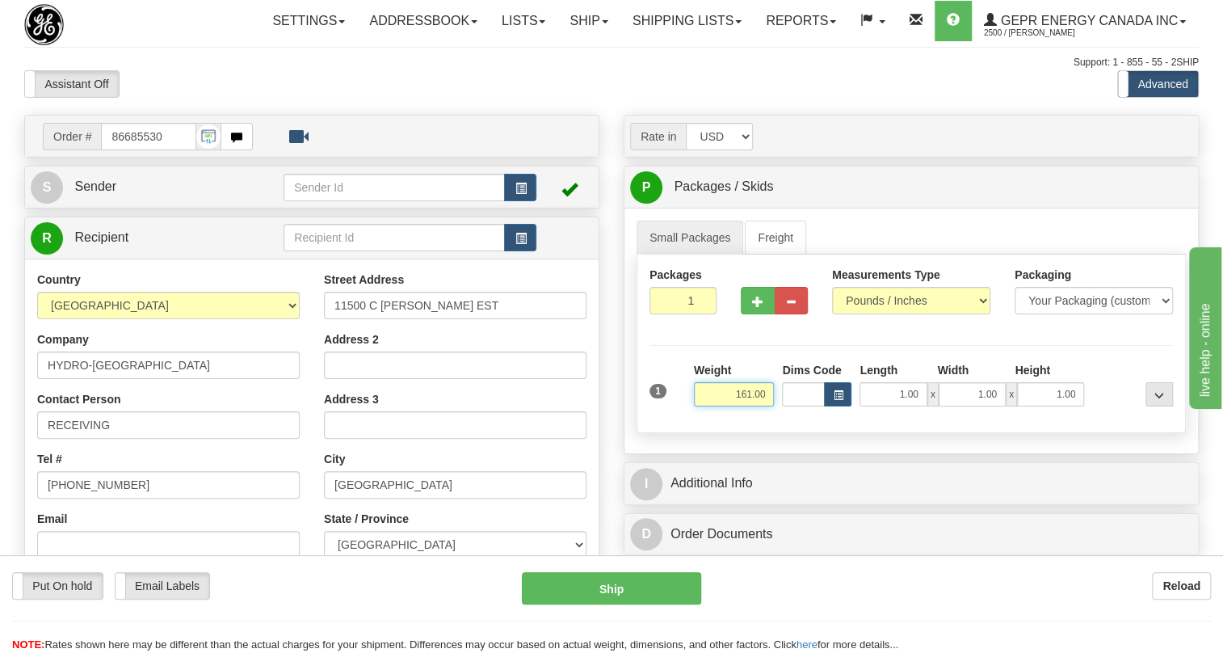
type input "161.00"
click at [676, 314] on input "1" at bounding box center [683, 300] width 67 height 27
type input "4"
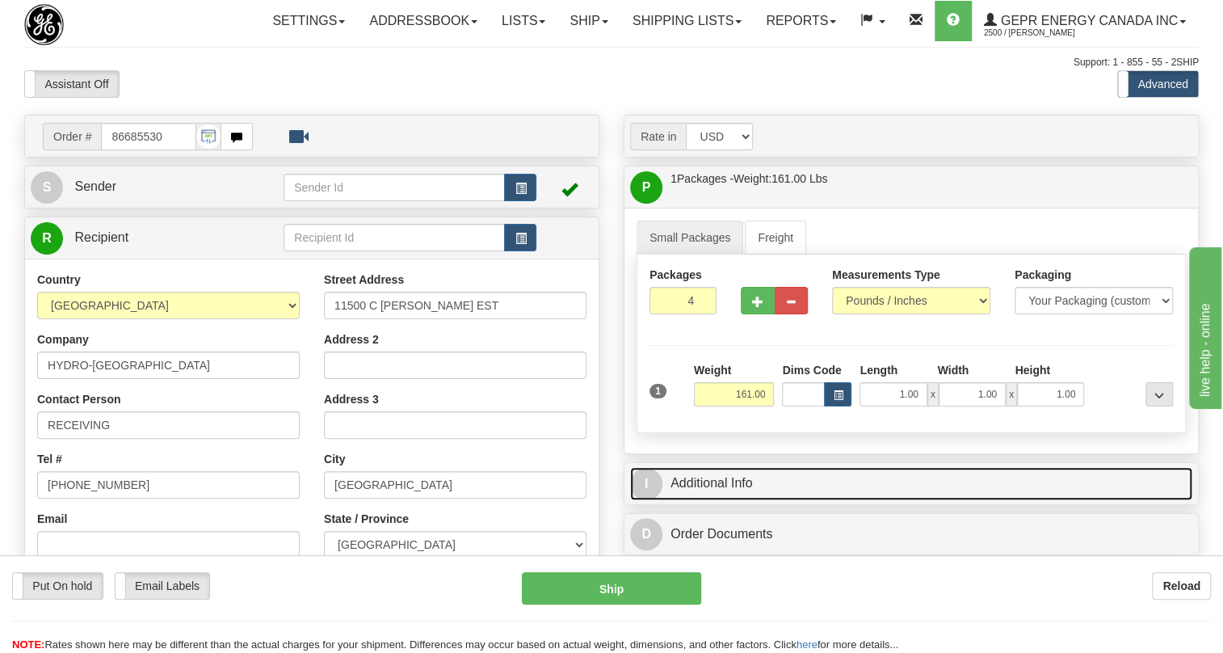
click at [718, 500] on link "I Additional Info" at bounding box center [911, 483] width 562 height 33
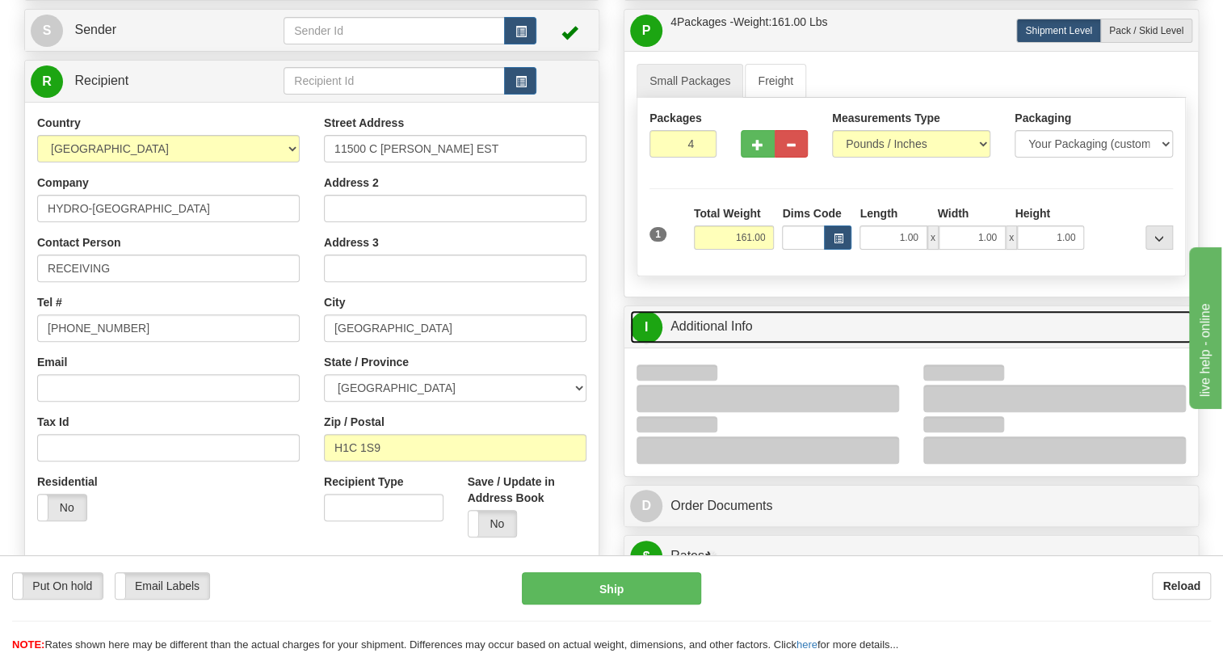
scroll to position [220, 0]
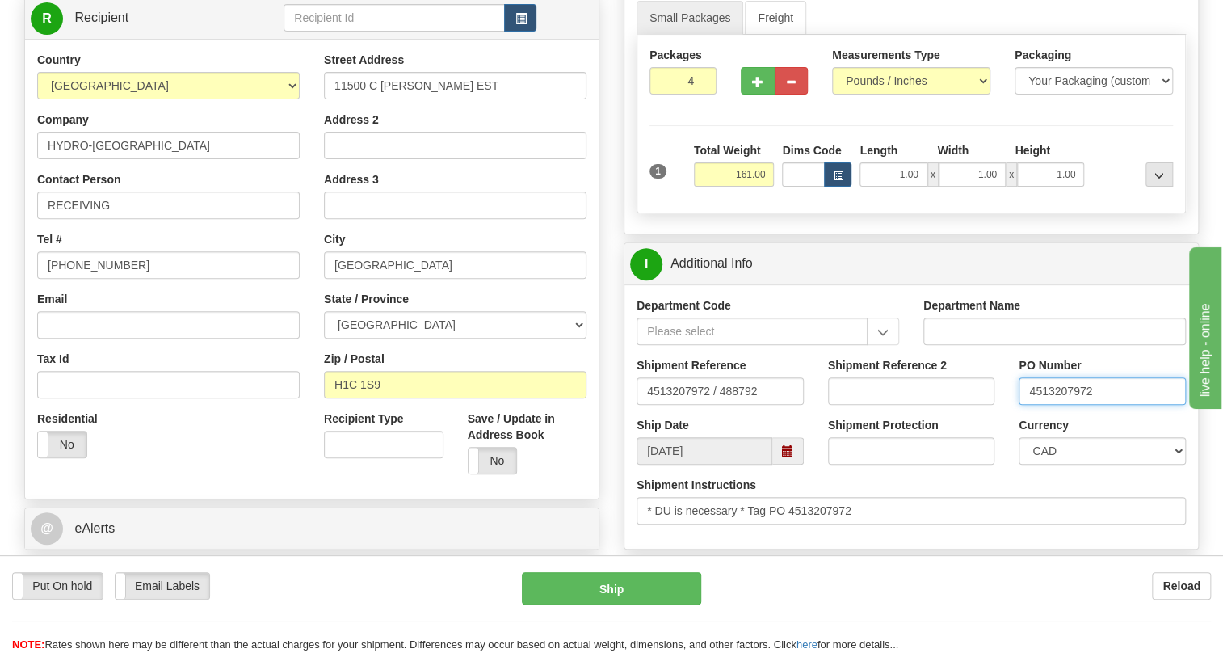
click at [1065, 405] on input "4513207972" at bounding box center [1102, 390] width 167 height 27
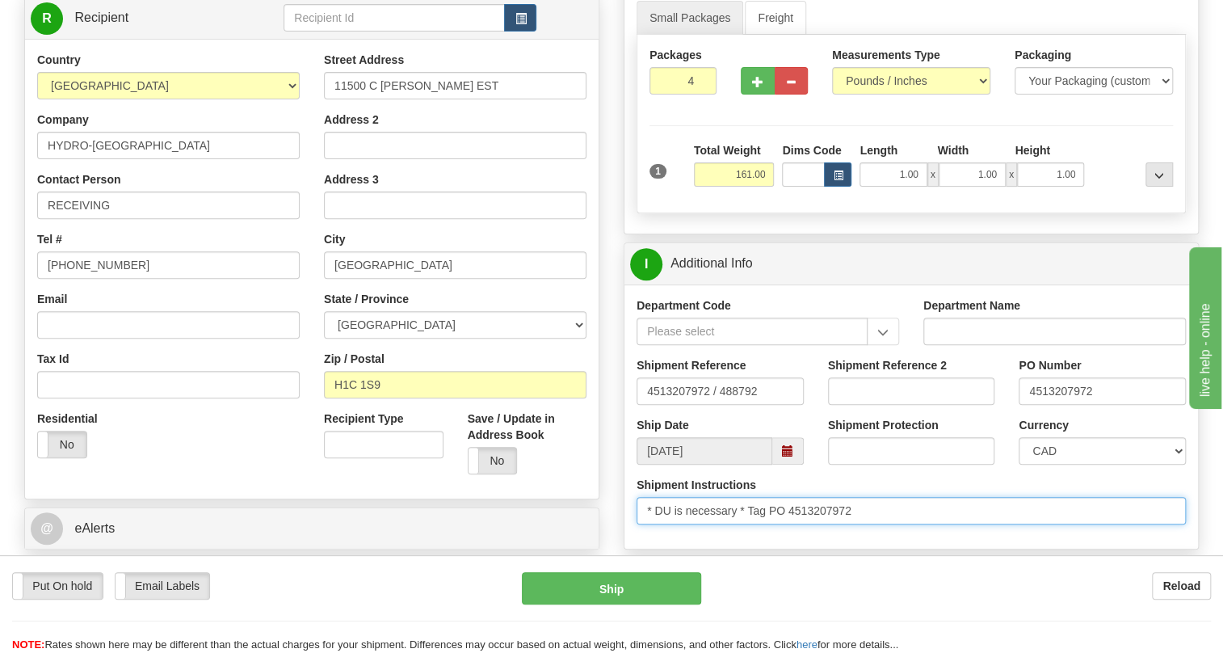
drag, startPoint x: 1065, startPoint y: 427, endPoint x: 881, endPoint y: 543, distance: 217.2
click at [881, 524] on input "* DU is necessary * Tag PO 4513207972" at bounding box center [911, 510] width 549 height 27
drag, startPoint x: 860, startPoint y: 545, endPoint x: 775, endPoint y: 546, distance: 84.8
click at [775, 524] on input "* DU is necessary * Tag PO 4513207972" at bounding box center [911, 510] width 549 height 27
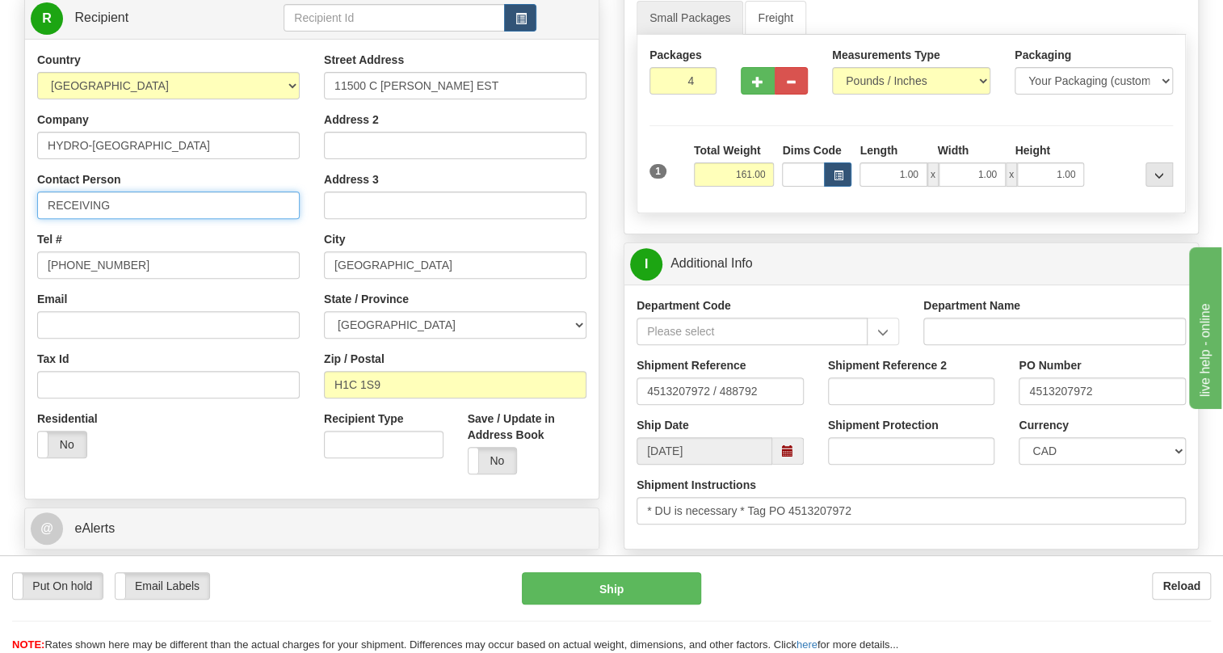
click at [116, 219] on input "RECEIVING" at bounding box center [168, 204] width 263 height 27
paste input "PO 4513207972"
click at [131, 219] on input "RECEIVING / PO 4513207972" at bounding box center [168, 204] width 263 height 27
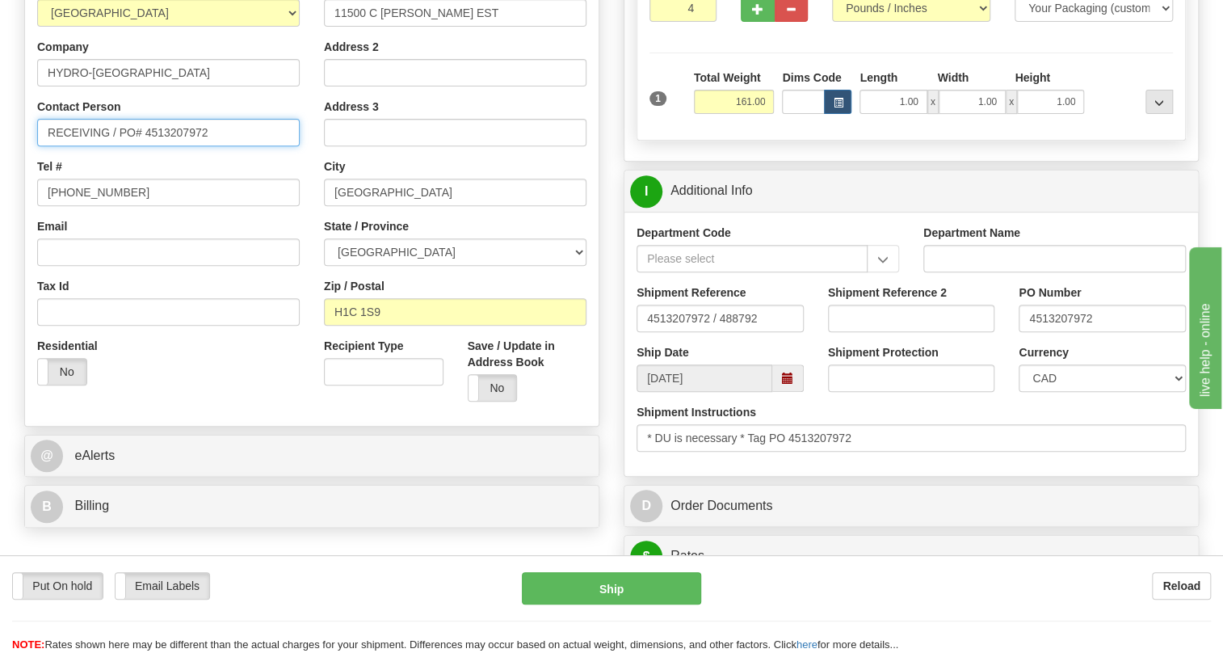
scroll to position [293, 0]
type input "RECEIVING / PO# 4513207972"
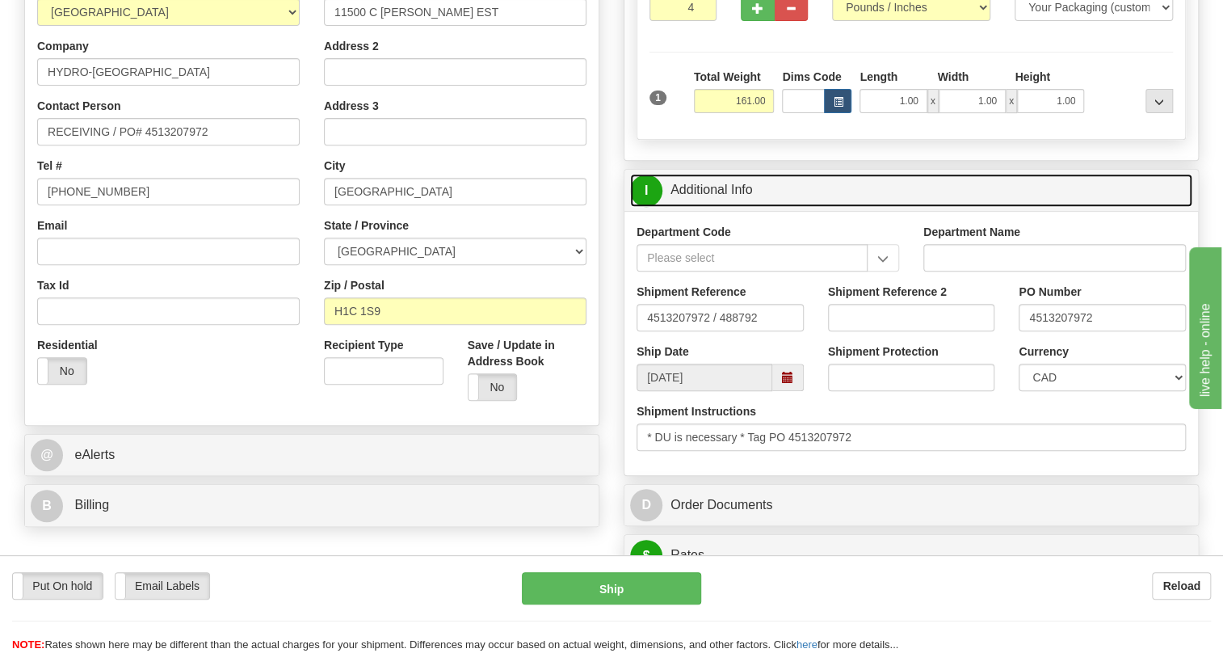
click at [739, 207] on link "I Additional Info" at bounding box center [911, 190] width 562 height 33
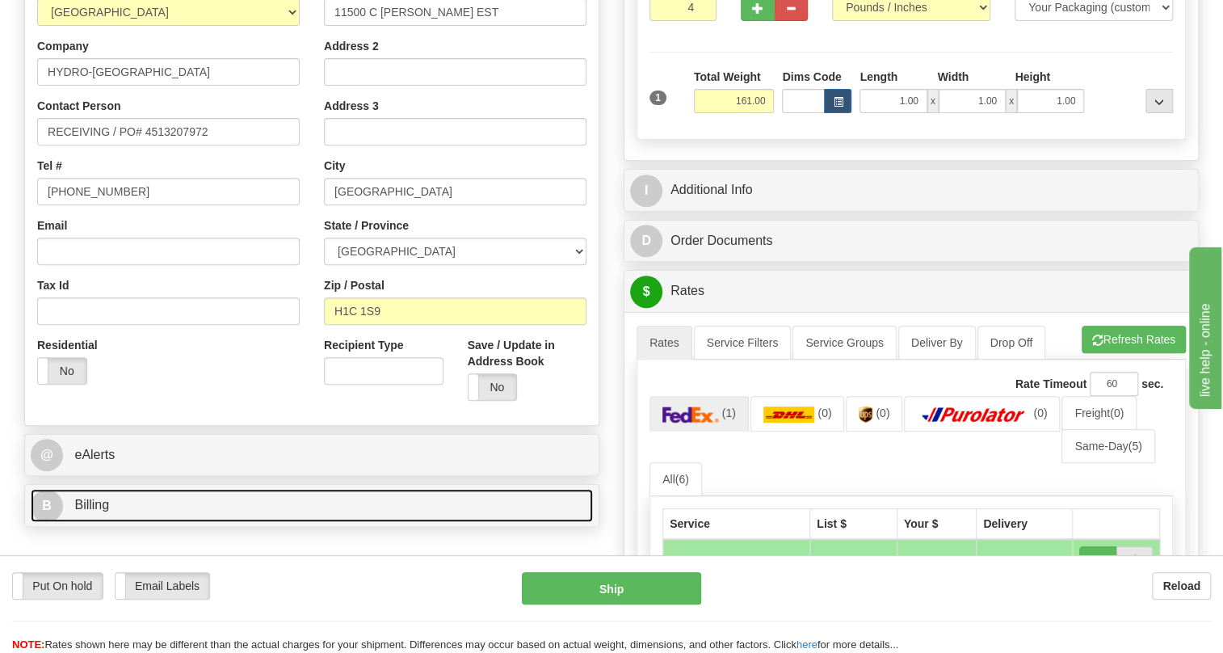
click at [89, 511] on span "Billing" at bounding box center [91, 505] width 35 height 14
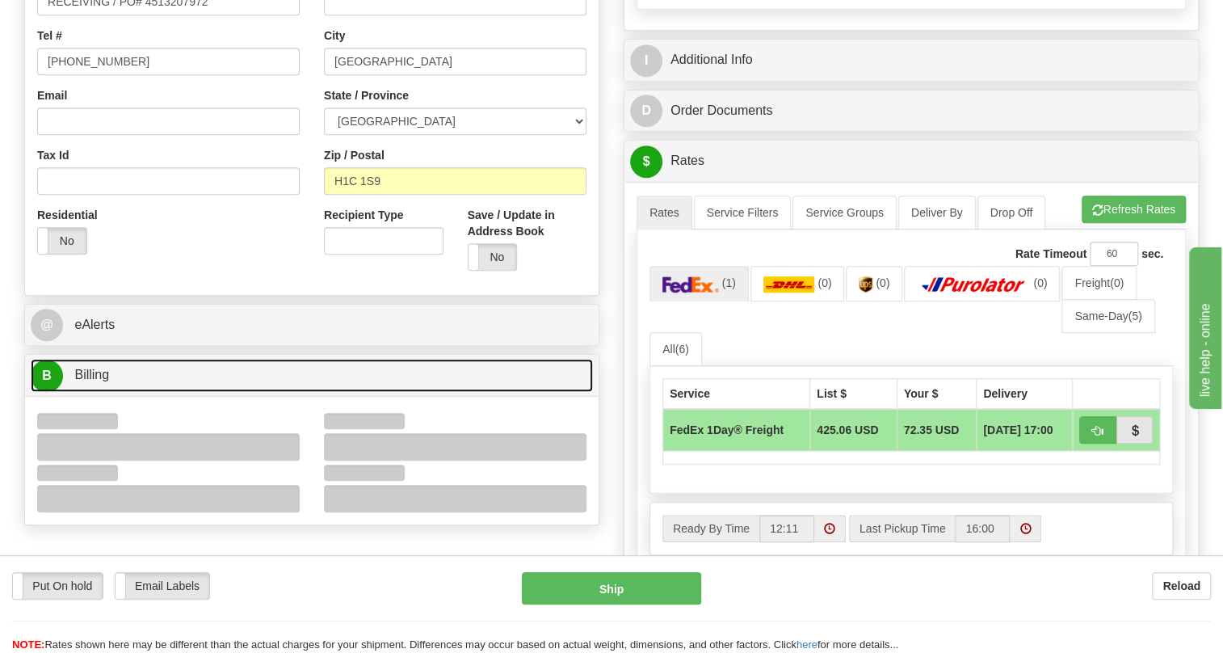
scroll to position [440, 0]
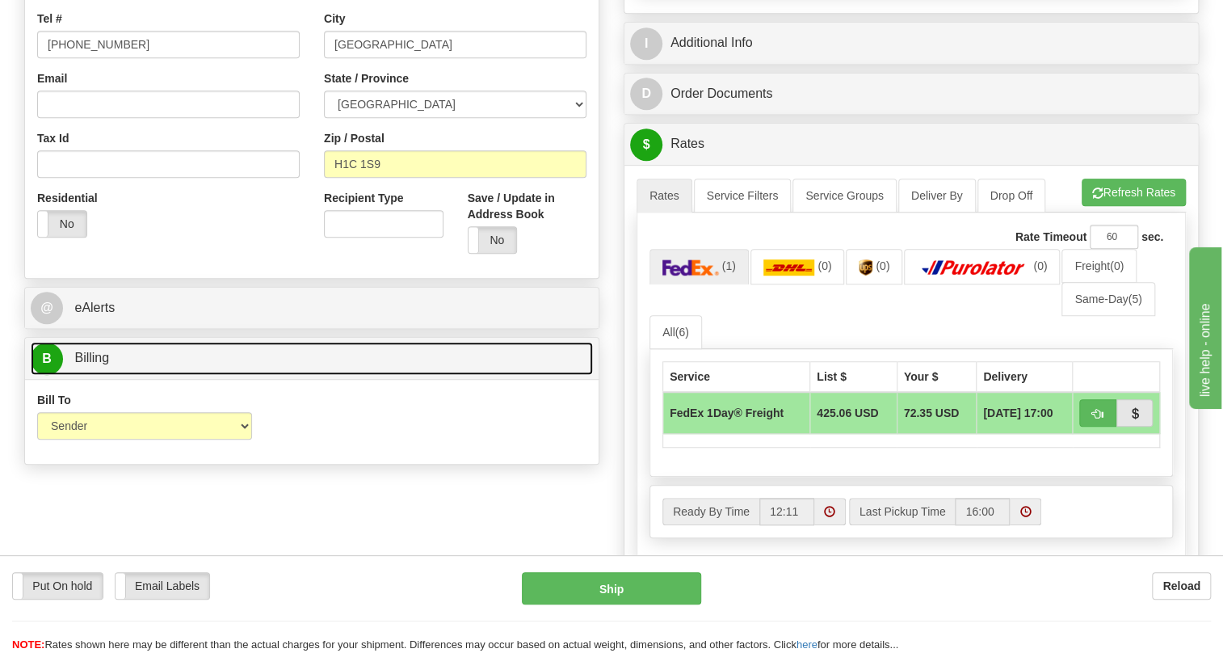
click at [95, 364] on span "Billing" at bounding box center [91, 358] width 35 height 14
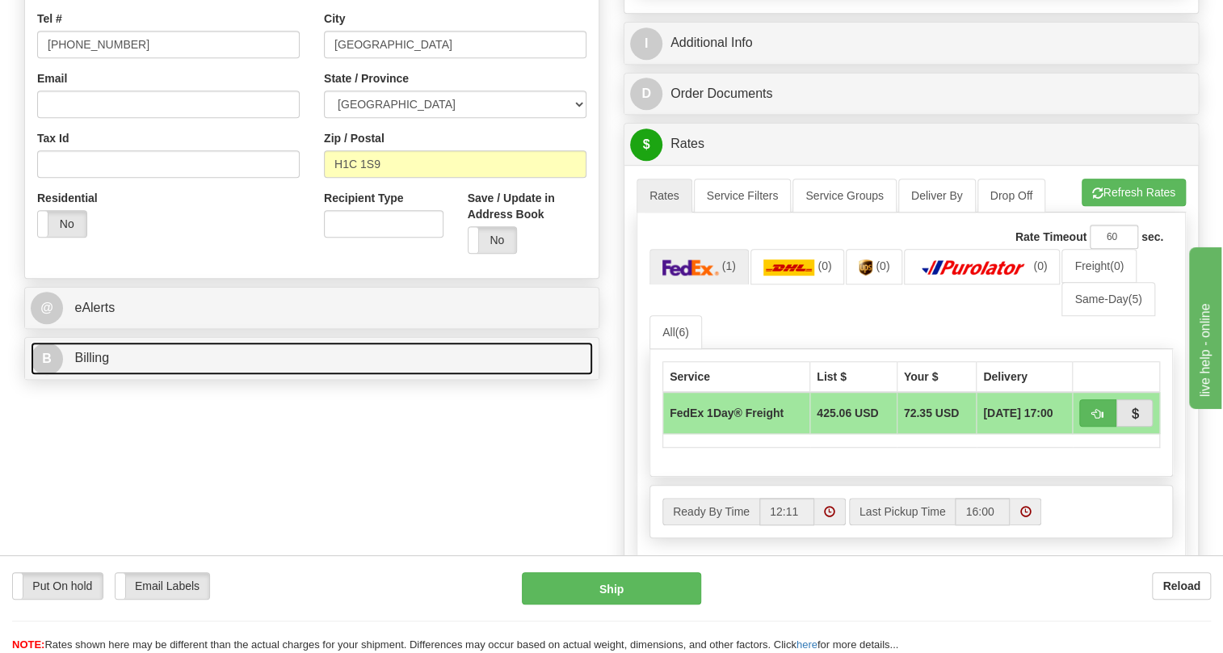
click at [96, 364] on span "Billing" at bounding box center [91, 358] width 35 height 14
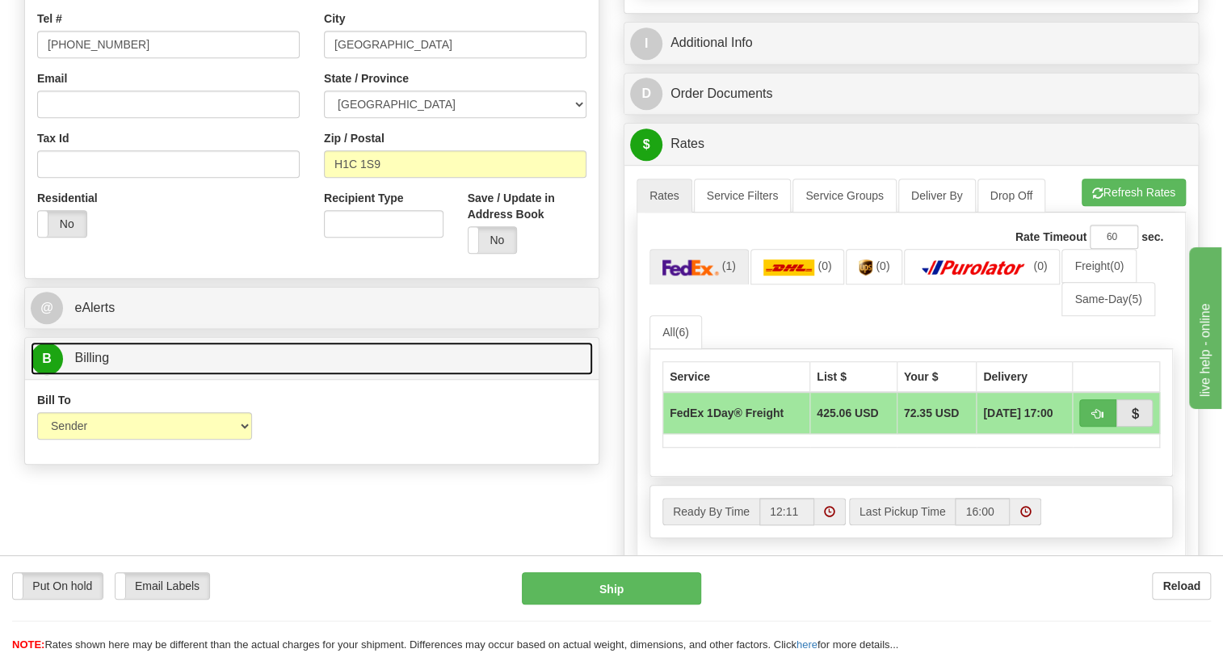
click at [96, 364] on span "Billing" at bounding box center [91, 358] width 35 height 14
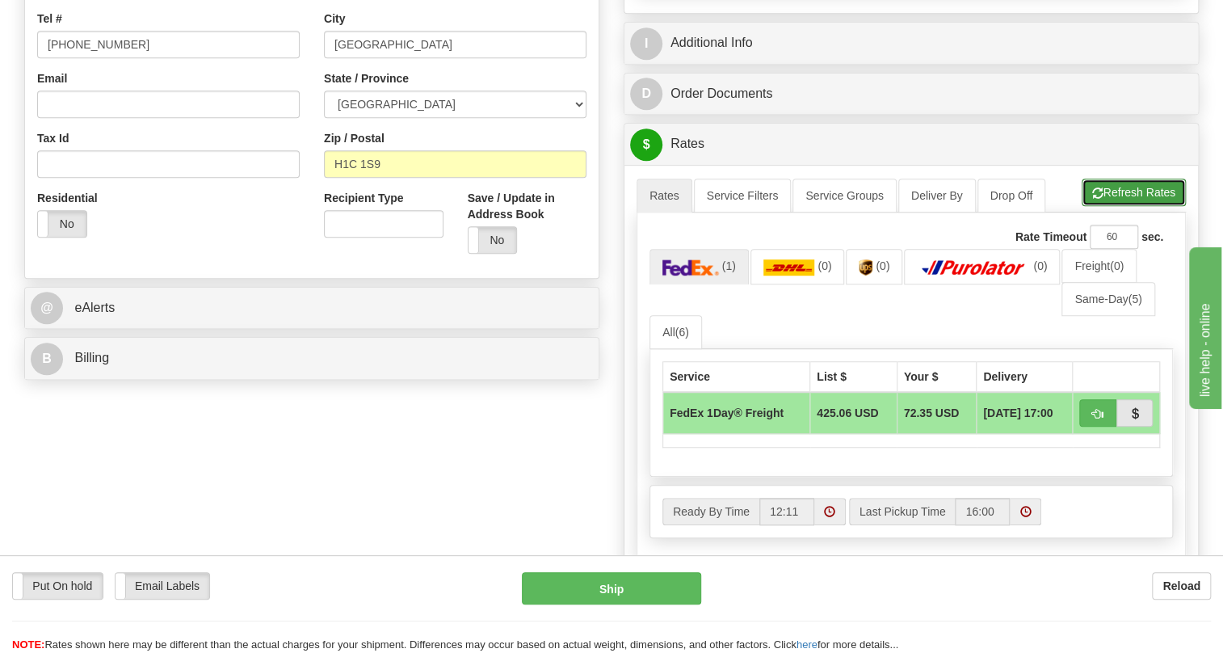
click at [1119, 206] on button "Refresh Rates" at bounding box center [1134, 192] width 104 height 27
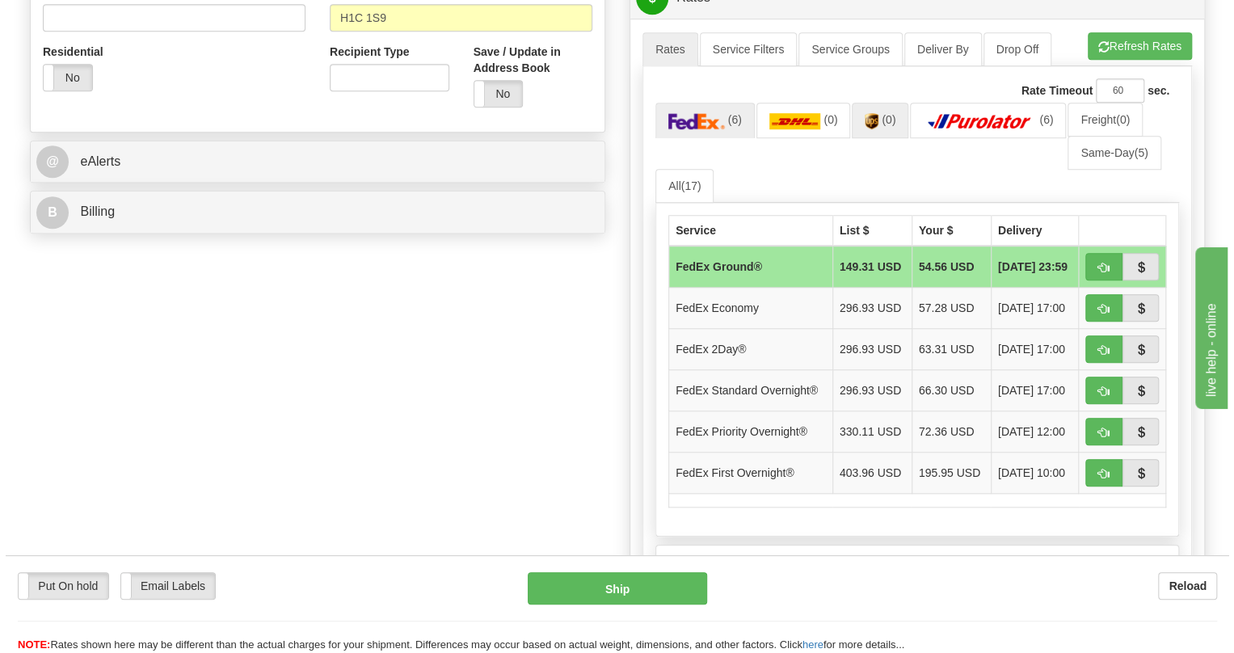
scroll to position [587, 0]
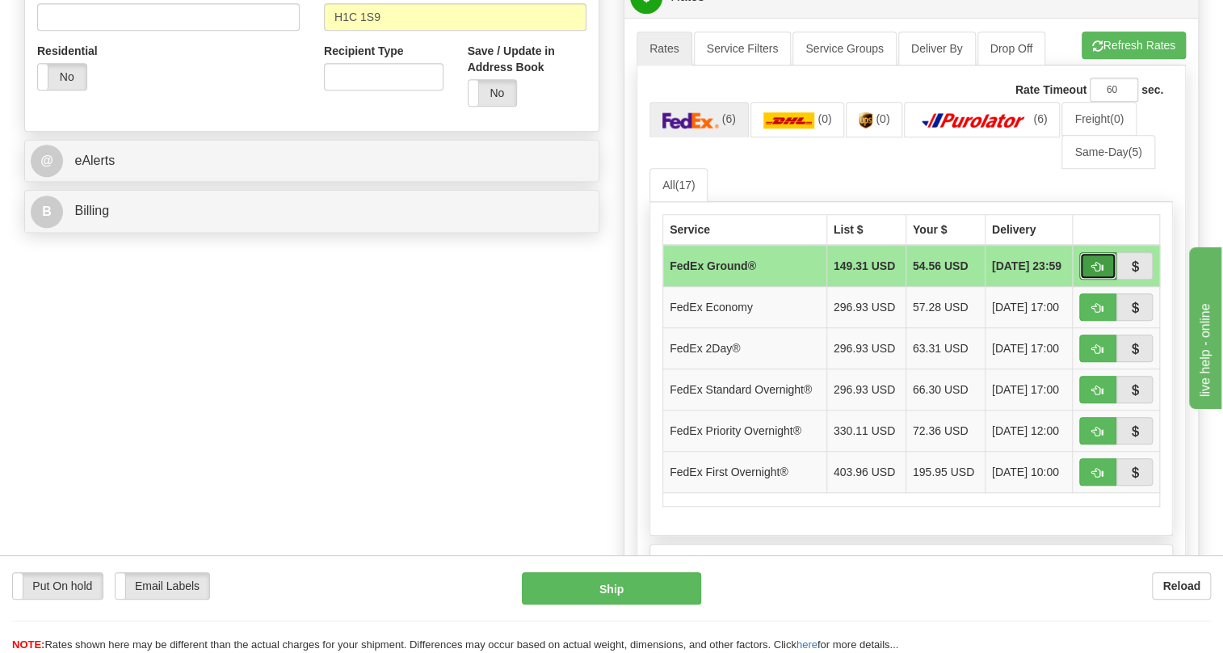
click at [1093, 272] on span "button" at bounding box center [1097, 267] width 11 height 11
type input "92"
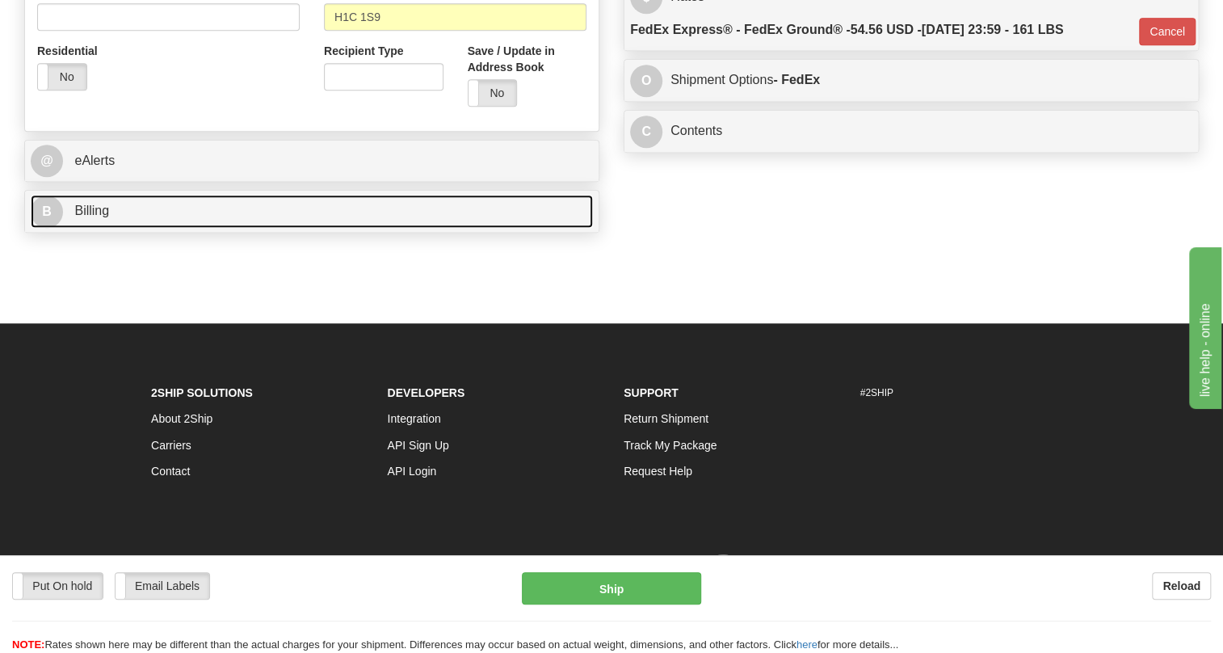
click at [92, 217] on span "Billing" at bounding box center [91, 211] width 35 height 14
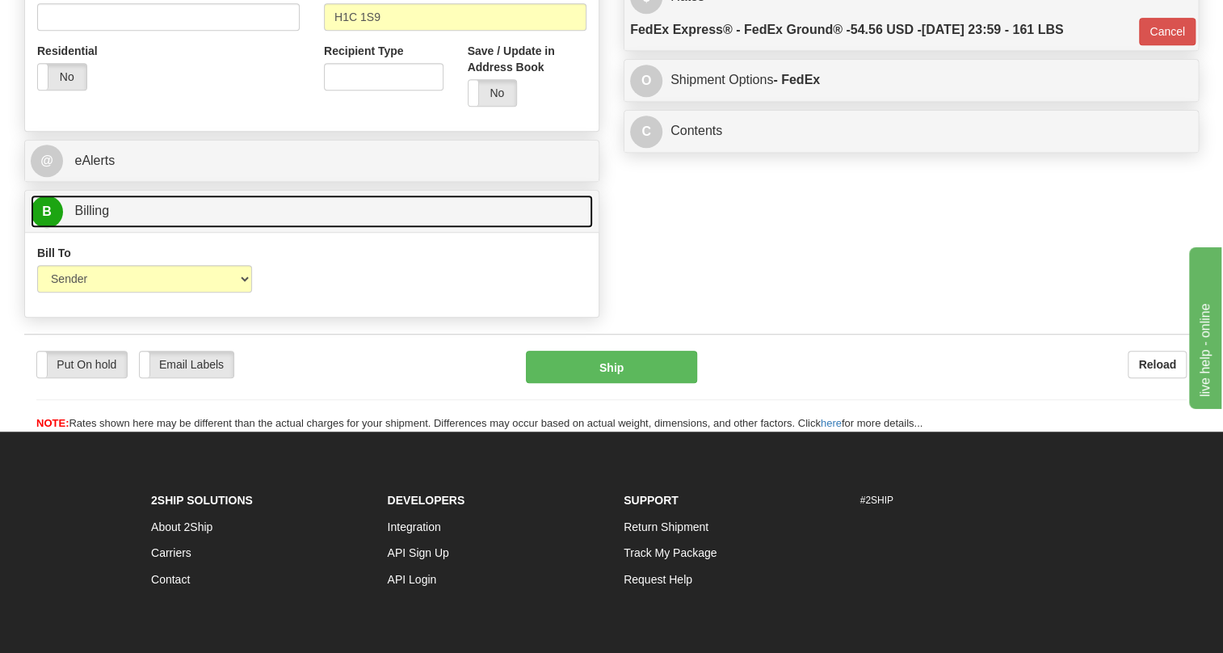
click at [103, 217] on span "Billing" at bounding box center [91, 211] width 35 height 14
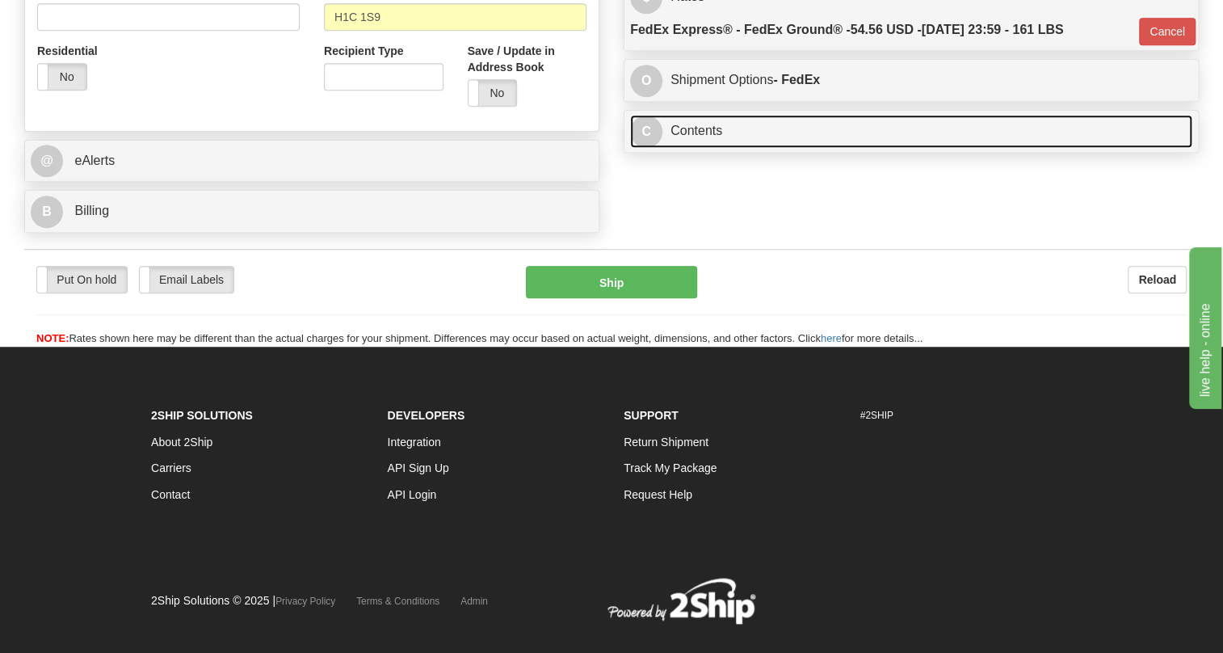
click at [694, 148] on link "C Contents" at bounding box center [911, 131] width 562 height 33
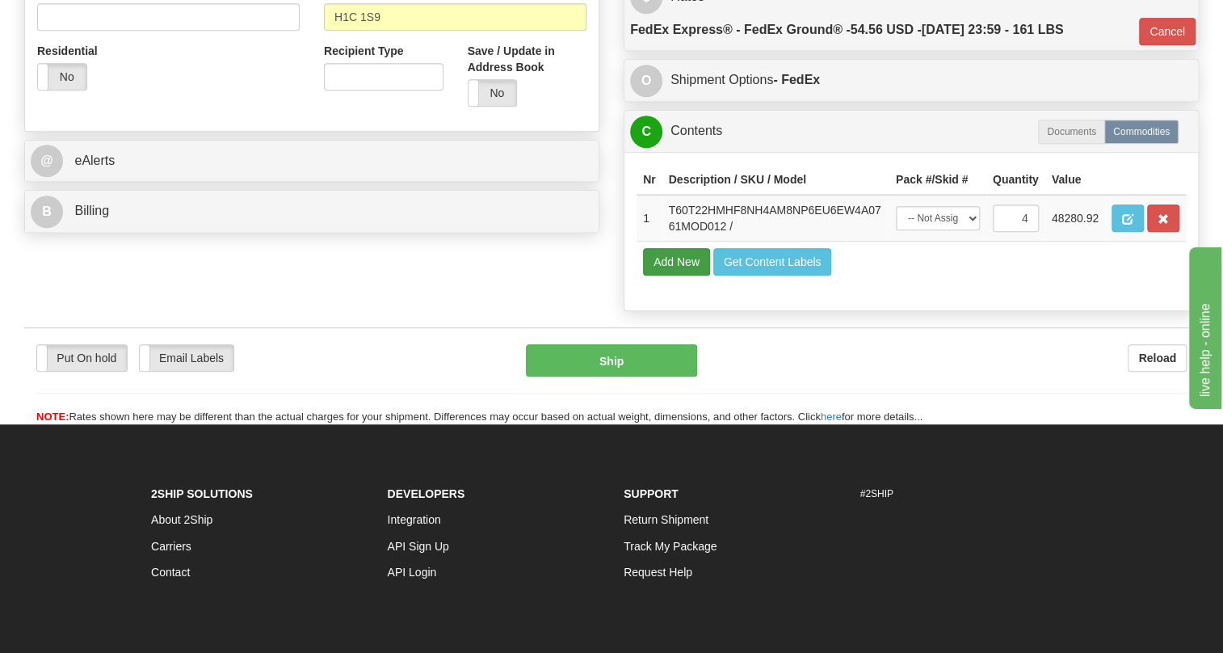
drag, startPoint x: 298, startPoint y: 309, endPoint x: 671, endPoint y: 287, distance: 374.0
click at [1123, 225] on span "button" at bounding box center [1127, 219] width 11 height 11
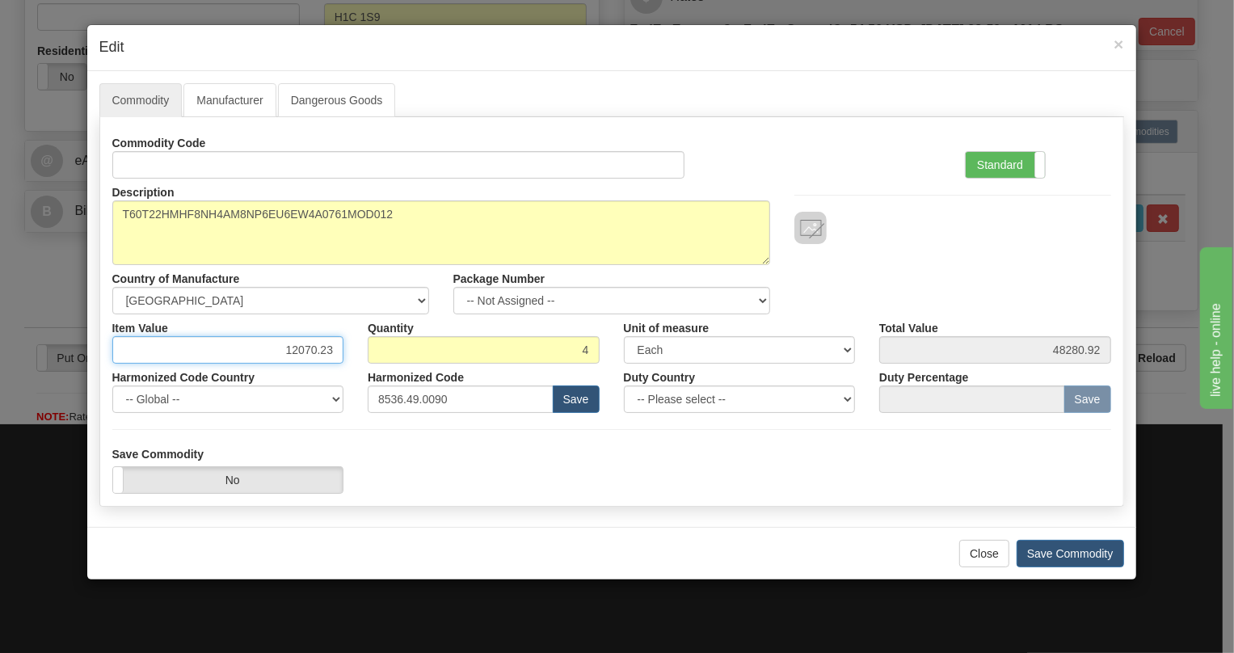
click at [319, 351] on input "12070.23" at bounding box center [228, 349] width 232 height 27
type input "9656.18"
type input "38624.72"
click at [1002, 162] on label "Standard" at bounding box center [1005, 165] width 79 height 26
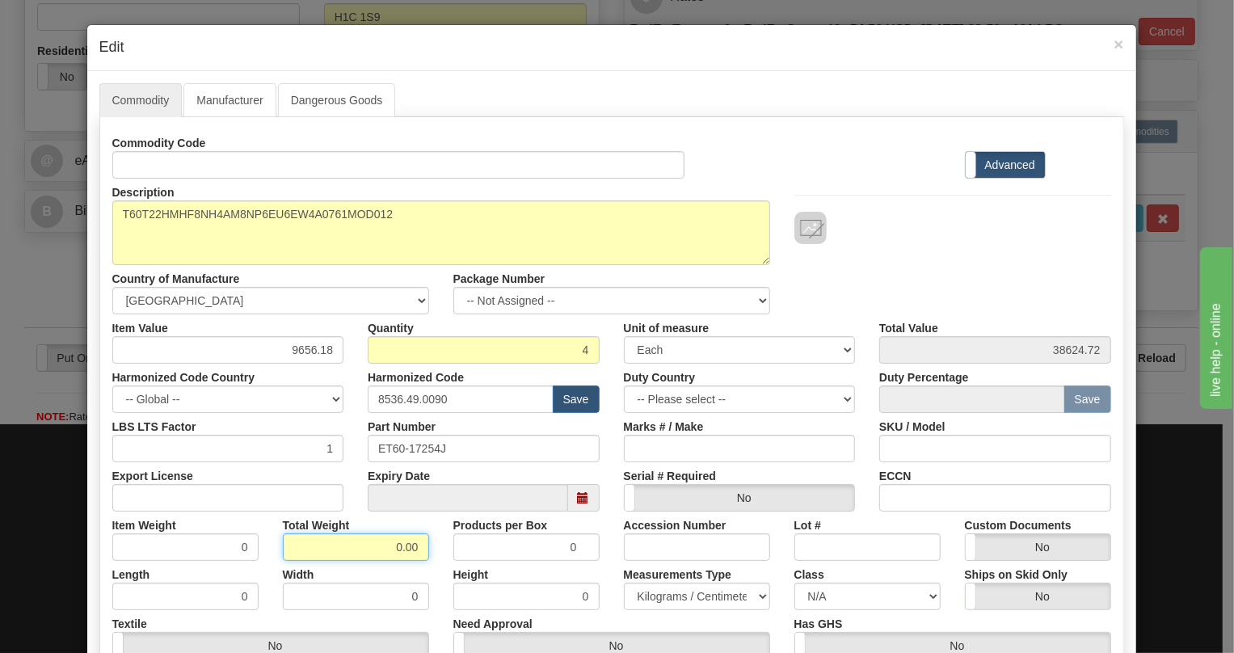
click at [373, 536] on input "0.00" at bounding box center [356, 546] width 146 height 27
type input "1.00"
type input "0.2500"
click at [689, 592] on select "Pounds / Inches Kilograms / Centimeters" at bounding box center [697, 596] width 146 height 27
select select "0"
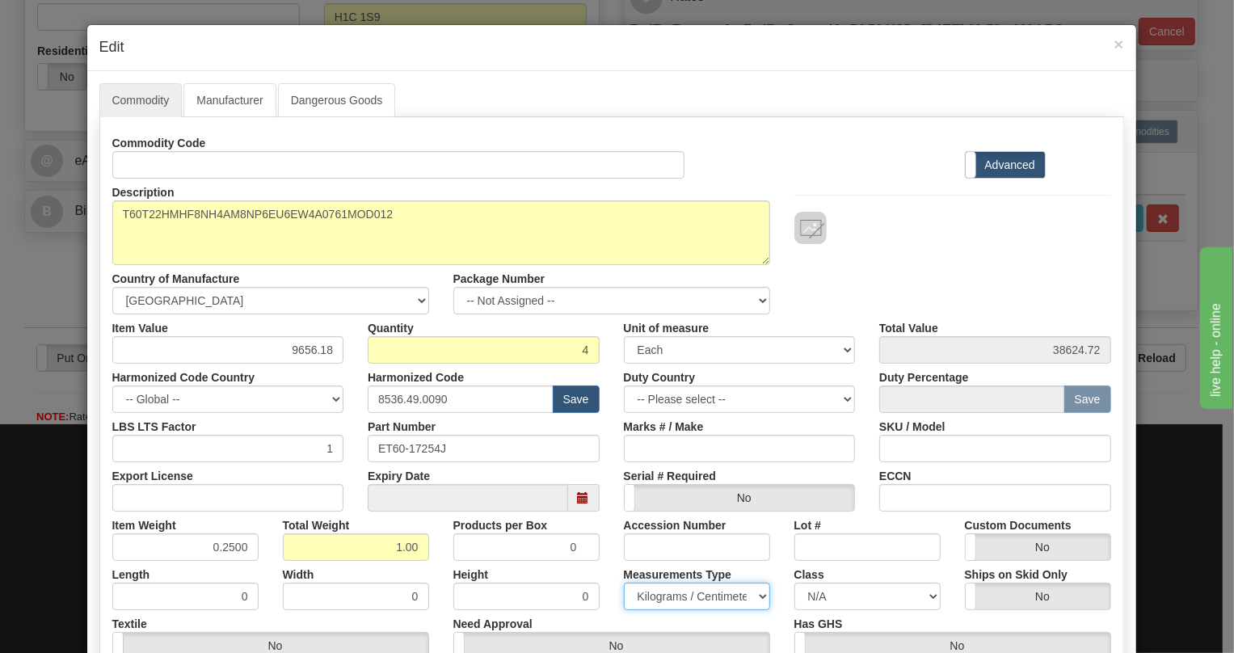
click at [624, 583] on select "Pounds / Inches Kilograms / Centimeters" at bounding box center [697, 596] width 146 height 27
click at [598, 570] on div "Height 0" at bounding box center [526, 585] width 170 height 49
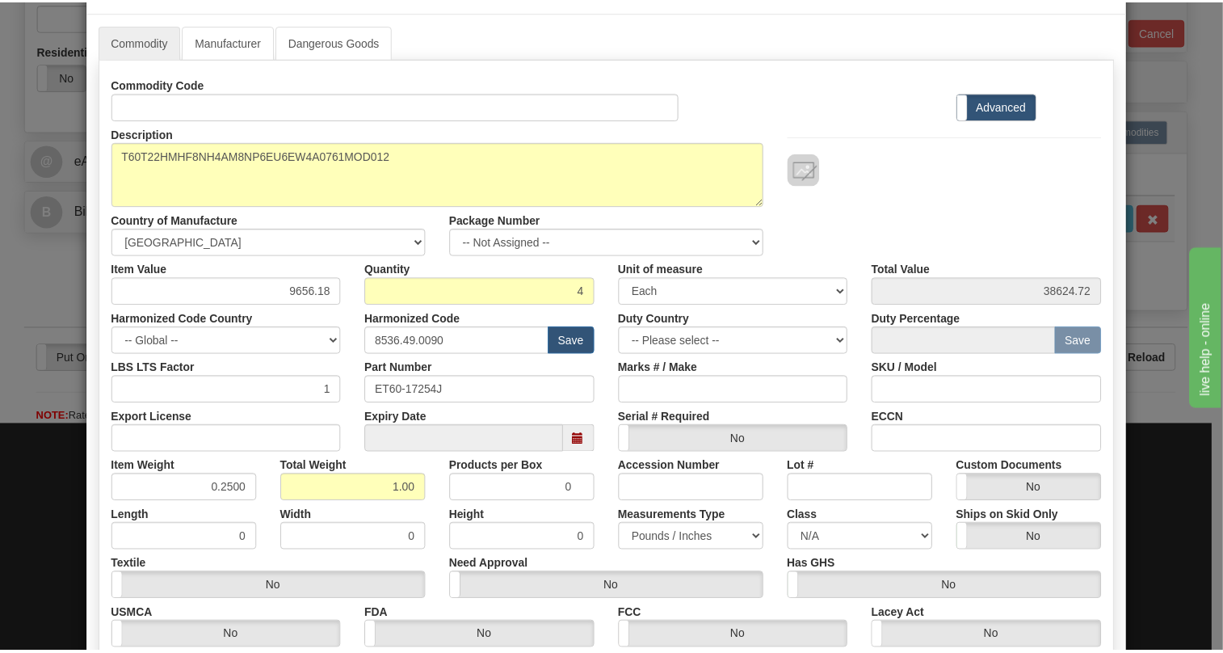
scroll to position [220, 0]
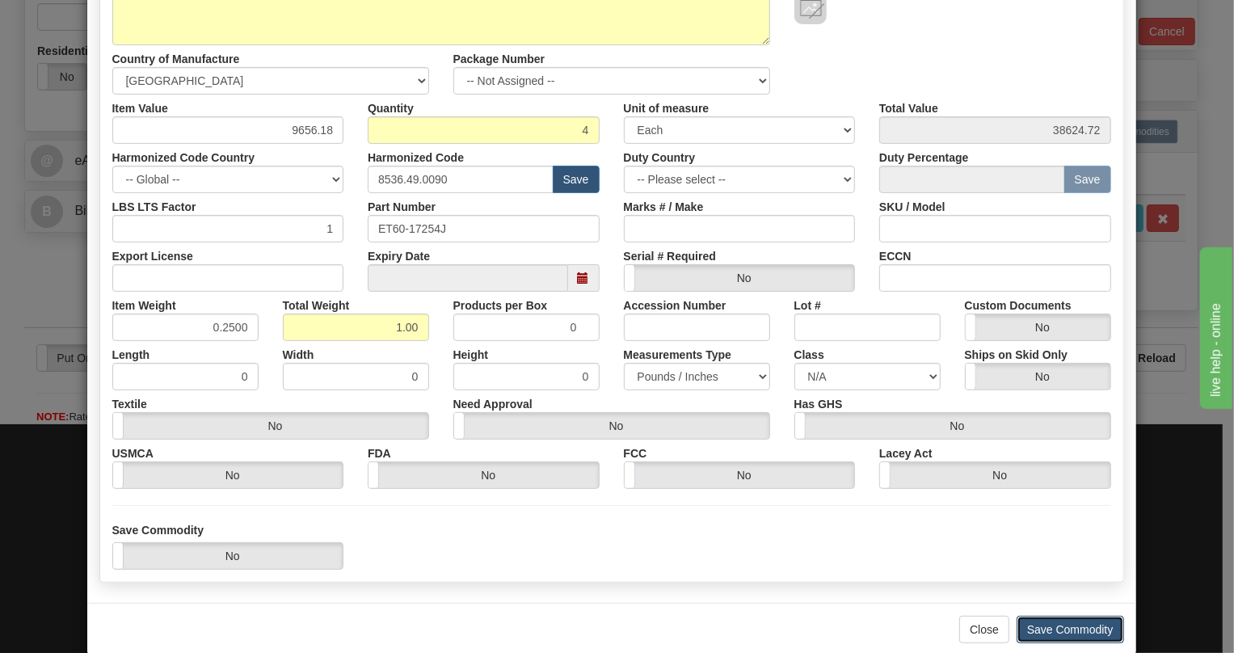
click at [1050, 627] on button "Save Commodity" at bounding box center [1069, 629] width 107 height 27
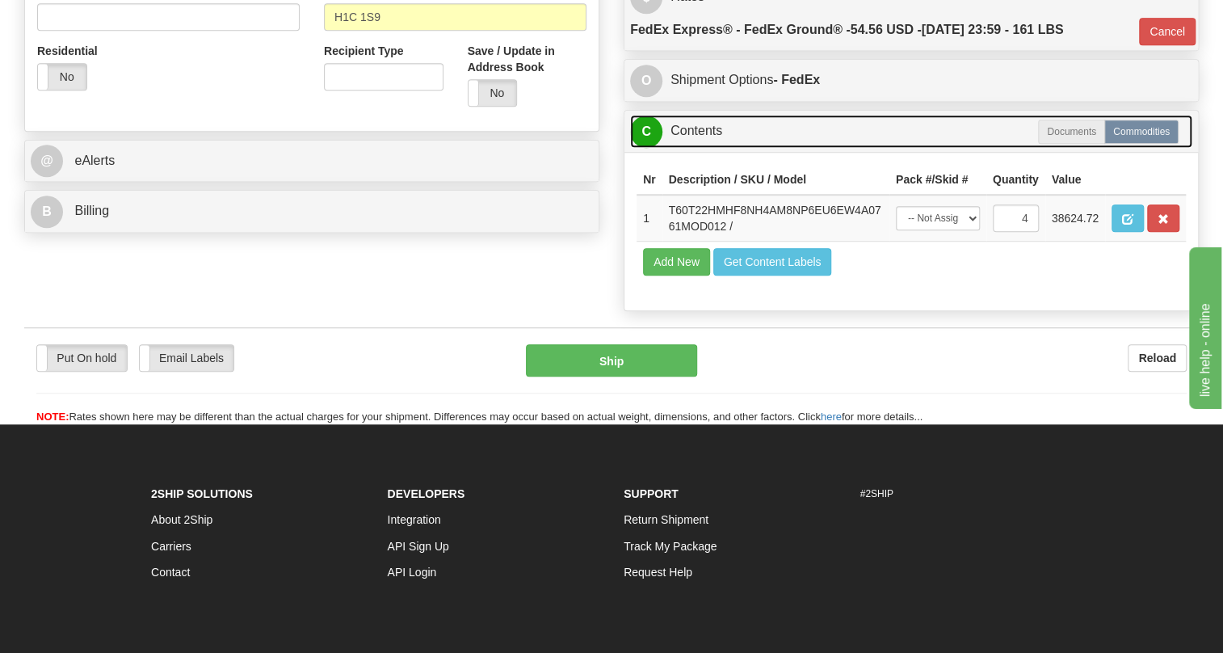
click at [698, 148] on link "C Contents" at bounding box center [911, 131] width 562 height 33
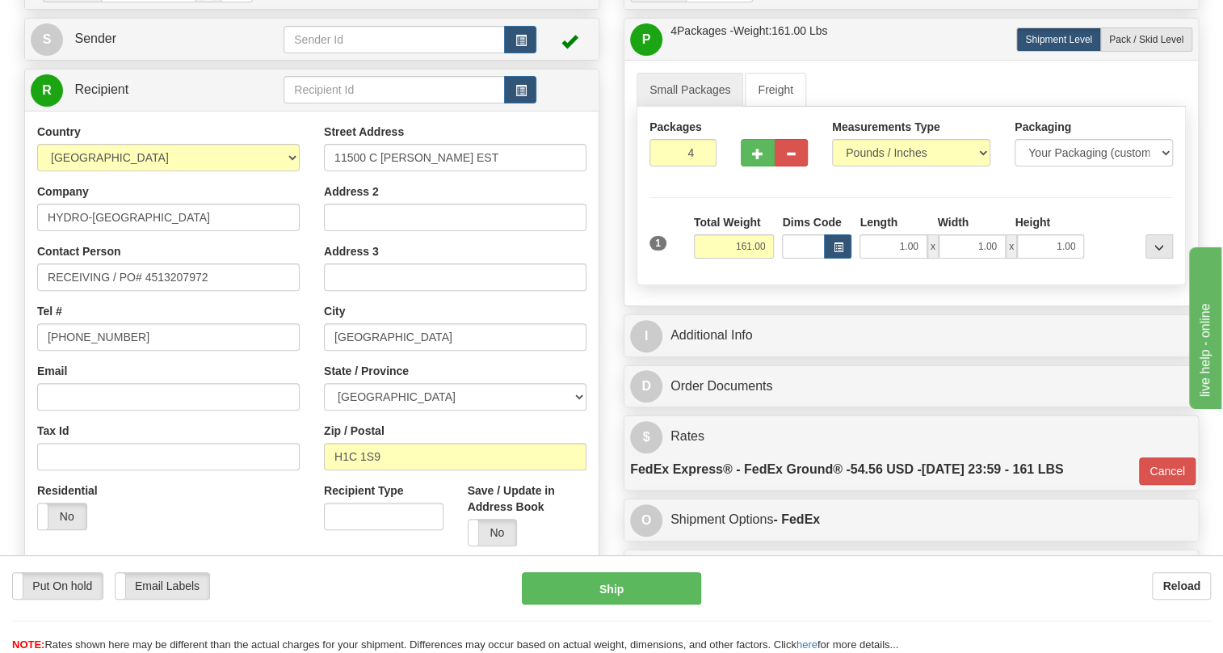
scroll to position [146, 0]
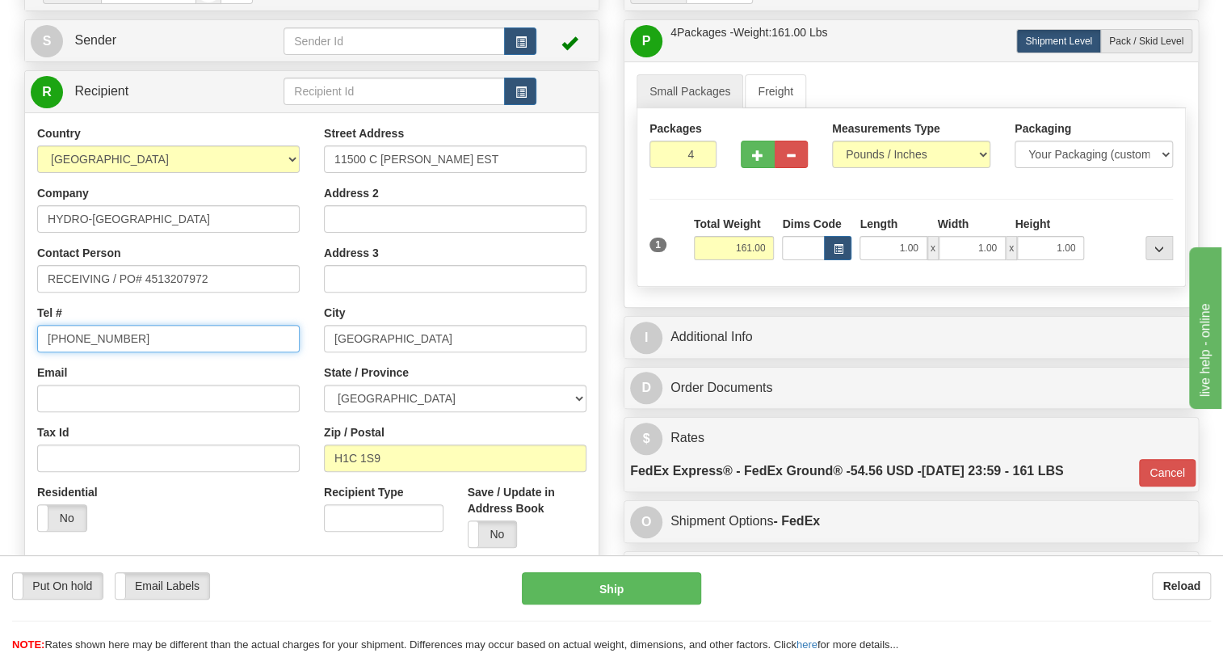
click at [90, 352] on input "[PHONE_NUMBER]" at bounding box center [168, 338] width 263 height 27
type input "111-111-1111"
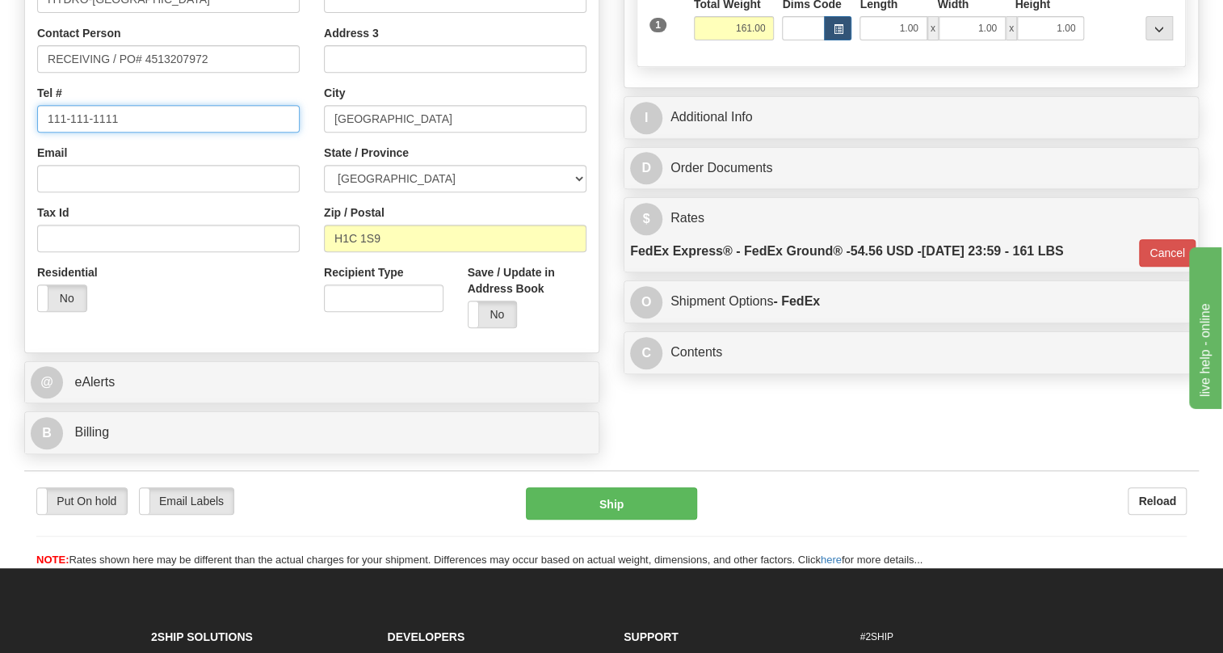
scroll to position [367, 0]
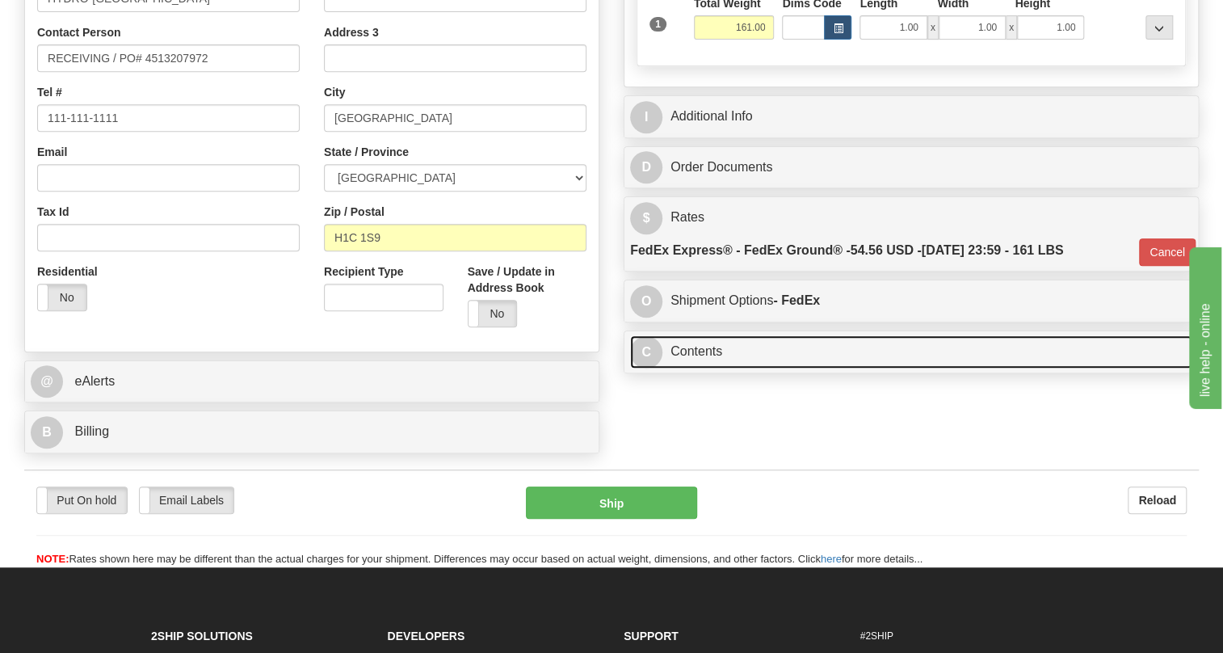
click at [688, 368] on link "C Contents" at bounding box center [911, 351] width 562 height 33
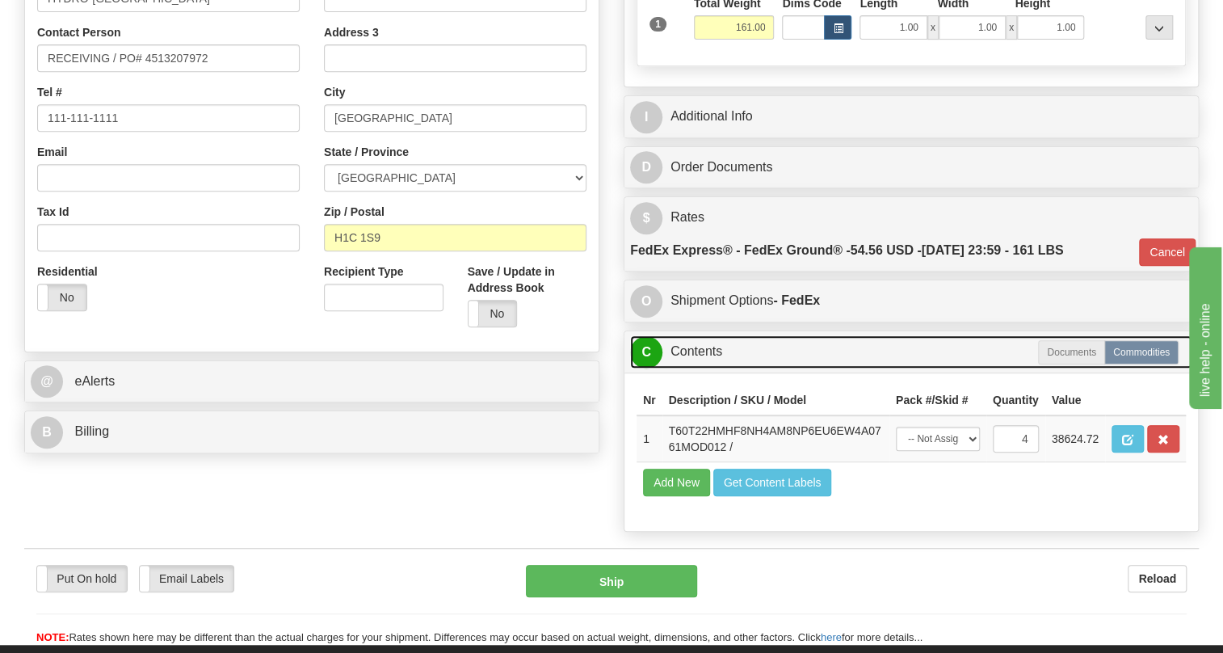
click at [688, 368] on link "C Contents" at bounding box center [911, 351] width 562 height 33
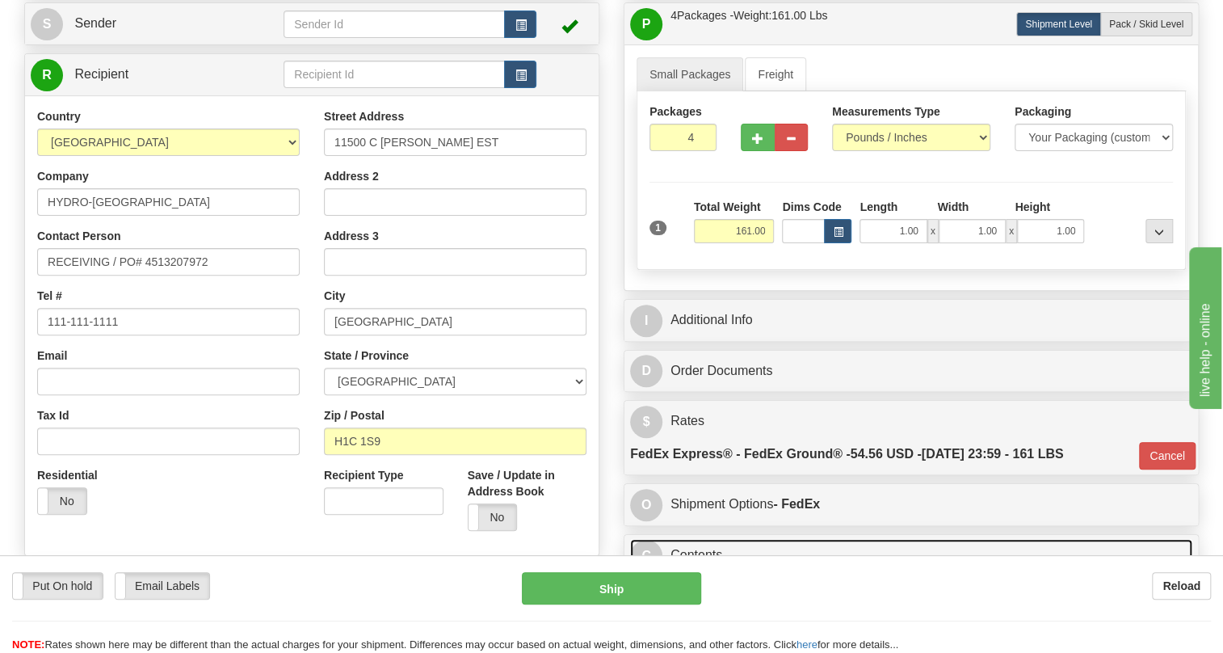
scroll to position [146, 0]
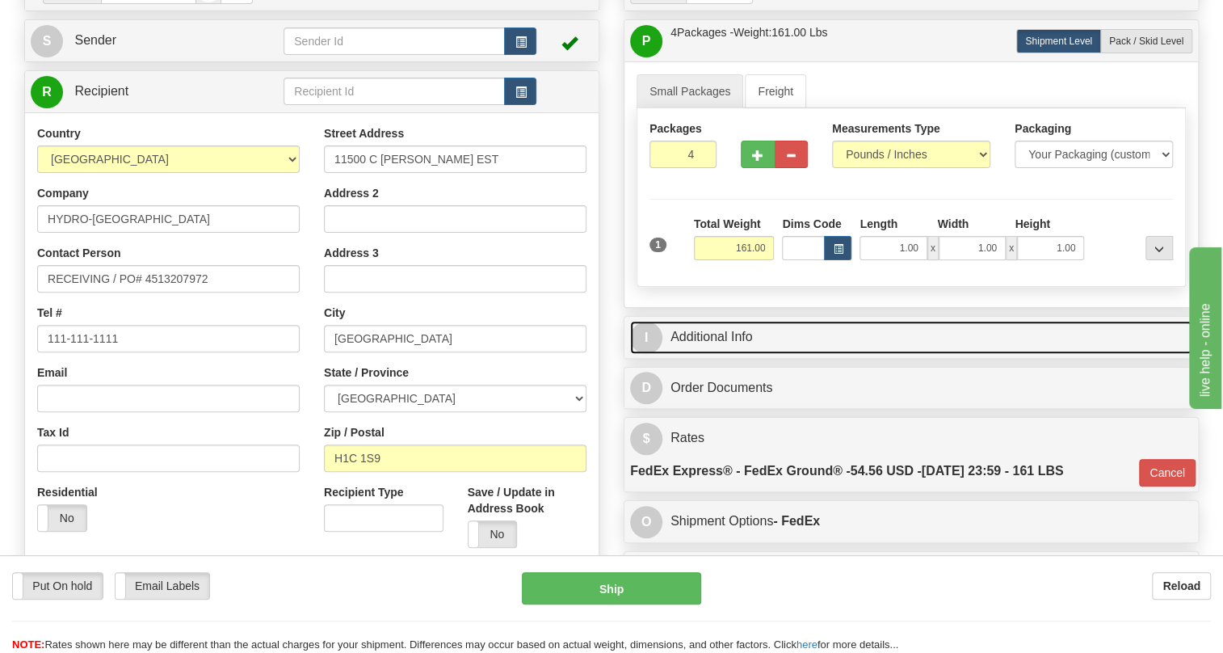
click at [712, 354] on link "I Additional Info" at bounding box center [911, 337] width 562 height 33
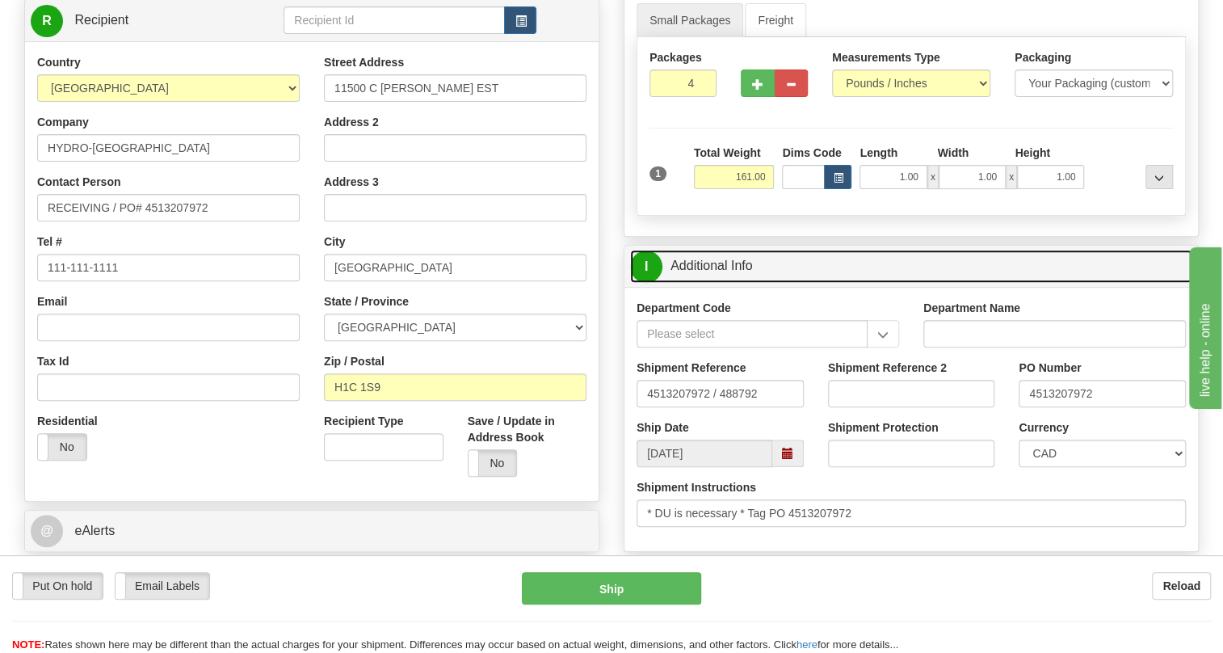
scroll to position [220, 0]
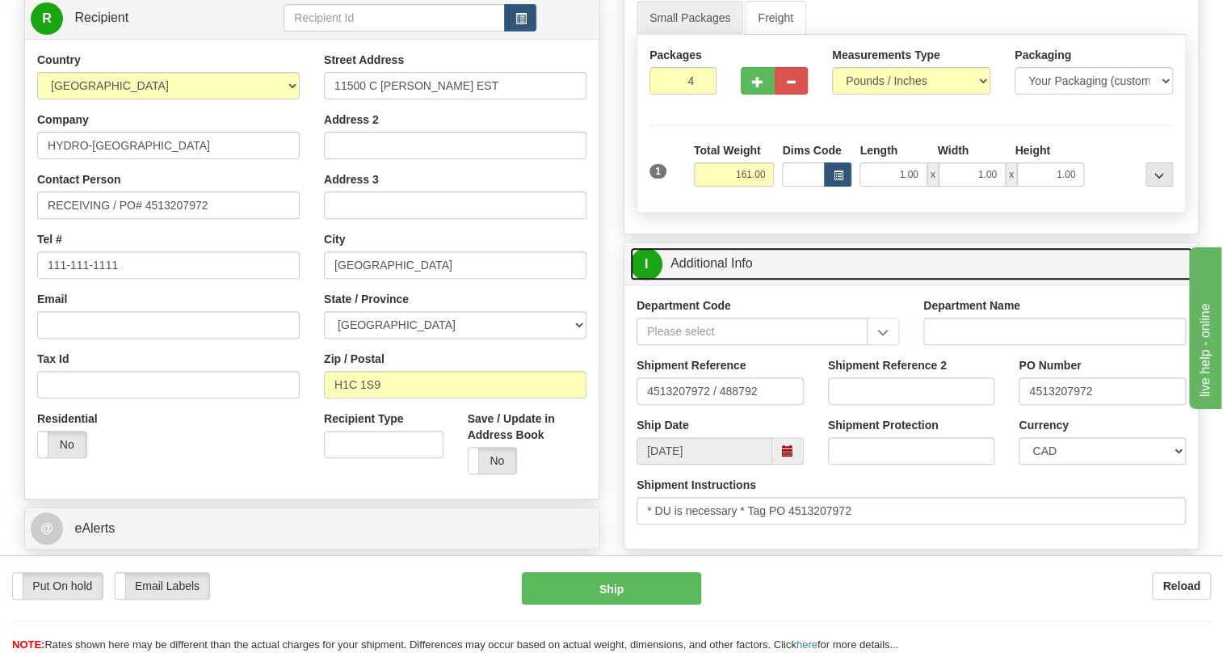
click at [708, 280] on link "I Additional Info" at bounding box center [911, 263] width 562 height 33
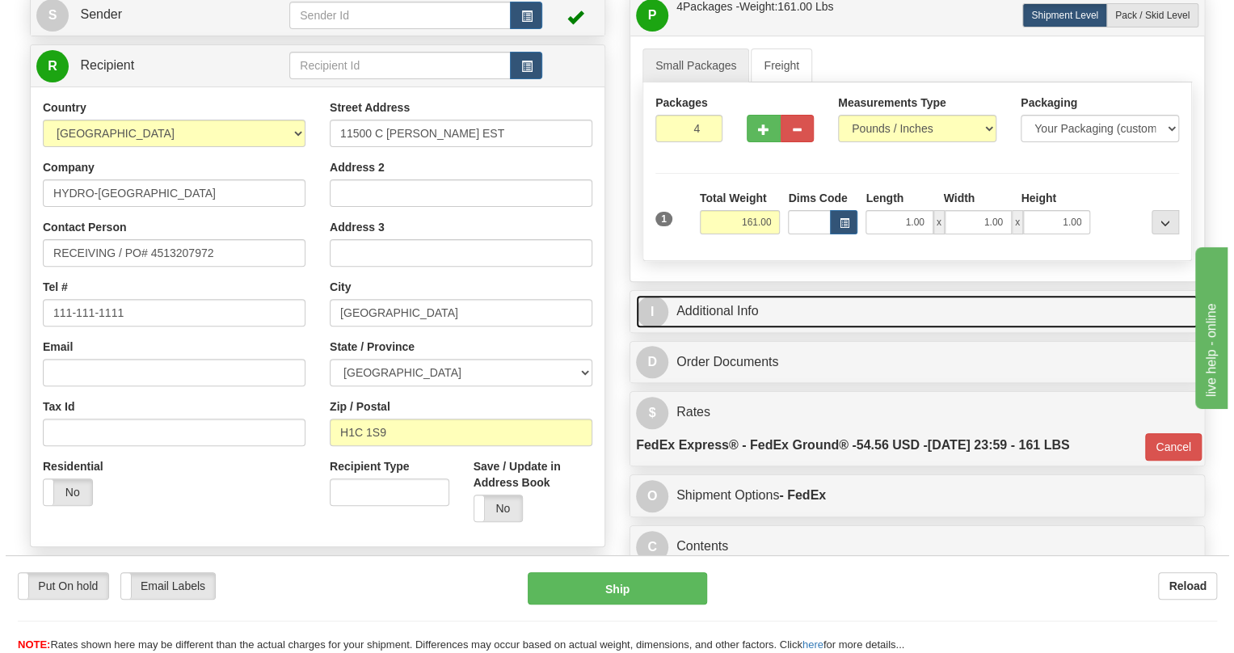
scroll to position [146, 0]
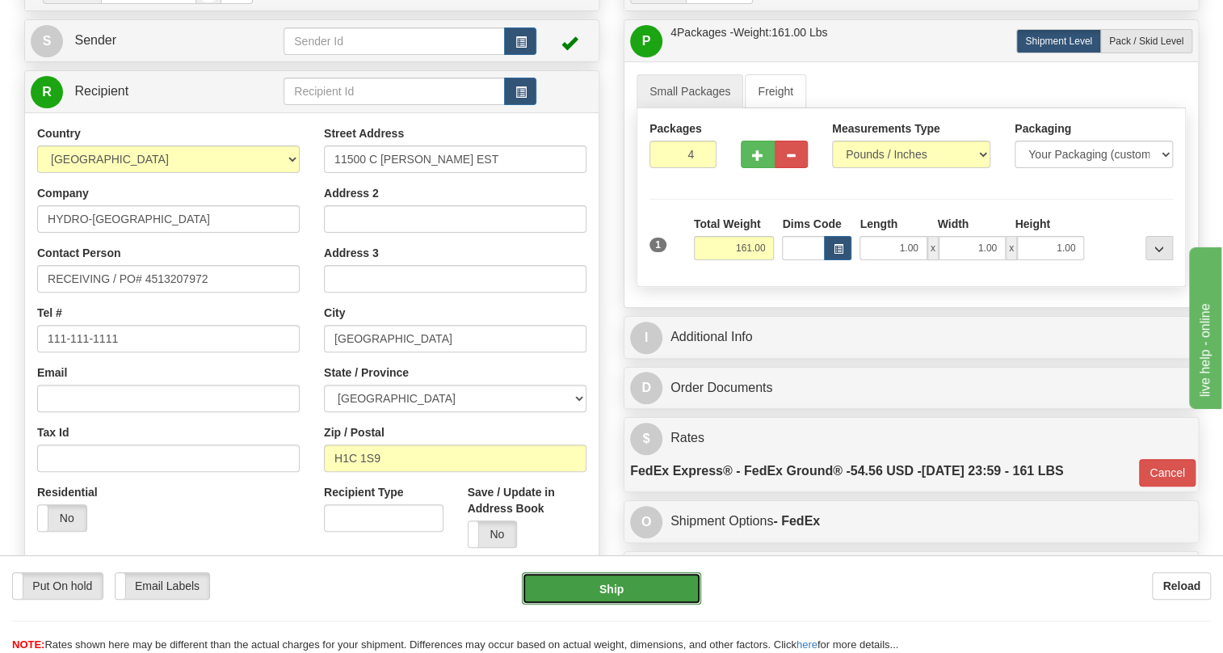
click at [604, 589] on button "Ship" at bounding box center [611, 588] width 179 height 32
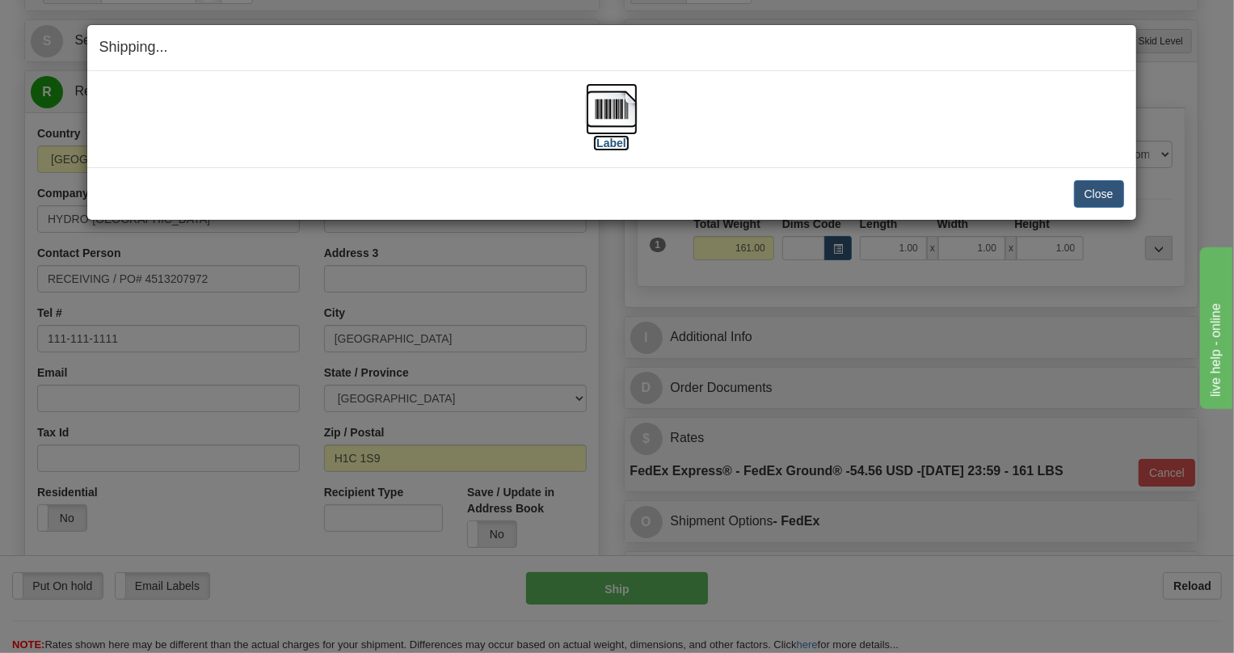
click at [608, 107] on img at bounding box center [612, 109] width 52 height 52
click at [1115, 191] on button "Close" at bounding box center [1099, 193] width 50 height 27
